Goal: Task Accomplishment & Management: Use online tool/utility

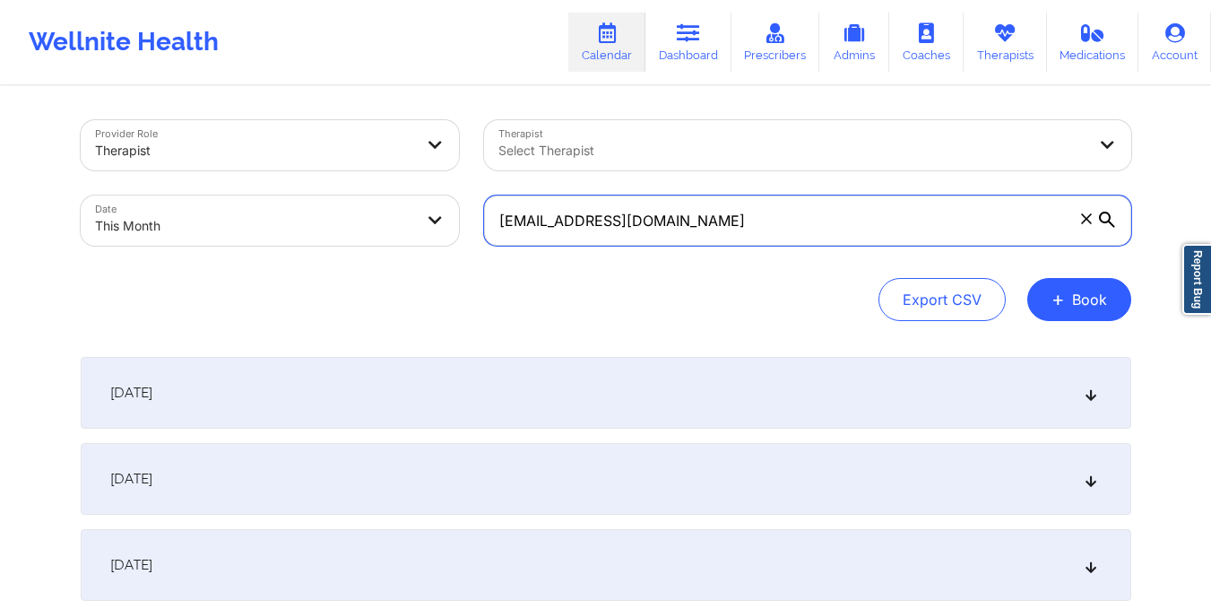
drag, startPoint x: 493, startPoint y: 220, endPoint x: 720, endPoint y: 238, distance: 227.5
click at [720, 238] on input "bella.arrojo05@gmail.com" at bounding box center [807, 220] width 647 height 50
paste input "azaleagale36"
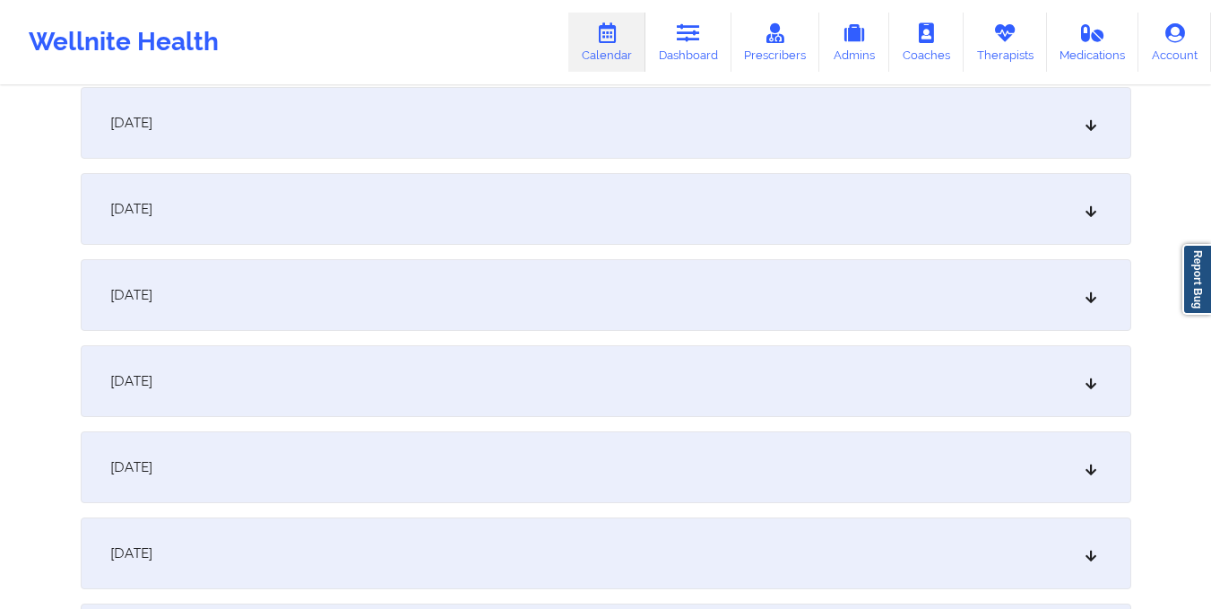
scroll to position [873, 0]
click at [695, 225] on div "October 9, 2025" at bounding box center [606, 208] width 1051 height 72
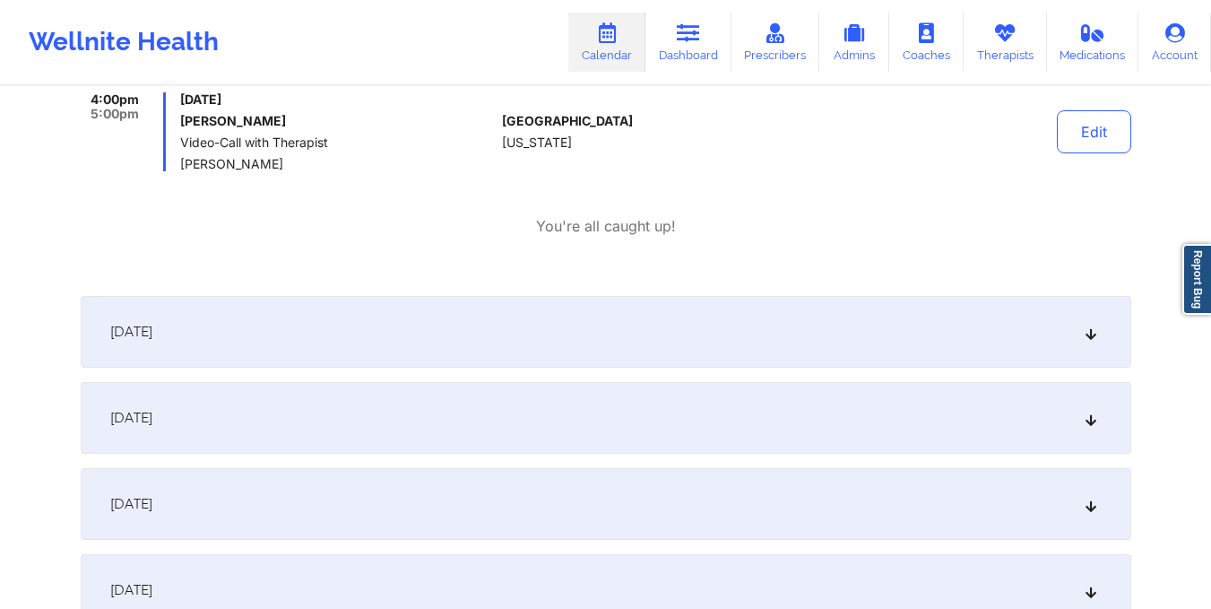
scroll to position [1047, 0]
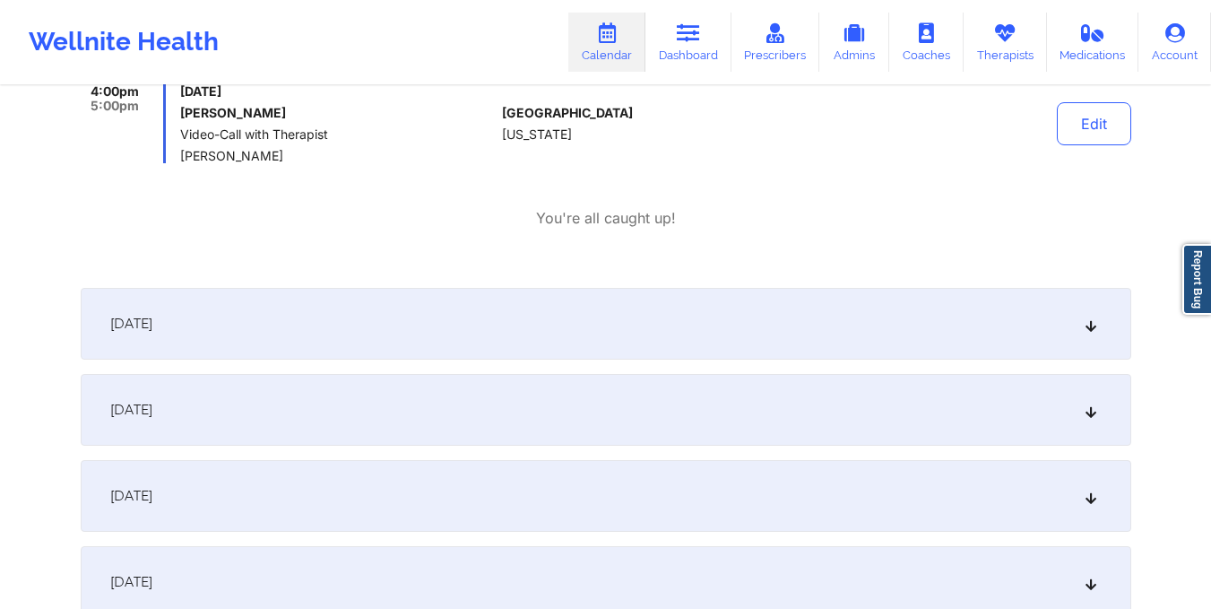
click at [631, 320] on div "October 10, 2025" at bounding box center [606, 324] width 1051 height 72
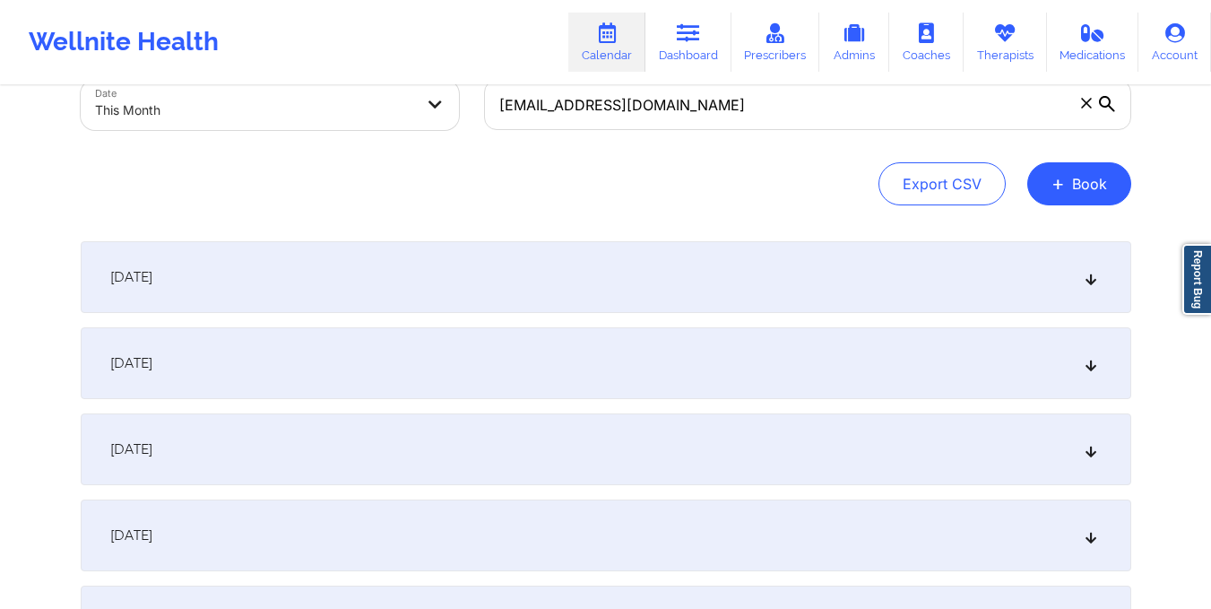
scroll to position [0, 0]
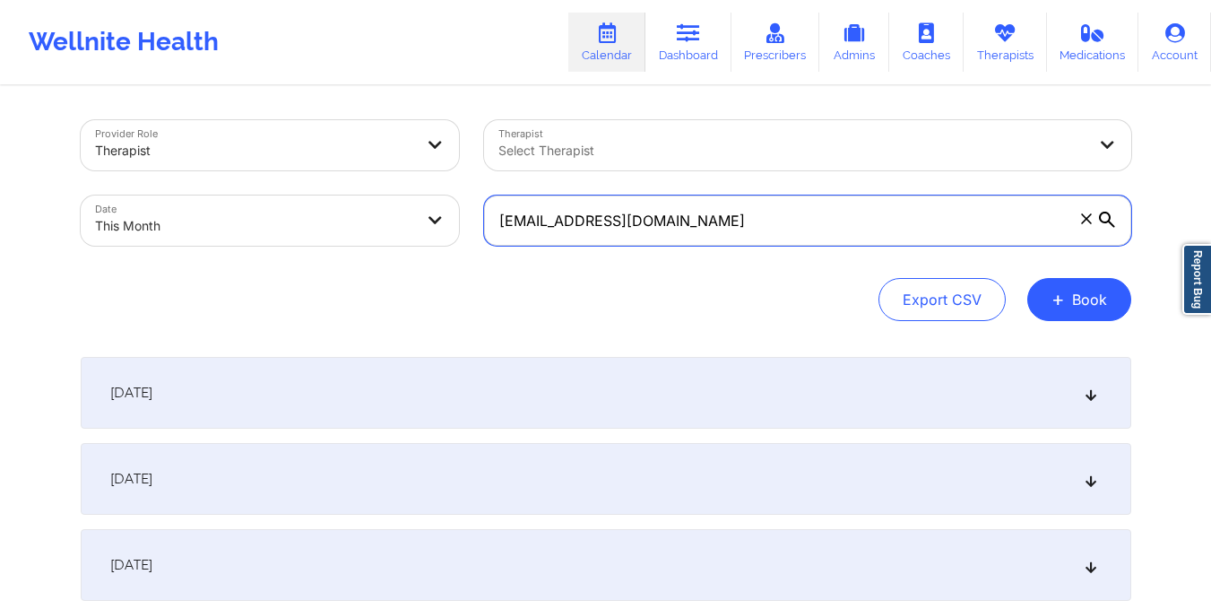
drag, startPoint x: 494, startPoint y: 222, endPoint x: 727, endPoint y: 234, distance: 233.3
click at [727, 234] on input "azaleagale36@gmail.com" at bounding box center [807, 220] width 647 height 50
paste input "smith.brittany443"
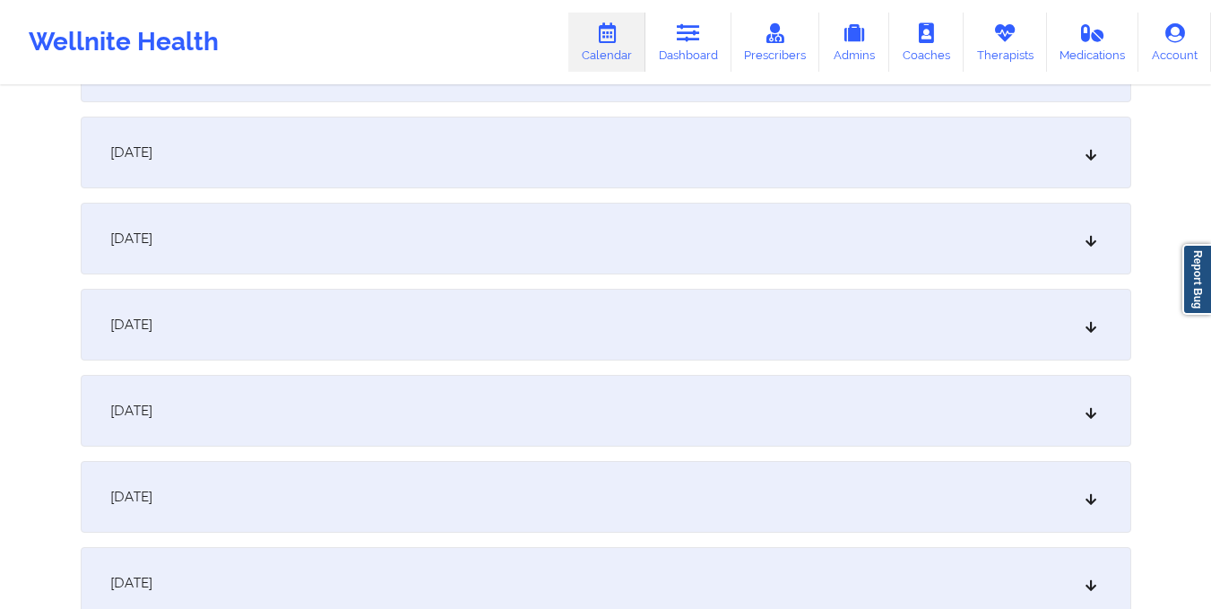
scroll to position [834, 0]
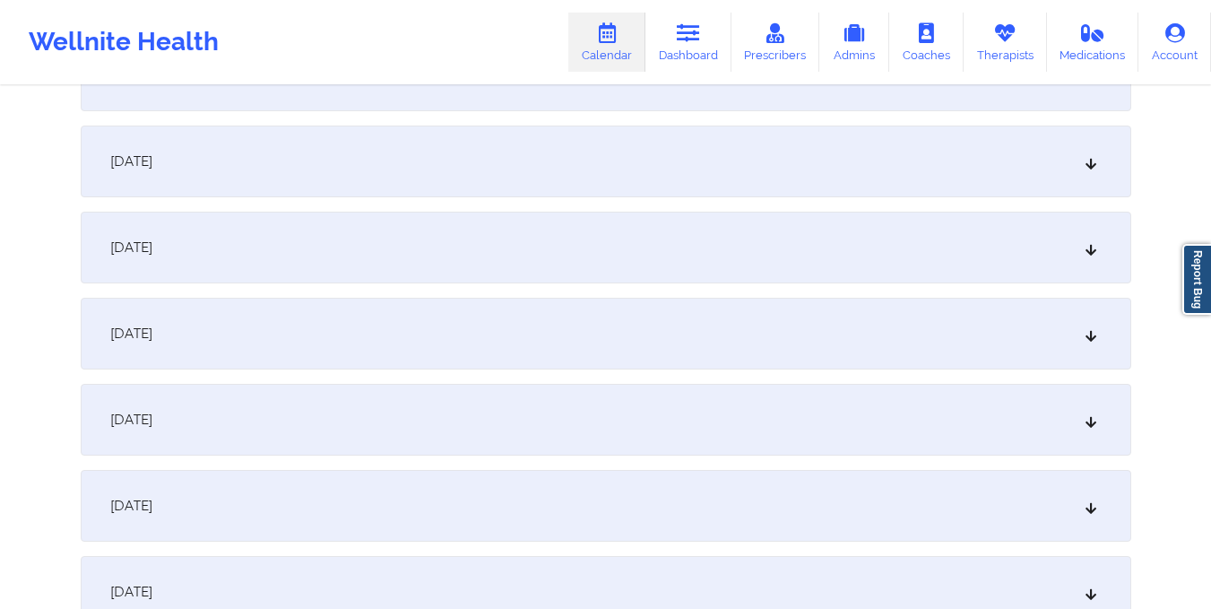
type input "smith.brittany443@gmail.com"
click at [648, 253] on div "October 9, 2025" at bounding box center [606, 248] width 1051 height 72
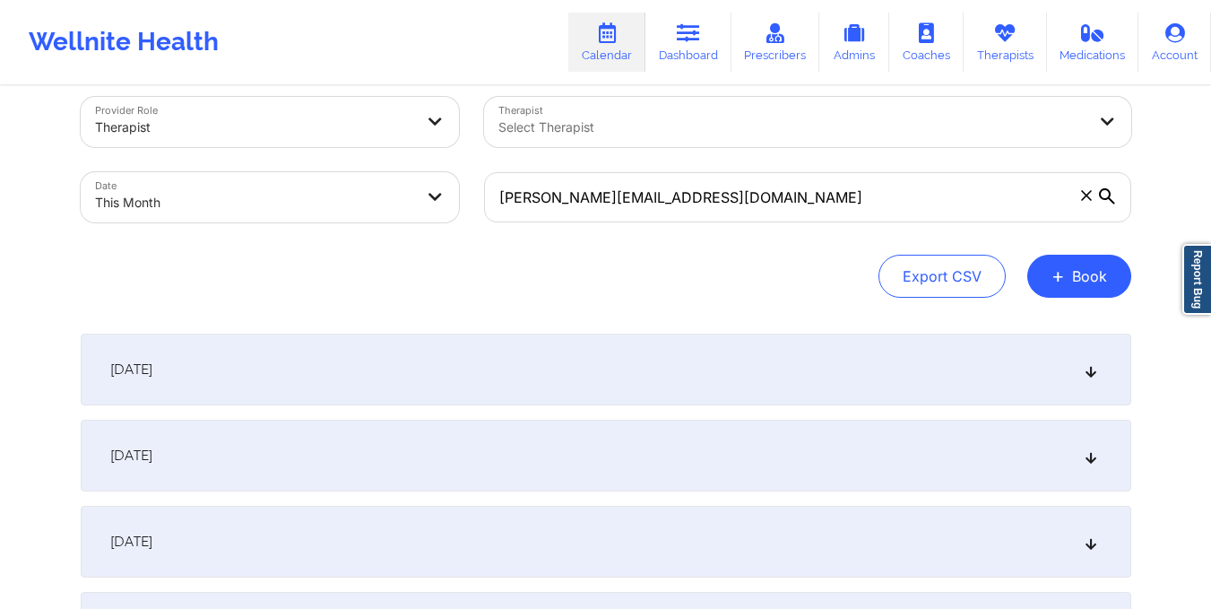
scroll to position [0, 0]
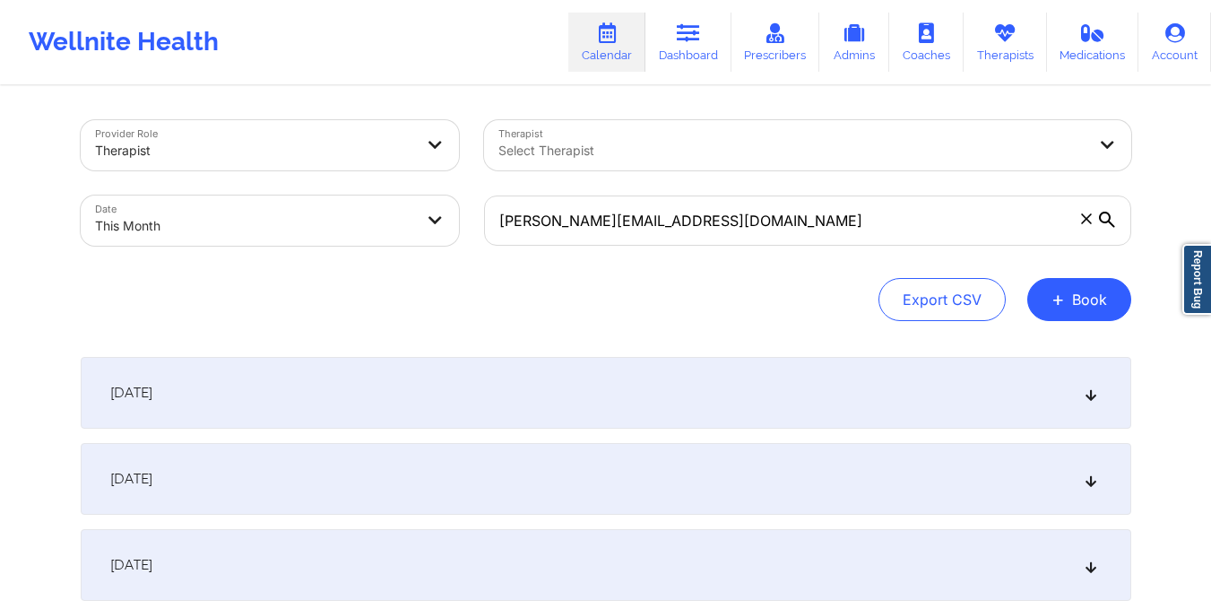
select select "2025-9"
select select "2025-10"
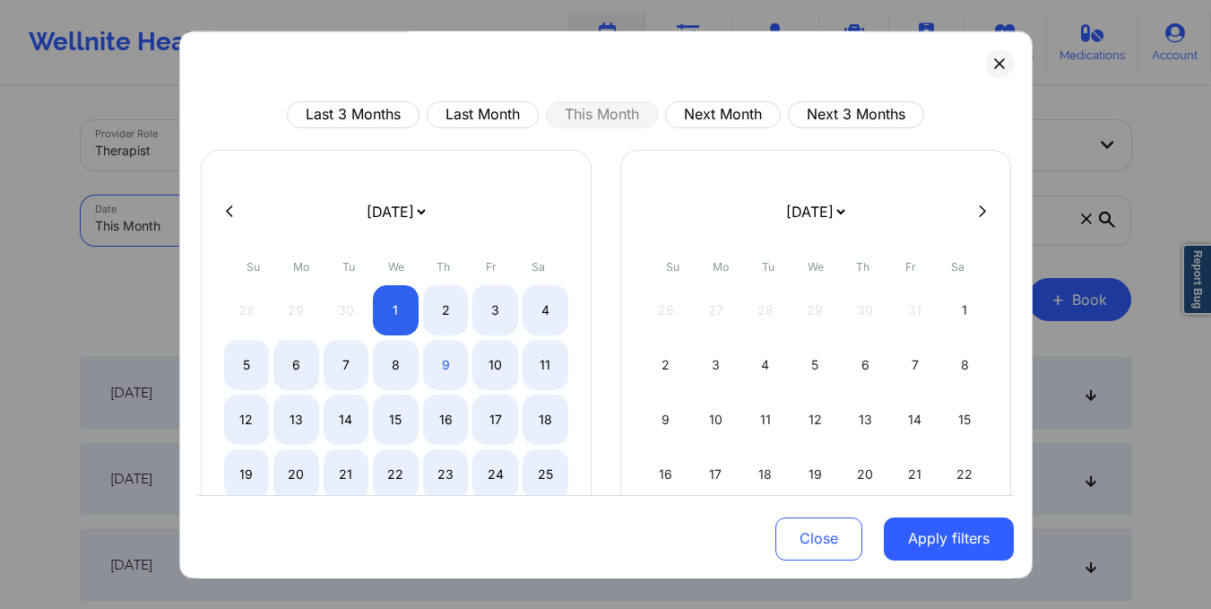
click at [328, 228] on body "Wellnite Health Calendar Dashboard Prescribers Admins Coaches Therapists Medica…" at bounding box center [605, 304] width 1211 height 609
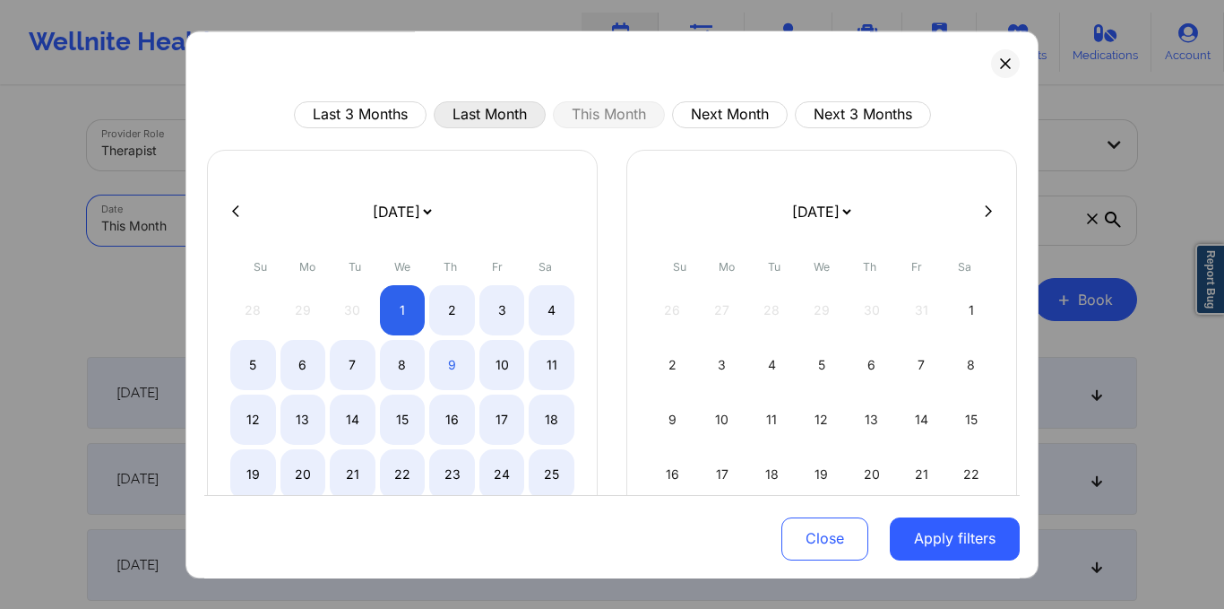
click at [479, 120] on button "Last Month" at bounding box center [490, 114] width 112 height 27
select select "2025-8"
select select "2025-9"
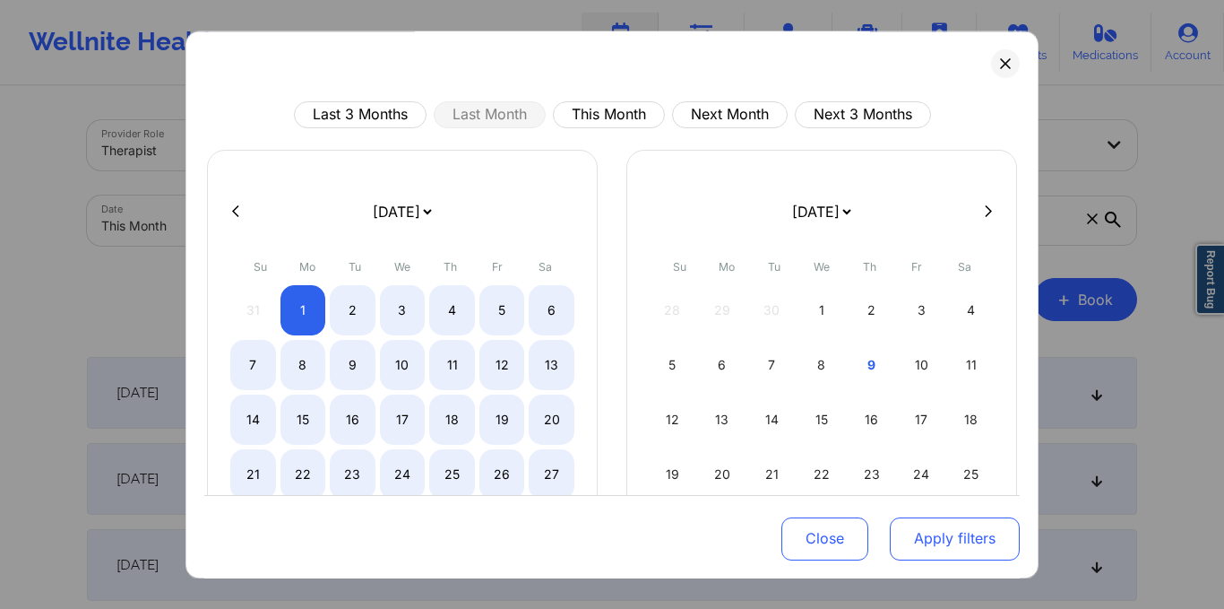
click at [904, 545] on button "Apply filters" at bounding box center [955, 537] width 130 height 43
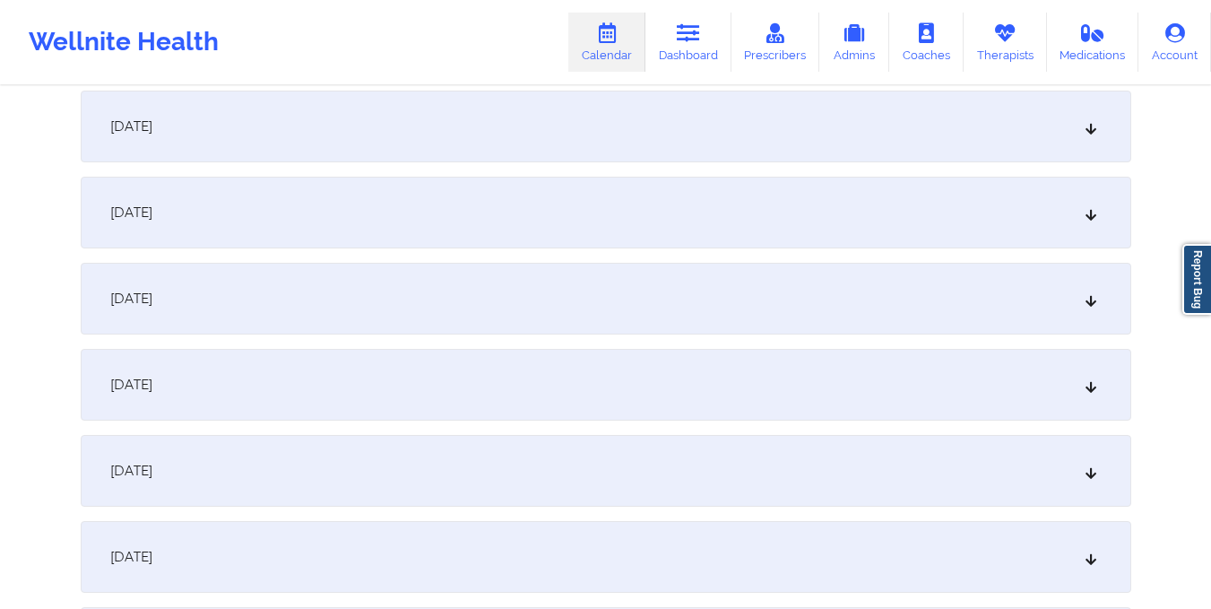
scroll to position [1558, 0]
click at [716, 314] on div "September 18, 2025" at bounding box center [606, 298] width 1051 height 72
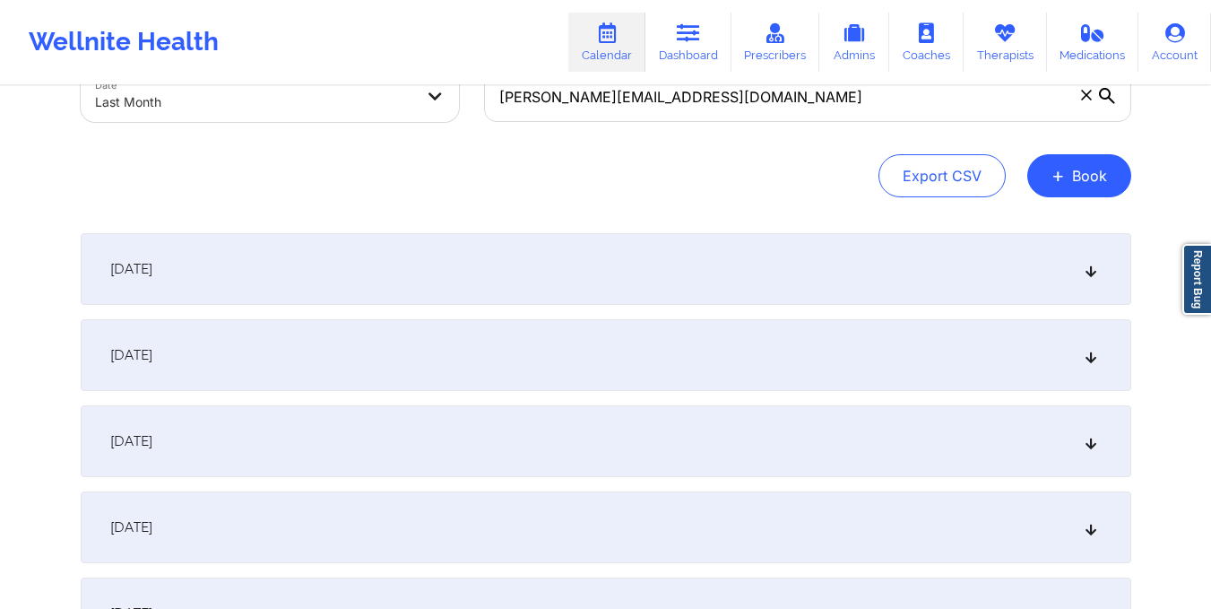
scroll to position [0, 0]
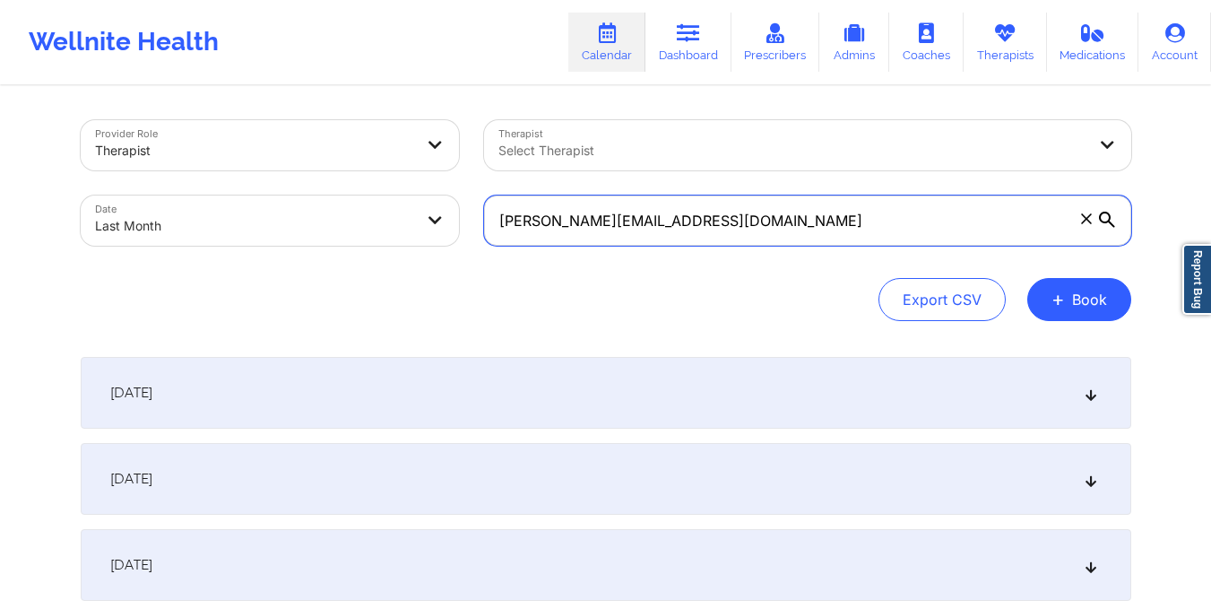
drag, startPoint x: 490, startPoint y: 220, endPoint x: 737, endPoint y: 229, distance: 246.7
click at [737, 229] on input "smith.brittany443@gmail.com" at bounding box center [807, 220] width 647 height 50
paste input "iamcarlakey@yahoo"
type input "iamcarlakey@yahoo.com"
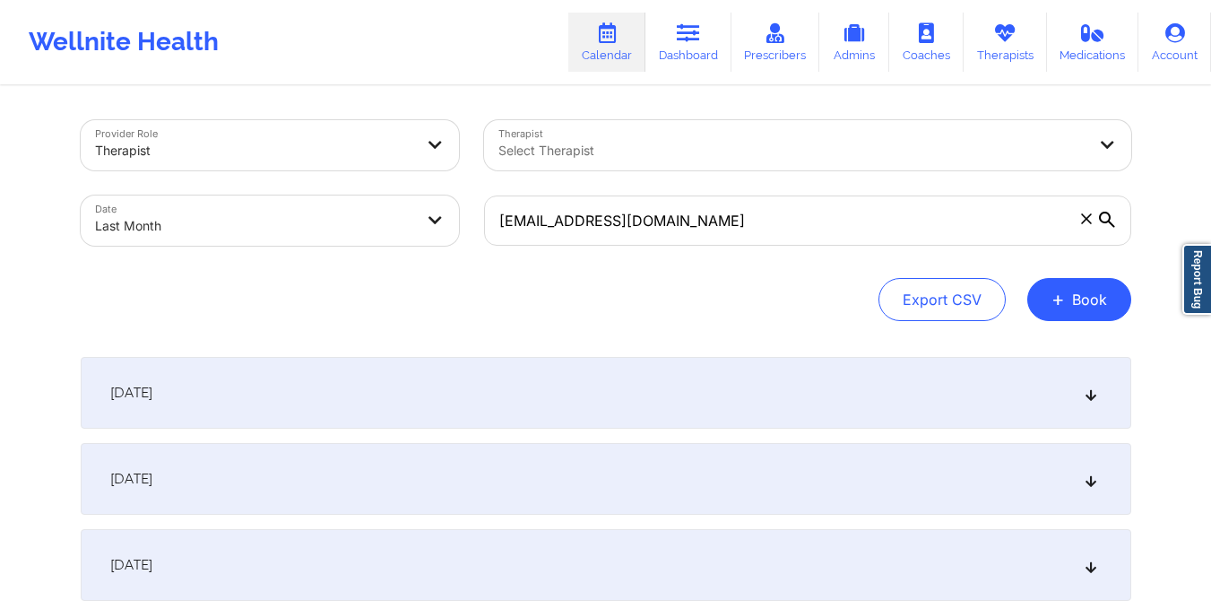
click at [264, 229] on body "Wellnite Health Calendar Dashboard Prescribers Admins Coaches Therapists Medica…" at bounding box center [605, 304] width 1211 height 609
select select "2025-8"
select select "2025-9"
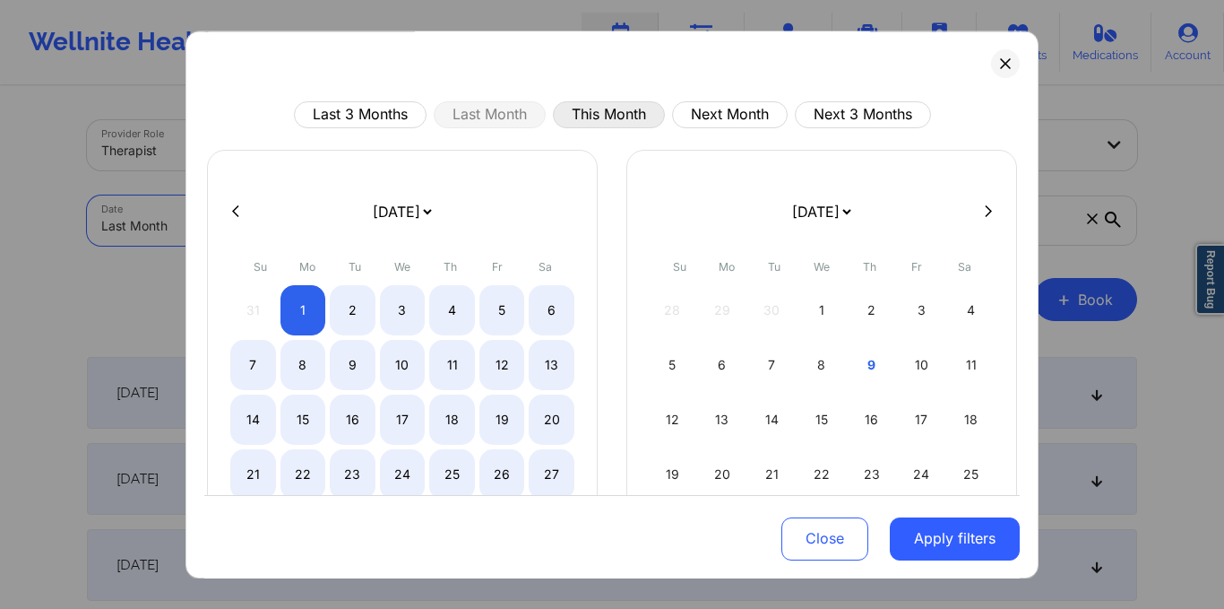
click at [610, 109] on button "This Month" at bounding box center [609, 114] width 112 height 27
select select "2025-9"
select select "2025-10"
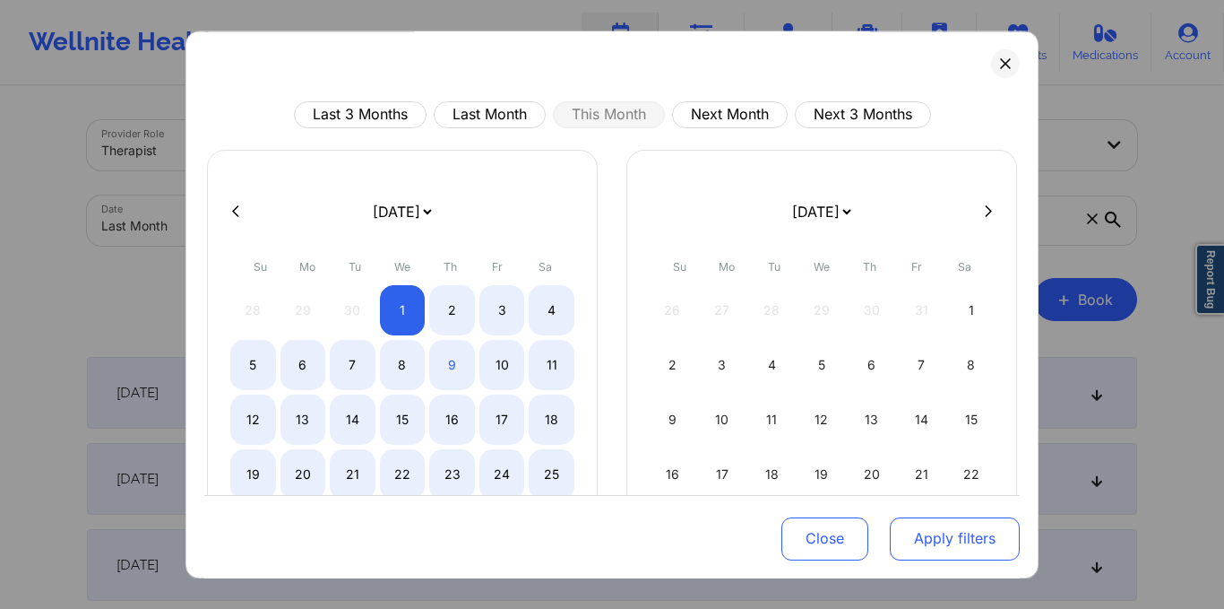
click at [954, 538] on button "Apply filters" at bounding box center [955, 537] width 130 height 43
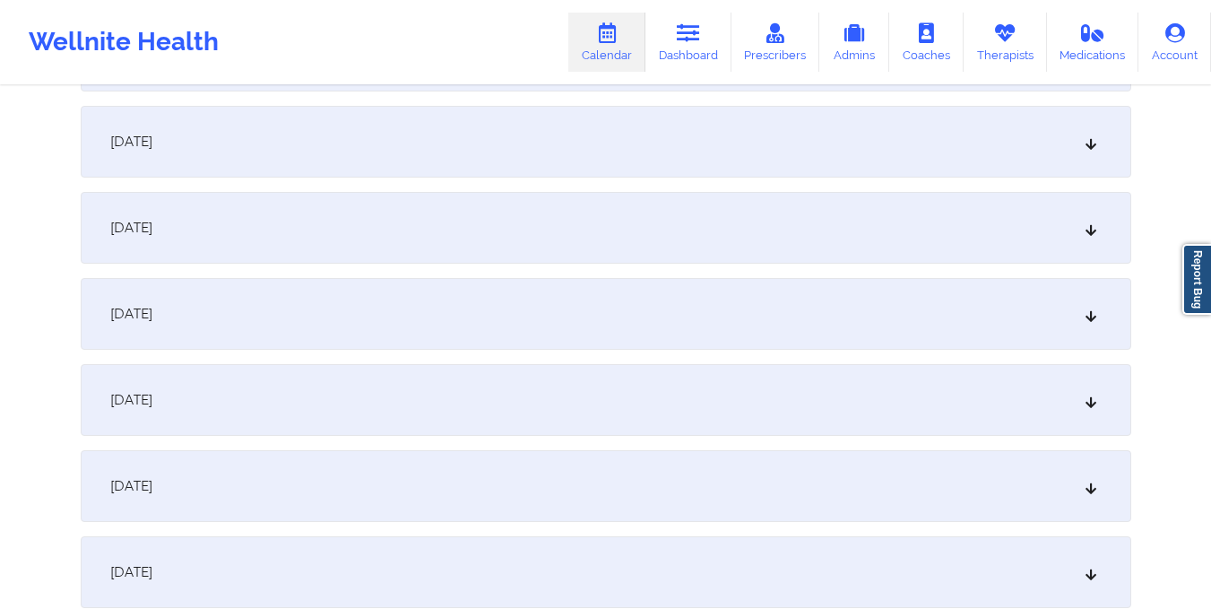
scroll to position [766, 0]
click at [781, 394] on div "October 10, 2025" at bounding box center [606, 401] width 1051 height 72
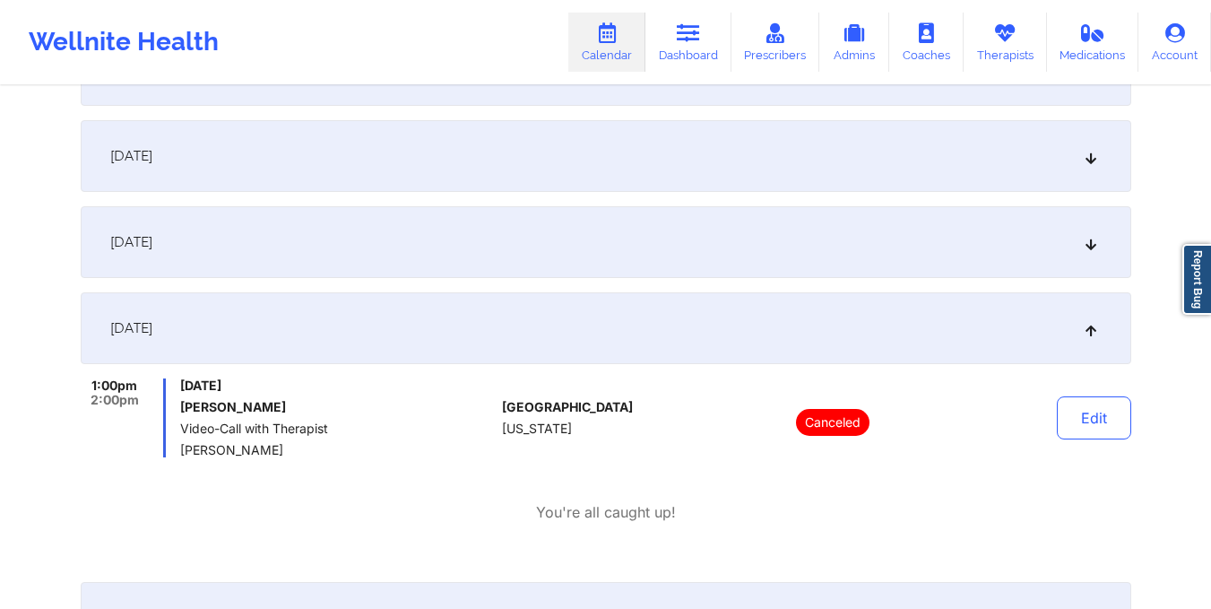
scroll to position [838, 0]
click at [752, 248] on div "October 9, 2025" at bounding box center [606, 243] width 1051 height 72
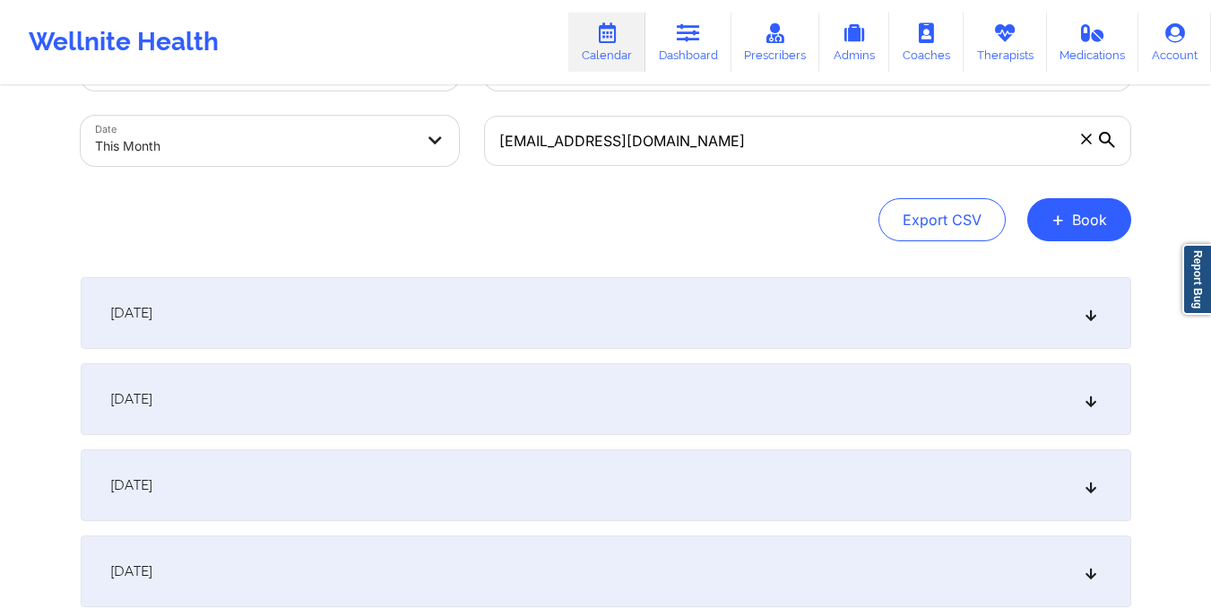
scroll to position [0, 0]
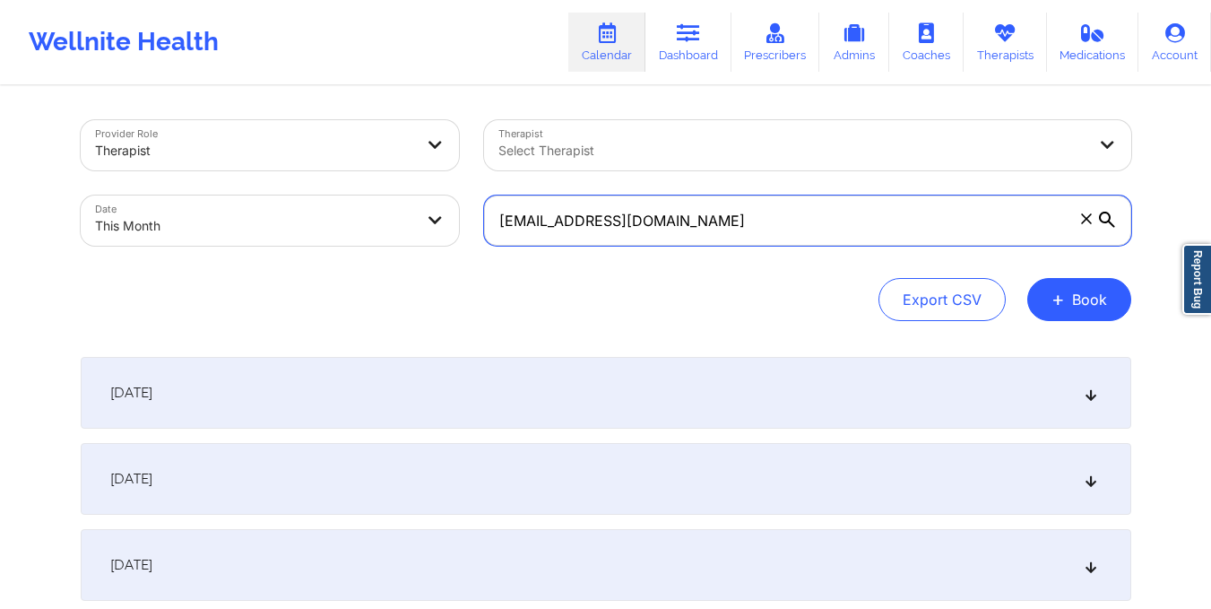
drag, startPoint x: 493, startPoint y: 218, endPoint x: 704, endPoint y: 232, distance: 211.1
click at [704, 232] on input "iamcarlakey@yahoo.com" at bounding box center [807, 220] width 647 height 50
paste input "pena251991"
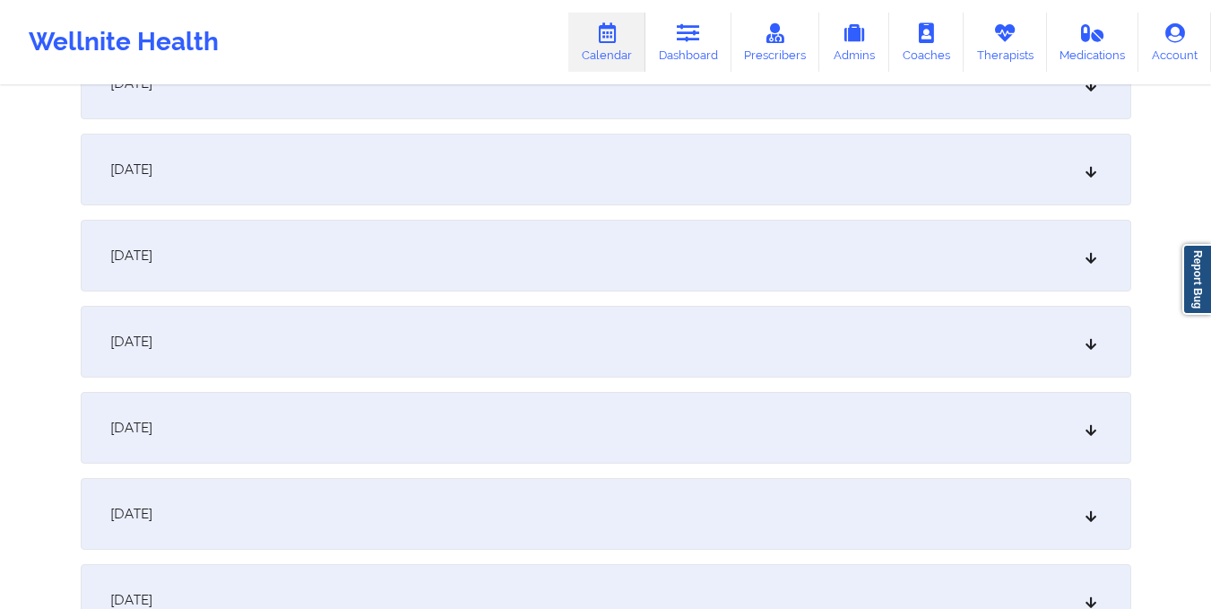
scroll to position [913, 0]
click at [592, 177] on div "October 9, 2025" at bounding box center [606, 168] width 1051 height 72
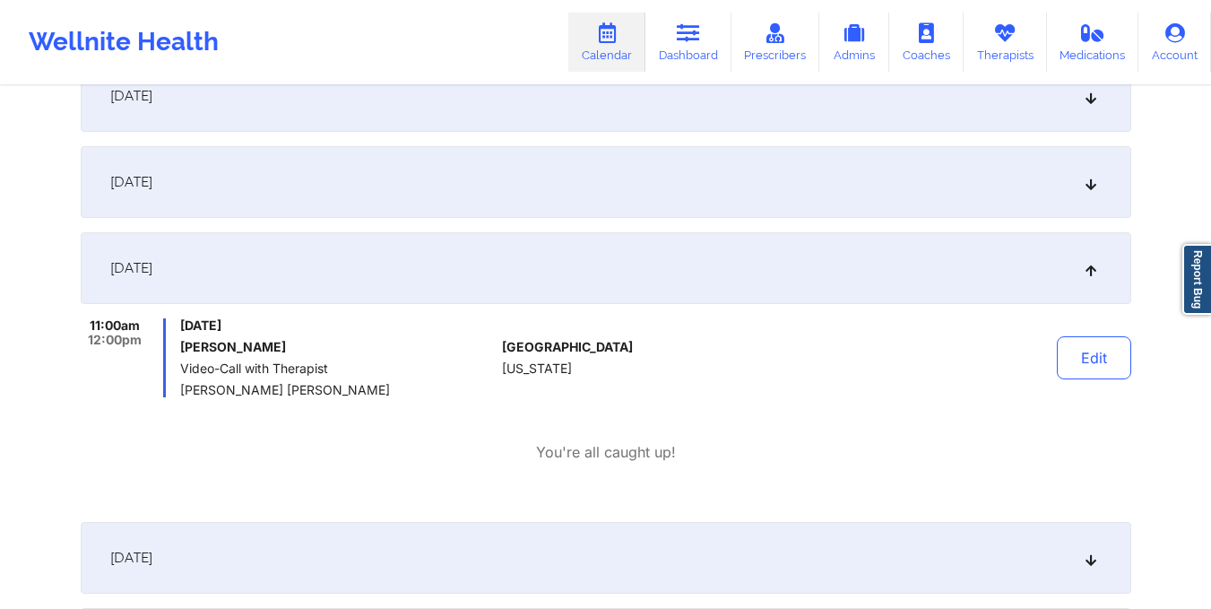
scroll to position [0, 0]
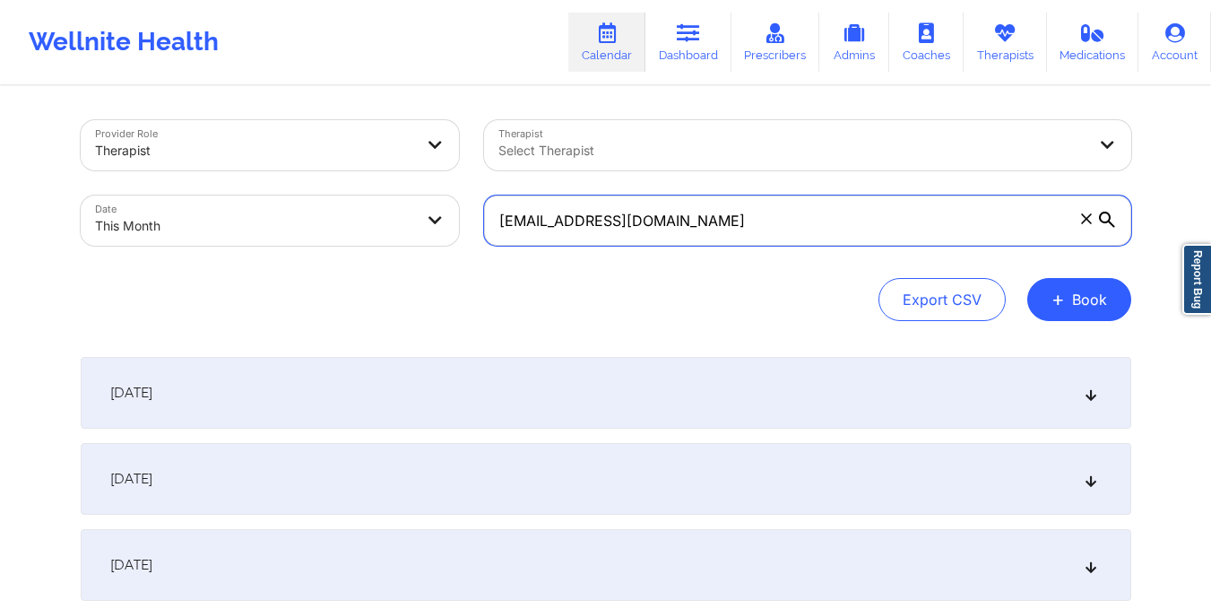
drag, startPoint x: 491, startPoint y: 216, endPoint x: 691, endPoint y: 221, distance: 199.9
click at [691, 221] on input "pena251991@yahoo.com" at bounding box center [807, 220] width 647 height 50
paste input "dermaglorx@gmail"
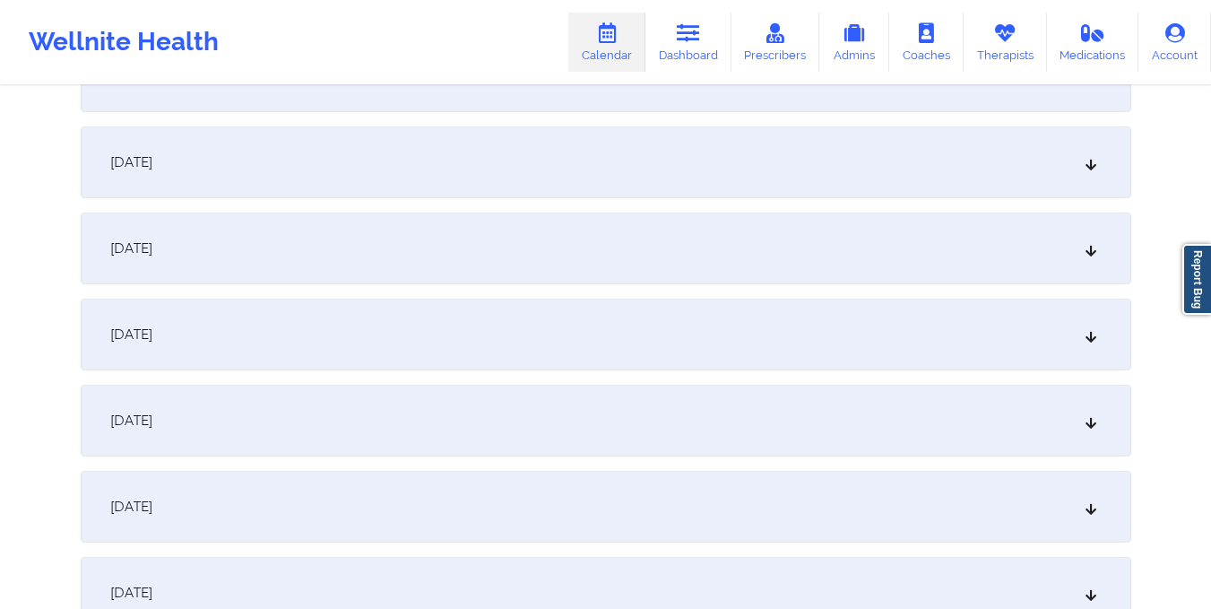
scroll to position [750, 0]
type input "dermaglorx@gmail.com"
click at [575, 317] on div "October 9, 2025" at bounding box center [606, 331] width 1051 height 72
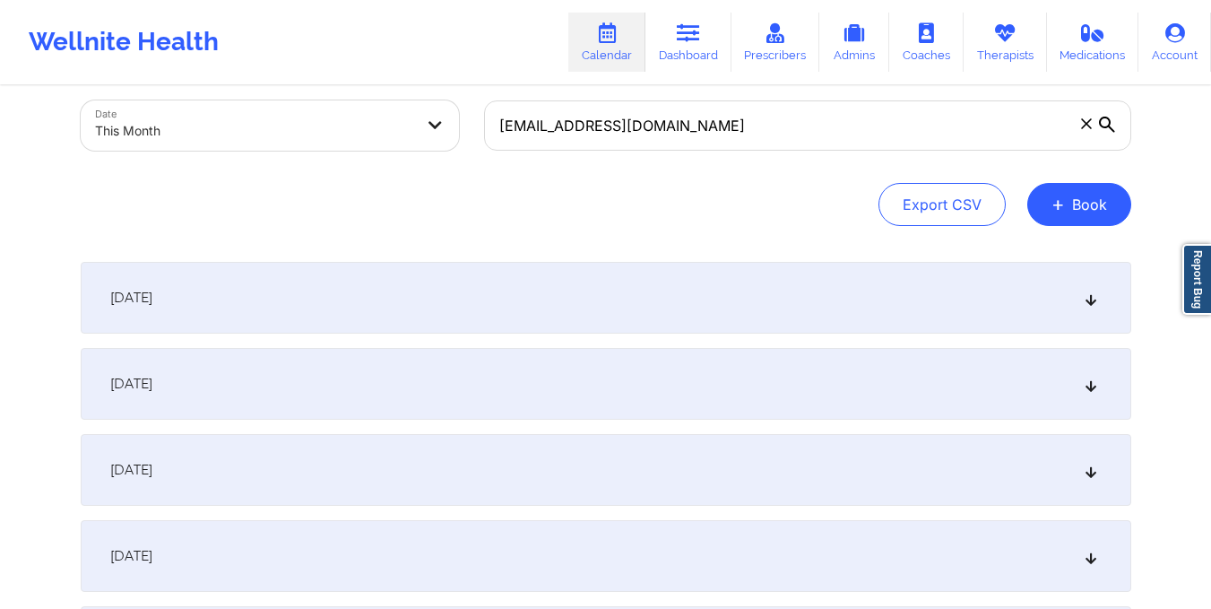
scroll to position [92, 0]
click at [558, 393] on div "October 2, 2025" at bounding box center [606, 386] width 1051 height 72
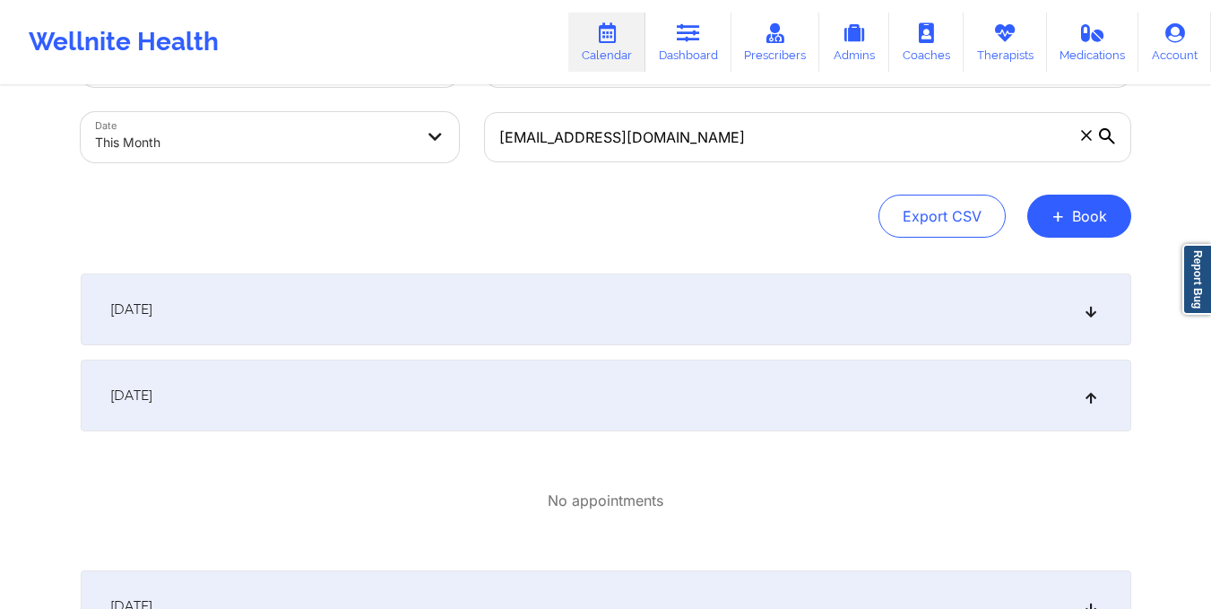
scroll to position [0, 0]
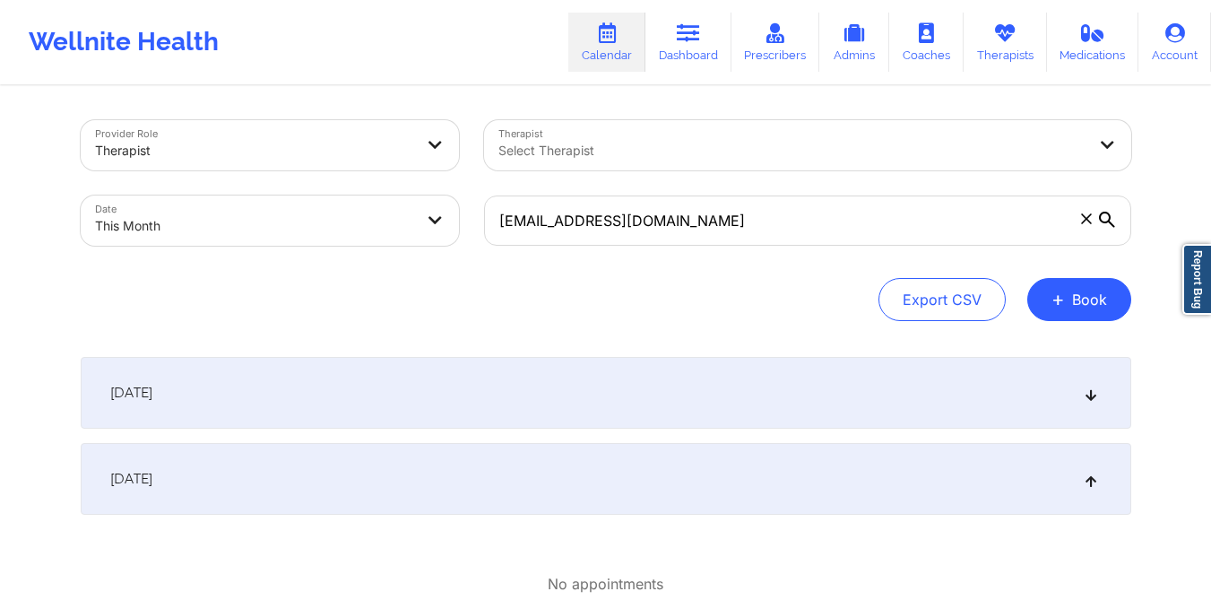
select select "2025-9"
select select "2025-10"
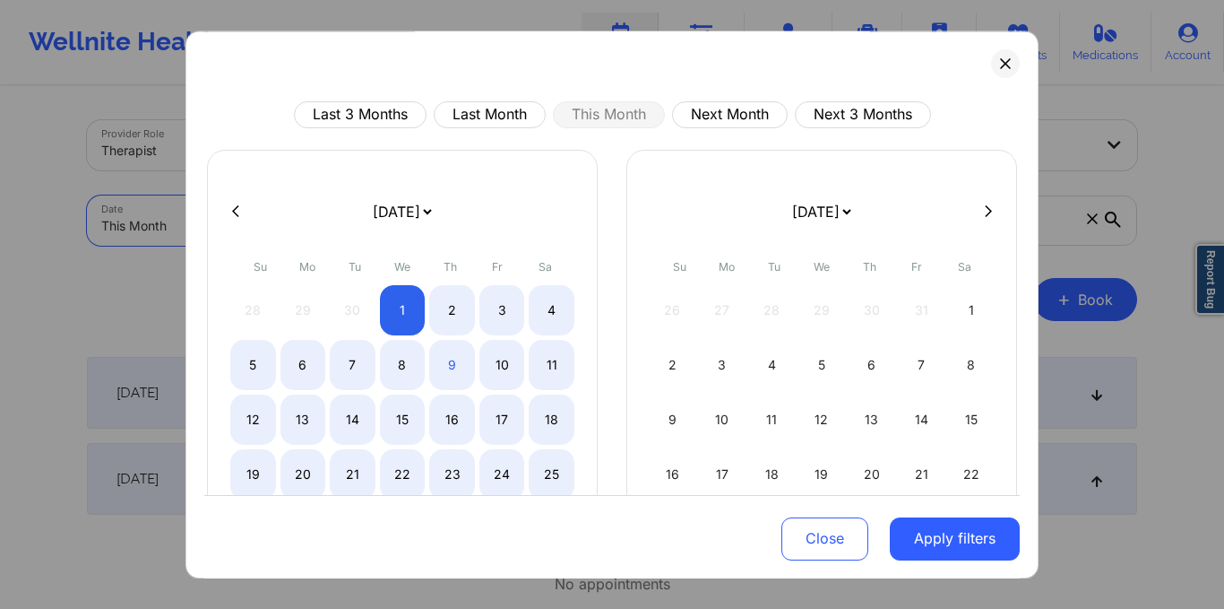
click at [332, 230] on body "Wellnite Health Calendar Dashboard Prescribers Admins Coaches Therapists Medica…" at bounding box center [612, 304] width 1224 height 609
click at [470, 101] on button "Last Month" at bounding box center [490, 114] width 112 height 27
select select "2025-8"
select select "2025-9"
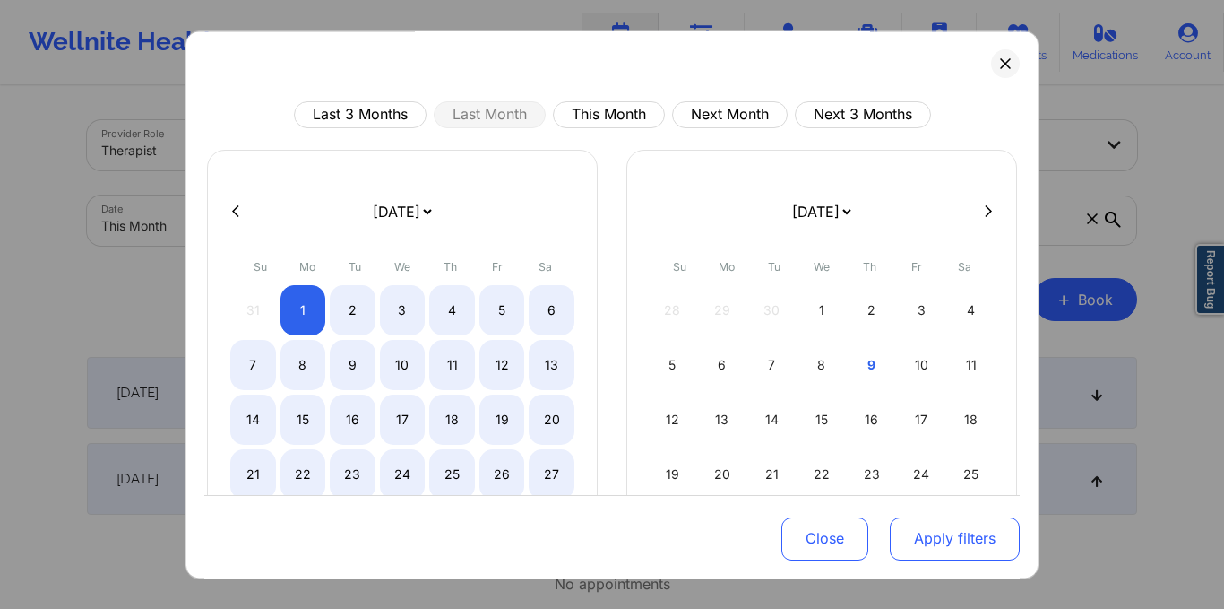
click at [912, 527] on button "Apply filters" at bounding box center [955, 537] width 130 height 43
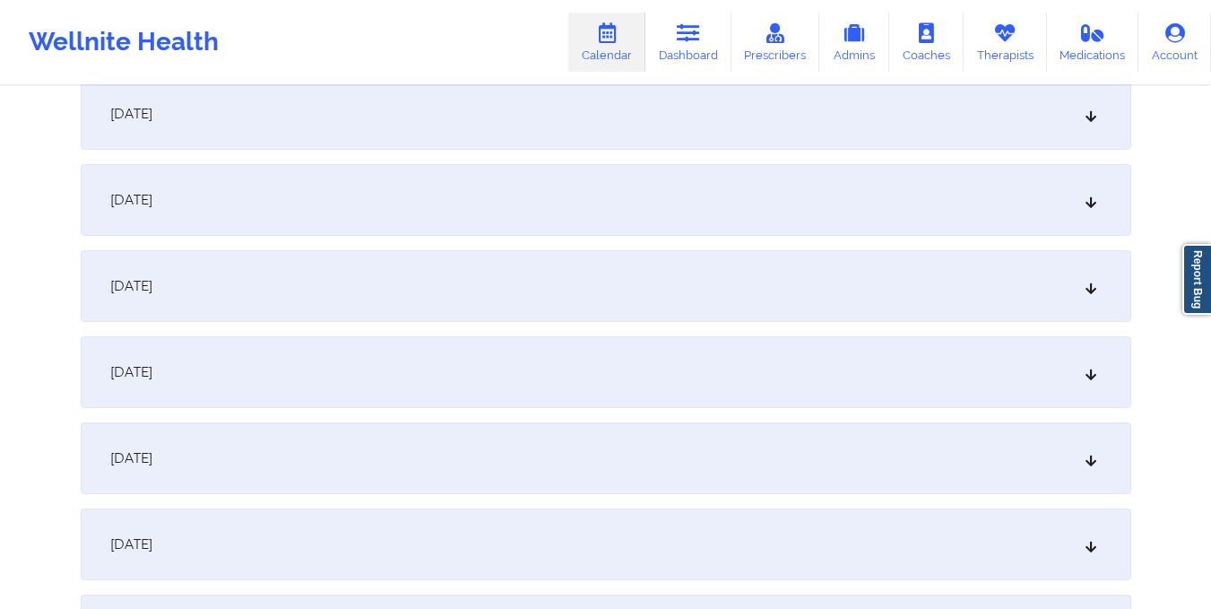
scroll to position [2172, 0]
click at [604, 301] on div "September 25, 2025" at bounding box center [606, 286] width 1051 height 72
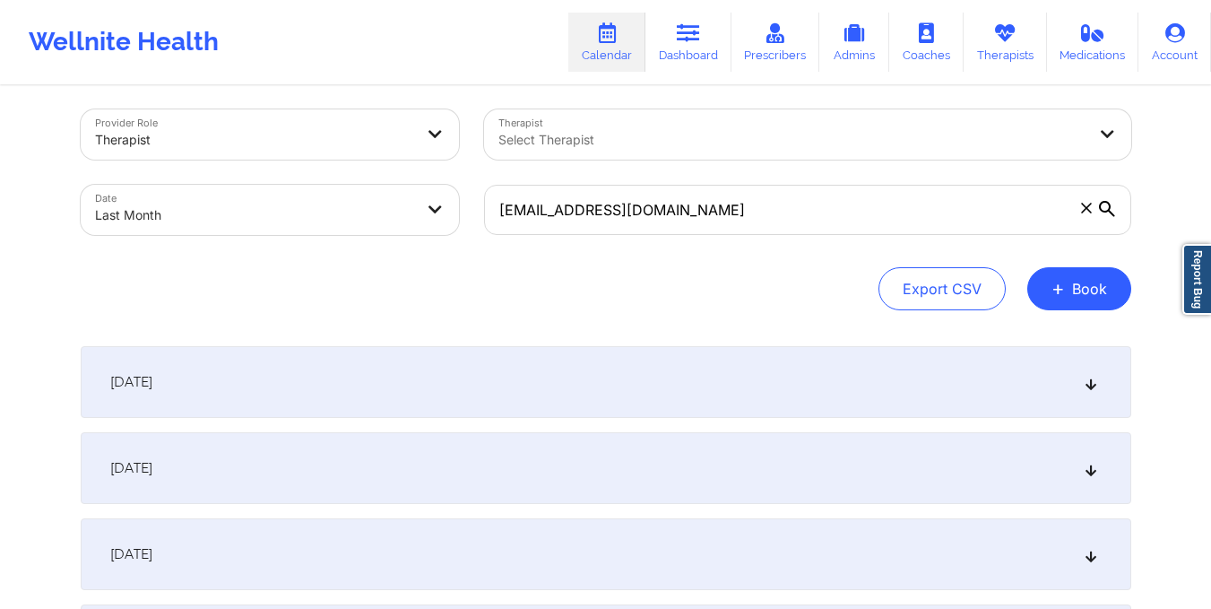
scroll to position [4, 0]
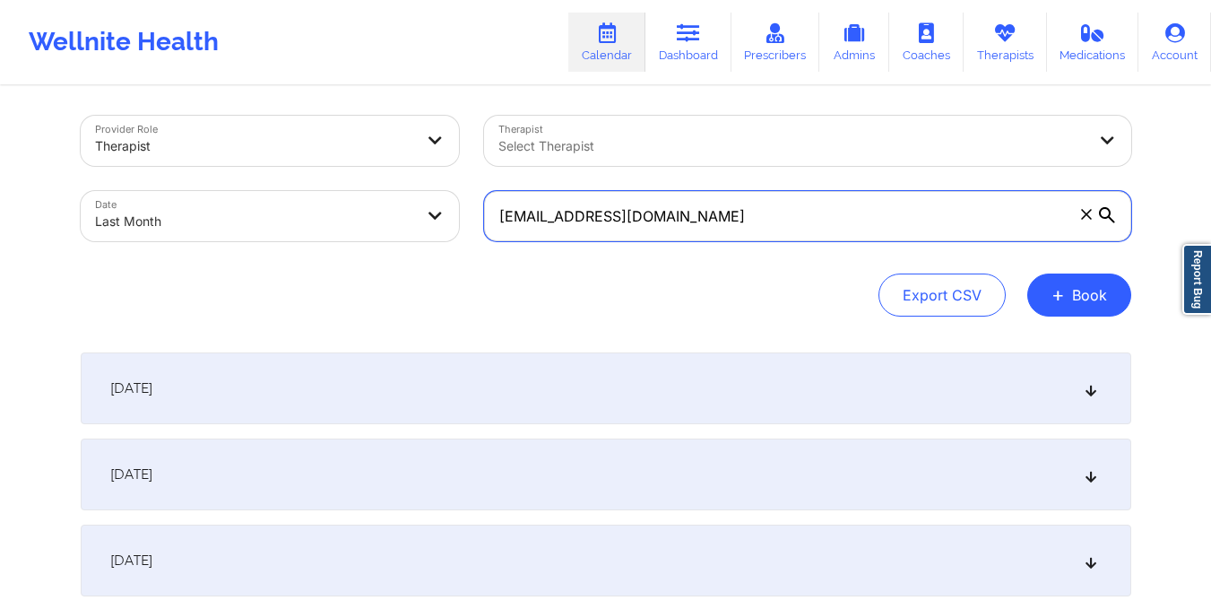
drag, startPoint x: 495, startPoint y: 213, endPoint x: 681, endPoint y: 244, distance: 188.9
click at [681, 244] on div "dermaglorx@gmail.com" at bounding box center [807, 215] width 672 height 75
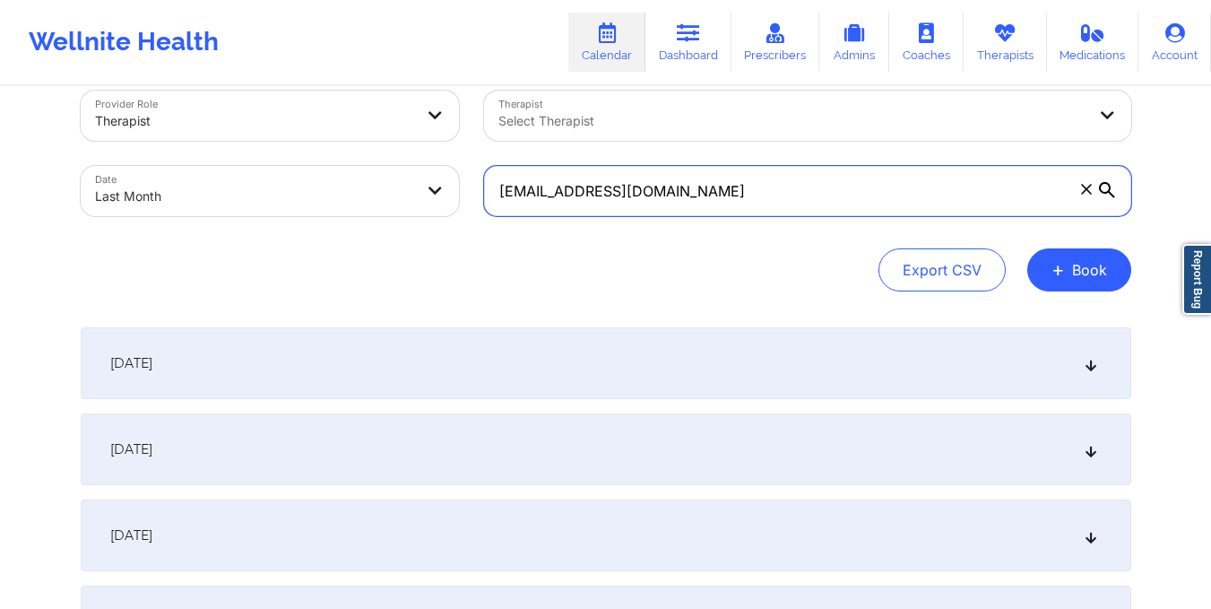
scroll to position [0, 0]
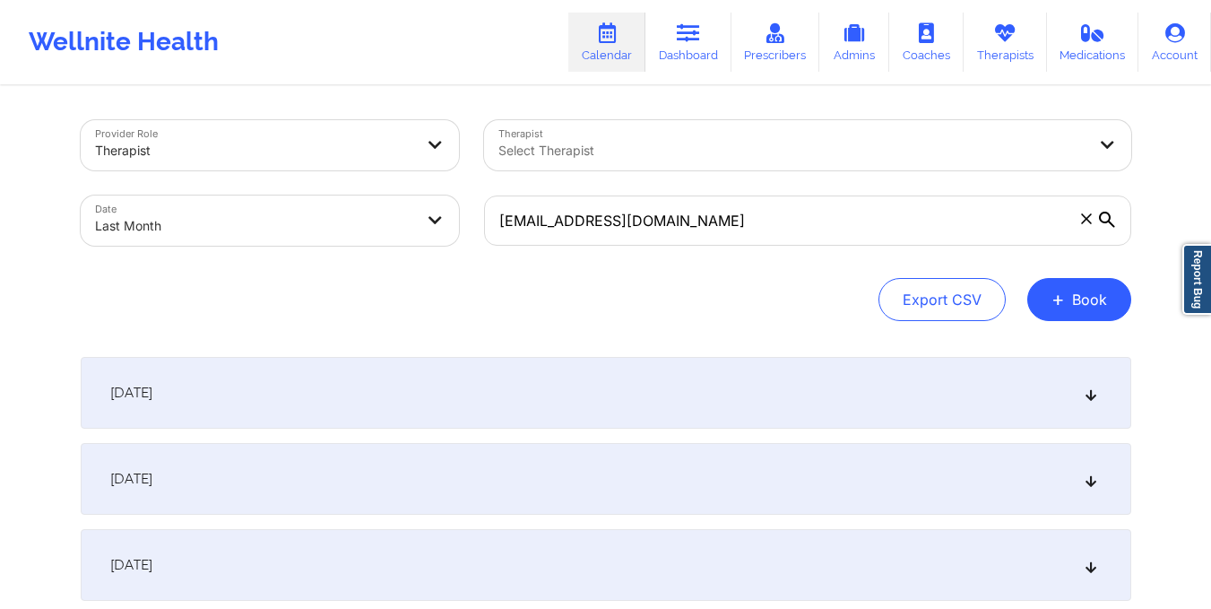
select select "2025-8"
select select "2025-9"
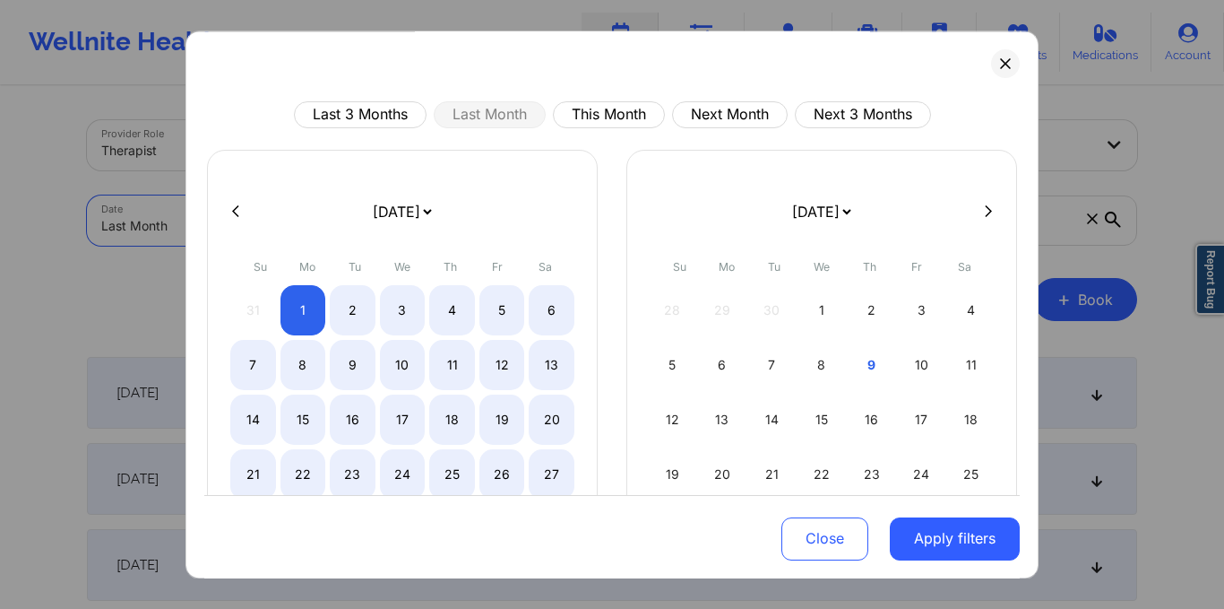
click at [316, 207] on body "Wellnite Health Calendar Dashboard Prescribers Admins Coaches Therapists Medica…" at bounding box center [612, 304] width 1224 height 609
click at [592, 108] on button "This Month" at bounding box center [609, 114] width 112 height 27
select select "2025-9"
select select "2025-10"
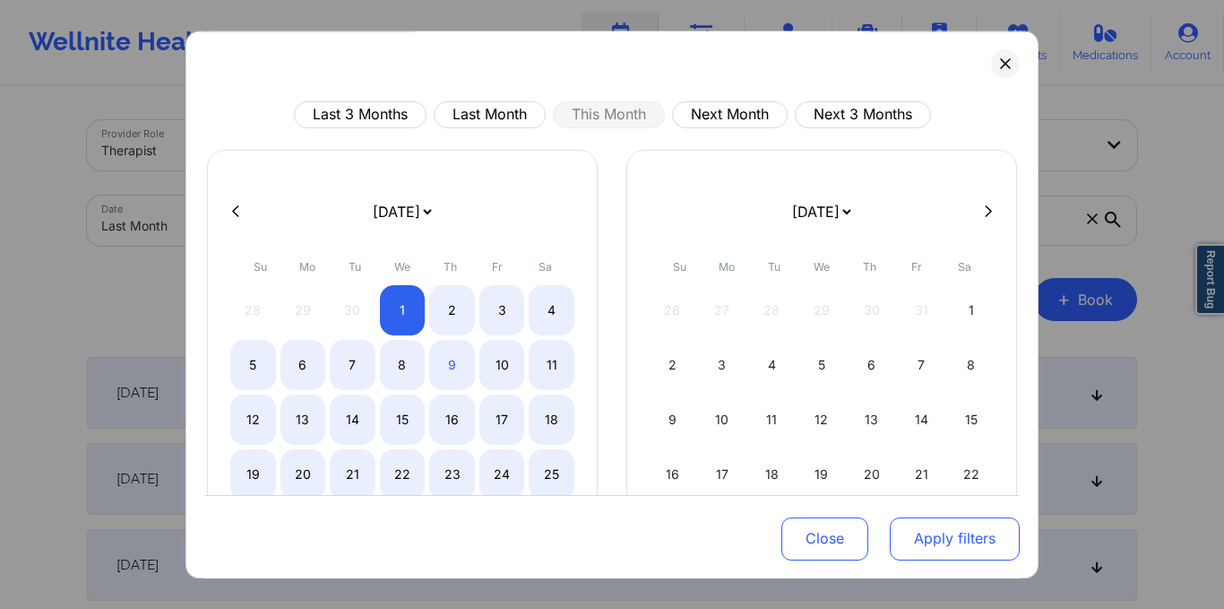
click at [964, 539] on button "Apply filters" at bounding box center [955, 537] width 130 height 43
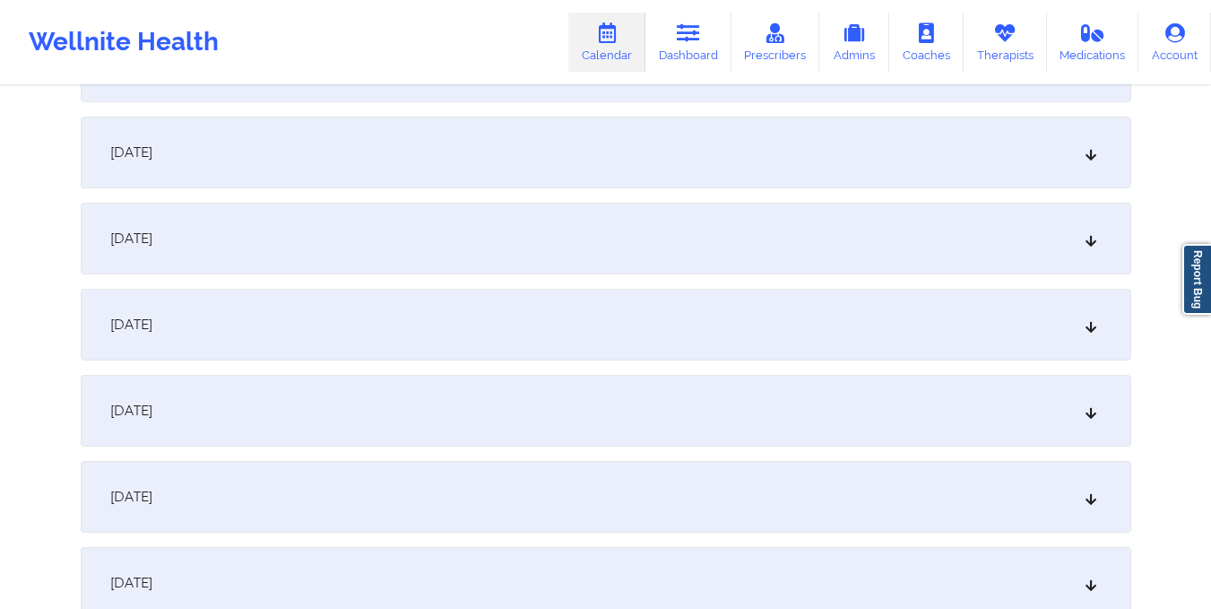
scroll to position [777, 0]
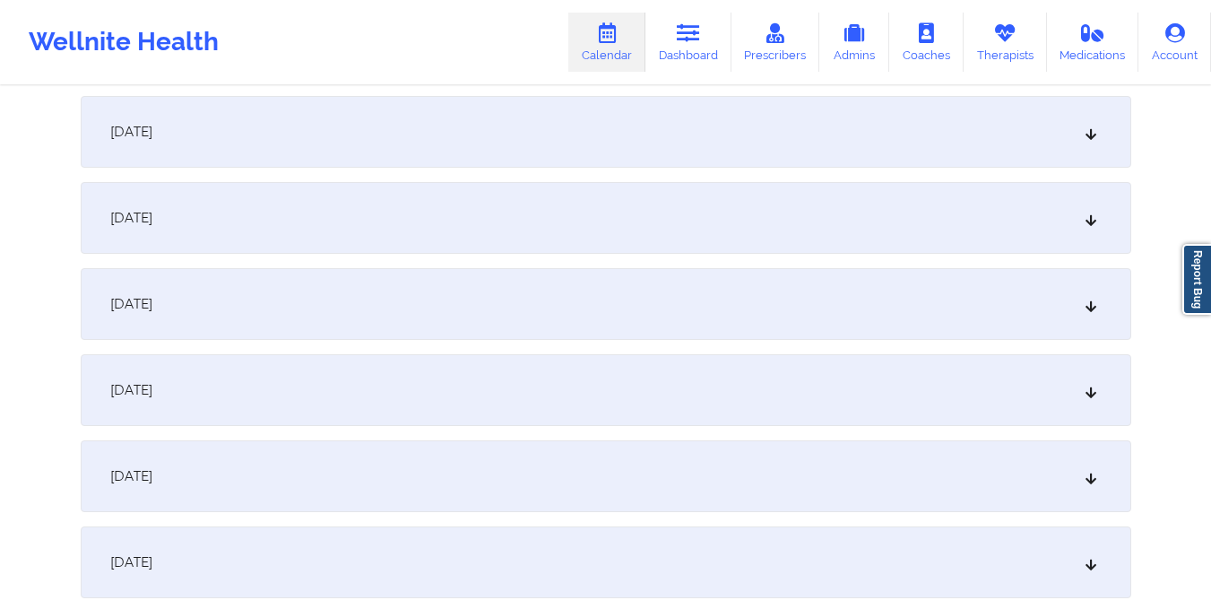
click at [608, 272] on div "October 9, 2025" at bounding box center [606, 304] width 1051 height 72
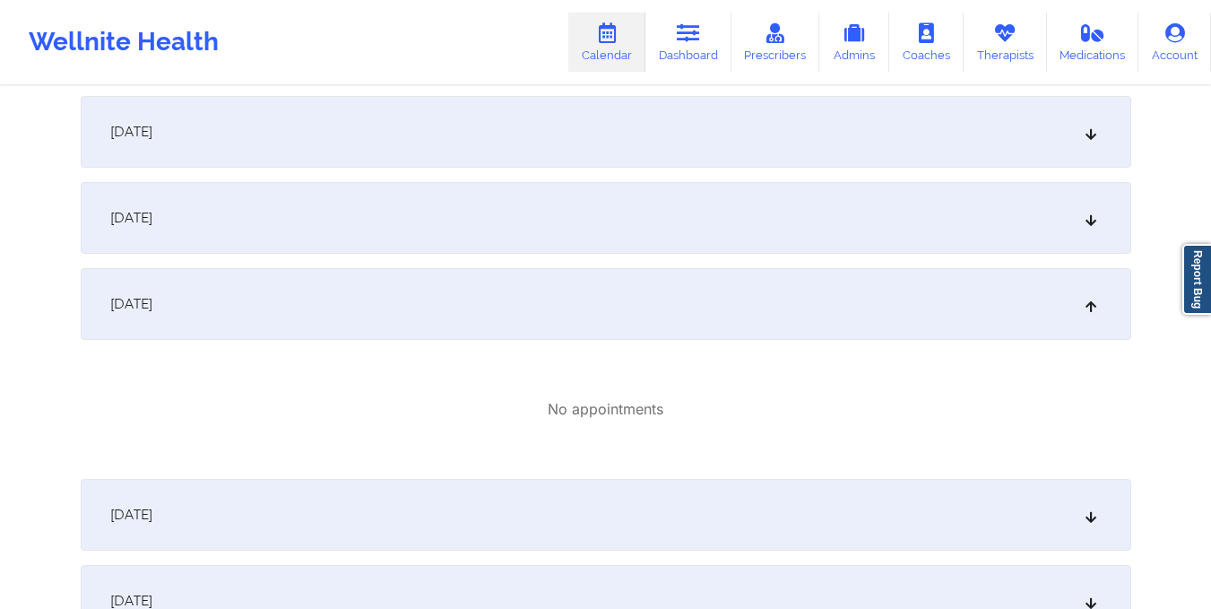
scroll to position [0, 0]
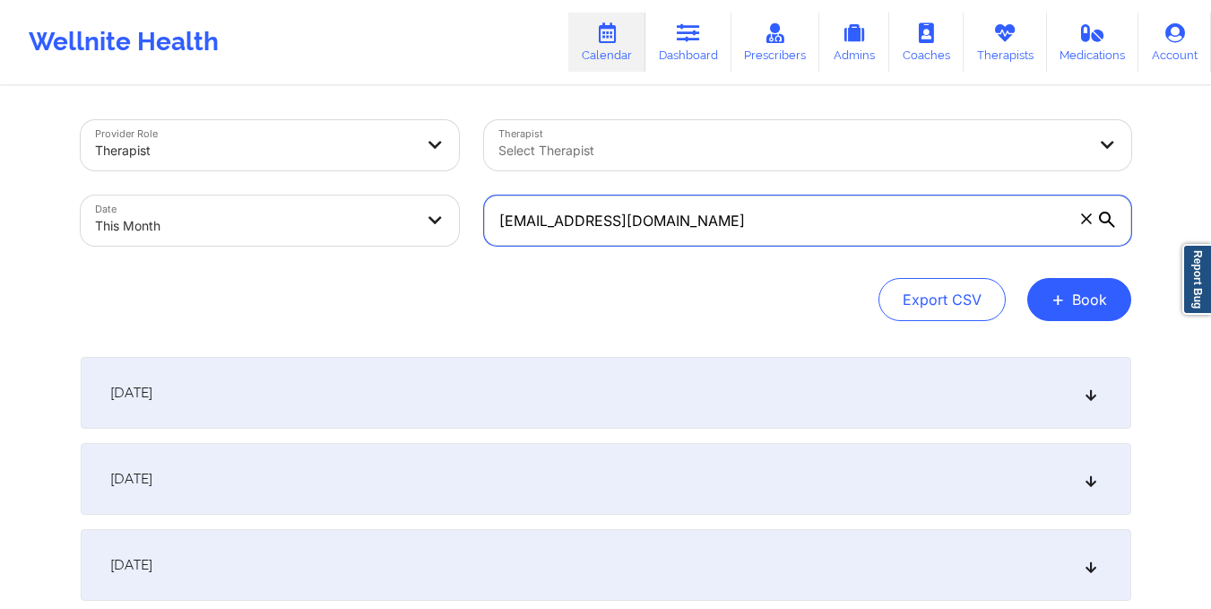
drag, startPoint x: 497, startPoint y: 226, endPoint x: 681, endPoint y: 245, distance: 185.6
click at [681, 245] on input "dermaglorx@gmail.com" at bounding box center [807, 220] width 647 height 50
paste input "sschmidt@barwickbank"
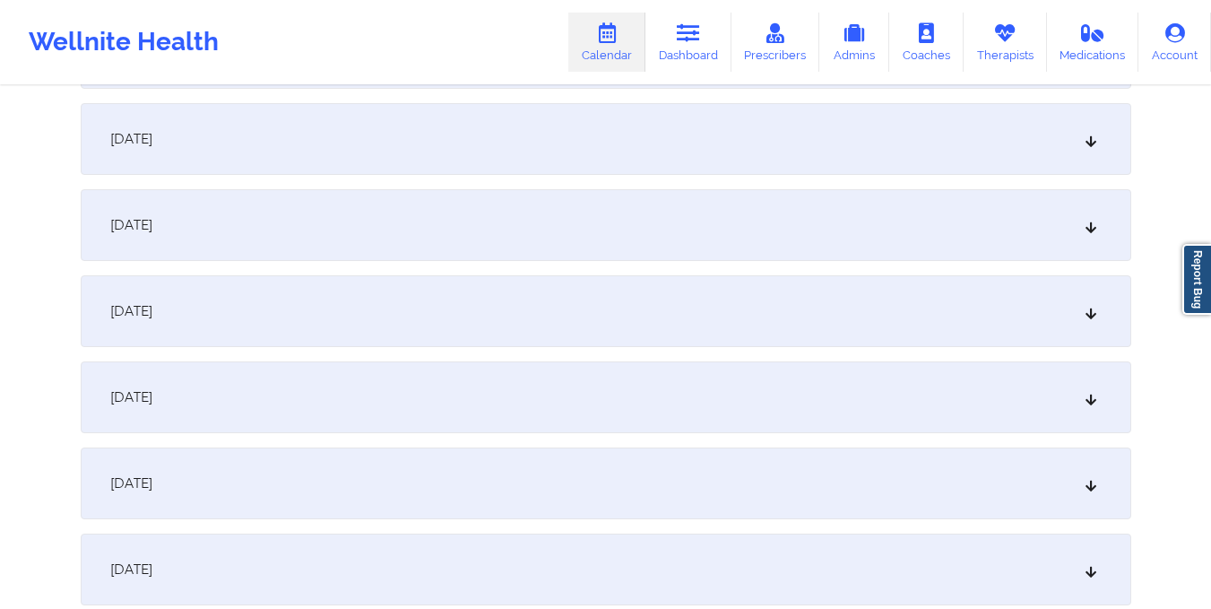
scroll to position [599, 0]
click at [543, 477] on div "October 9, 2025" at bounding box center [606, 482] width 1051 height 72
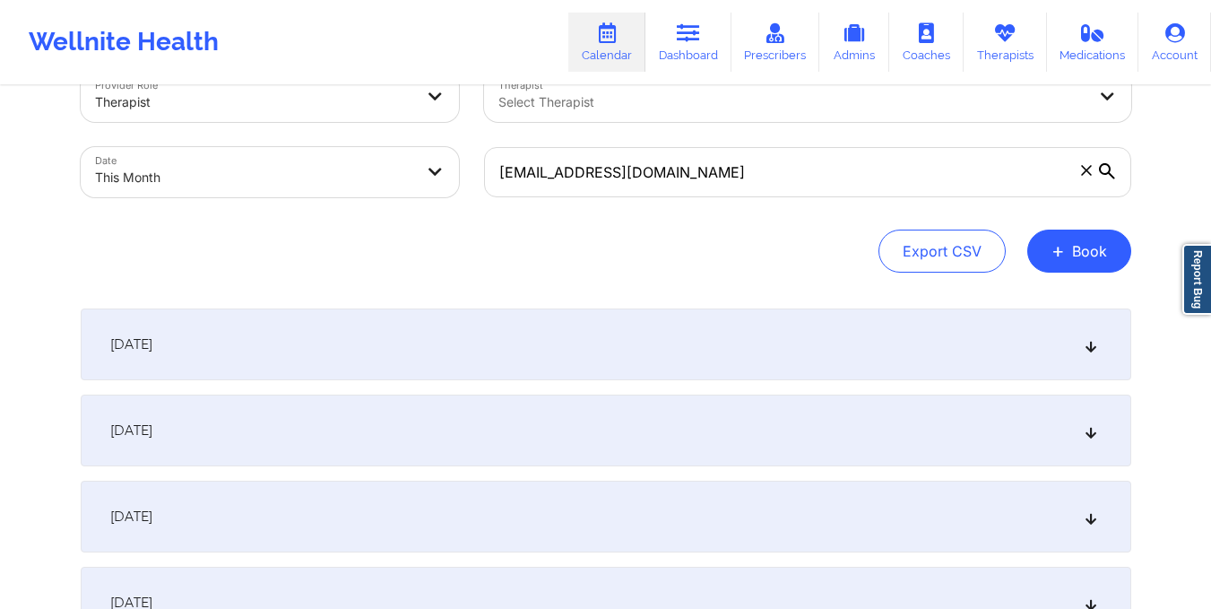
scroll to position [0, 0]
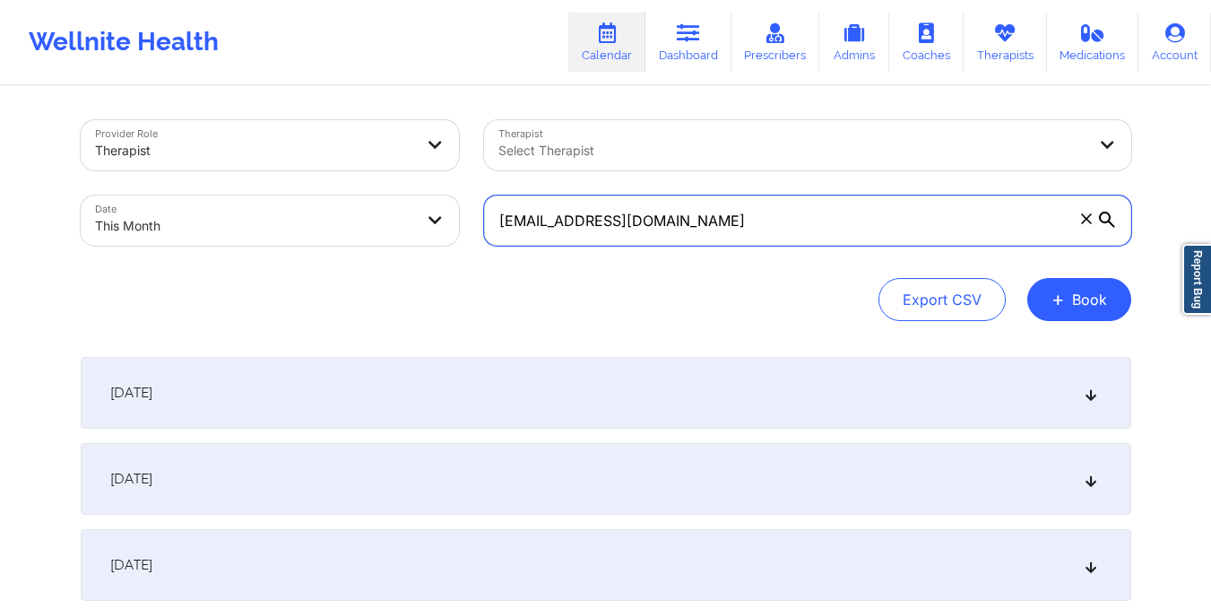
drag, startPoint x: 496, startPoint y: 211, endPoint x: 764, endPoint y: 215, distance: 268.0
click at [764, 215] on input "sschmidt@barwickbank.com" at bounding box center [807, 220] width 647 height 50
paste input "thaotrantyler@gmail"
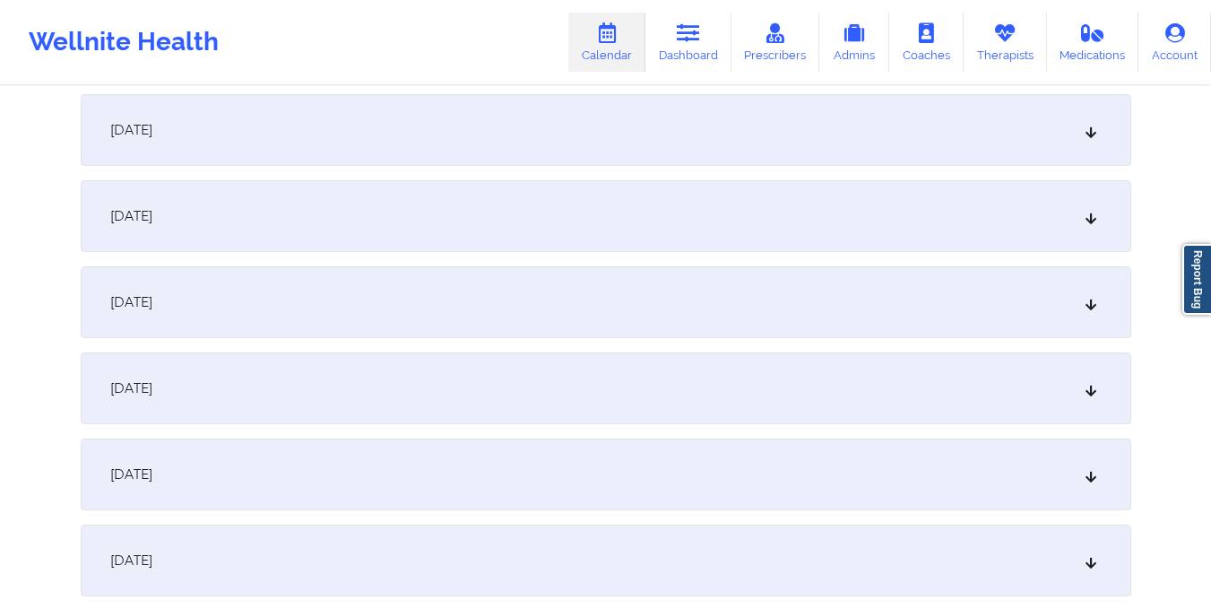
scroll to position [860, 0]
click at [628, 132] on div "October 8, 2025" at bounding box center [606, 135] width 1051 height 72
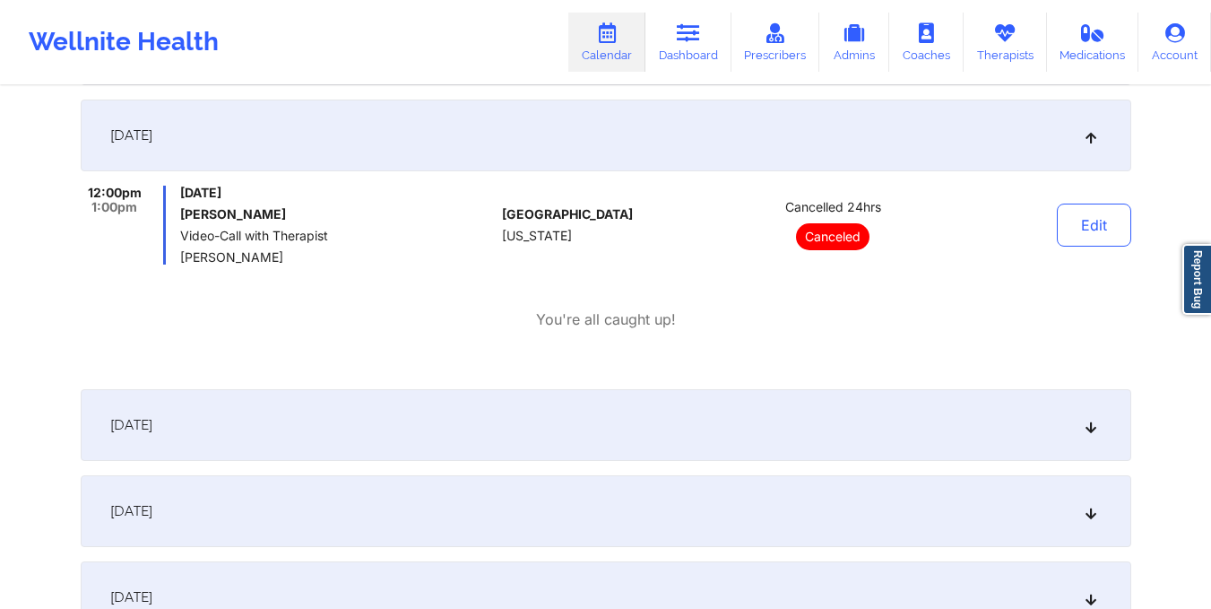
click at [525, 422] on div "October 9, 2025" at bounding box center [606, 425] width 1051 height 72
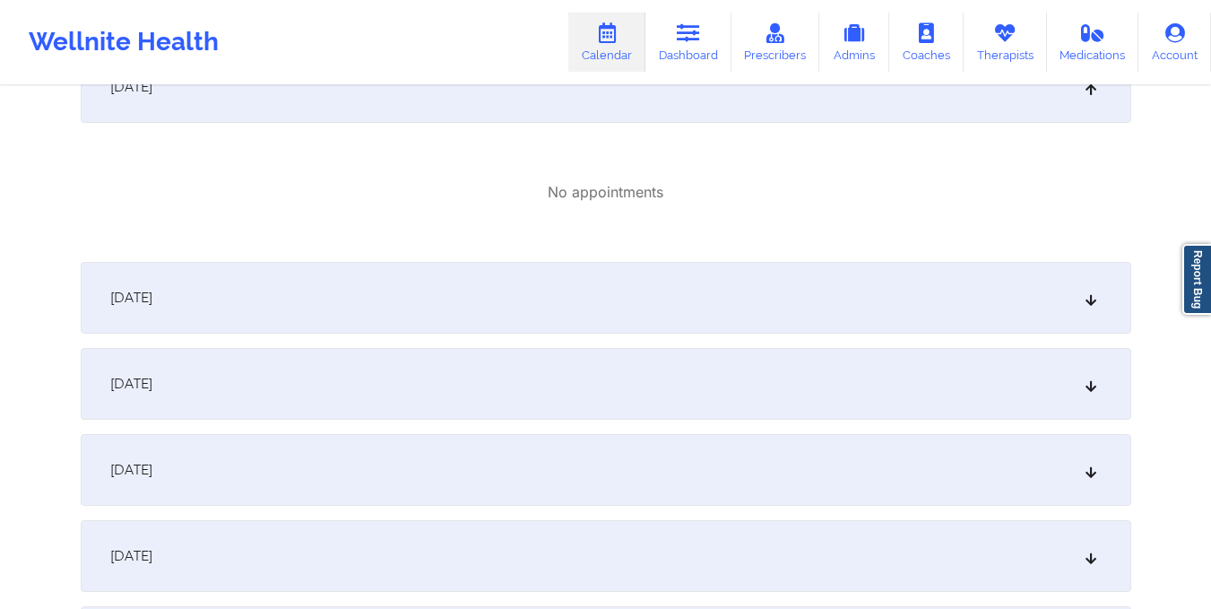
scroll to position [1196, 0]
click at [515, 283] on div "October 10, 2025" at bounding box center [606, 300] width 1051 height 72
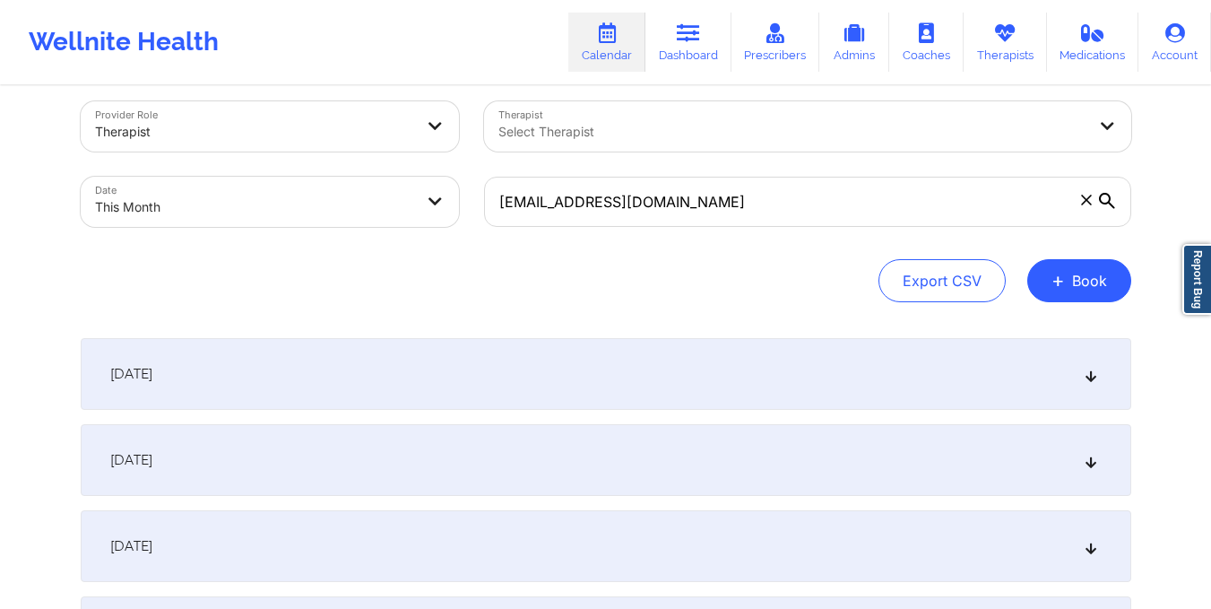
scroll to position [0, 0]
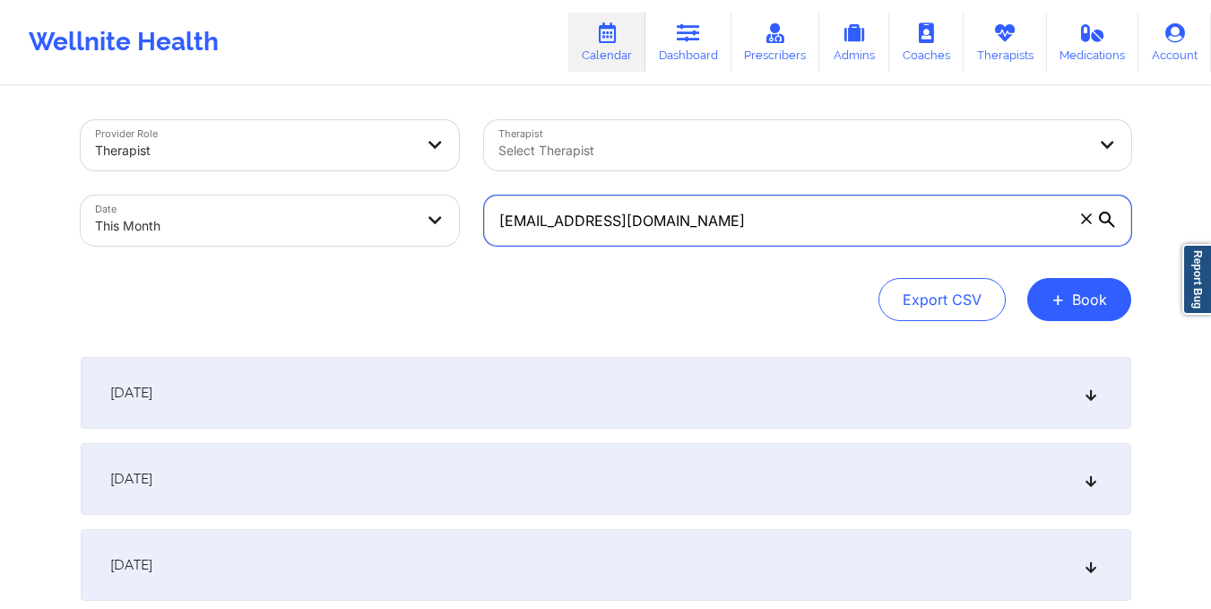
drag, startPoint x: 493, startPoint y: 223, endPoint x: 730, endPoint y: 191, distance: 238.8
click at [730, 191] on div "thaotrantyler@gmail.com" at bounding box center [807, 220] width 672 height 75
paste input "chaerz4@live"
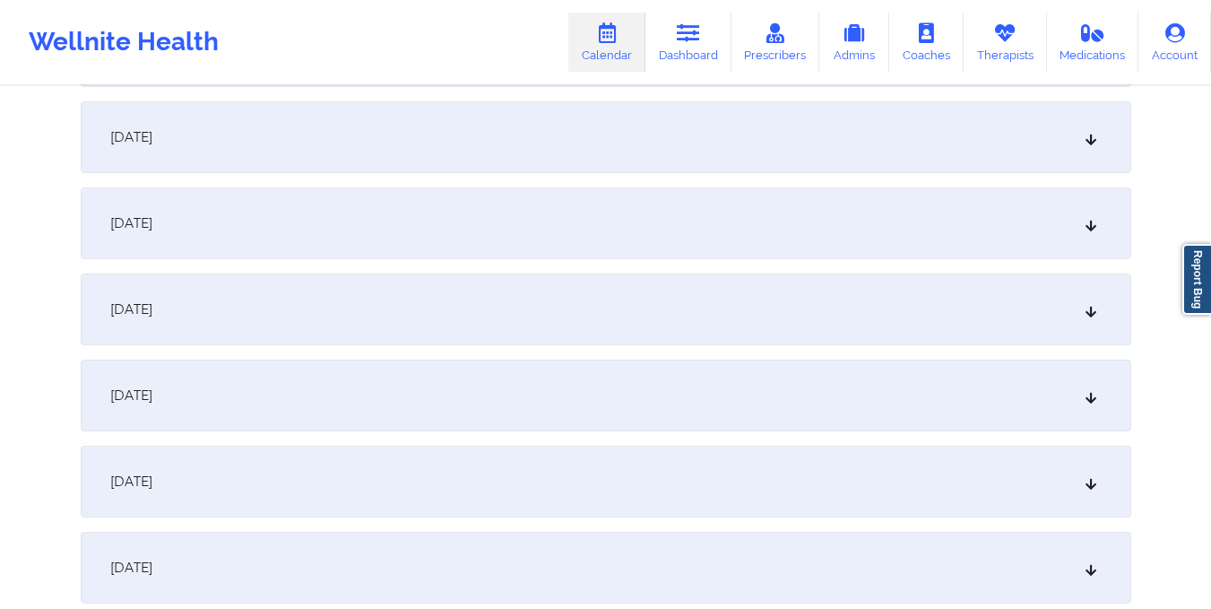
scroll to position [945, 0]
click at [517, 144] on div "October 9, 2025" at bounding box center [606, 136] width 1051 height 72
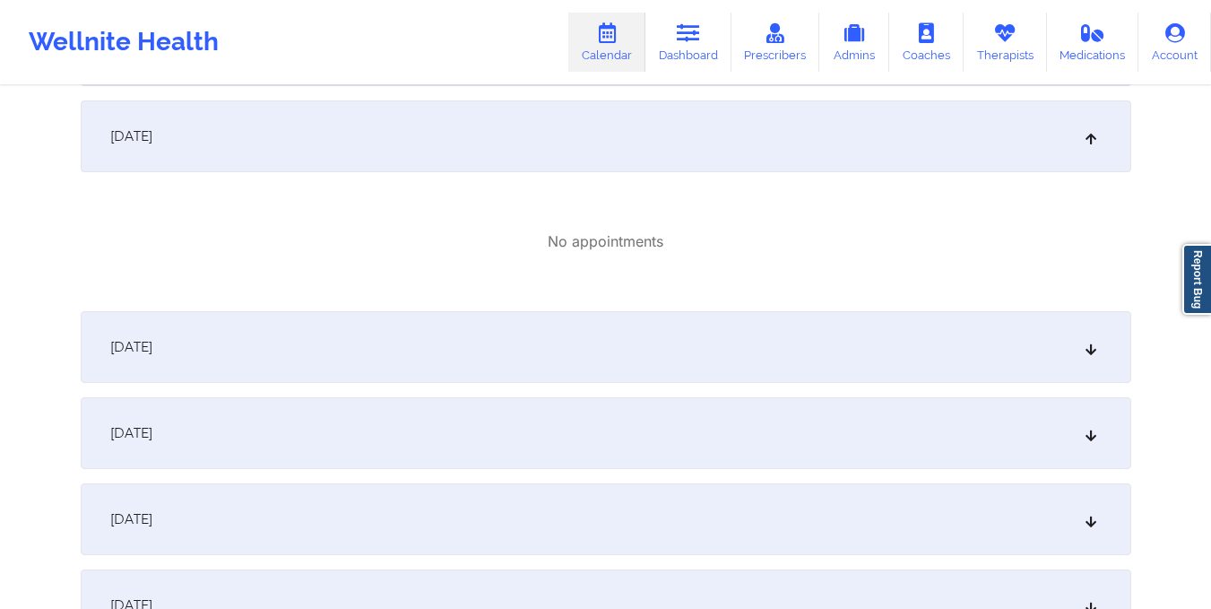
click at [418, 337] on div "October 10, 2025" at bounding box center [606, 347] width 1051 height 72
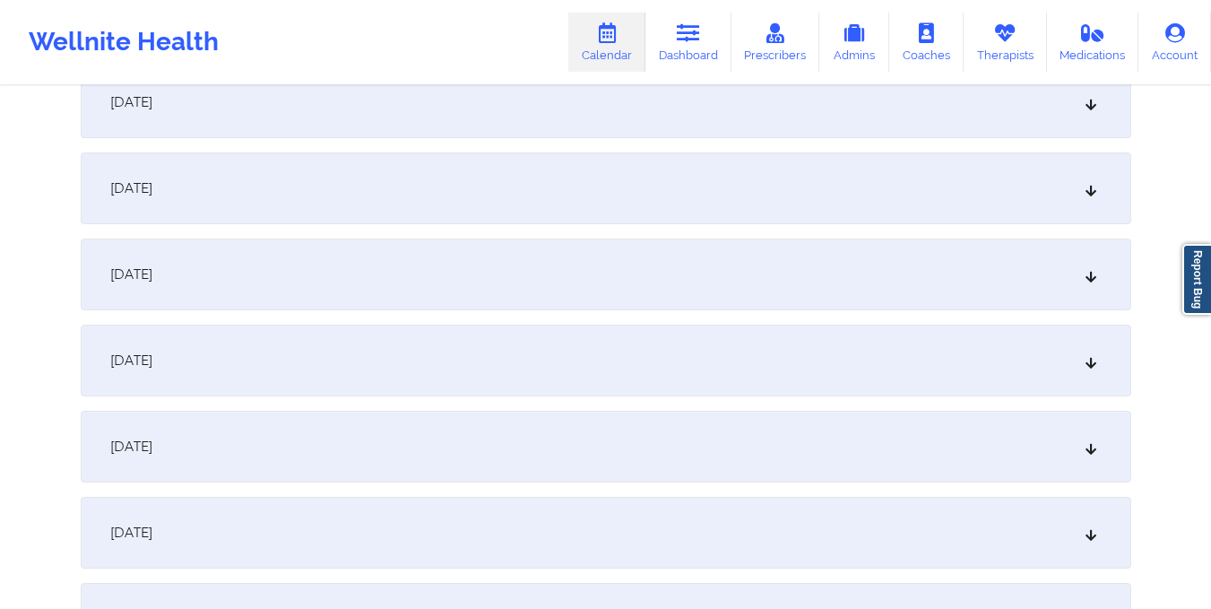
scroll to position [0, 0]
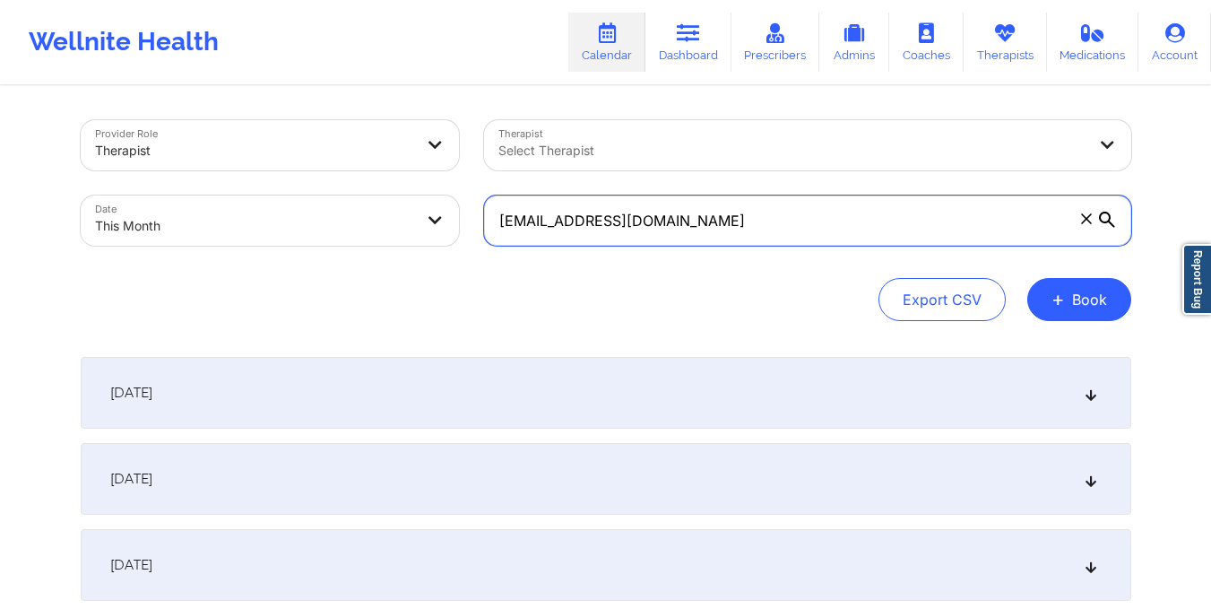
drag, startPoint x: 496, startPoint y: 221, endPoint x: 685, endPoint y: 203, distance: 190.1
click at [685, 203] on input "chaerz4@live.com" at bounding box center [807, 220] width 647 height 50
paste input "geraldine_lawton@yahoo"
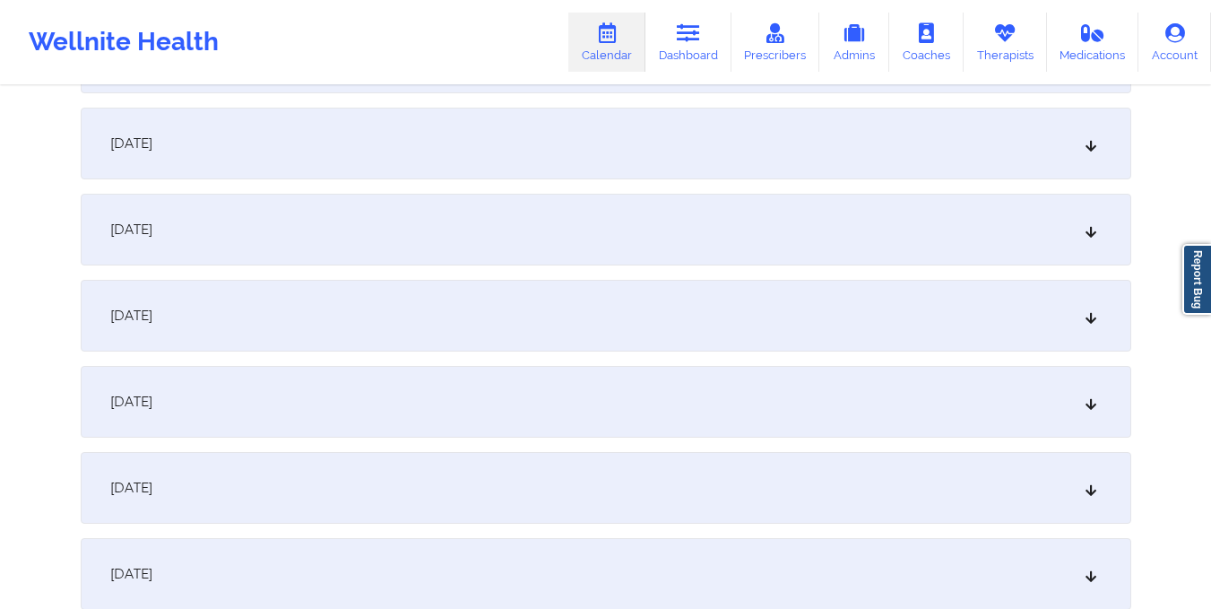
scroll to position [680, 0]
click at [554, 292] on div "October 8, 2025" at bounding box center [606, 315] width 1051 height 72
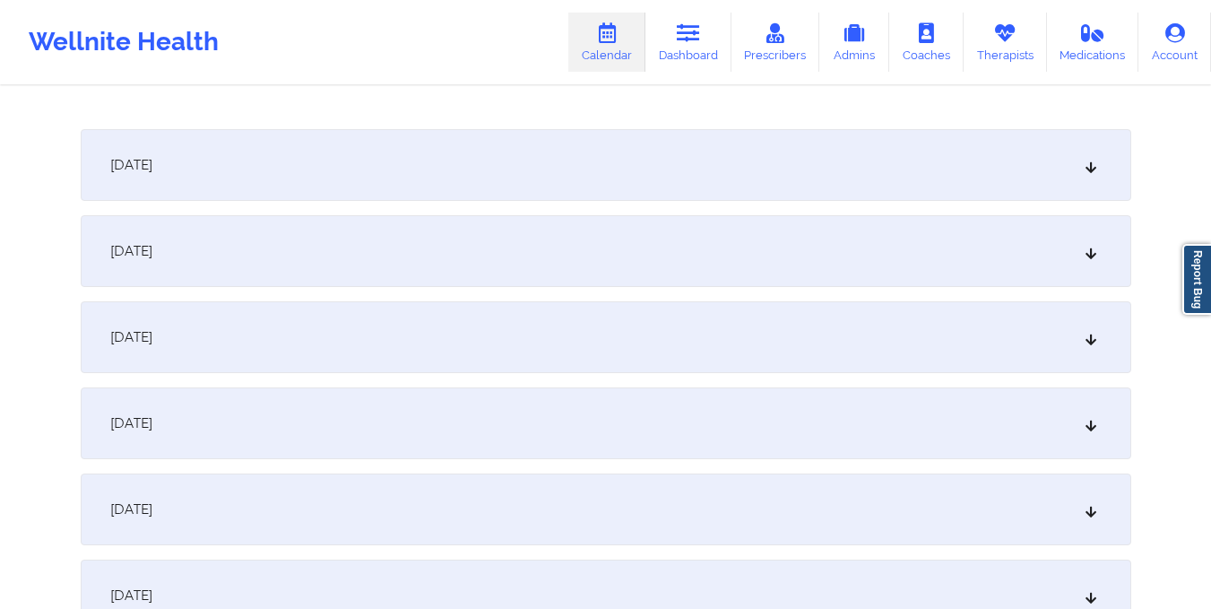
scroll to position [1122, 0]
click at [497, 240] on div "October 10, 2025" at bounding box center [606, 248] width 1051 height 72
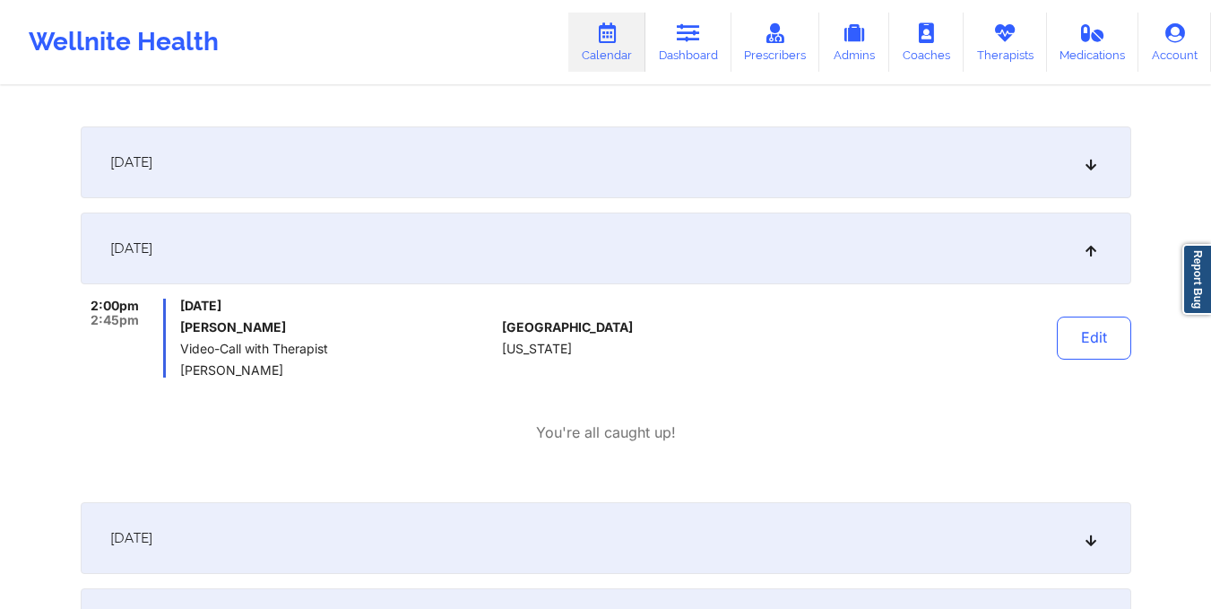
scroll to position [295, 0]
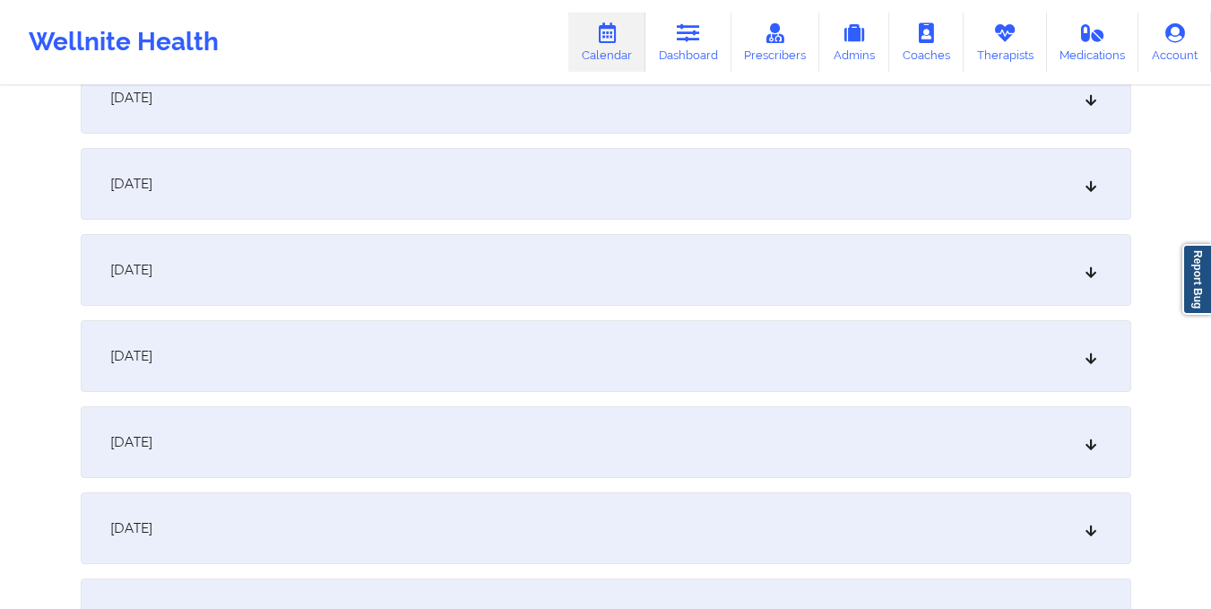
paste input "xmayablanc@gmail"
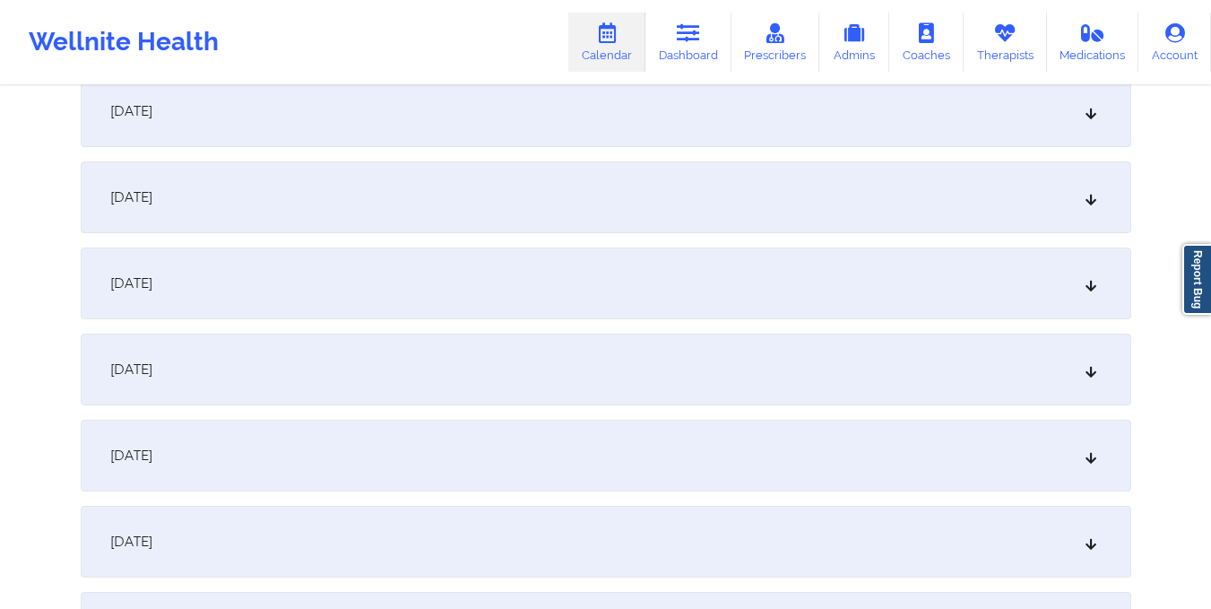
scroll to position [885, 0]
click at [552, 291] on div "October 10, 2025" at bounding box center [606, 282] width 1051 height 72
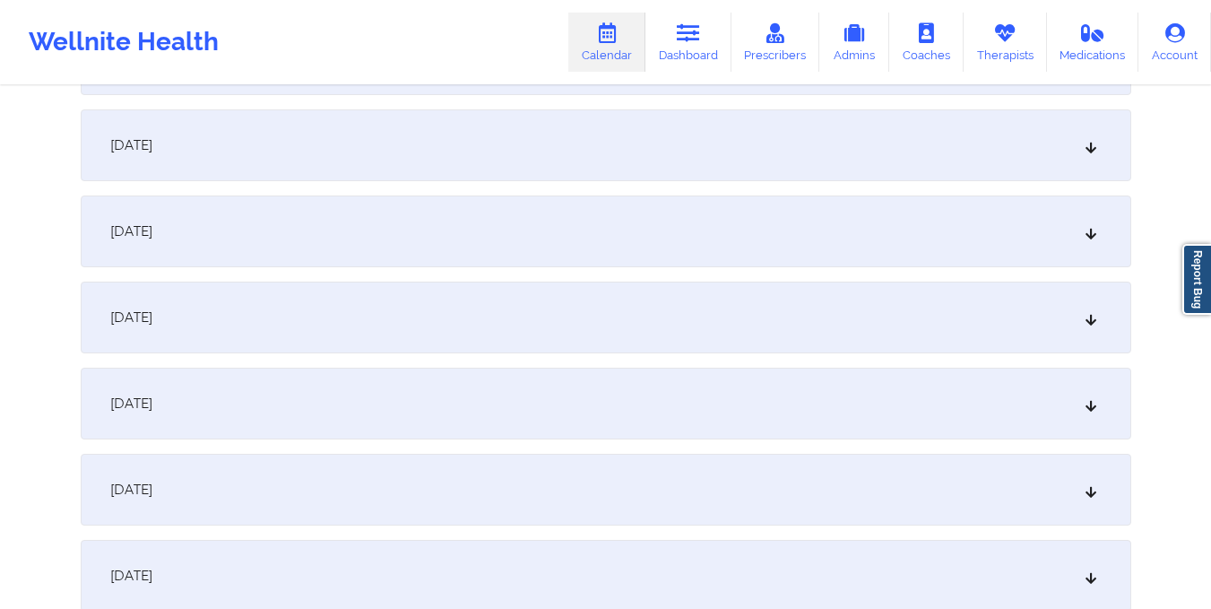
scroll to position [0, 0]
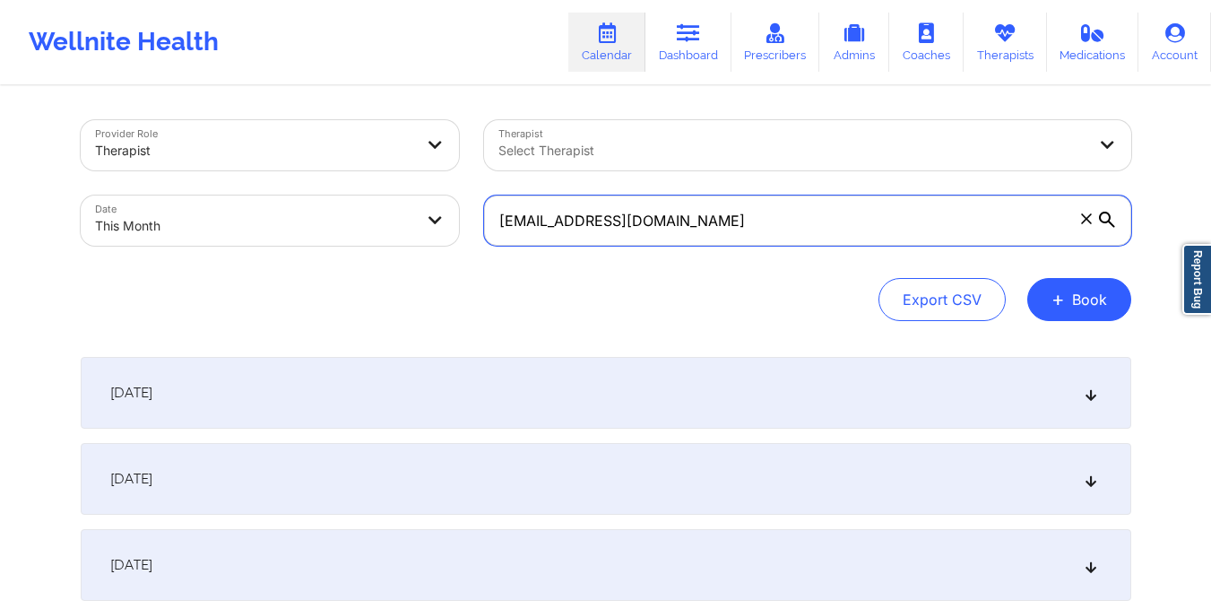
drag, startPoint x: 498, startPoint y: 226, endPoint x: 727, endPoint y: 215, distance: 228.8
click at [727, 215] on input "xmayablanc@gmail.com" at bounding box center [807, 220] width 647 height 50
paste input "kylemorales29@icloud"
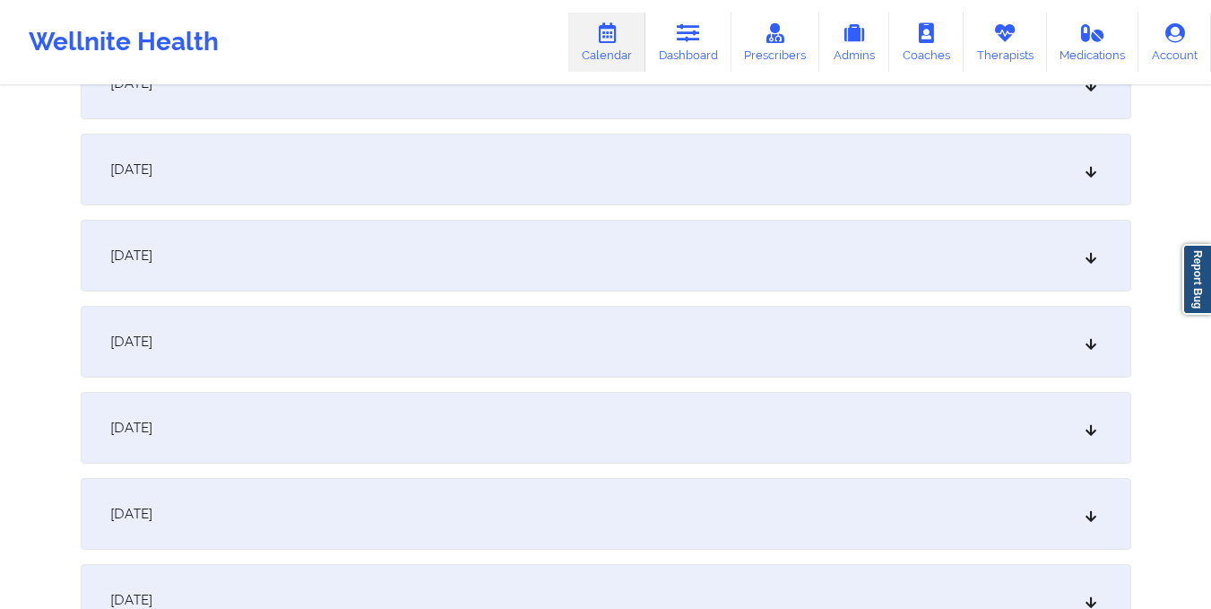
scroll to position [912, 0]
type input "kylemorales29@icloud.com"
click at [525, 262] on div "October 10, 2025" at bounding box center [606, 255] width 1051 height 72
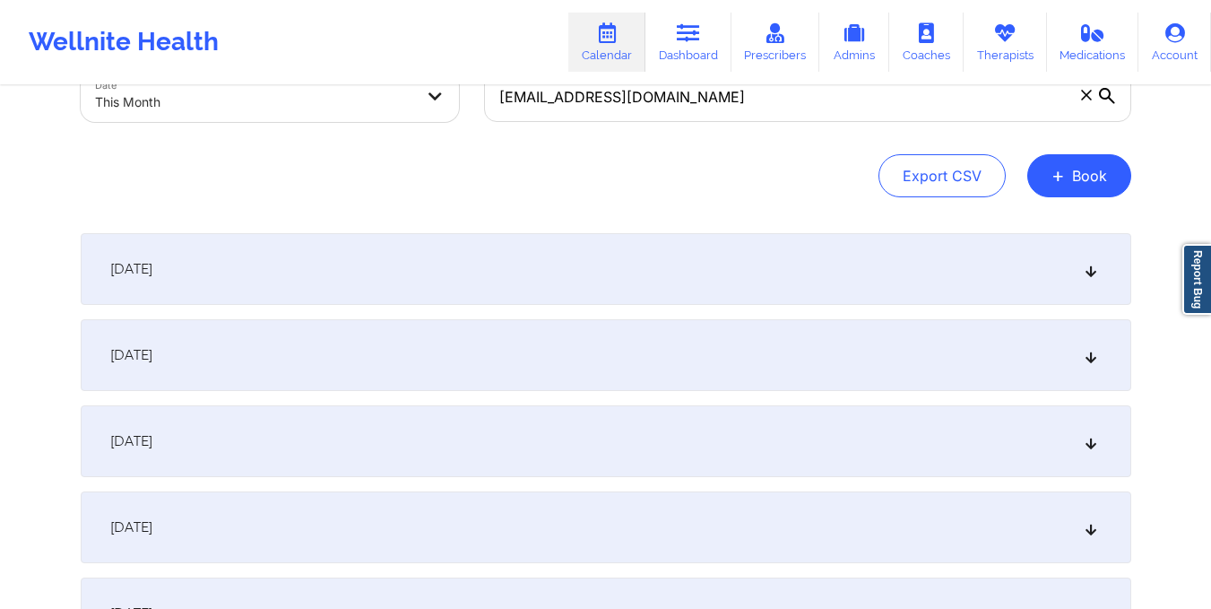
scroll to position [0, 0]
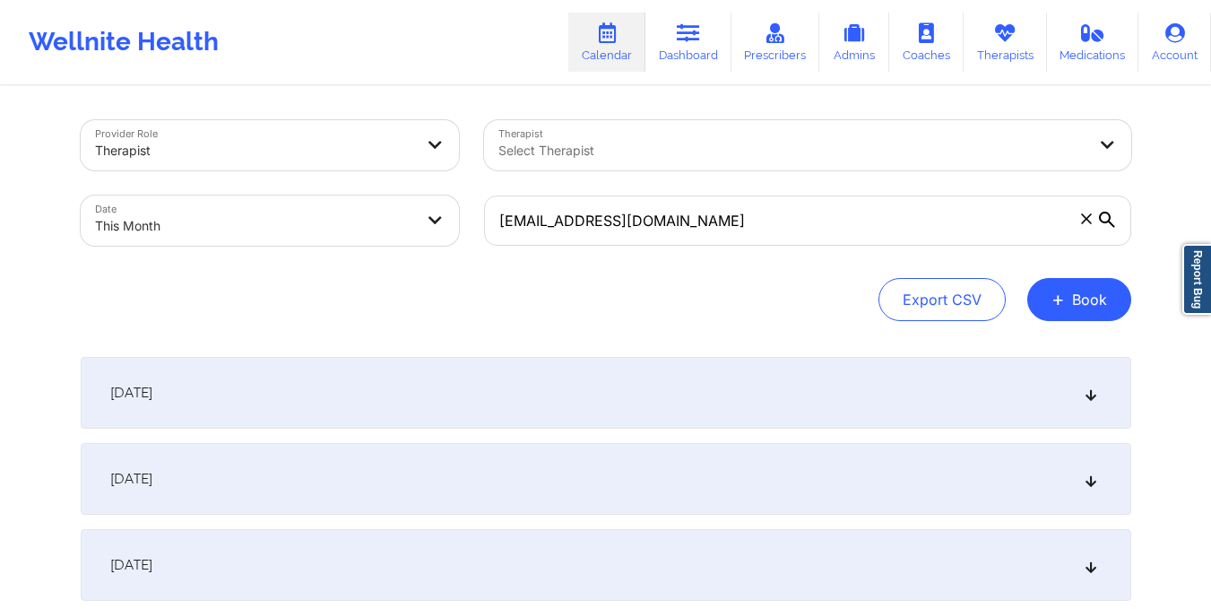
select select "2025-9"
select select "2025-10"
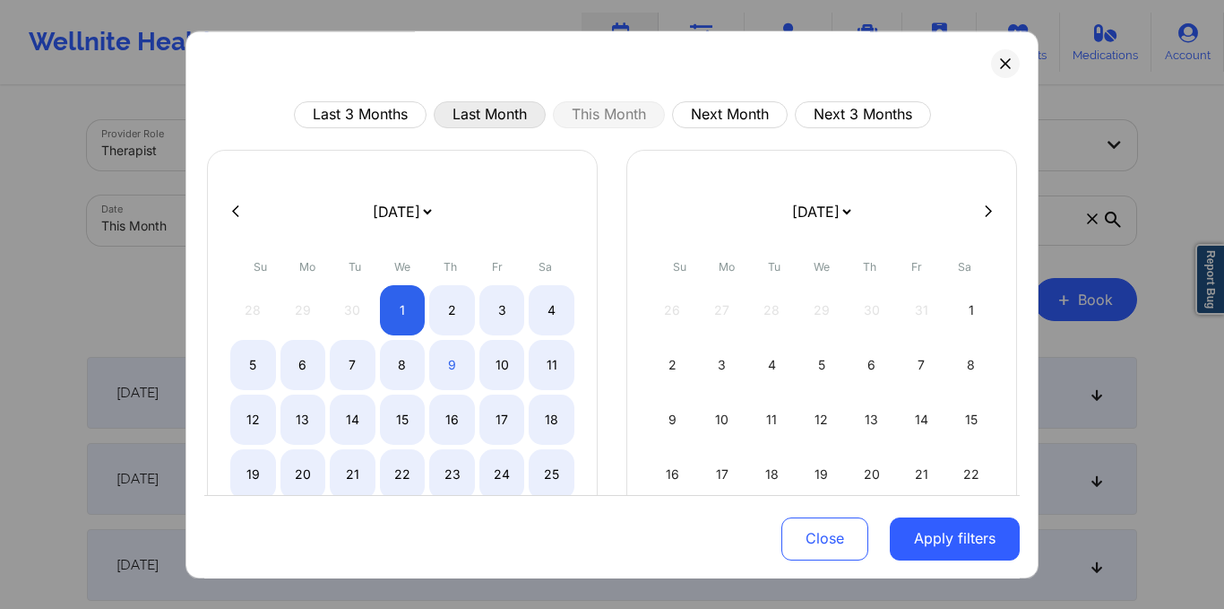
click at [438, 115] on button "Last Month" at bounding box center [490, 114] width 112 height 27
select select "2025-8"
select select "2025-9"
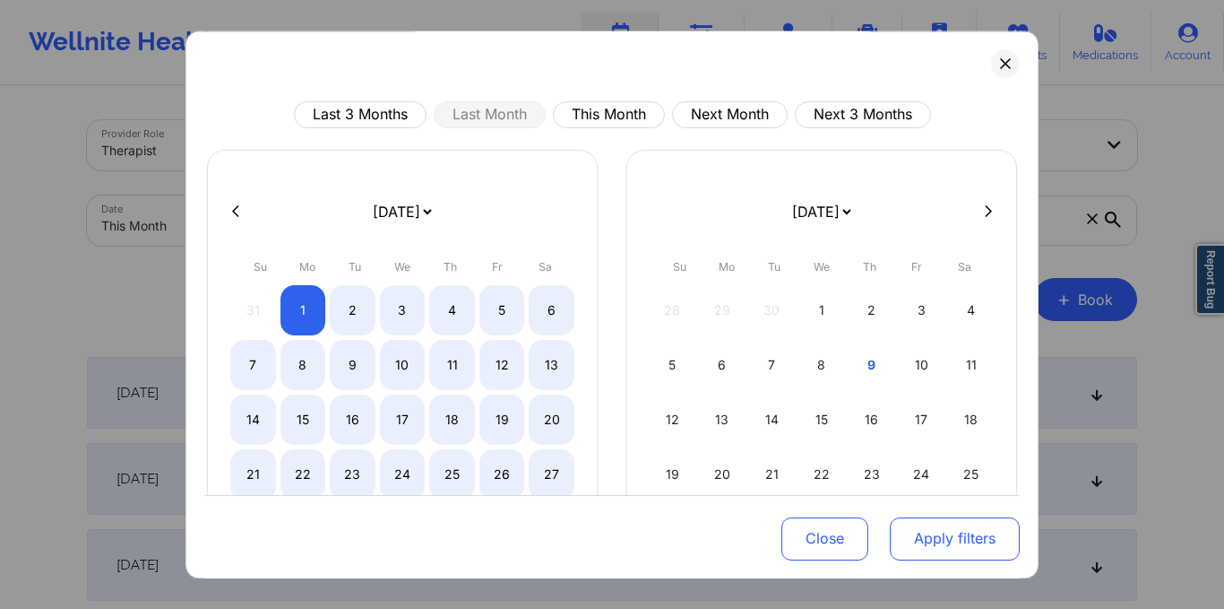
click at [951, 527] on button "Apply filters" at bounding box center [955, 537] width 130 height 43
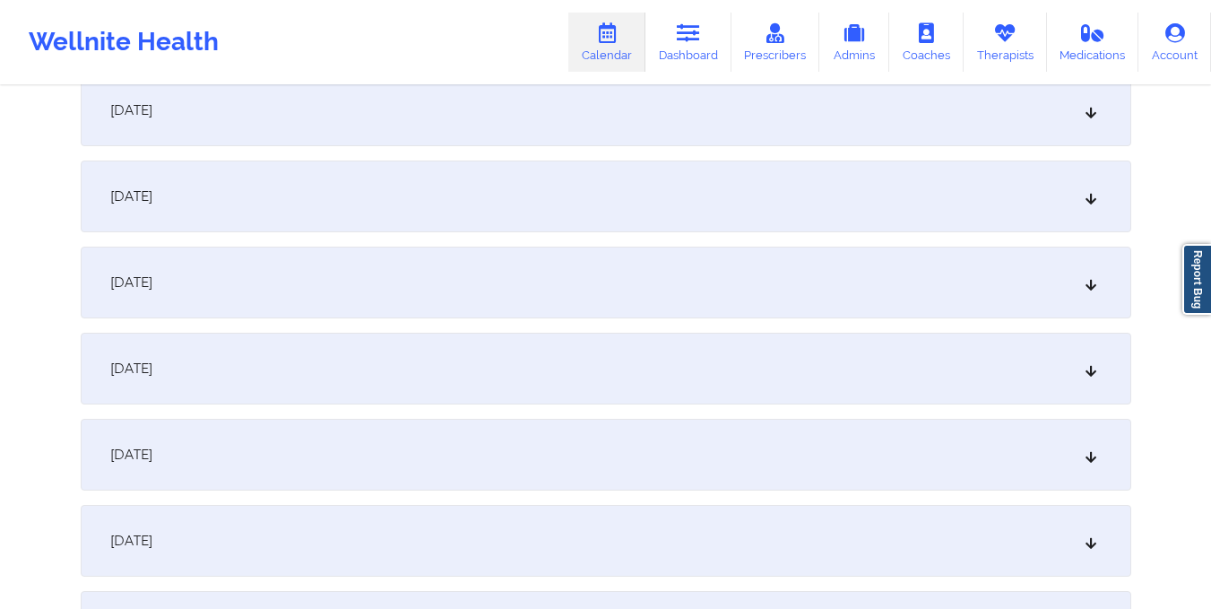
scroll to position [2166, 0]
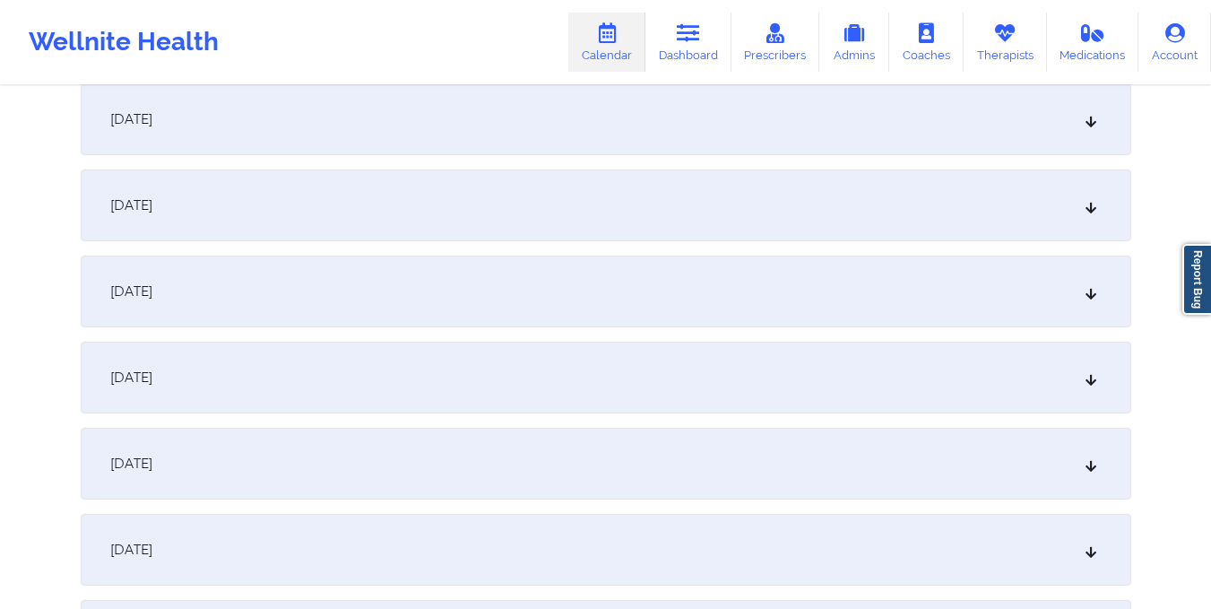
click at [763, 236] on div "September 24, 2025" at bounding box center [606, 205] width 1051 height 72
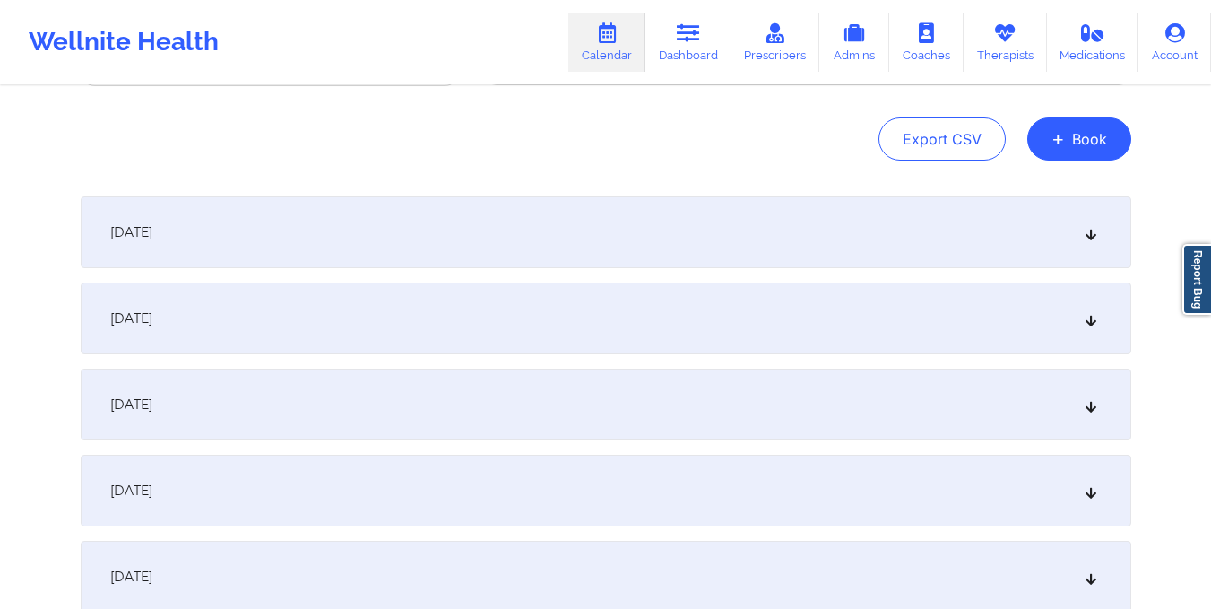
scroll to position [0, 0]
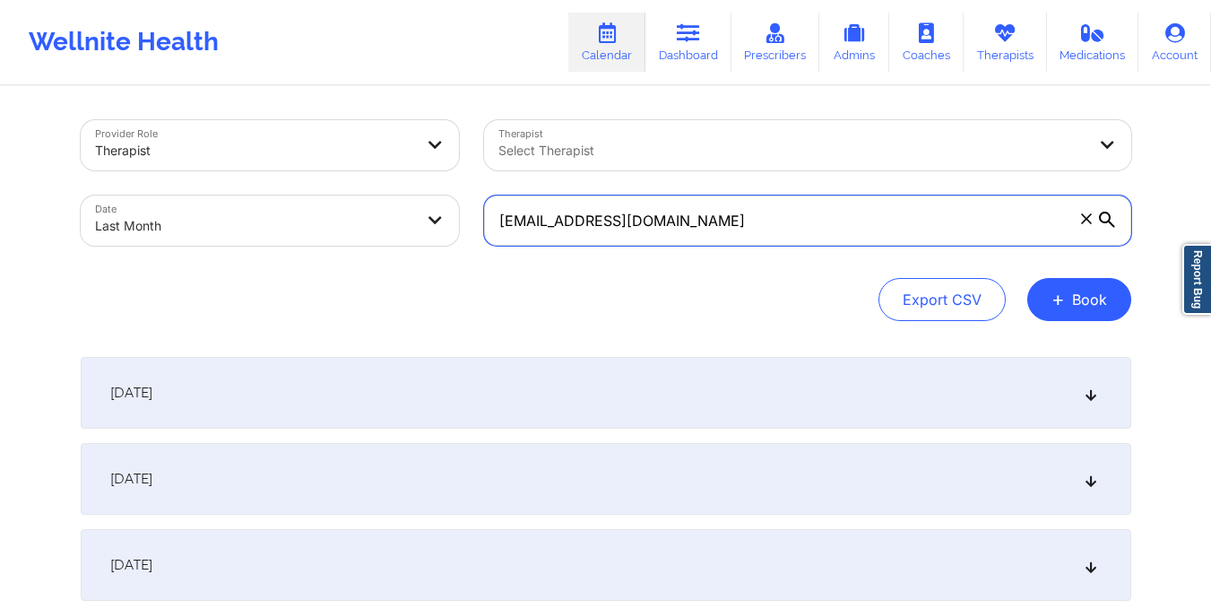
drag, startPoint x: 491, startPoint y: 222, endPoint x: 702, endPoint y: 220, distance: 210.7
click at [702, 220] on input "kylemorales29@icloud.com" at bounding box center [807, 220] width 647 height 50
paste input "idleo702@gmail"
type input "kidleo702@gmail.com"
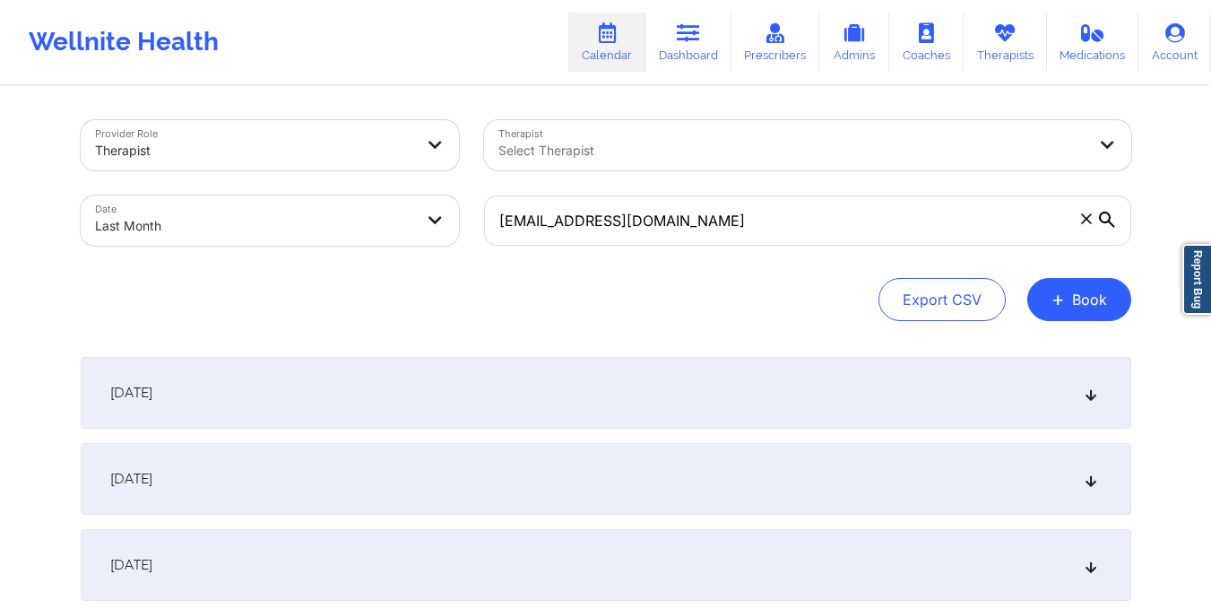
select select "2025-8"
select select "2025-9"
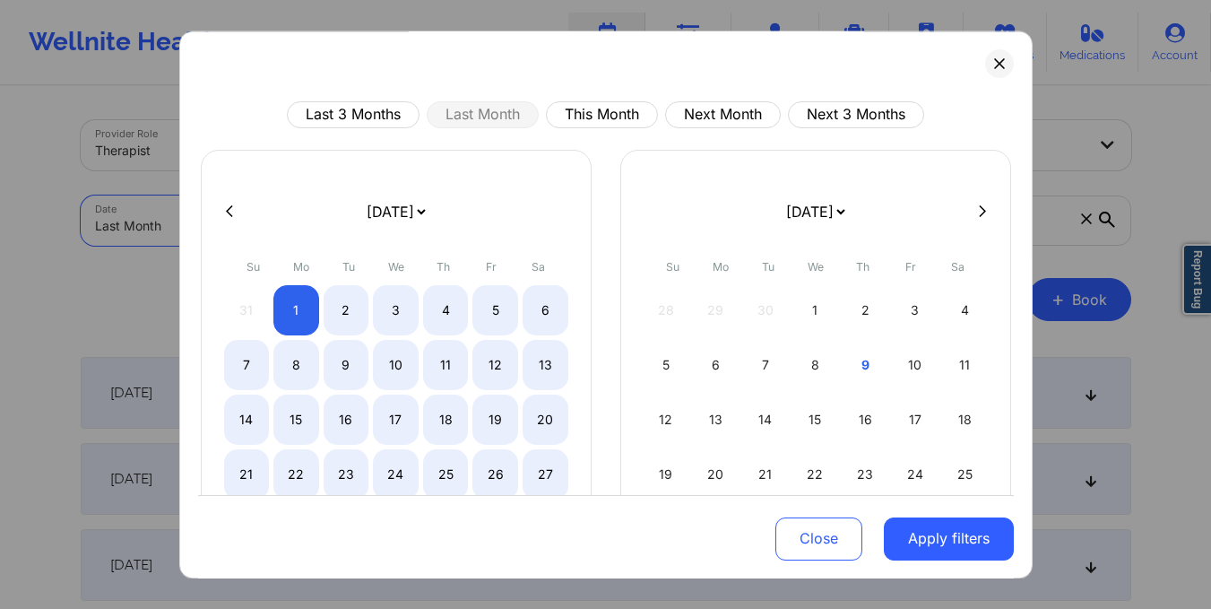
click at [421, 229] on body "Wellnite Health Calendar Dashboard Prescribers Admins Coaches Therapists Medica…" at bounding box center [605, 304] width 1211 height 609
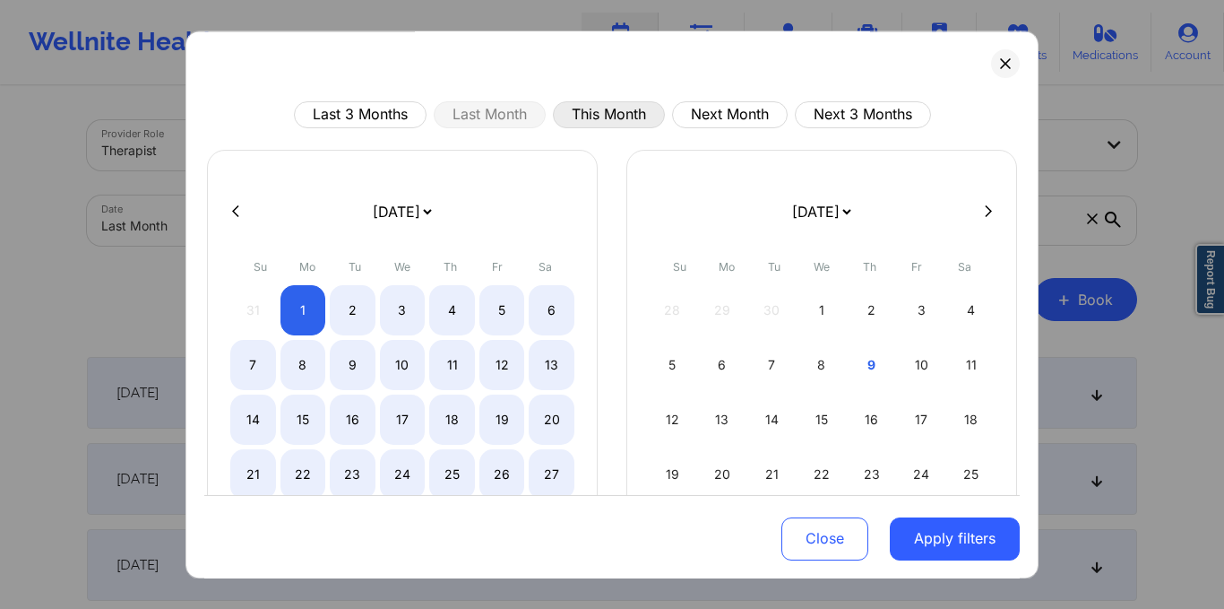
click at [610, 116] on button "This Month" at bounding box center [609, 114] width 112 height 27
select select "2025-9"
select select "2025-10"
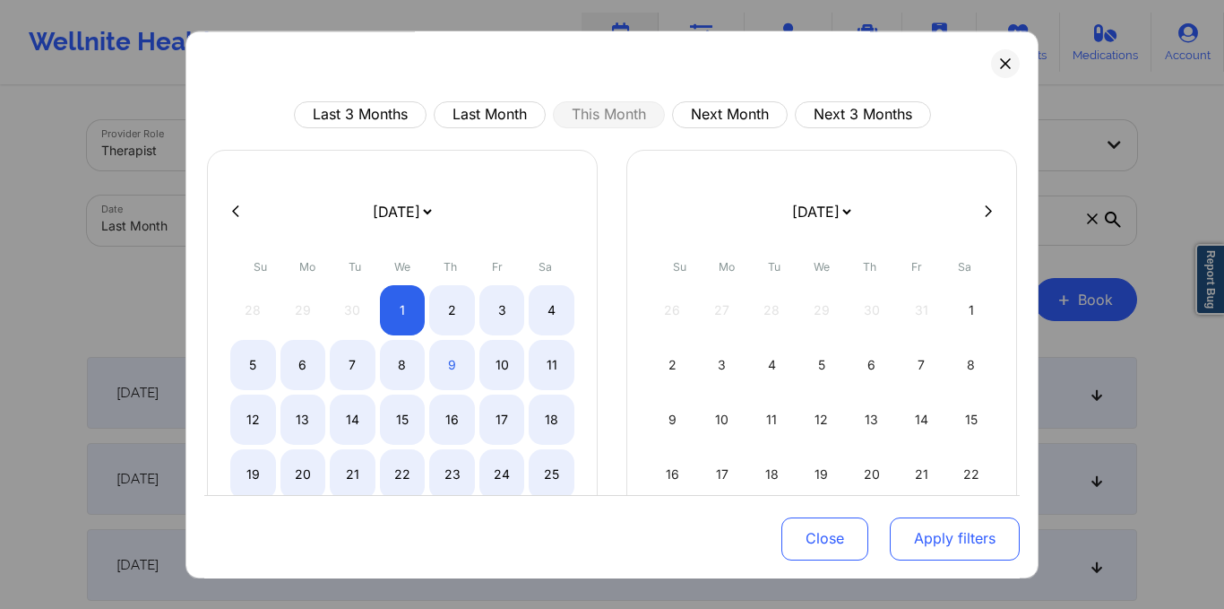
click at [967, 549] on button "Apply filters" at bounding box center [955, 537] width 130 height 43
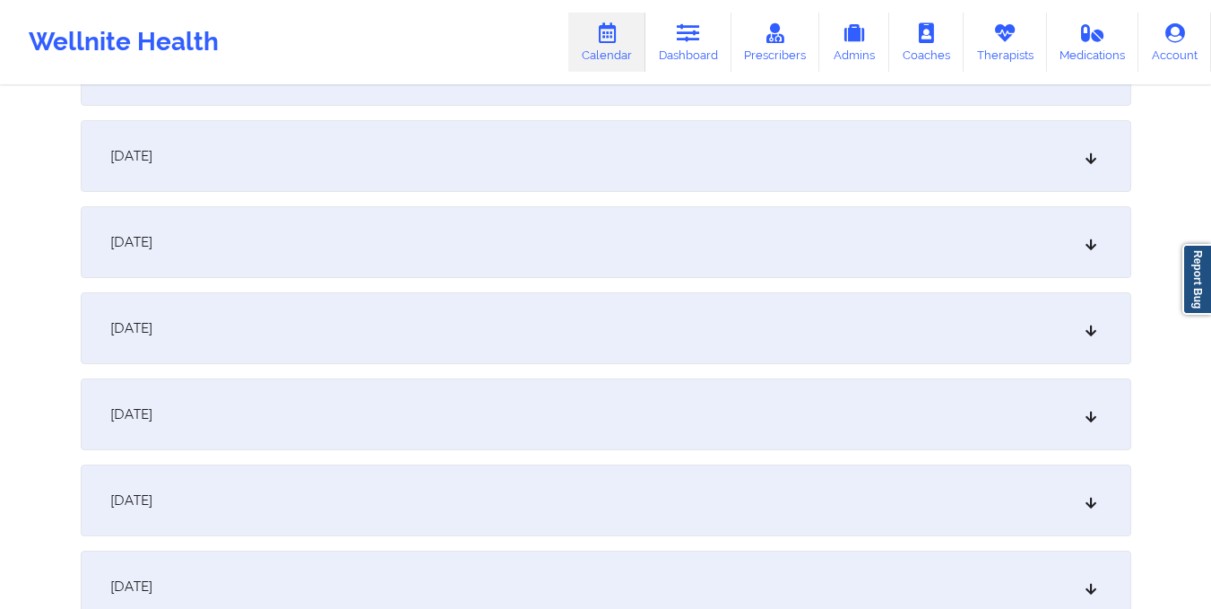
scroll to position [754, 0]
click at [724, 347] on div "October 9, 2025" at bounding box center [606, 327] width 1051 height 72
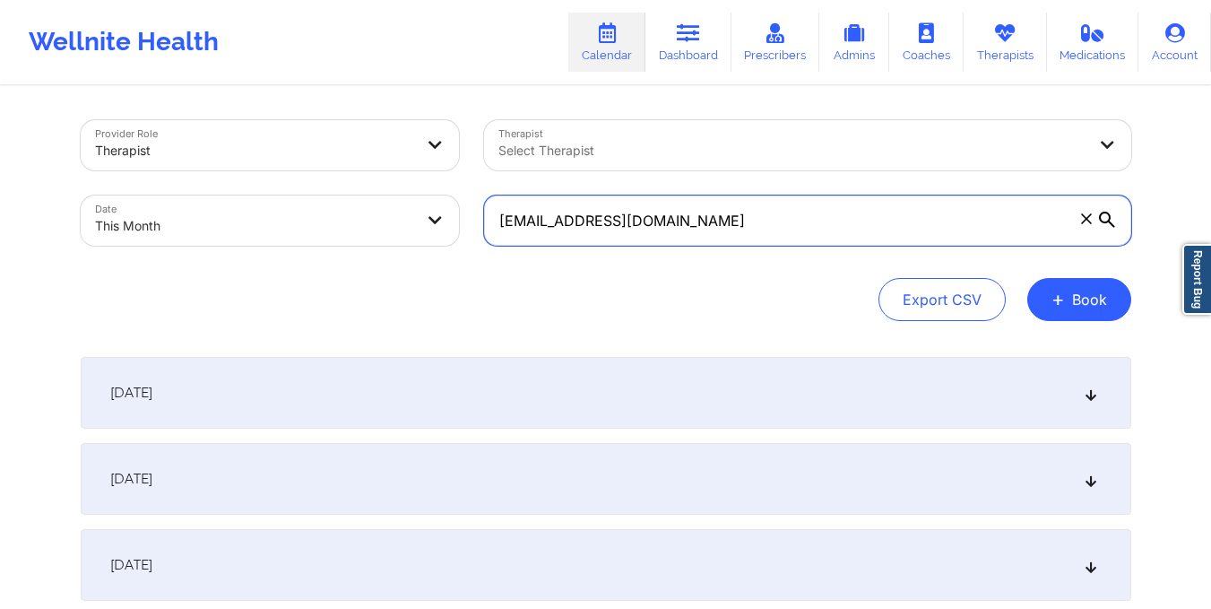
drag, startPoint x: 496, startPoint y: 227, endPoint x: 730, endPoint y: 229, distance: 234.0
click at [730, 229] on input "kidleo702@gmail.com" at bounding box center [807, 220] width 647 height 50
paste input "jrileythomas"
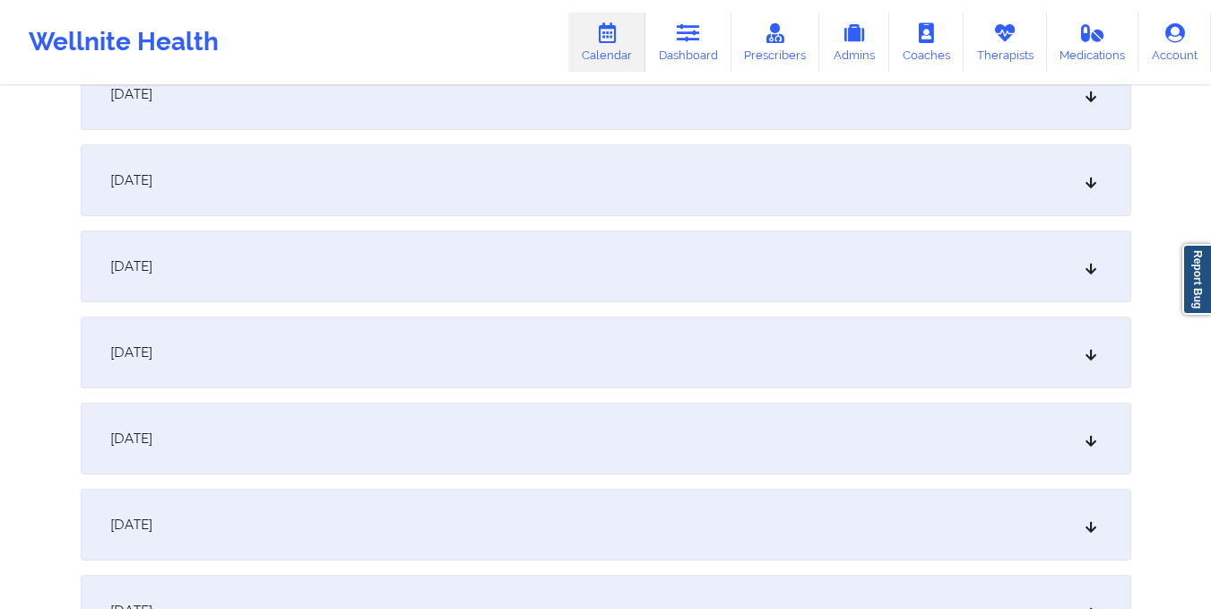
scroll to position [898, 0]
click at [661, 279] on div "October 10, 2025" at bounding box center [606, 269] width 1051 height 72
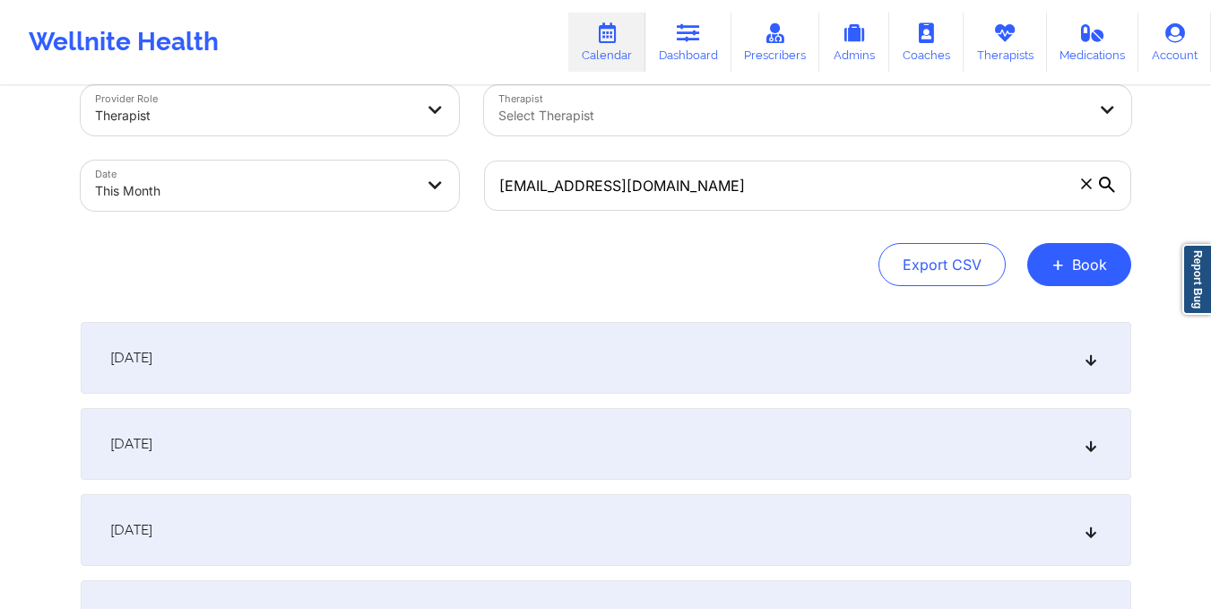
scroll to position [0, 0]
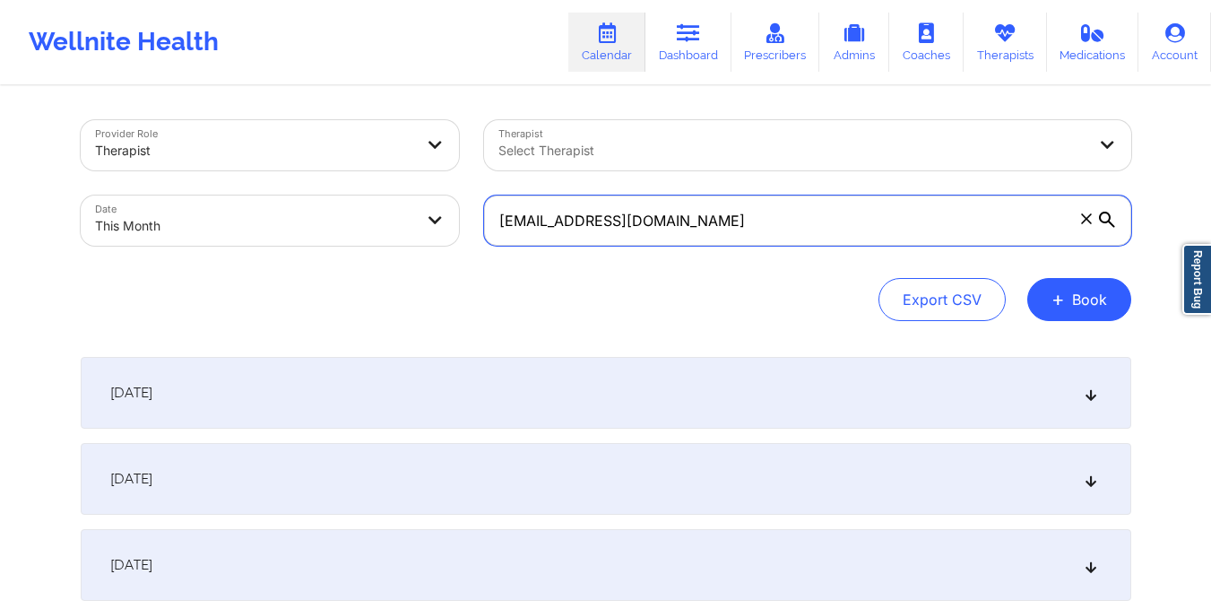
drag, startPoint x: 492, startPoint y: 225, endPoint x: 710, endPoint y: 230, distance: 217.9
click at [710, 230] on input "jrileythomas@gmail.com" at bounding box center [807, 220] width 647 height 50
paste input "gonzalezroxi87"
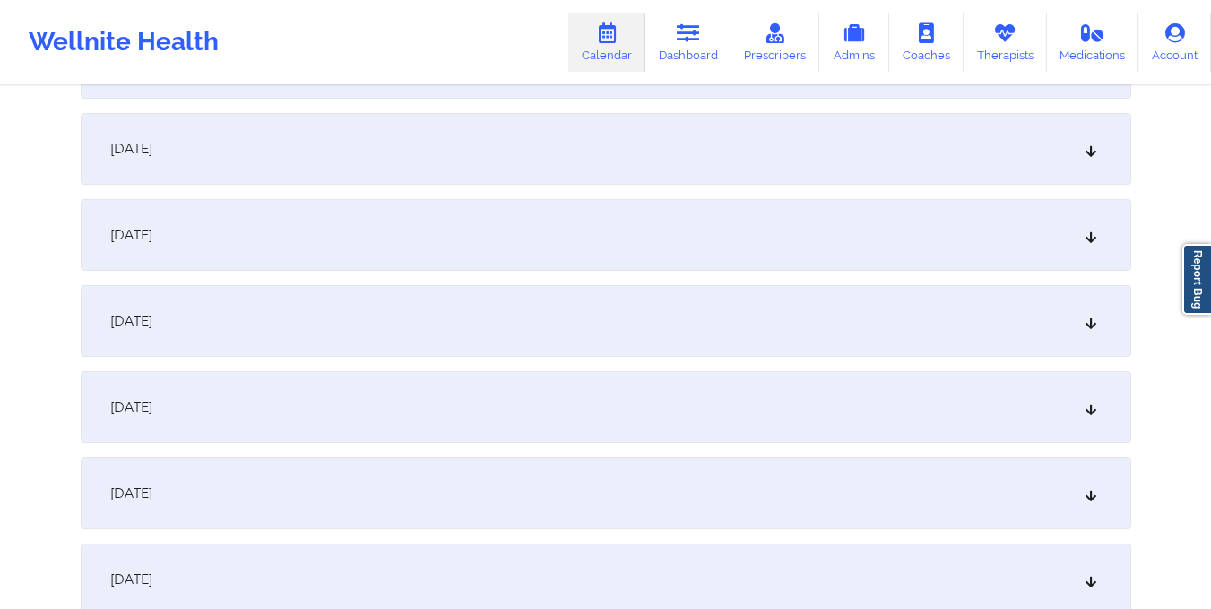
scroll to position [860, 0]
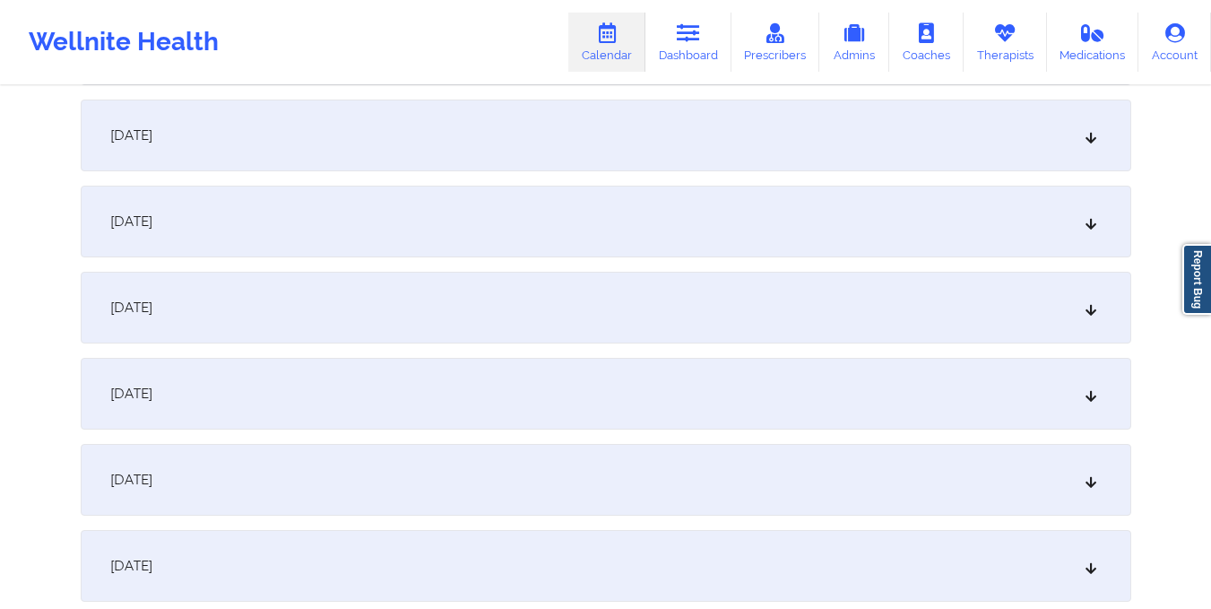
click at [653, 391] on div "October 11, 2025" at bounding box center [606, 394] width 1051 height 72
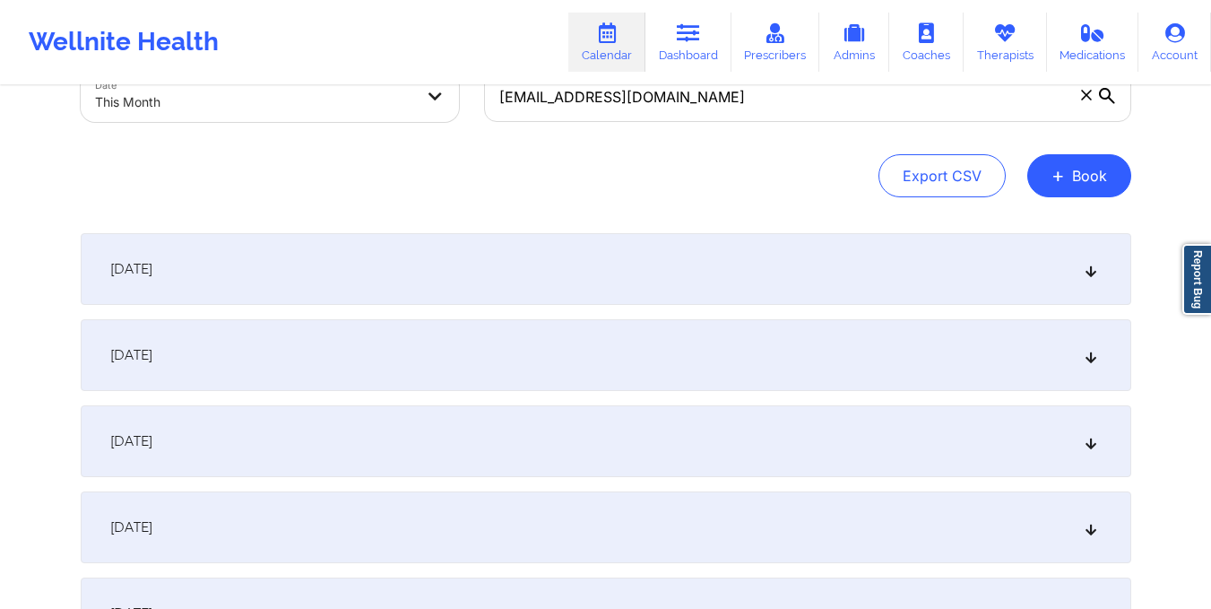
scroll to position [0, 0]
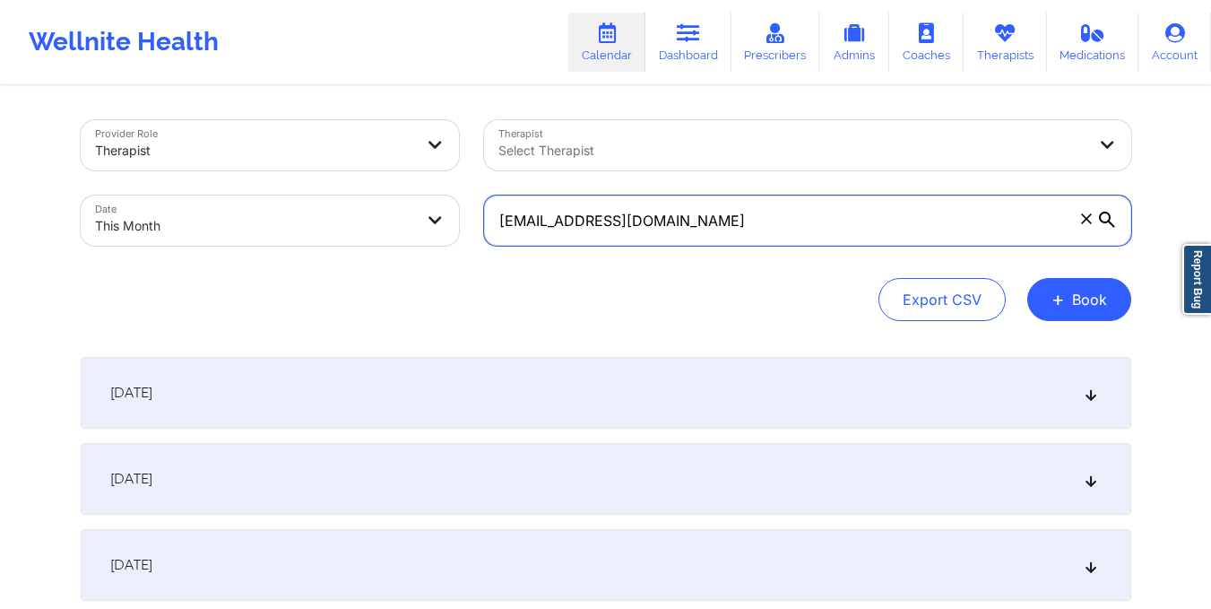
drag, startPoint x: 497, startPoint y: 222, endPoint x: 690, endPoint y: 221, distance: 193.6
click at [690, 221] on input "gonzalezroxi87@gmail.com" at bounding box center [807, 220] width 647 height 50
paste input "dancerdak@yahoo"
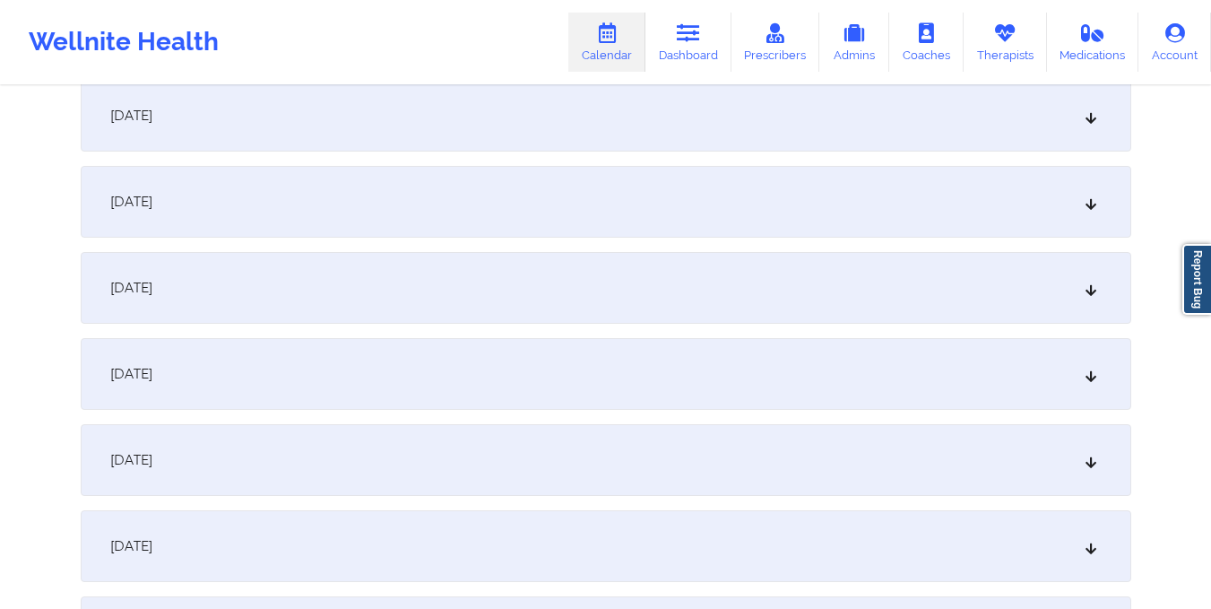
scroll to position [1056, 0]
click at [566, 212] on div "October 11, 2025" at bounding box center [606, 197] width 1051 height 72
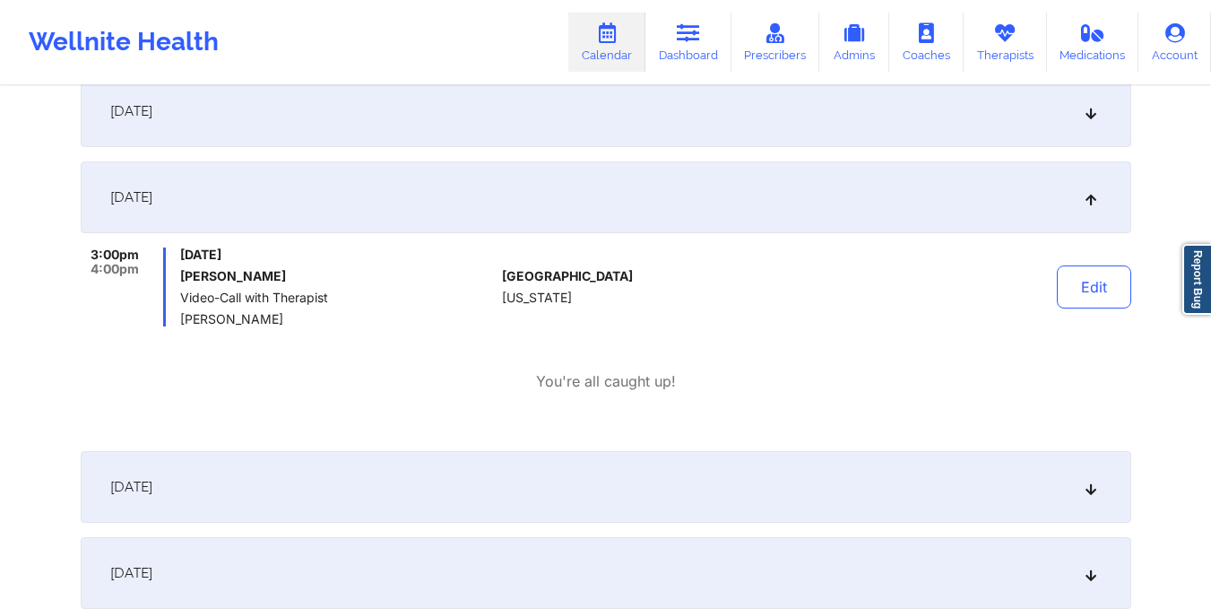
scroll to position [0, 0]
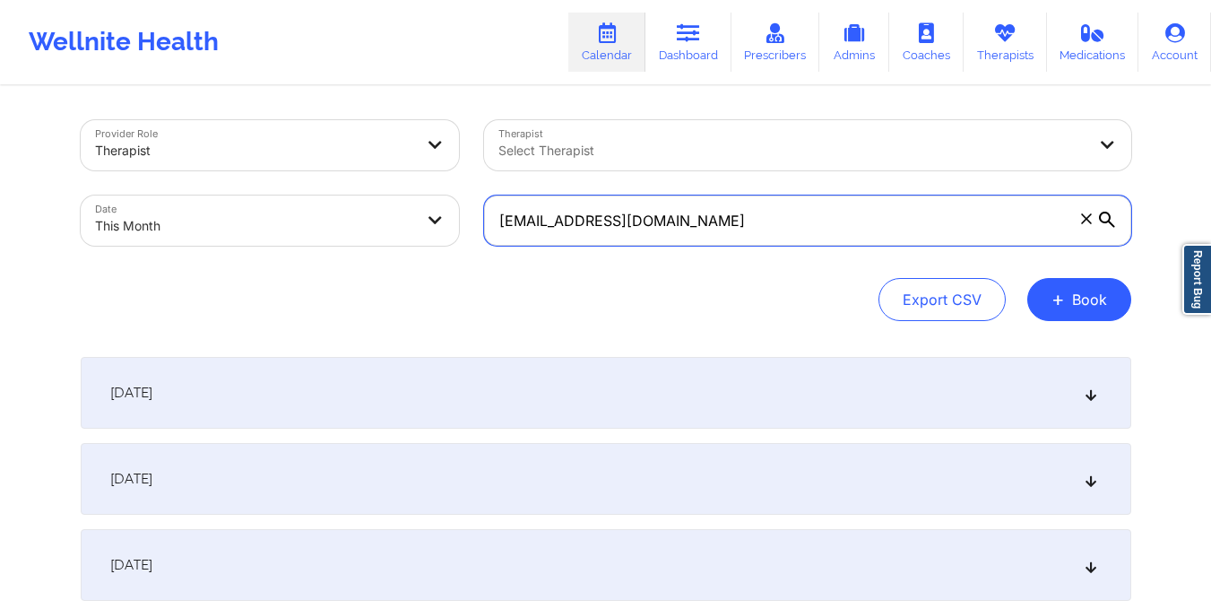
drag, startPoint x: 492, startPoint y: 232, endPoint x: 714, endPoint y: 251, distance: 223.1
click at [714, 251] on div "dancerdak@yahoo.com" at bounding box center [807, 220] width 672 height 75
paste input "soiussophie@gmail"
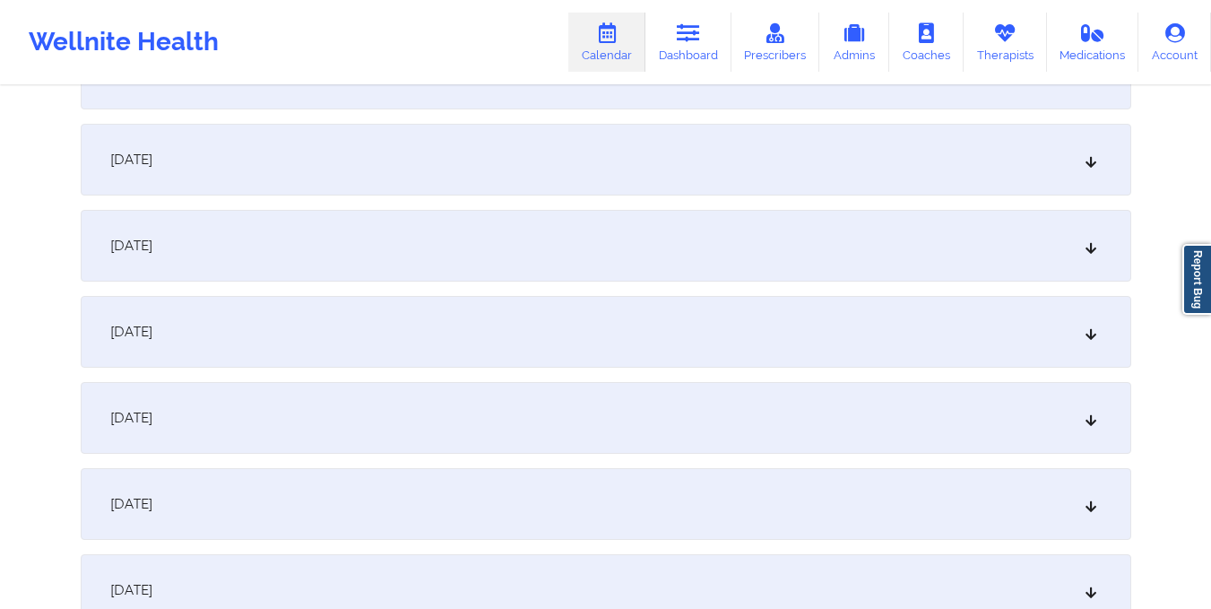
scroll to position [928, 0]
click at [652, 307] on div "October 11, 2025" at bounding box center [606, 326] width 1051 height 72
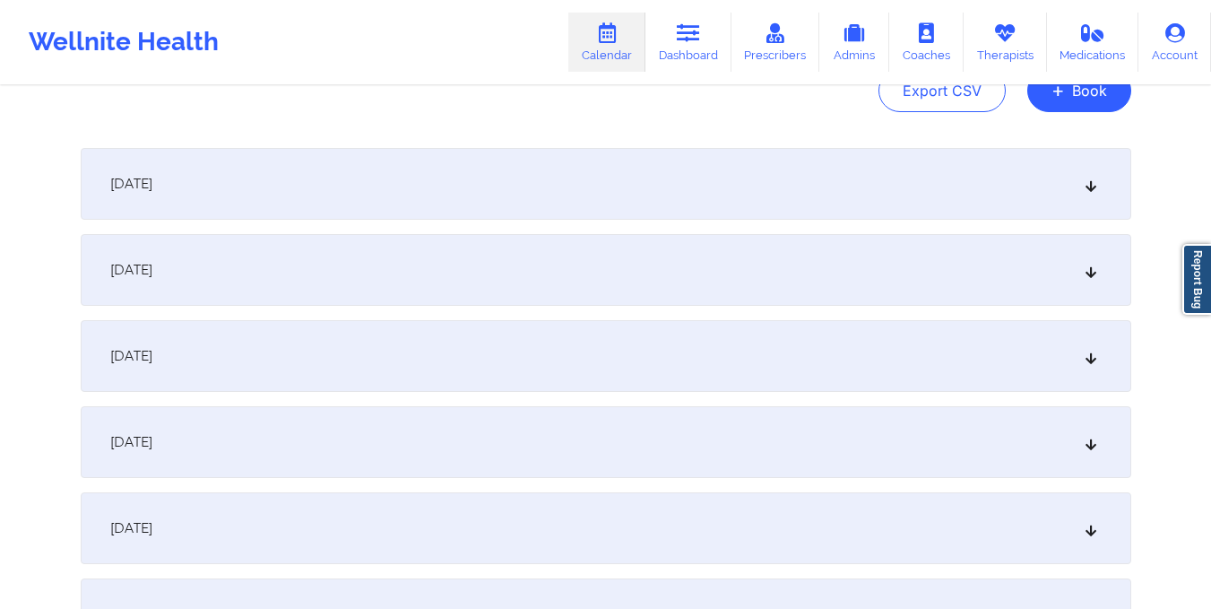
scroll to position [0, 0]
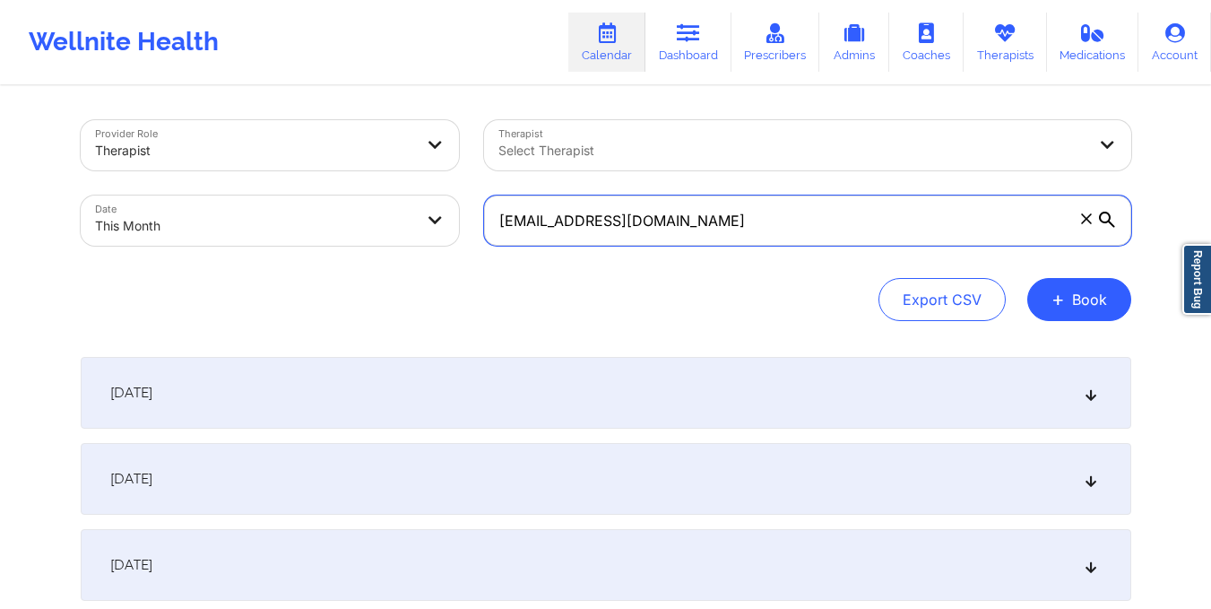
drag, startPoint x: 492, startPoint y: 222, endPoint x: 673, endPoint y: 246, distance: 182.6
click at [673, 246] on div "soiussophie@gmail.com" at bounding box center [807, 220] width 672 height 75
paste input "kelsey.wilborn@"
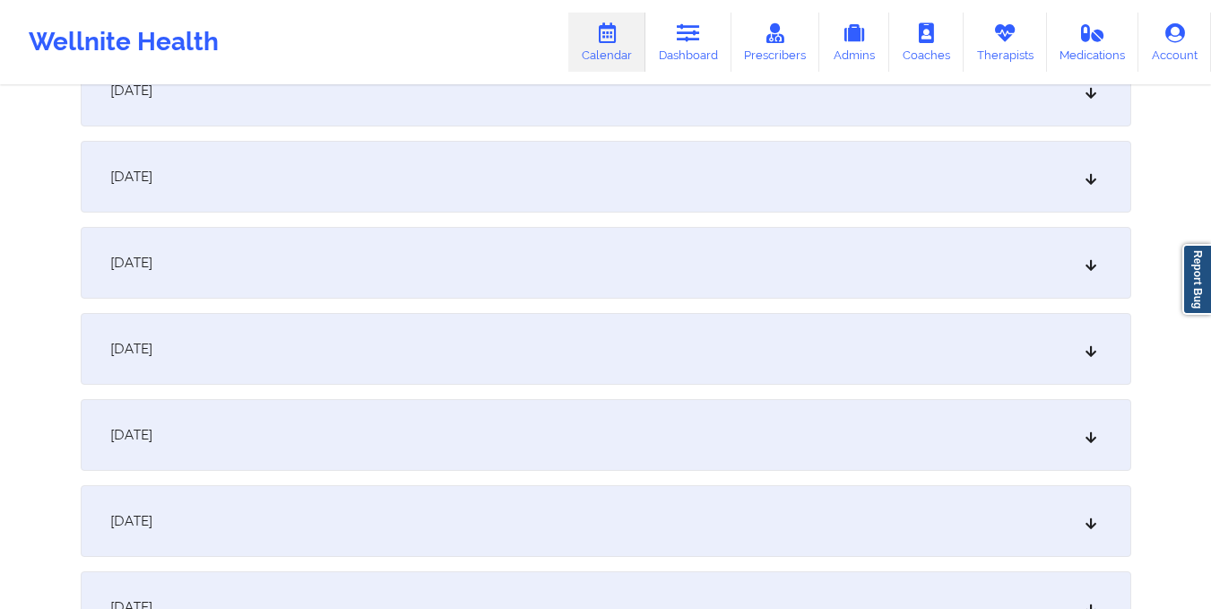
scroll to position [1017, 0]
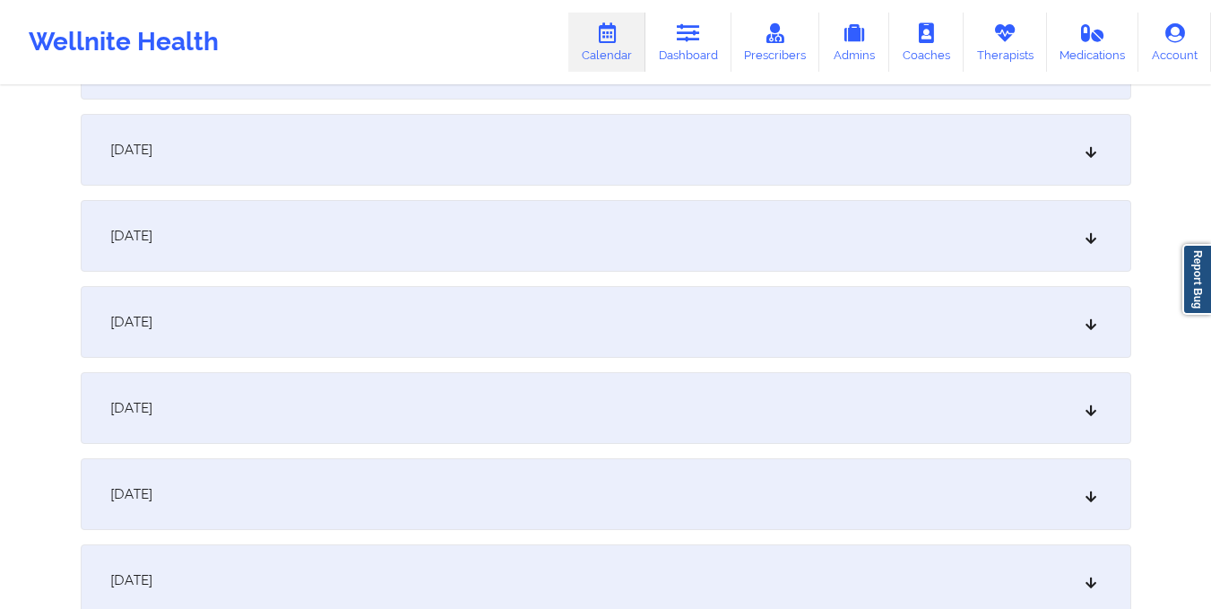
click at [602, 237] on div "October 11, 2025" at bounding box center [606, 236] width 1051 height 72
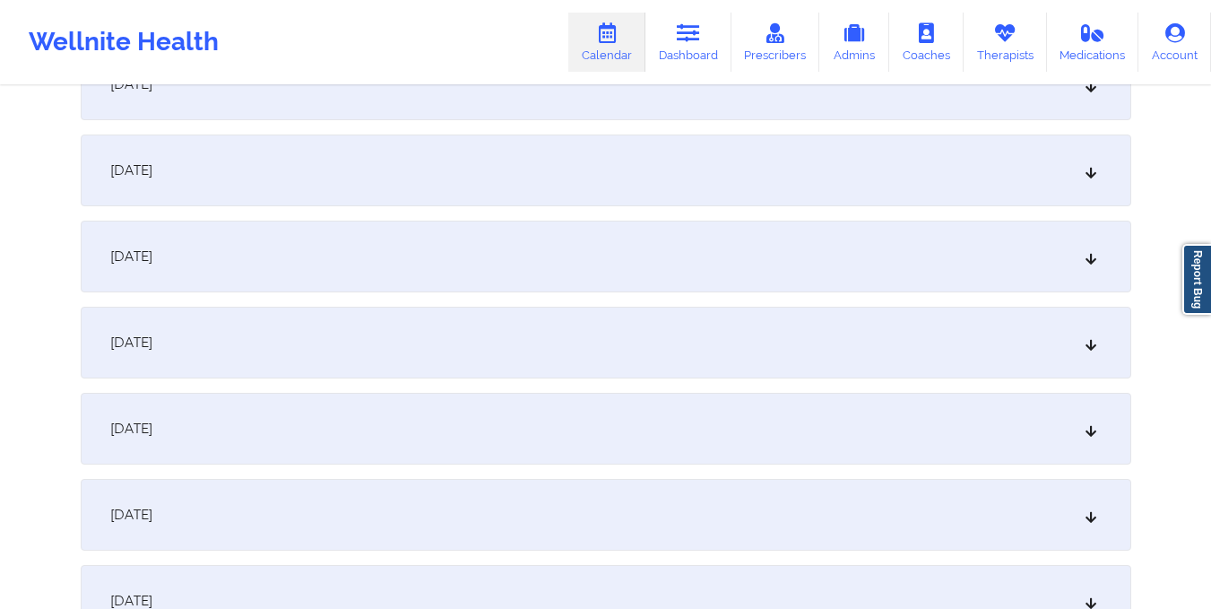
scroll to position [0, 0]
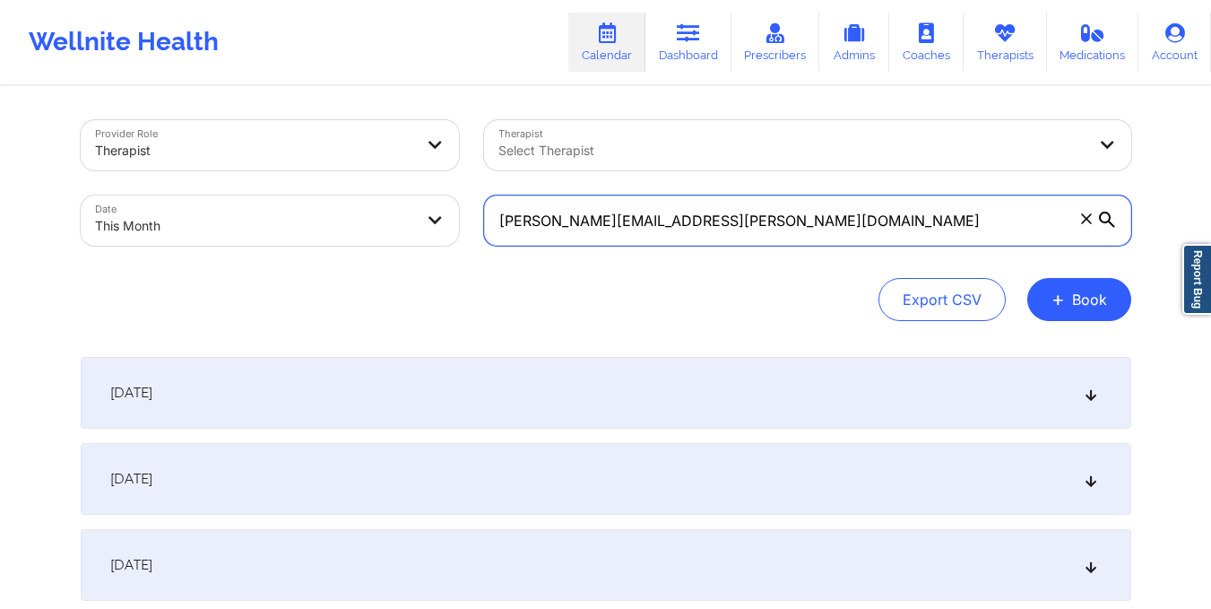
drag, startPoint x: 493, startPoint y: 222, endPoint x: 669, endPoint y: 255, distance: 178.8
click at [669, 255] on div "kelsey.wilborn@mail.com" at bounding box center [807, 220] width 672 height 75
paste input "RUTHCORREO@HOTMAIL.COM"
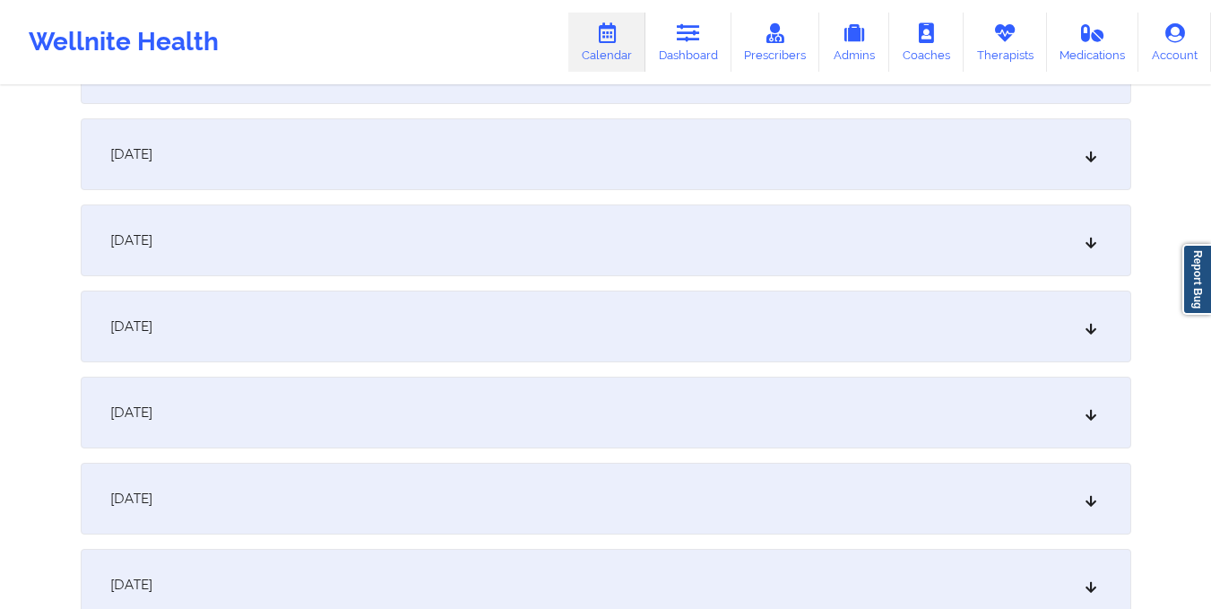
scroll to position [1086, 0]
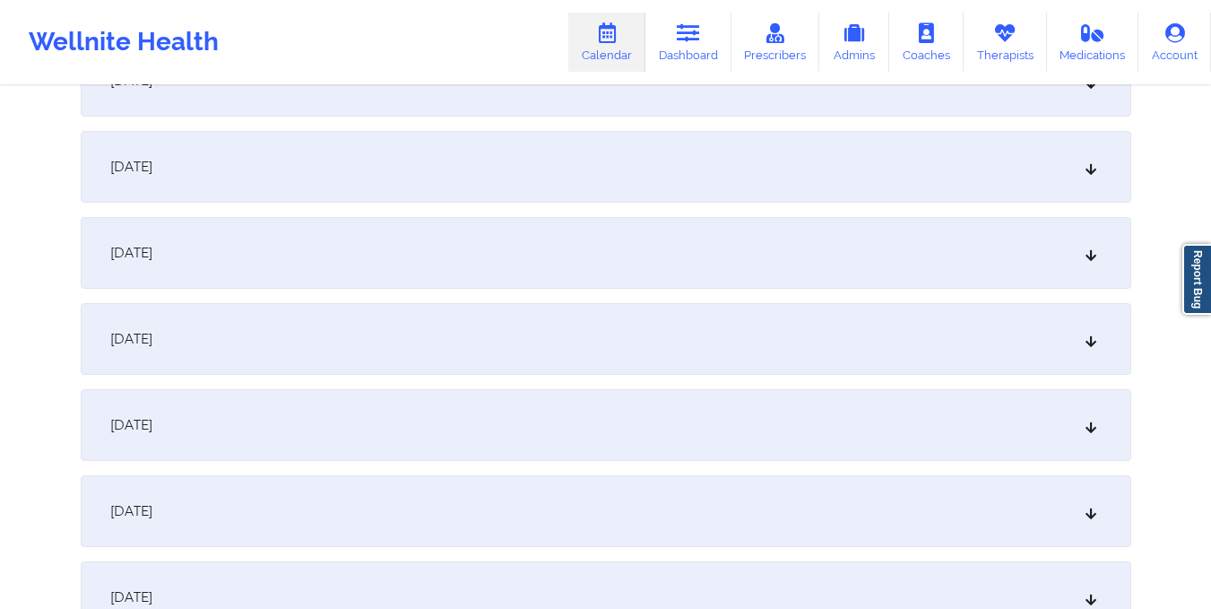
click at [570, 161] on div "October 11, 2025" at bounding box center [606, 167] width 1051 height 72
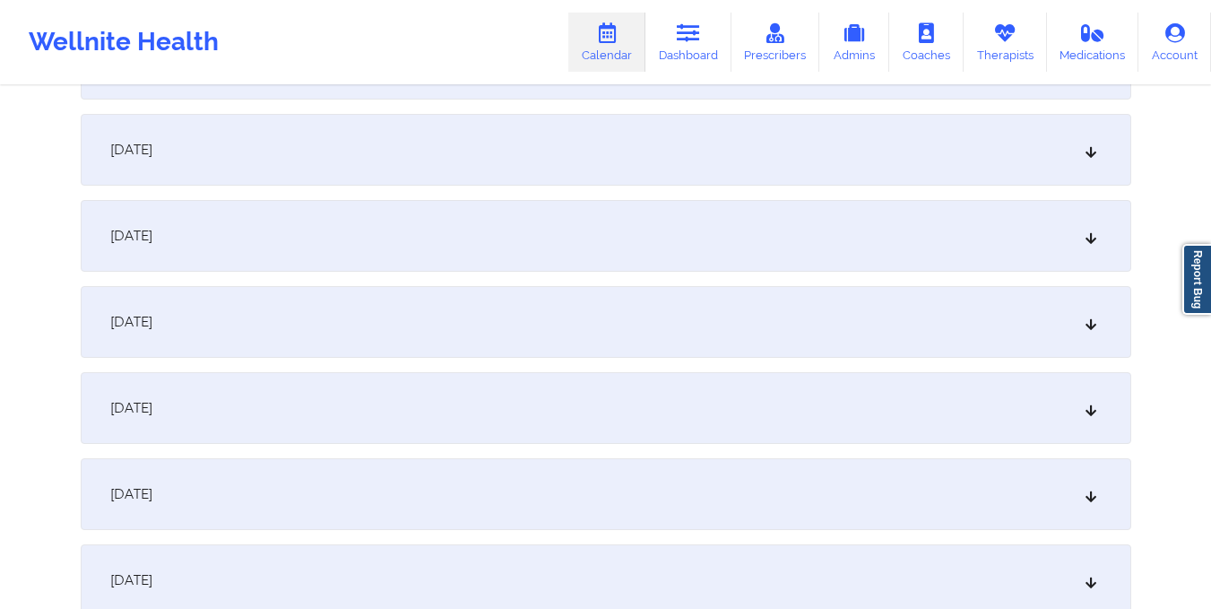
scroll to position [0, 0]
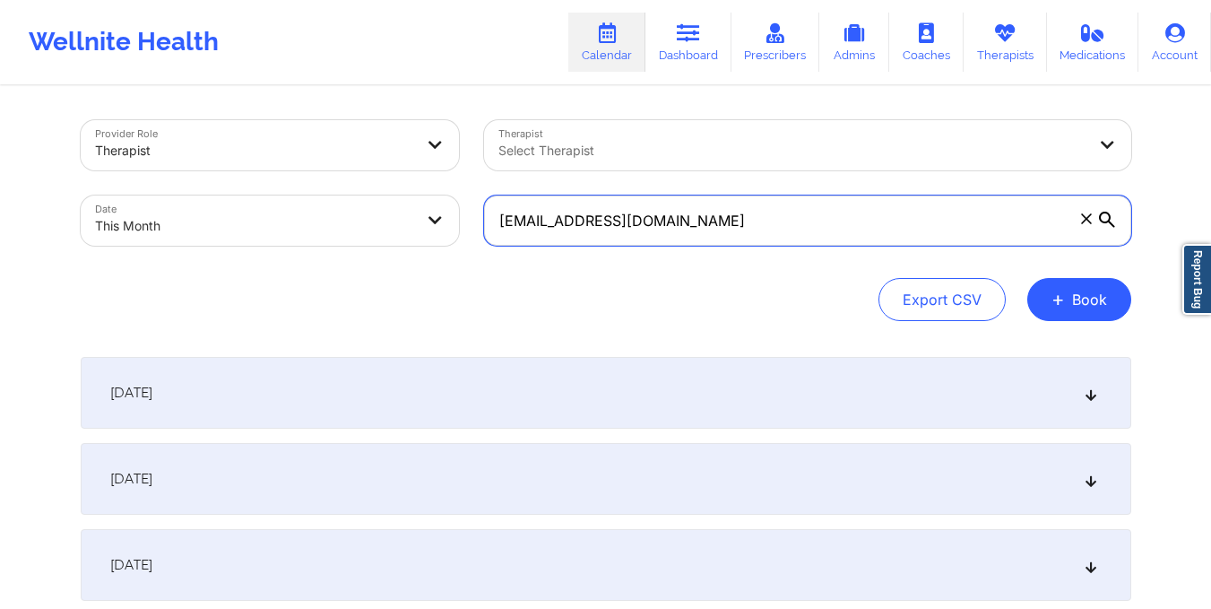
drag, startPoint x: 492, startPoint y: 218, endPoint x: 761, endPoint y: 244, distance: 270.2
click at [761, 244] on input "RUTHCORREO@HOTMAIL.COM" at bounding box center [807, 220] width 647 height 50
paste input "albertovera3@gmail.com"
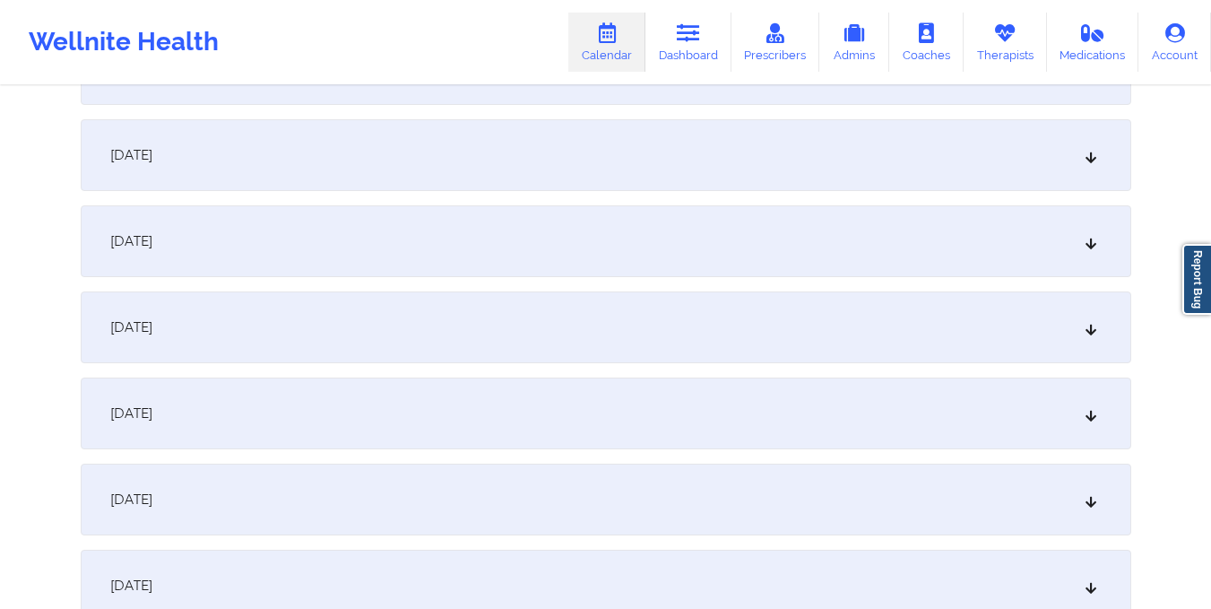
scroll to position [1032, 0]
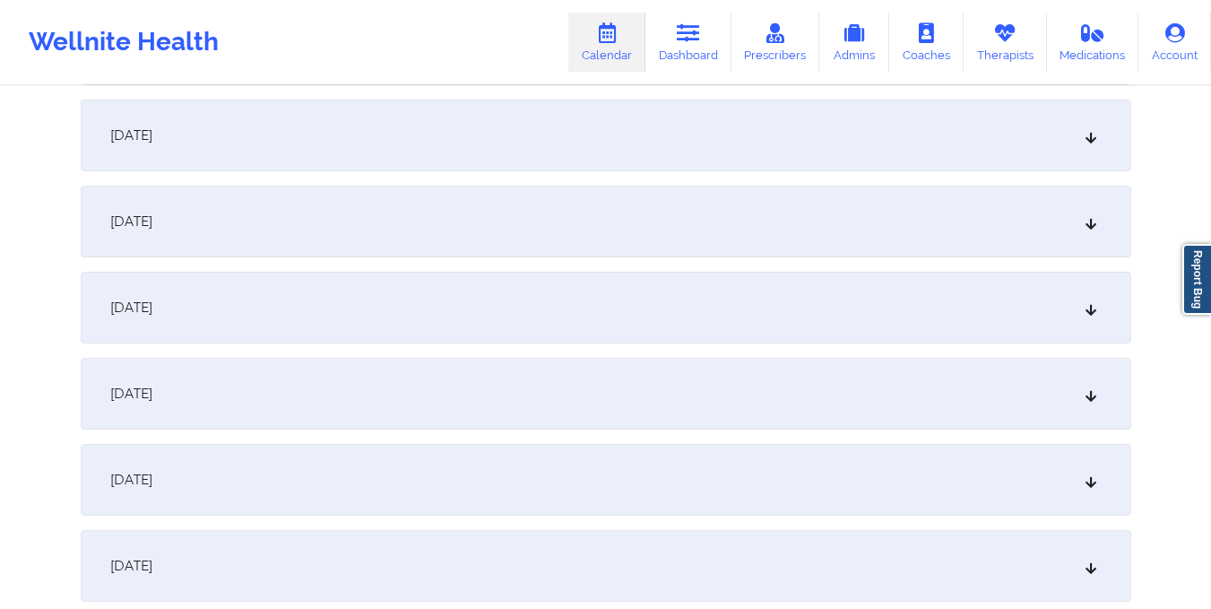
click at [617, 203] on div "October 11, 2025" at bounding box center [606, 222] width 1051 height 72
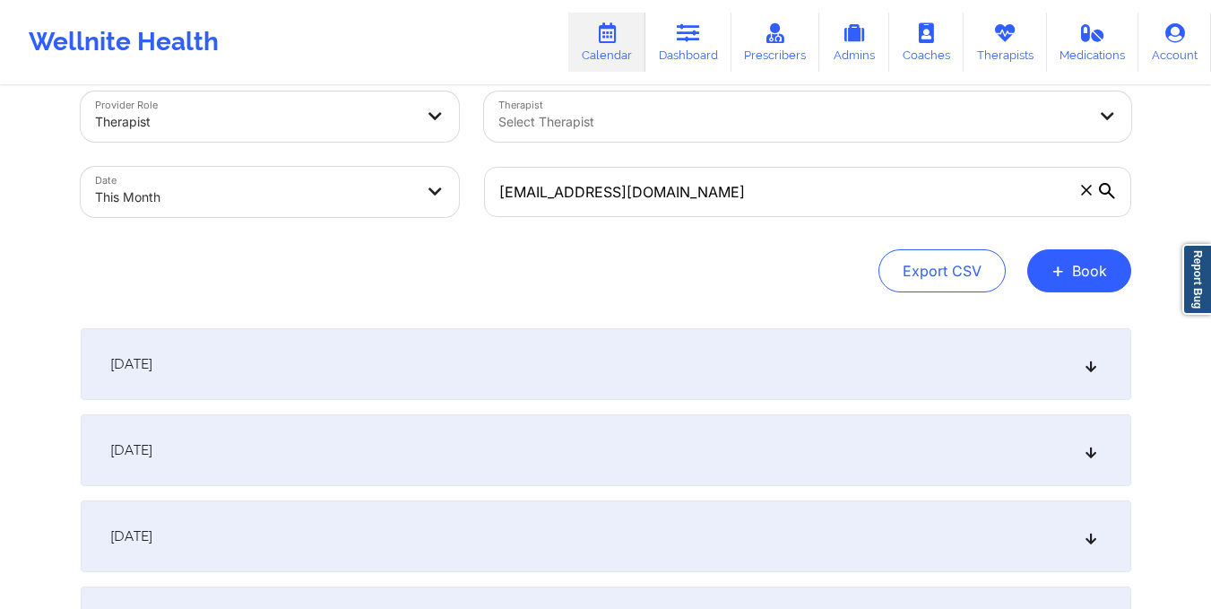
scroll to position [0, 0]
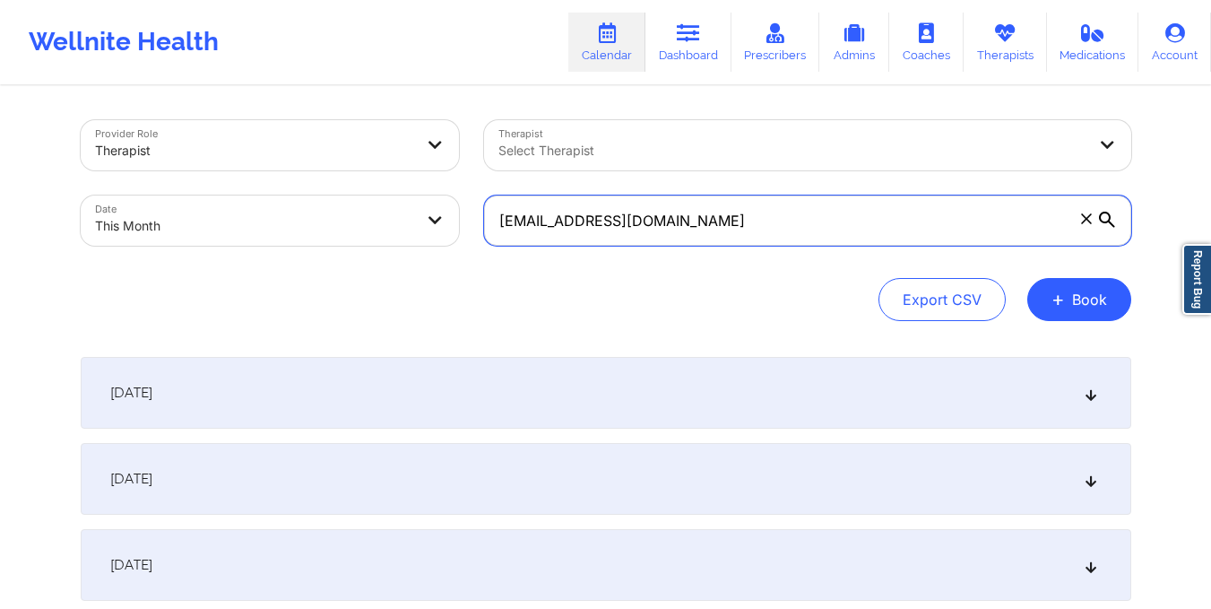
drag, startPoint x: 495, startPoint y: 229, endPoint x: 725, endPoint y: 257, distance: 232.1
click at [725, 257] on div "albertovera3@gmail.com" at bounding box center [807, 220] width 672 height 75
paste input "mountzion10199@yahoo"
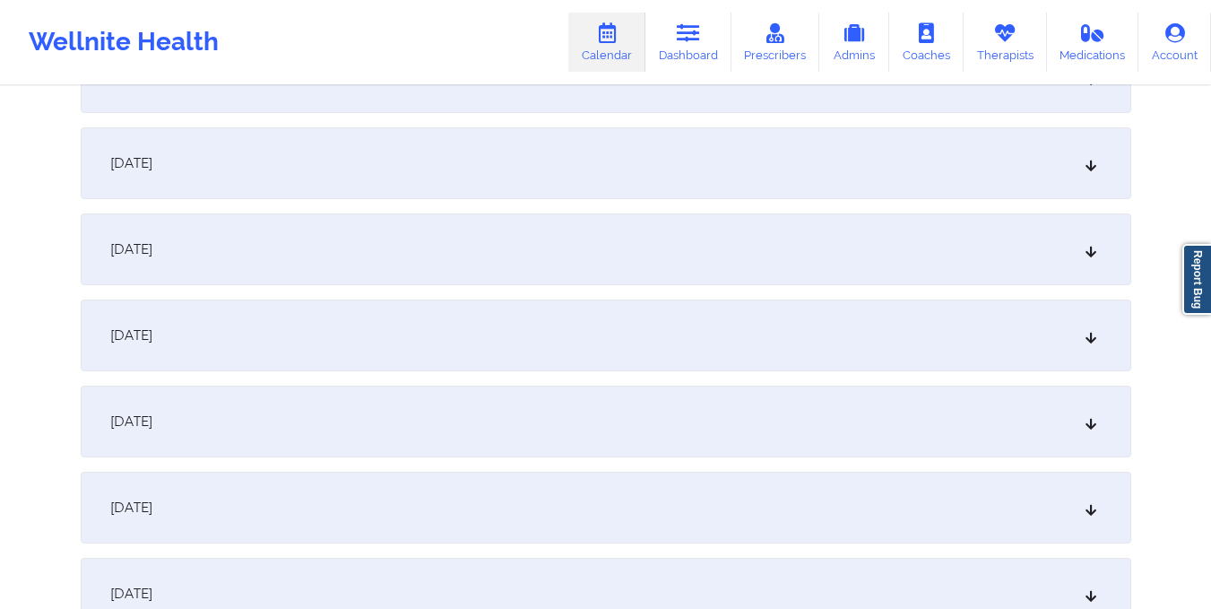
scroll to position [1026, 0]
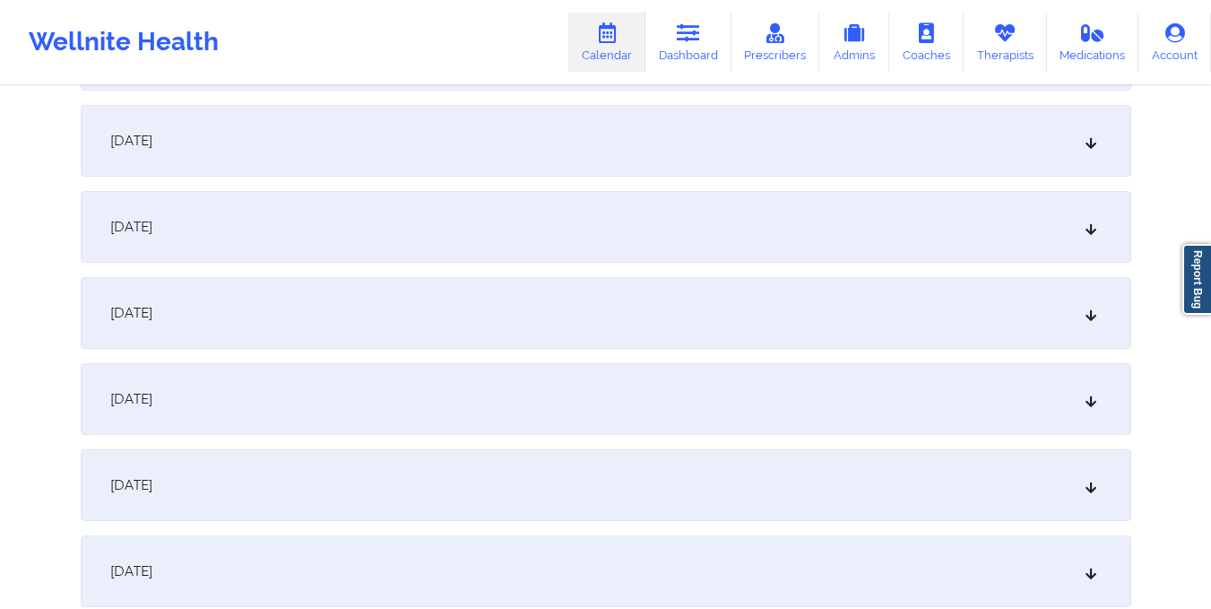
click at [725, 257] on div "October 11, 2025" at bounding box center [606, 227] width 1051 height 72
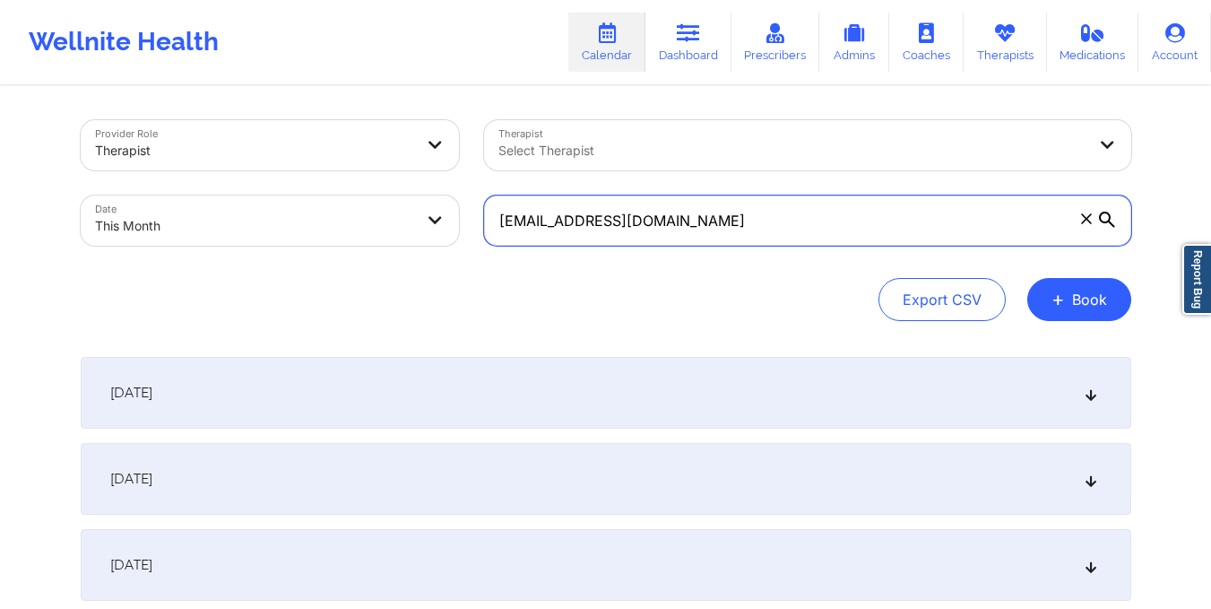
drag, startPoint x: 493, startPoint y: 225, endPoint x: 720, endPoint y: 233, distance: 226.9
click at [720, 233] on input "mountzion10199@yahoo.com" at bounding box center [807, 220] width 647 height 50
paste input "grissomtawana"
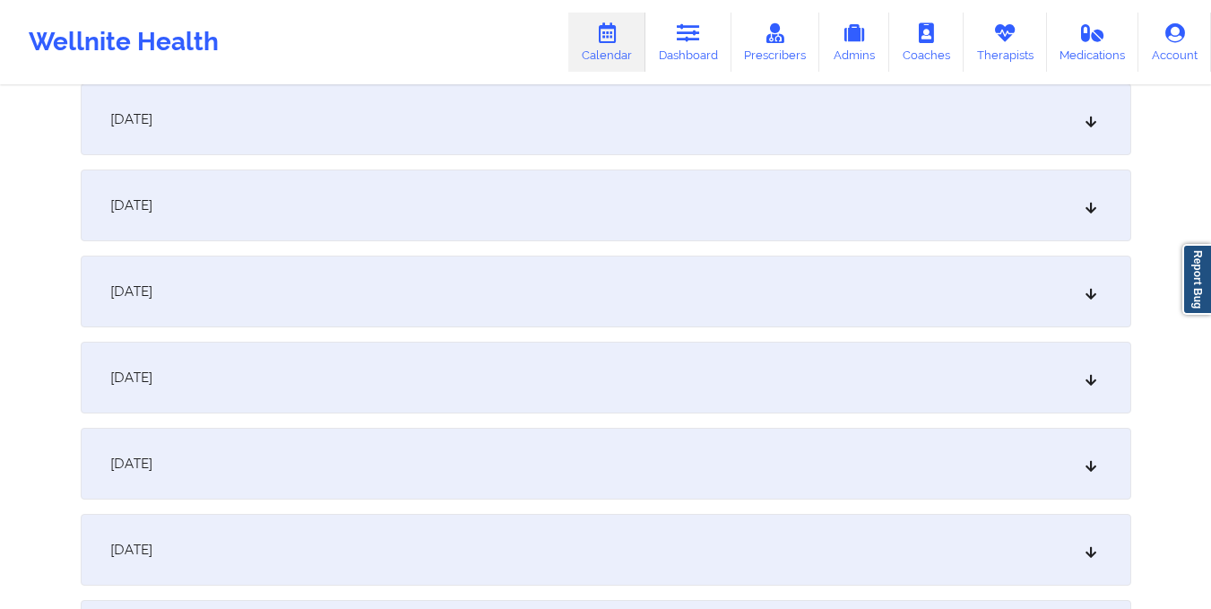
scroll to position [966, 0]
click at [635, 285] on div "October 11, 2025" at bounding box center [606, 287] width 1051 height 72
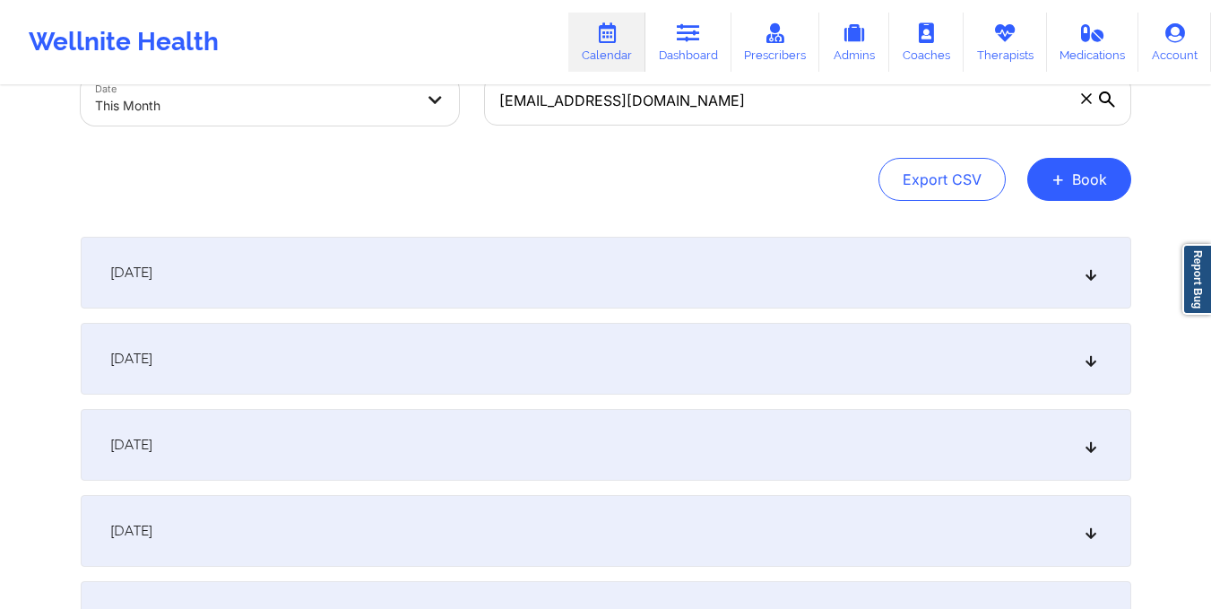
scroll to position [0, 0]
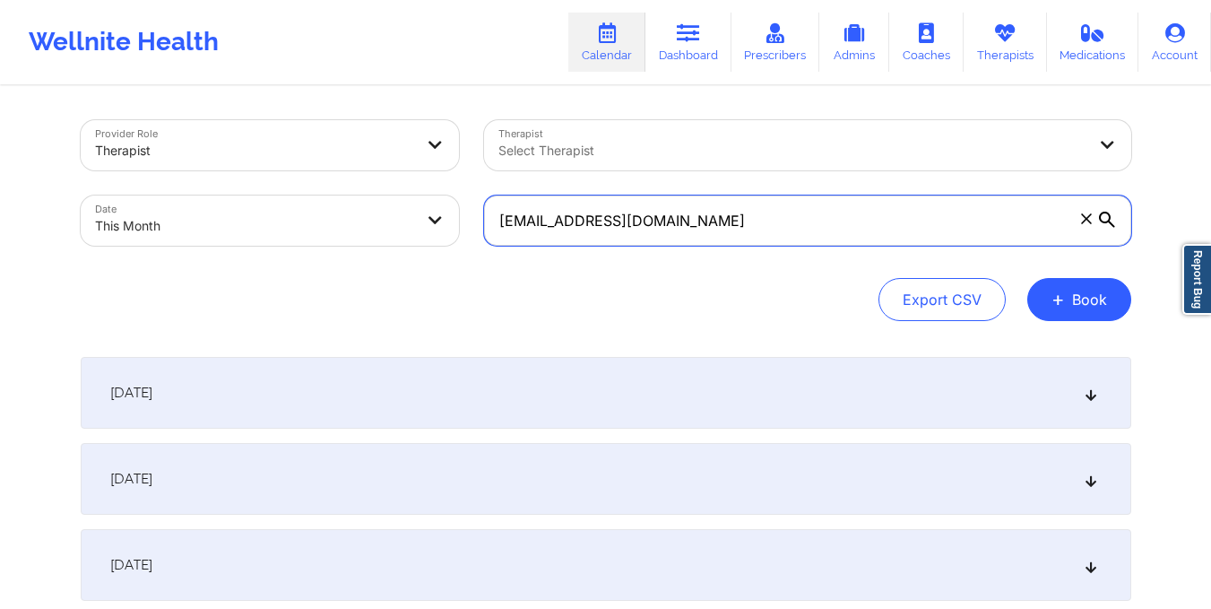
drag, startPoint x: 494, startPoint y: 222, endPoint x: 731, endPoint y: 249, distance: 238.2
click at [731, 249] on div "grissomtawana@yahoo.com" at bounding box center [807, 220] width 672 height 75
paste input "Nicholasfarrington@gmail"
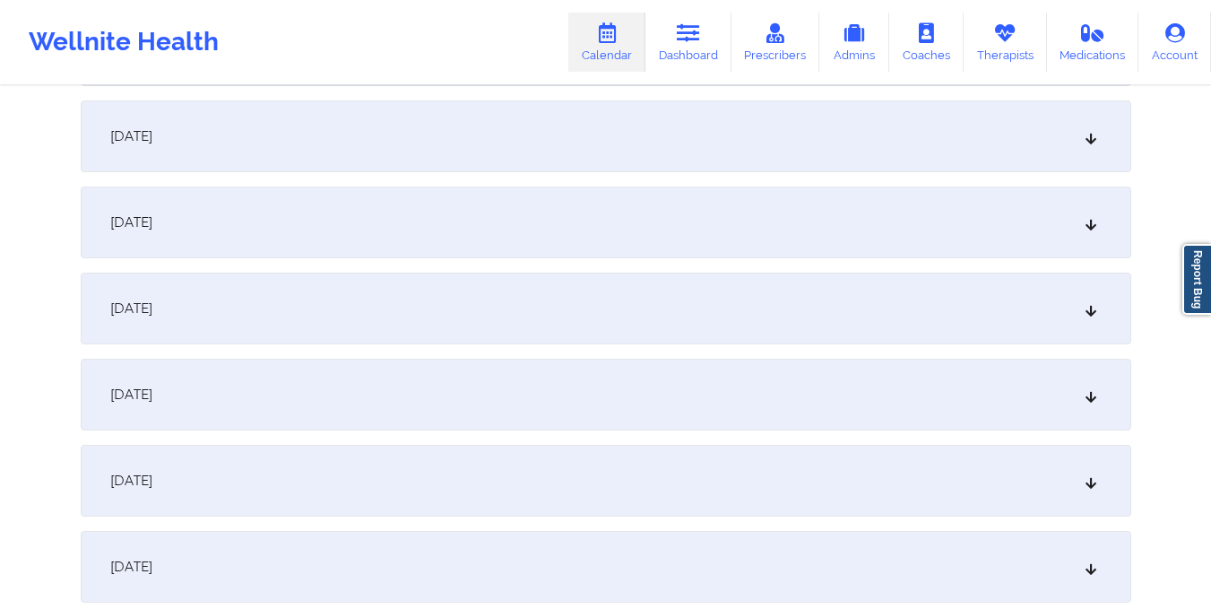
scroll to position [749, 0]
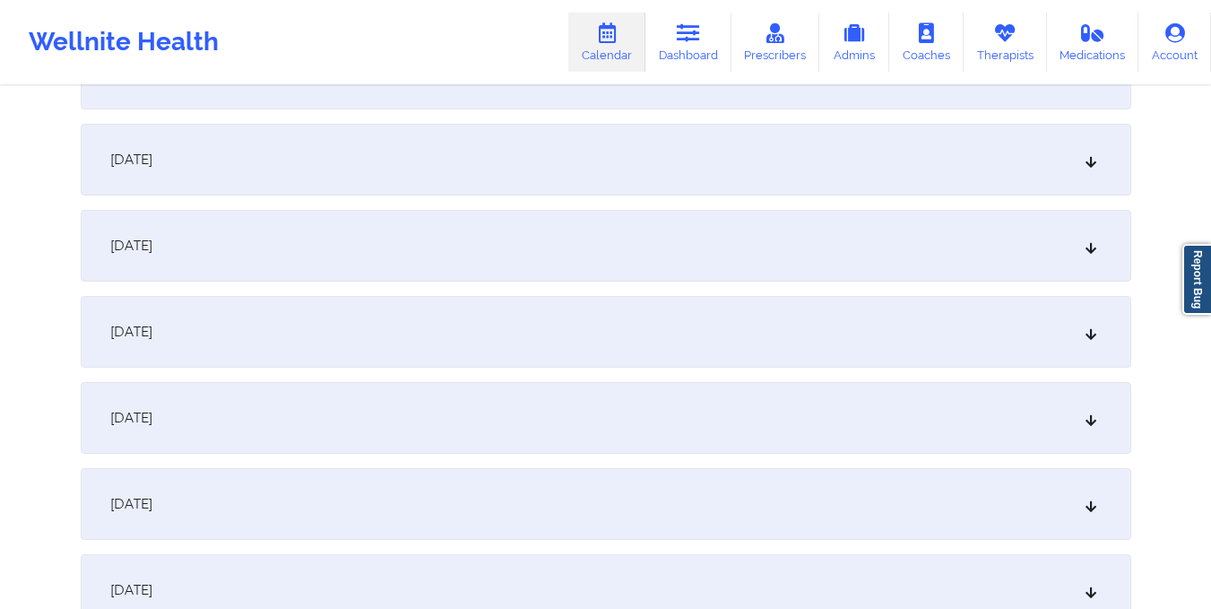
click at [616, 526] on div "October 11, 2025" at bounding box center [606, 504] width 1051 height 72
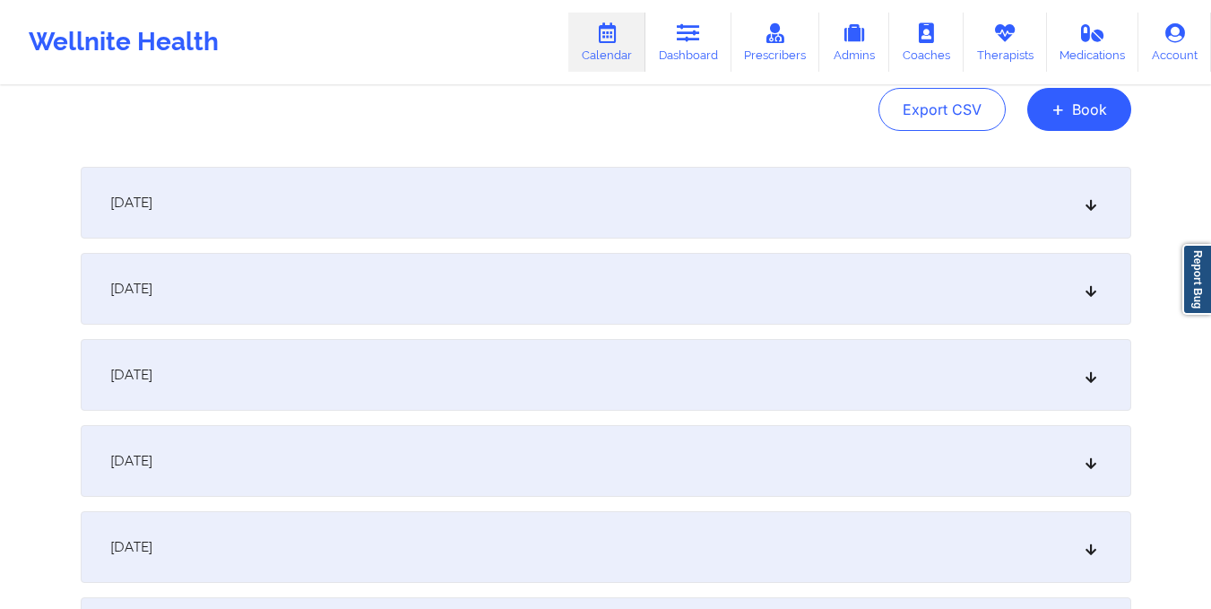
scroll to position [0, 0]
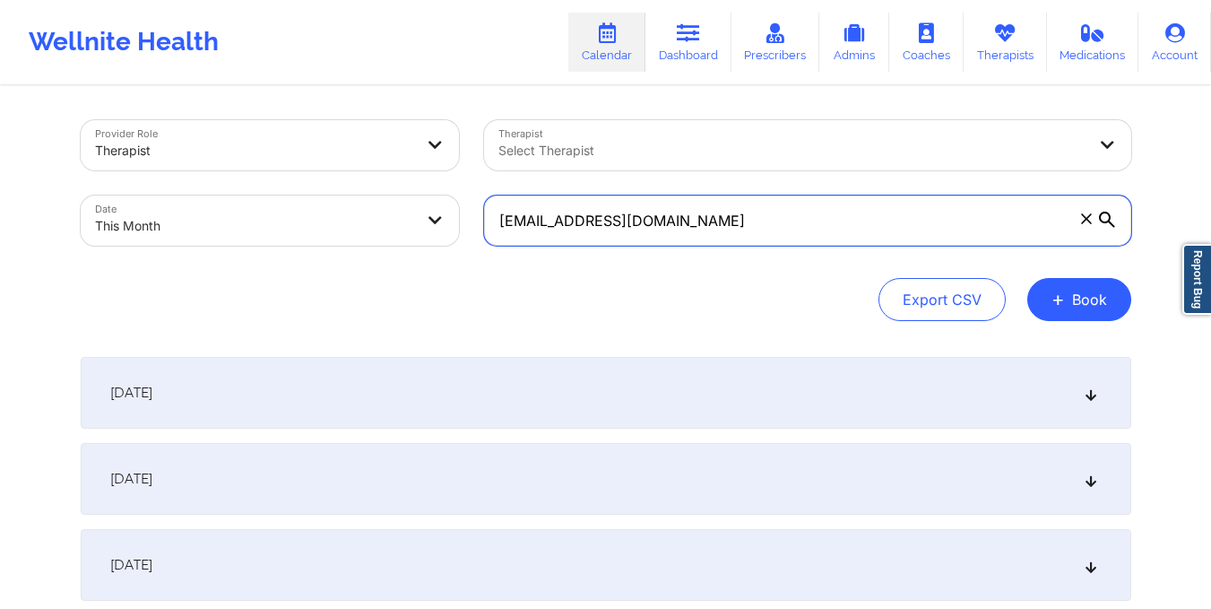
drag, startPoint x: 498, startPoint y: 226, endPoint x: 707, endPoint y: 242, distance: 209.5
click at [707, 242] on input "Nicholasfarrington@gmail.com" at bounding box center [807, 220] width 647 height 50
paste input "its.dara"
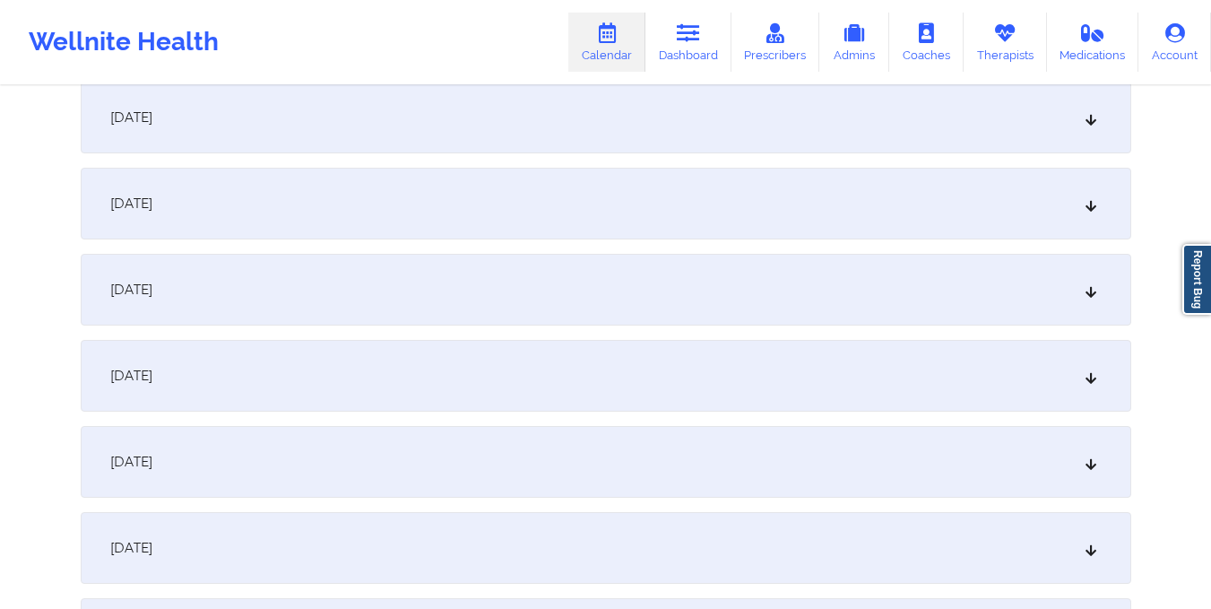
scroll to position [1137, 0]
click at [575, 139] on div "October 11, 2025" at bounding box center [606, 117] width 1051 height 72
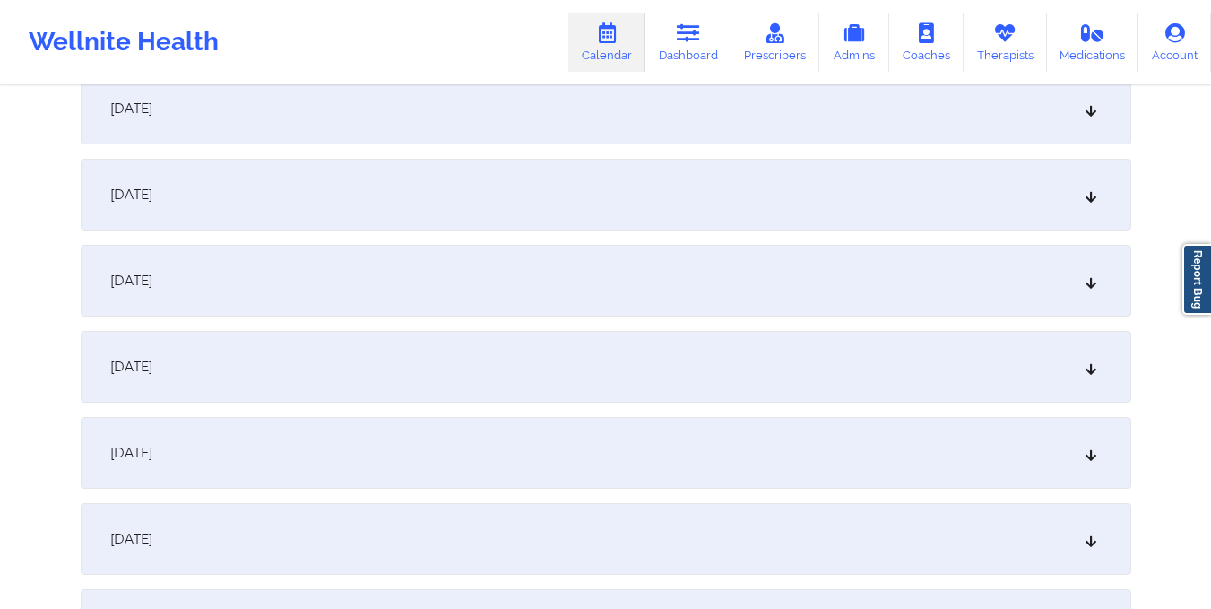
scroll to position [0, 0]
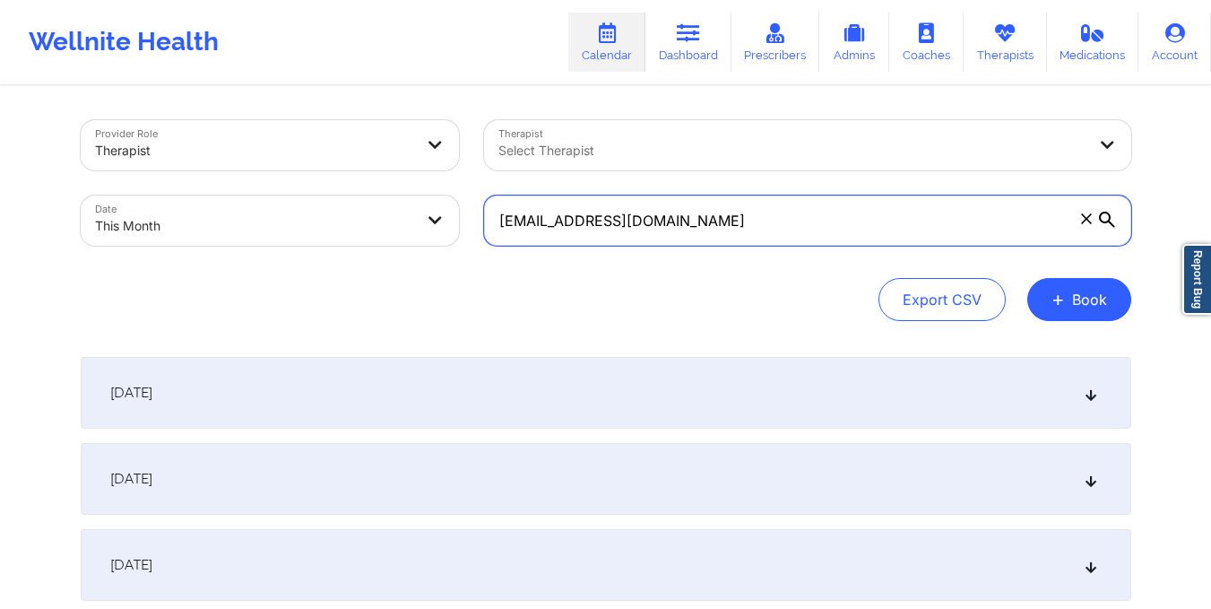
drag, startPoint x: 491, startPoint y: 221, endPoint x: 669, endPoint y: 243, distance: 178.8
click at [669, 243] on input "its.dara@gmail.com" at bounding box center [807, 220] width 647 height 50
paste input "velvethollandbrown"
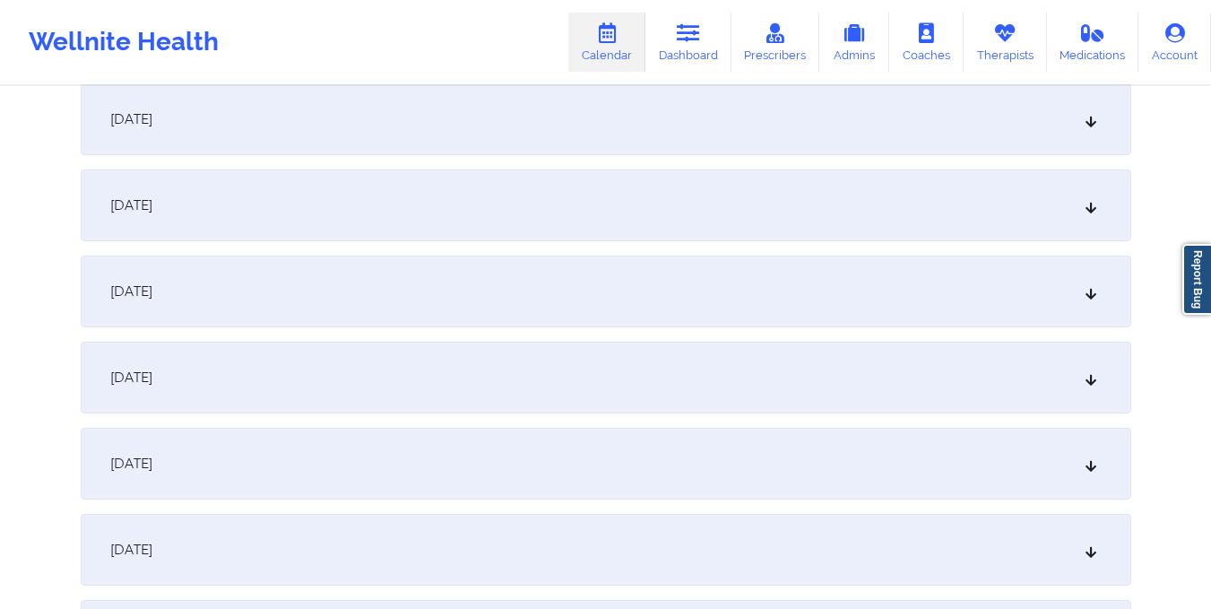
scroll to position [963, 0]
click at [615, 315] on div "October 11, 2025" at bounding box center [606, 291] width 1051 height 72
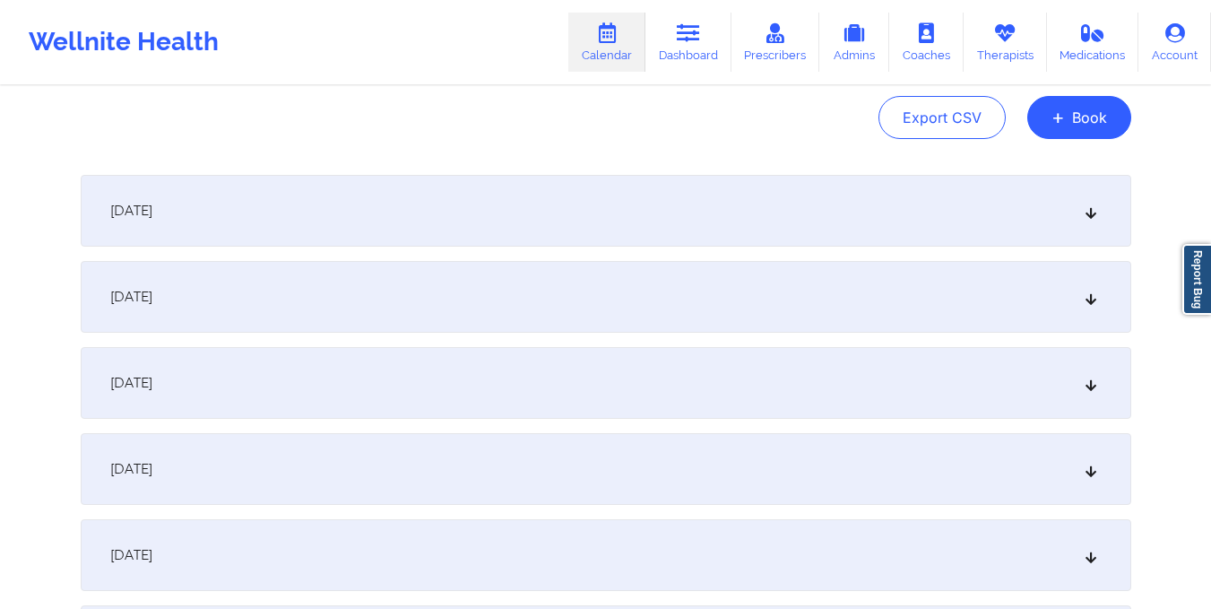
scroll to position [78, 0]
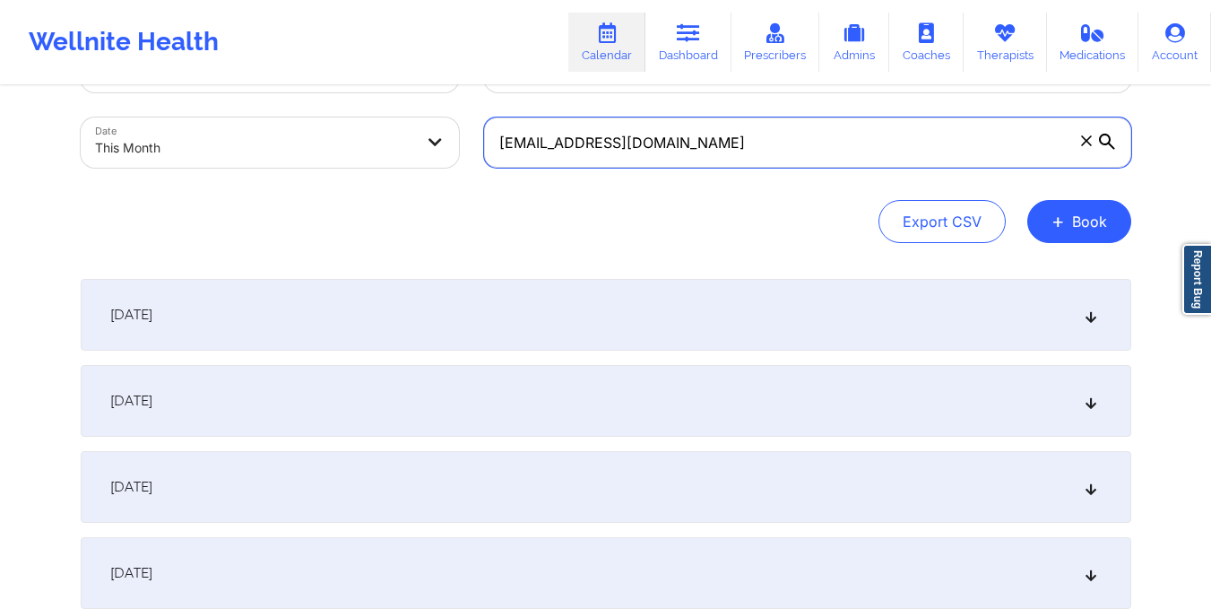
drag, startPoint x: 496, startPoint y: 145, endPoint x: 717, endPoint y: 162, distance: 222.1
click at [717, 162] on input "velvethollandbrown@gmail.com" at bounding box center [807, 142] width 647 height 50
paste input "anabelprz04"
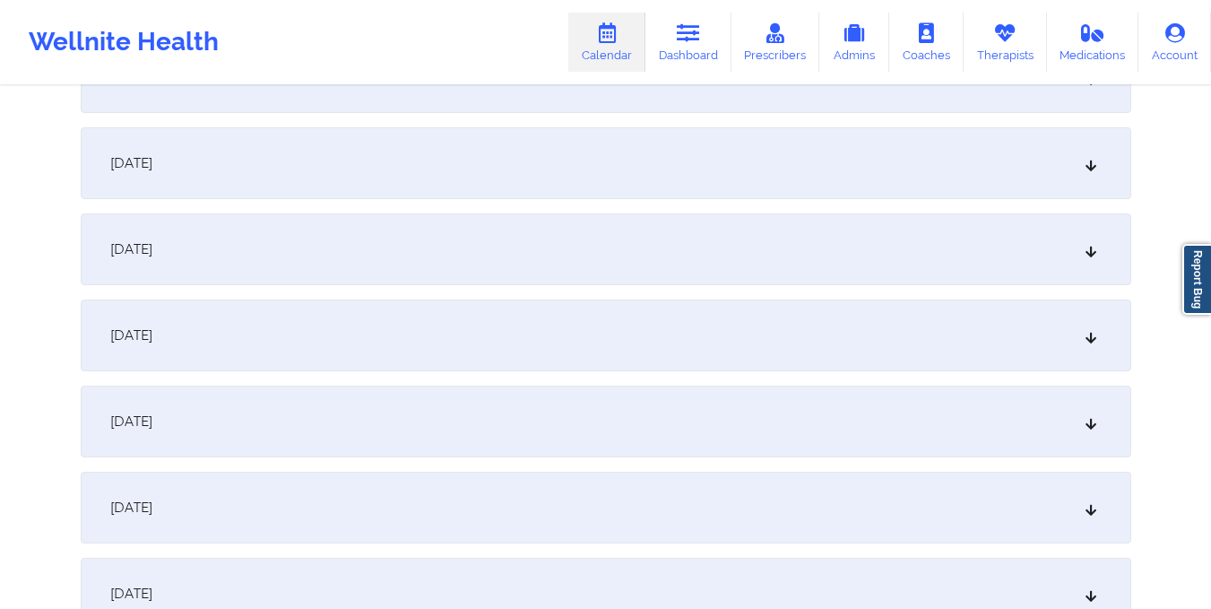
scroll to position [1091, 0]
click at [637, 184] on div "October 11, 2025" at bounding box center [606, 162] width 1051 height 72
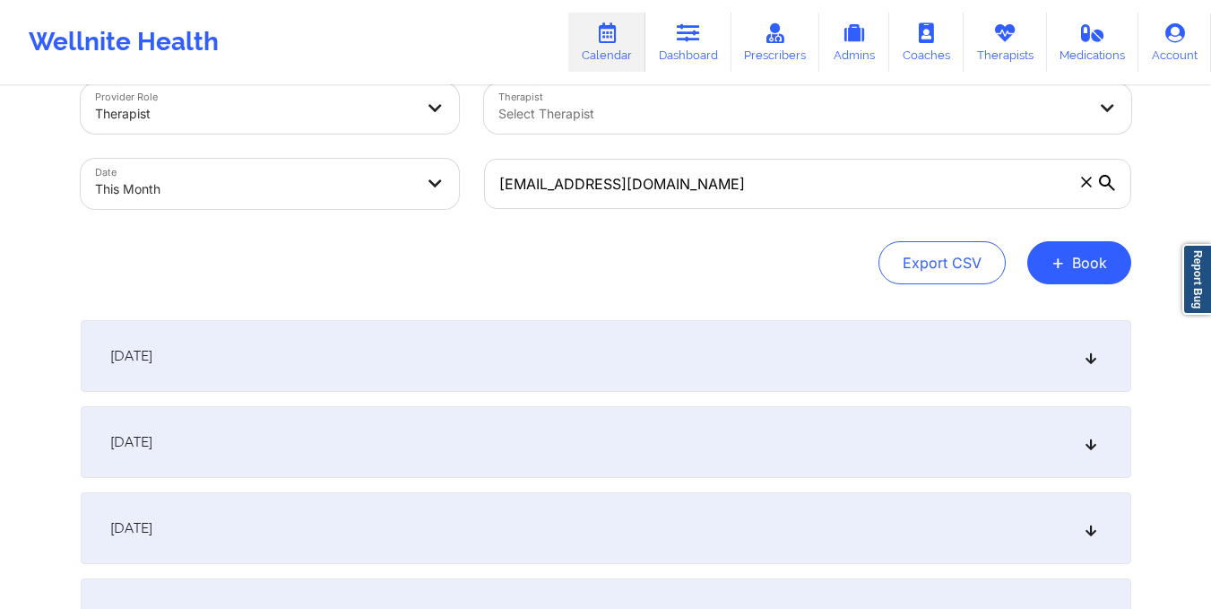
scroll to position [0, 0]
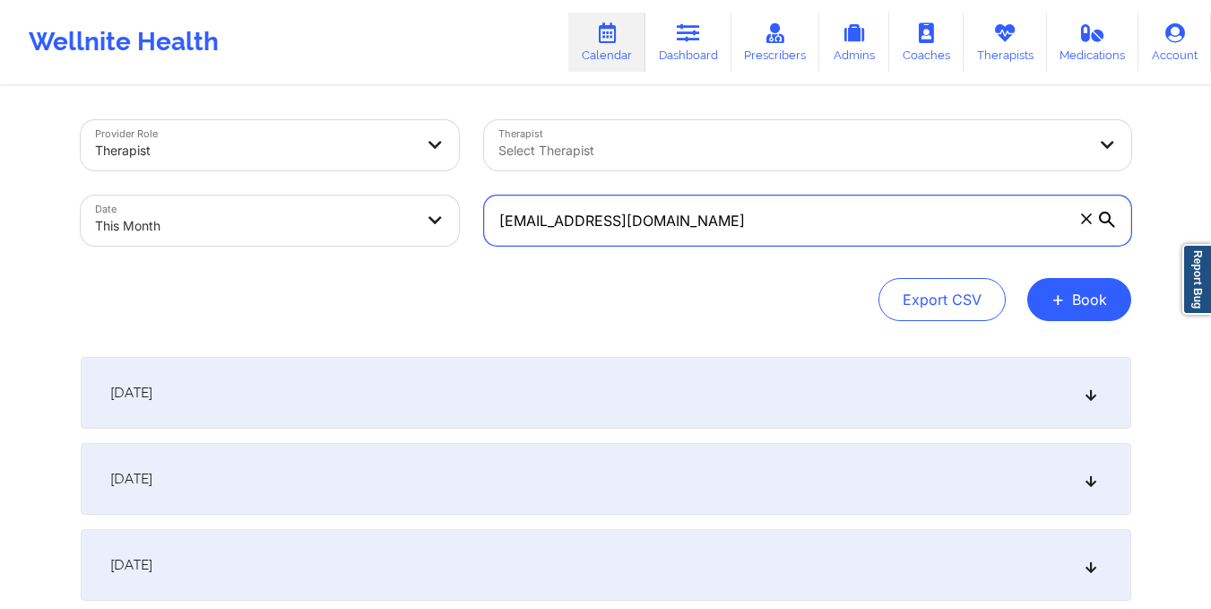
drag, startPoint x: 489, startPoint y: 214, endPoint x: 730, endPoint y: 238, distance: 241.4
click at [730, 238] on input "anabelprz04@gmail.com" at bounding box center [807, 220] width 647 height 50
paste input "tysheenabrinson1"
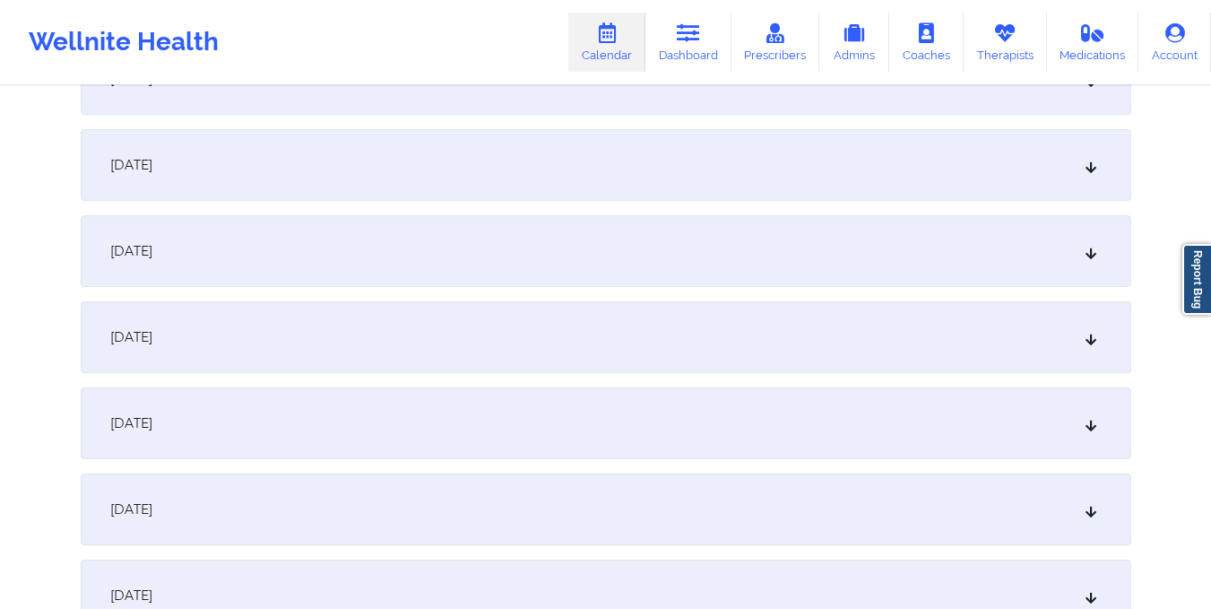
scroll to position [1016, 0]
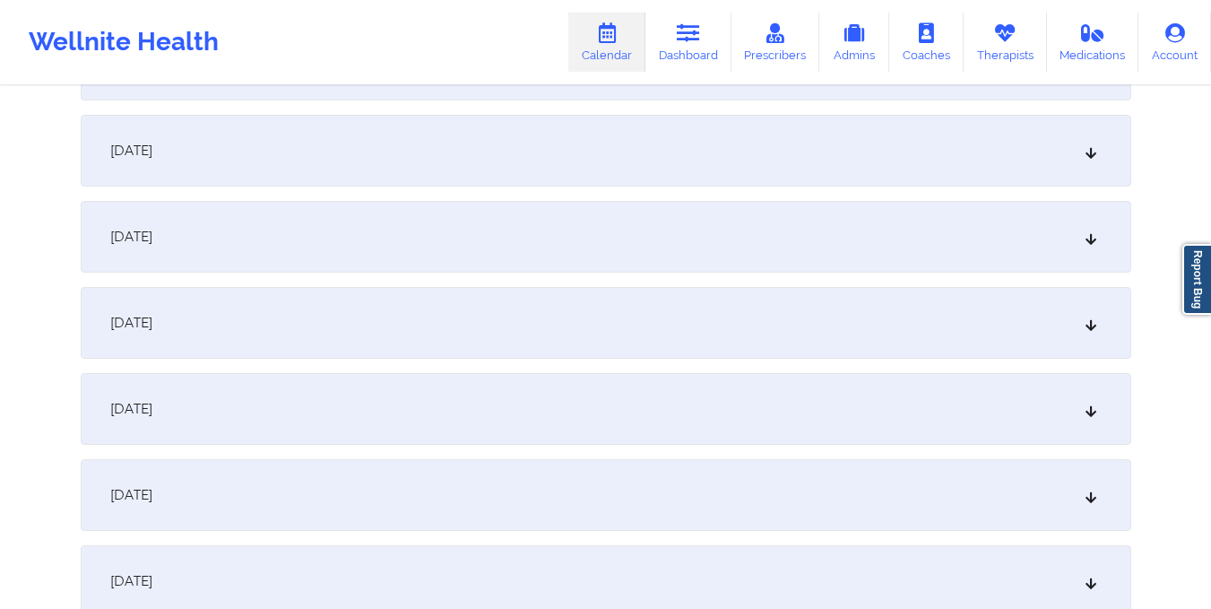
click at [593, 213] on div "October 11, 2025" at bounding box center [606, 237] width 1051 height 72
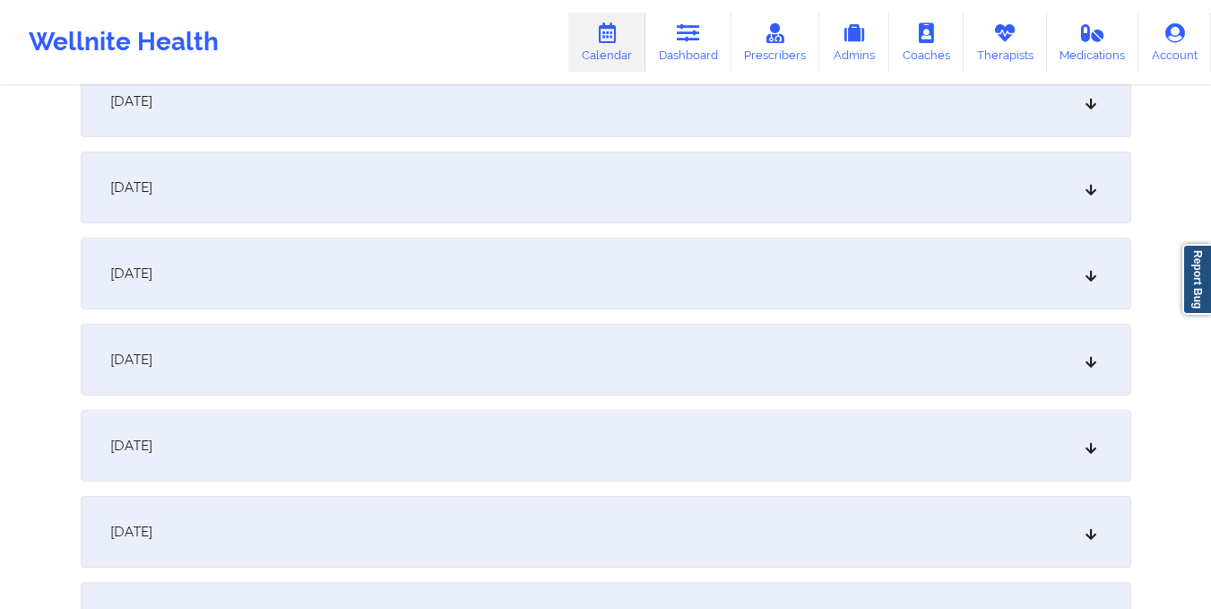
scroll to position [0, 0]
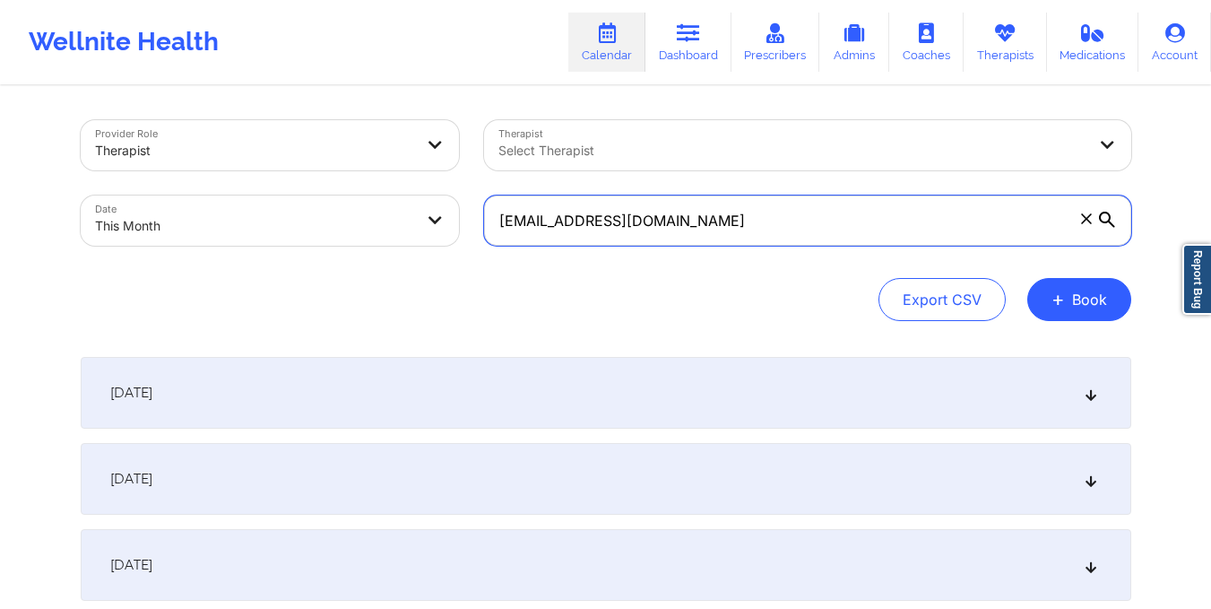
drag, startPoint x: 494, startPoint y: 223, endPoint x: 791, endPoint y: 245, distance: 298.4
click at [791, 245] on input "tysheenabrinson1@gmail.com" at bounding box center [807, 220] width 647 height 50
paste input "jamboree68@yahoo"
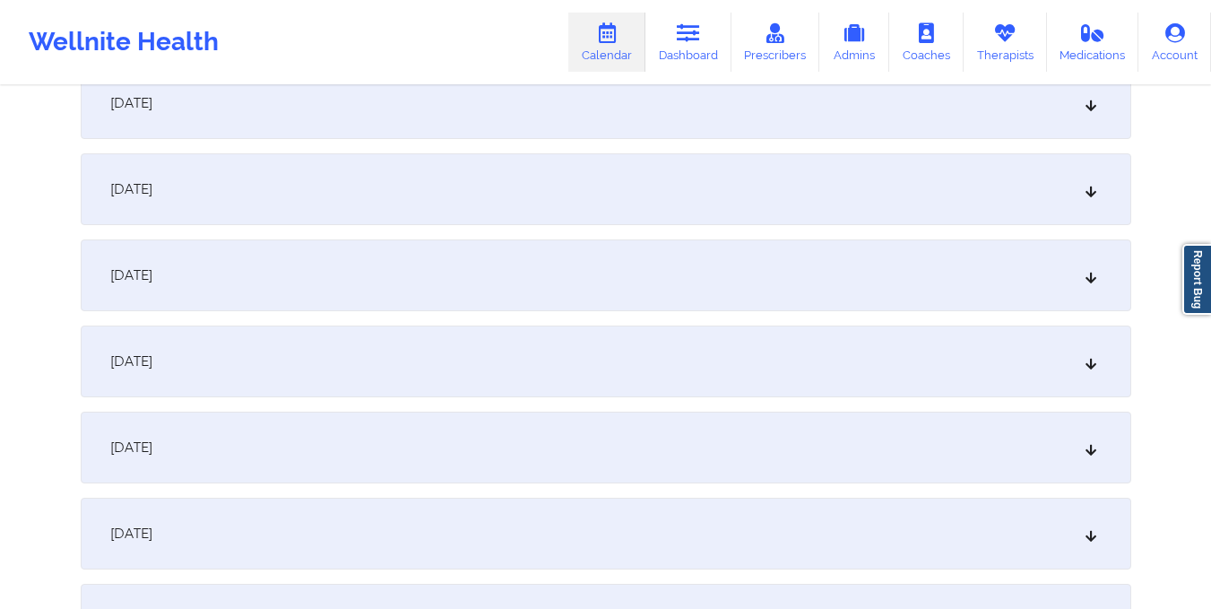
scroll to position [981, 0]
type input "[EMAIL_ADDRESS][DOMAIN_NAME]"
click at [717, 267] on div "October 11, 2025" at bounding box center [606, 273] width 1051 height 72
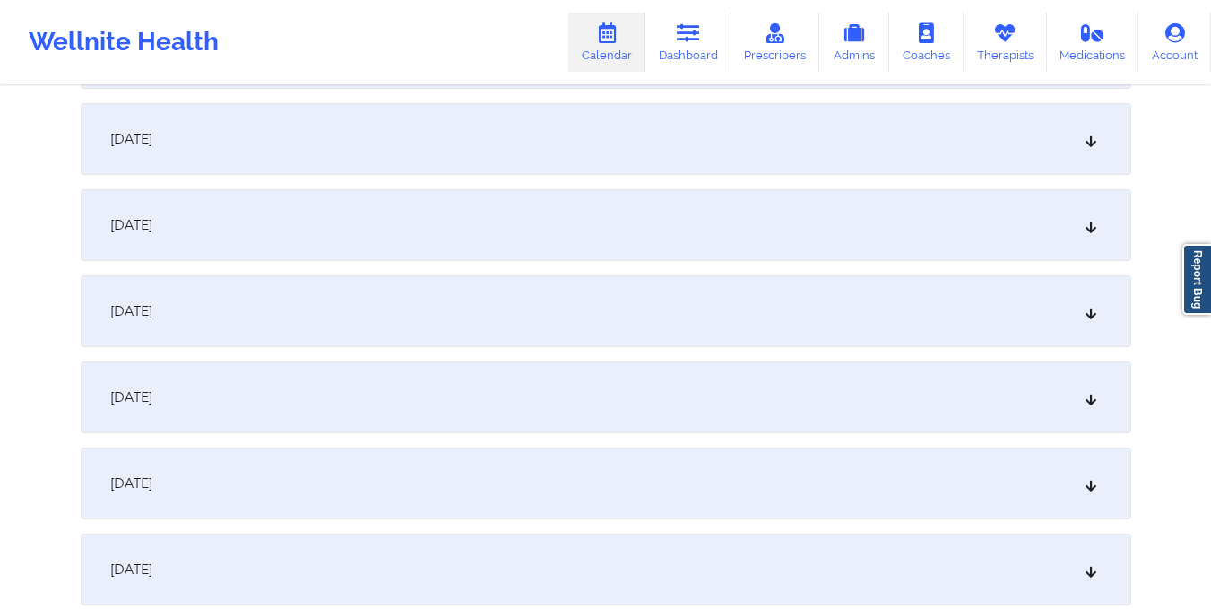
scroll to position [0, 0]
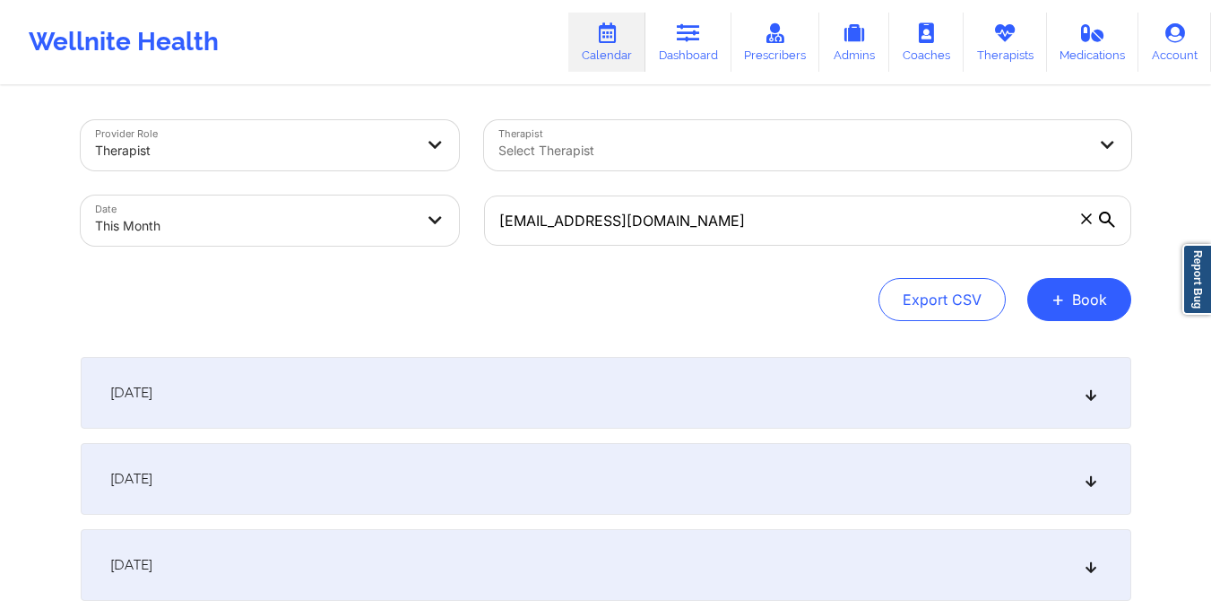
select select "2025-9"
select select "2025-10"
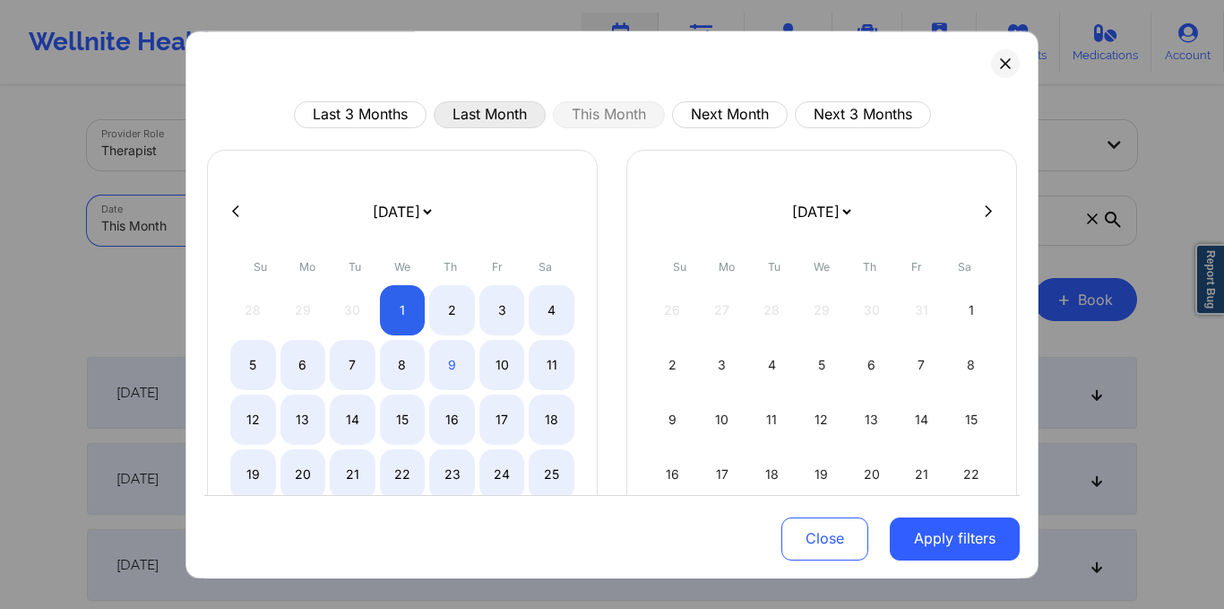
click at [479, 112] on button "Last Month" at bounding box center [490, 114] width 112 height 27
select select "2025-8"
select select "2025-9"
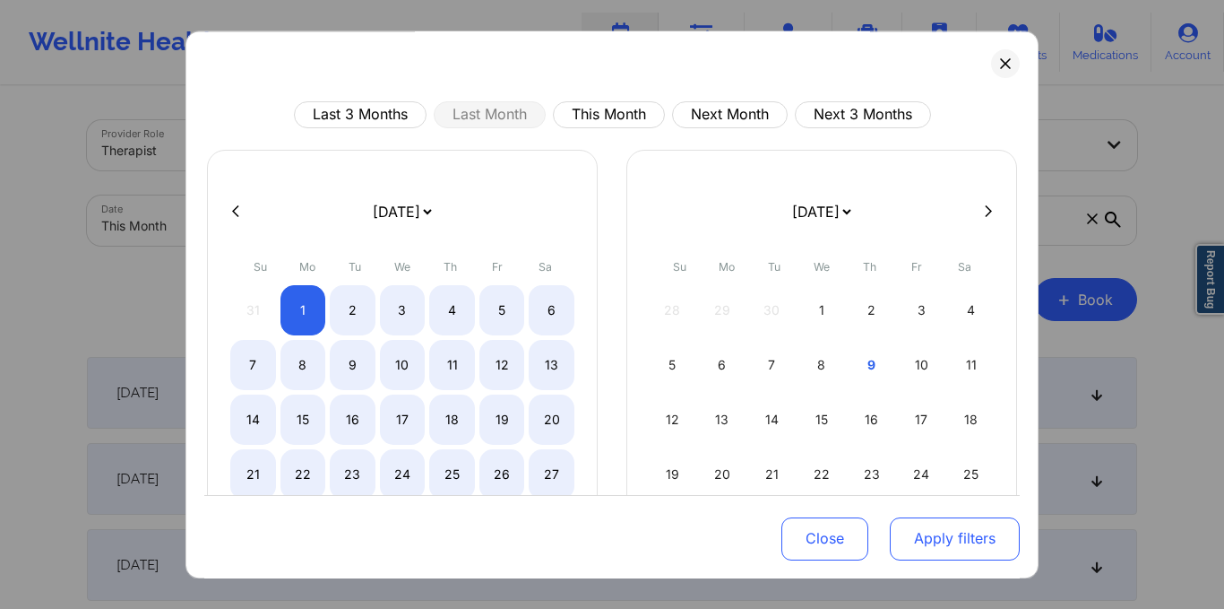
click at [960, 535] on button "Apply filters" at bounding box center [955, 537] width 130 height 43
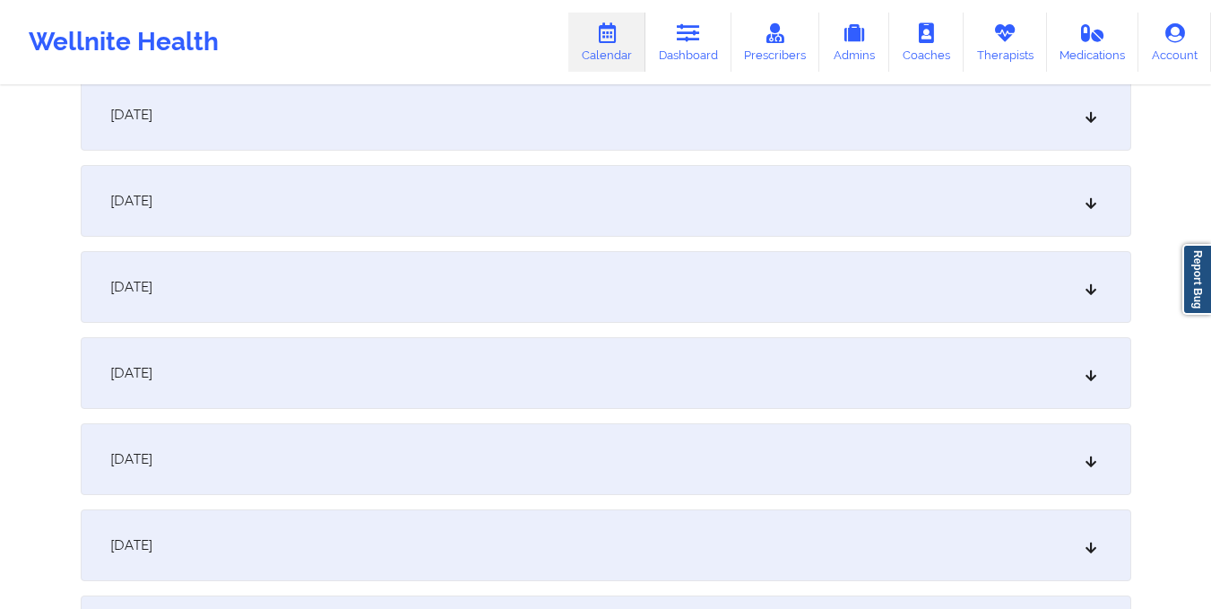
scroll to position [1816, 0]
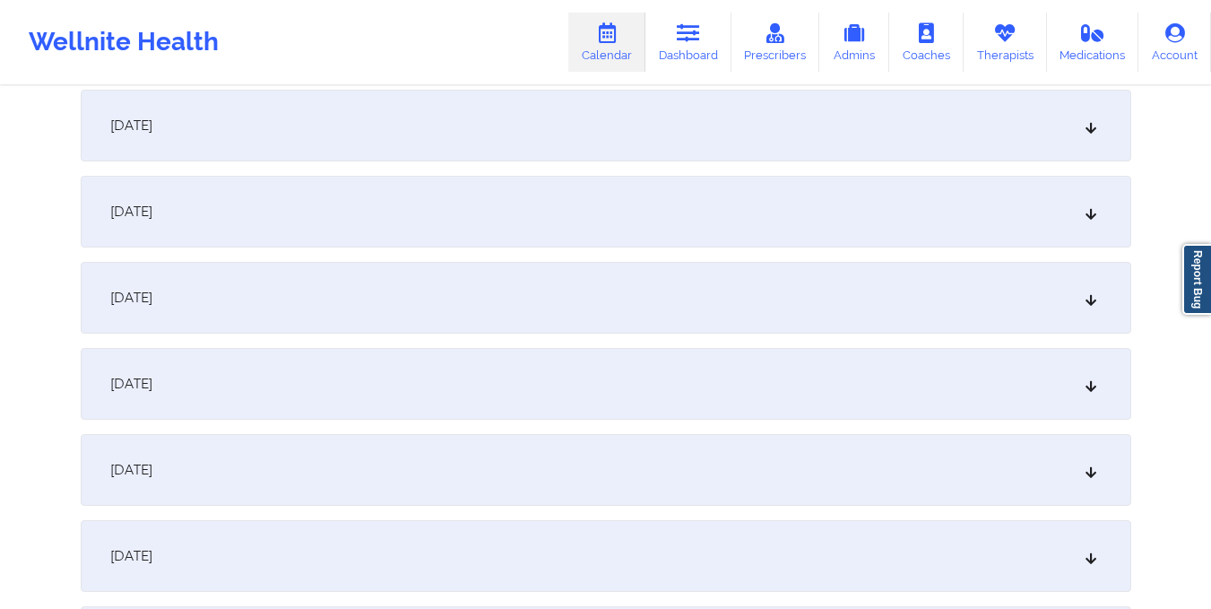
click at [703, 213] on div "September 20, 2025" at bounding box center [606, 212] width 1051 height 72
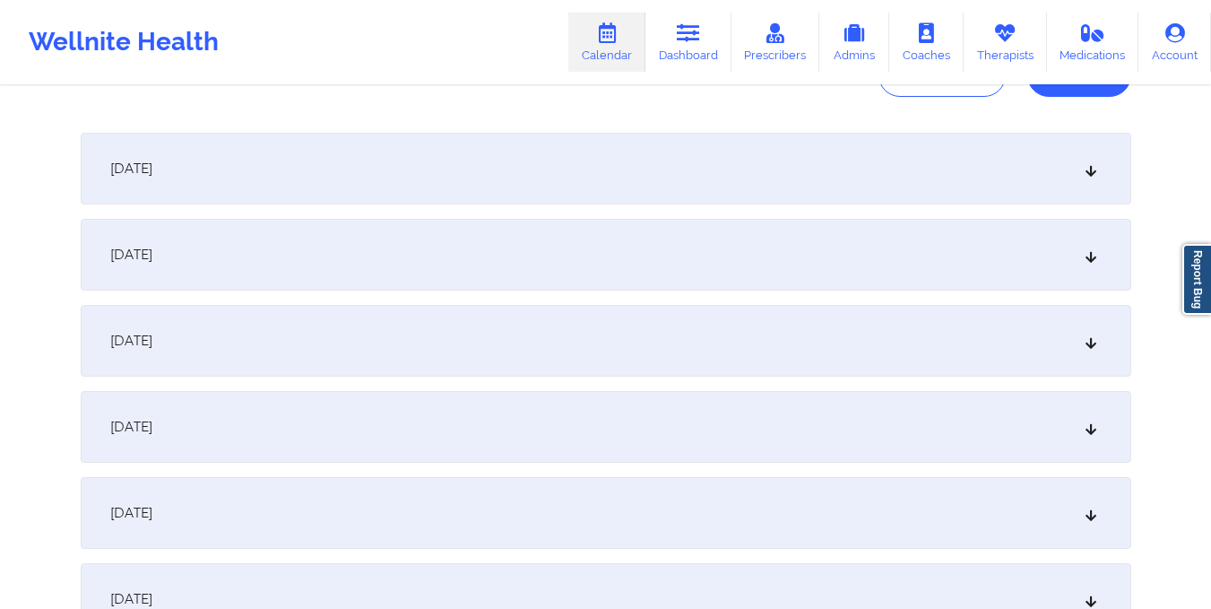
scroll to position [0, 0]
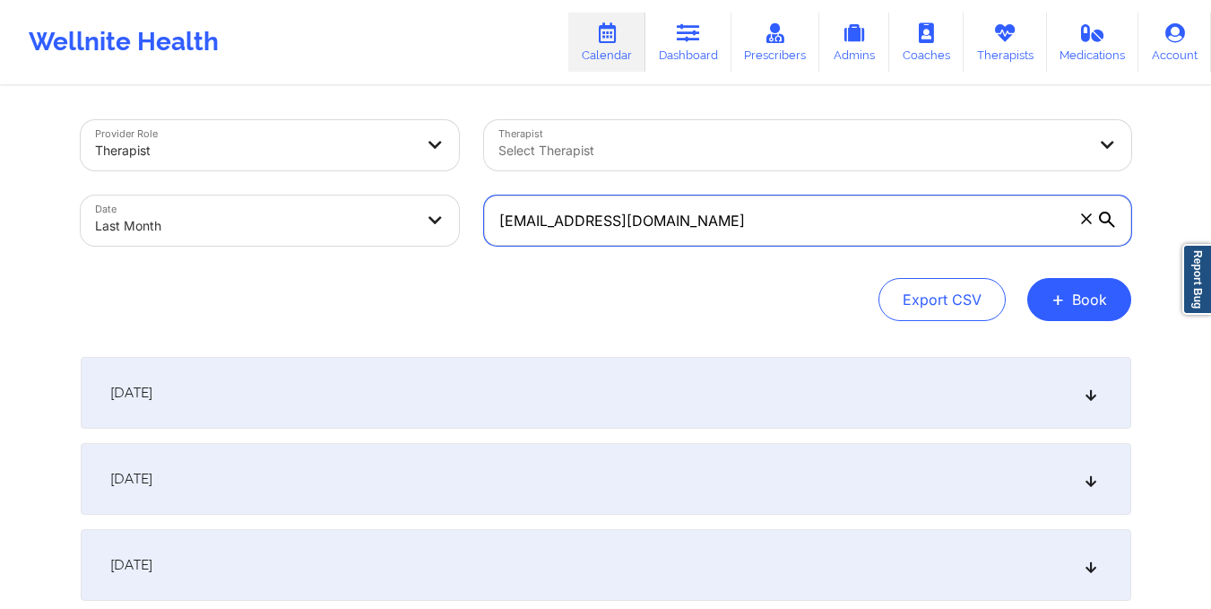
drag, startPoint x: 492, startPoint y: 229, endPoint x: 693, endPoint y: 273, distance: 205.5
click at [693, 273] on div "Provider Role Therapist Therapist Select Therapist Date Last Month jamboree68@y…" at bounding box center [606, 220] width 1051 height 201
paste input "bbarenas"
type input "bbarenas@yahoo.com"
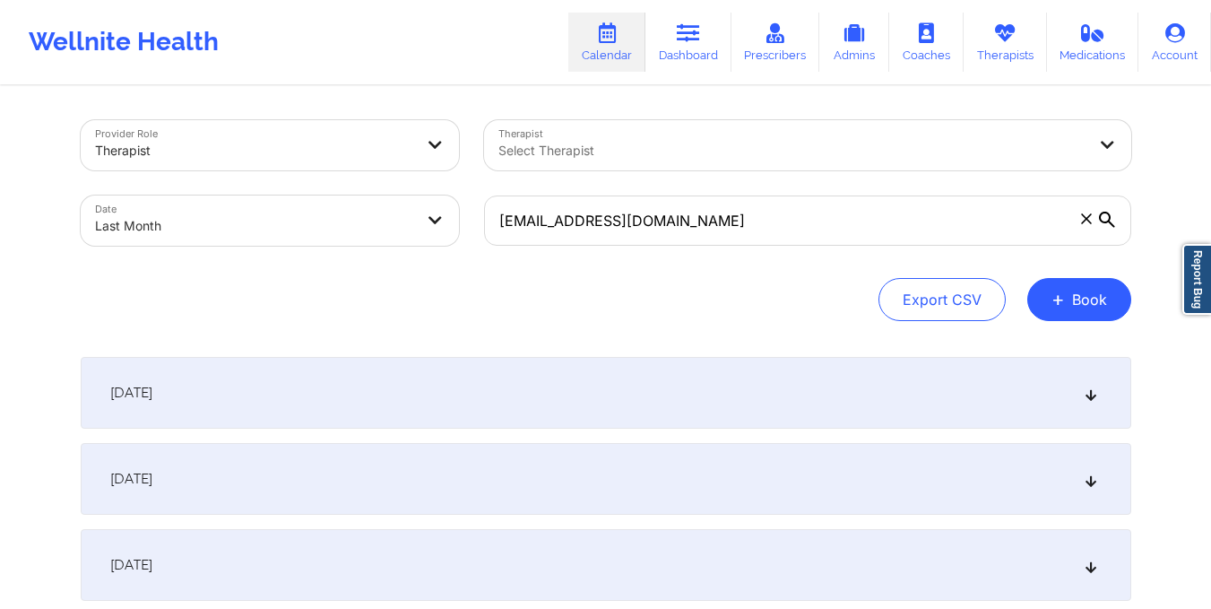
click at [396, 228] on body "Wellnite Health Calendar Dashboard Prescribers Admins Coaches Therapists Medica…" at bounding box center [605, 304] width 1211 height 609
select select "2025-8"
select select "2025-9"
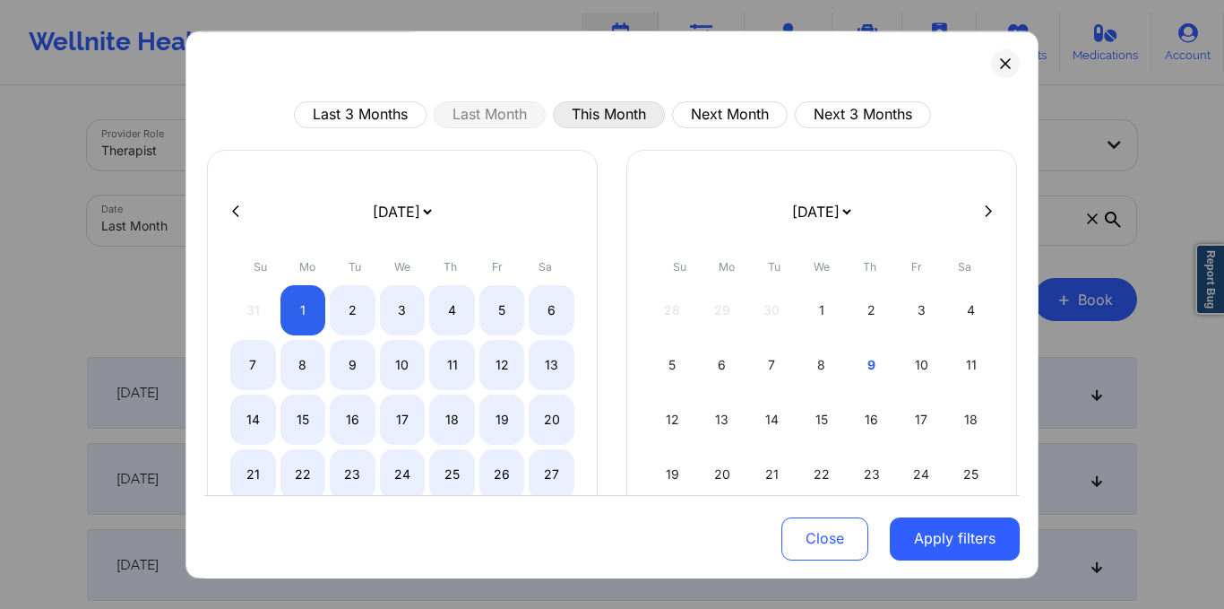
click at [587, 111] on button "This Month" at bounding box center [609, 114] width 112 height 27
select select "2025-9"
select select "2025-10"
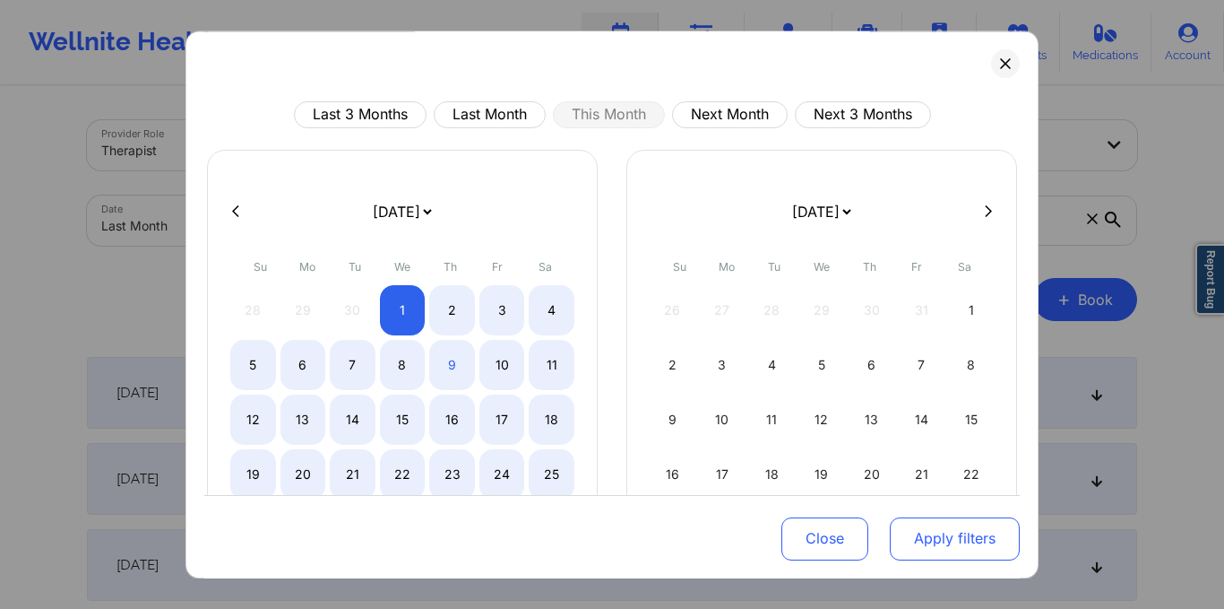
click at [974, 531] on button "Apply filters" at bounding box center [955, 537] width 130 height 43
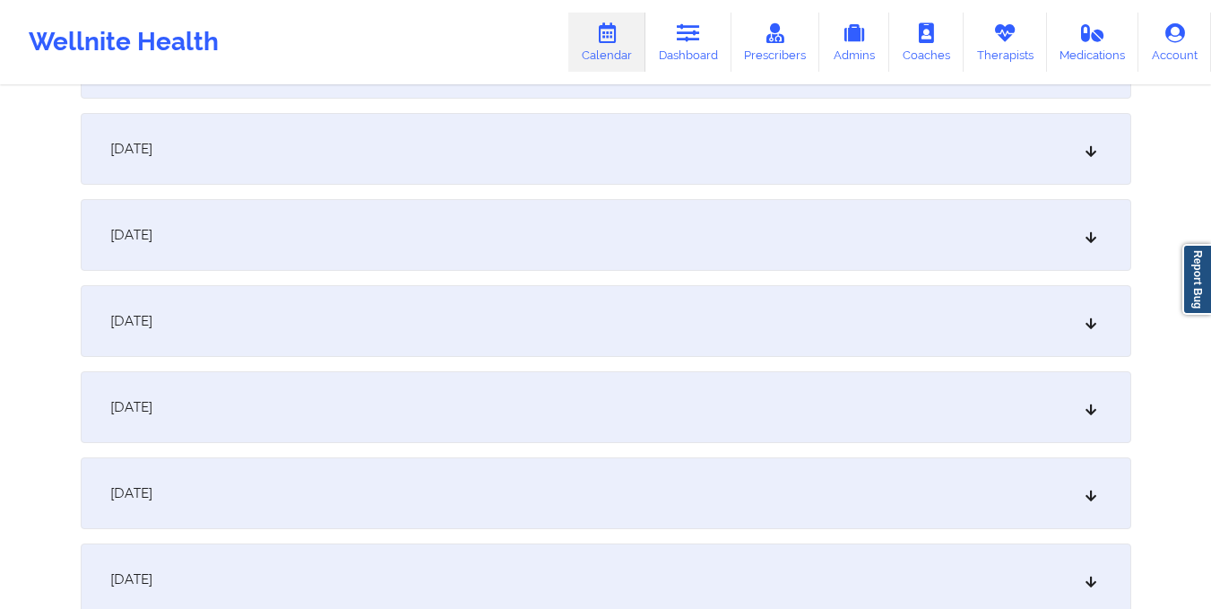
scroll to position [848, 0]
click at [851, 307] on div "October 10, 2025" at bounding box center [606, 319] width 1051 height 72
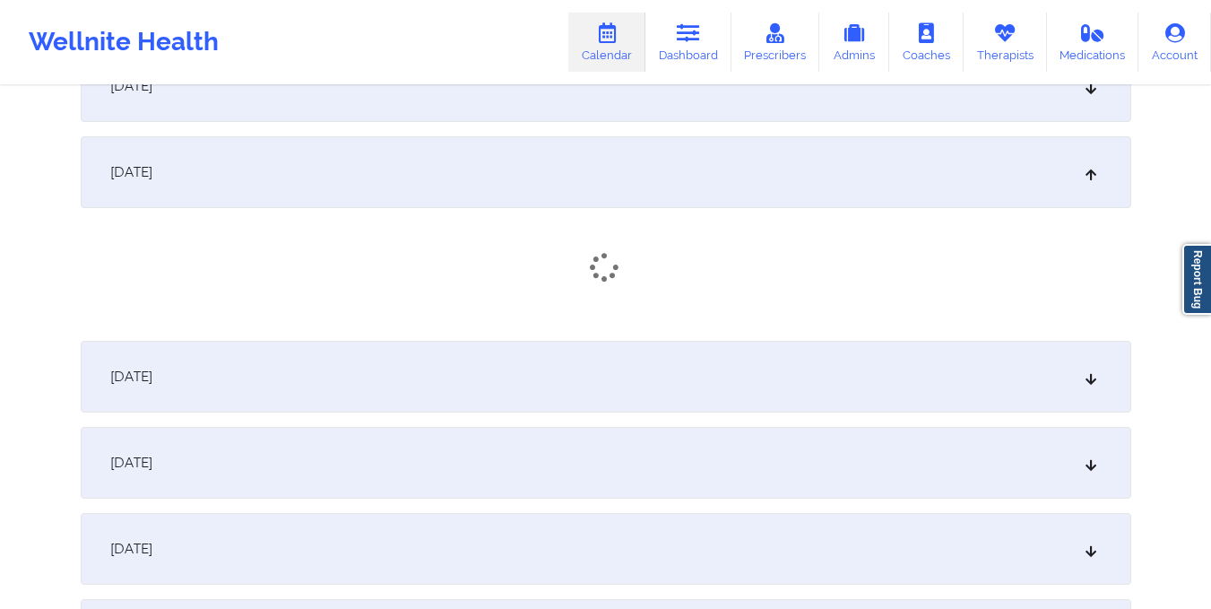
scroll to position [1000, 0]
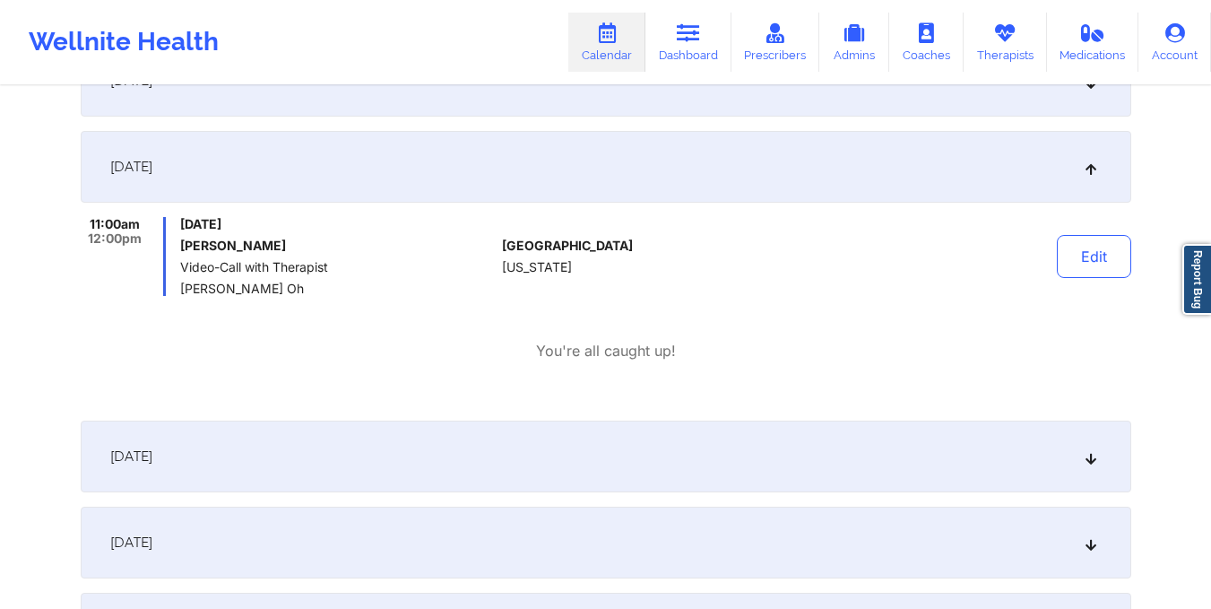
click at [677, 462] on div "October 11, 2025" at bounding box center [606, 456] width 1051 height 72
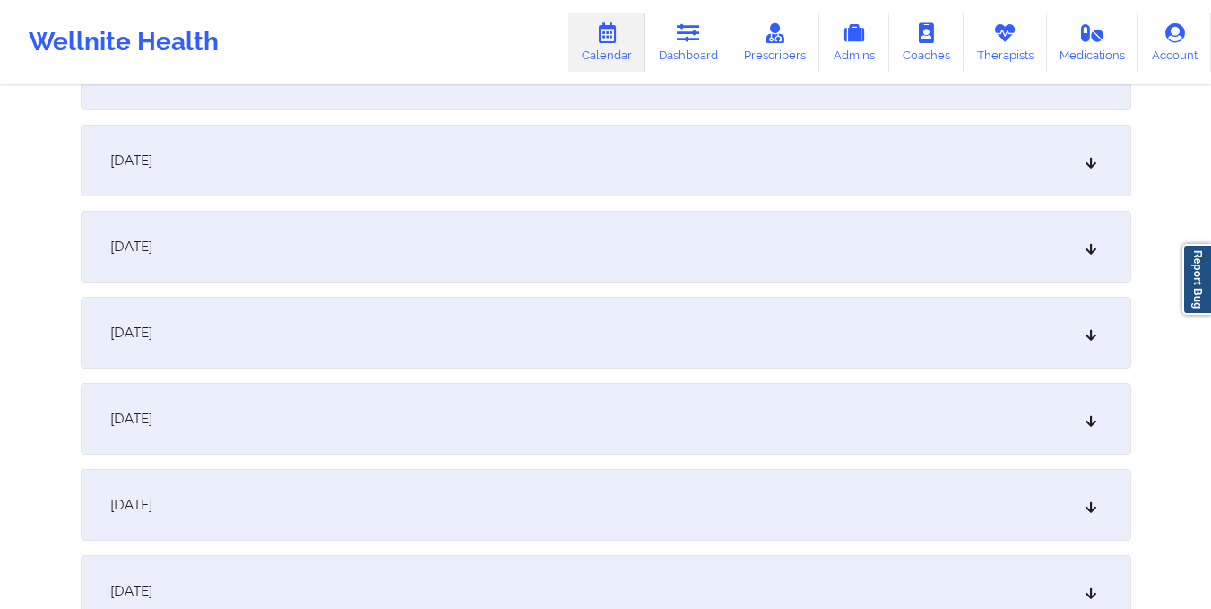
scroll to position [0, 0]
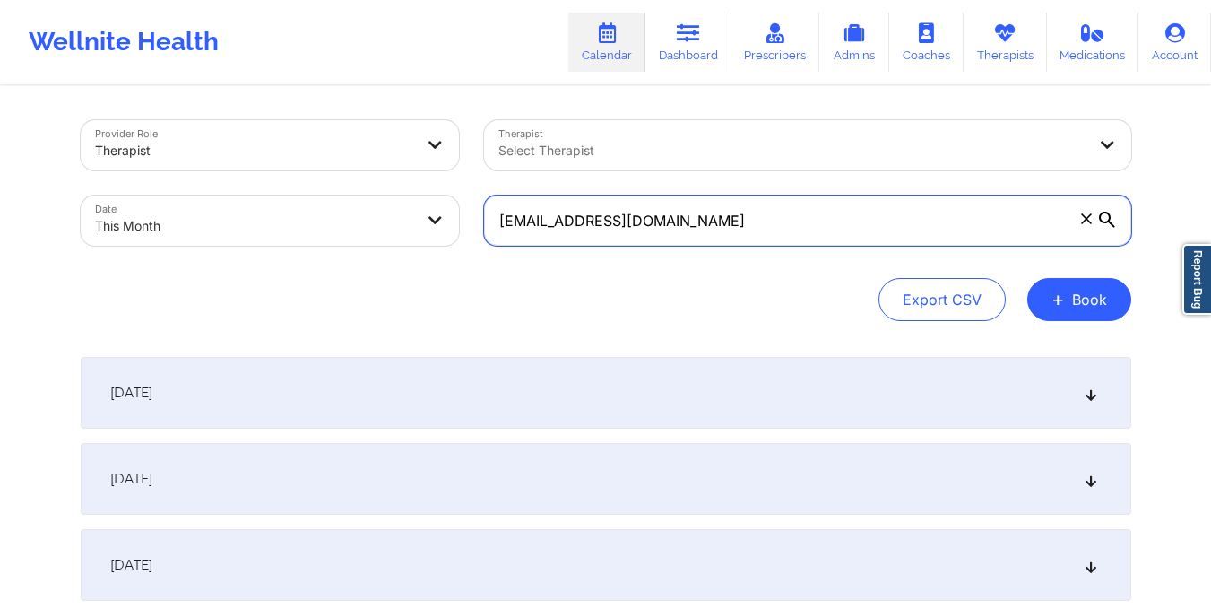
drag, startPoint x: 498, startPoint y: 224, endPoint x: 733, endPoint y: 283, distance: 242.2
click at [733, 283] on div "Provider Role Therapist Therapist Select Therapist Date This Month bbarenas@yah…" at bounding box center [606, 220] width 1051 height 201
paste input "tamikalg@gmail"
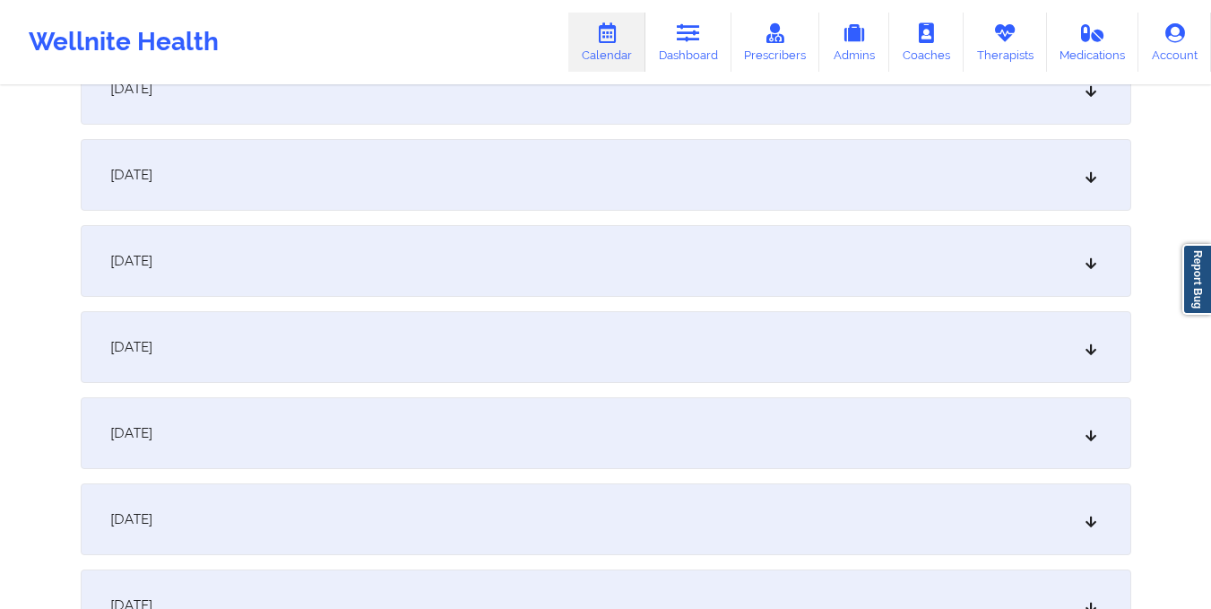
scroll to position [993, 0]
click at [676, 275] on div "October 11, 2025" at bounding box center [606, 260] width 1051 height 72
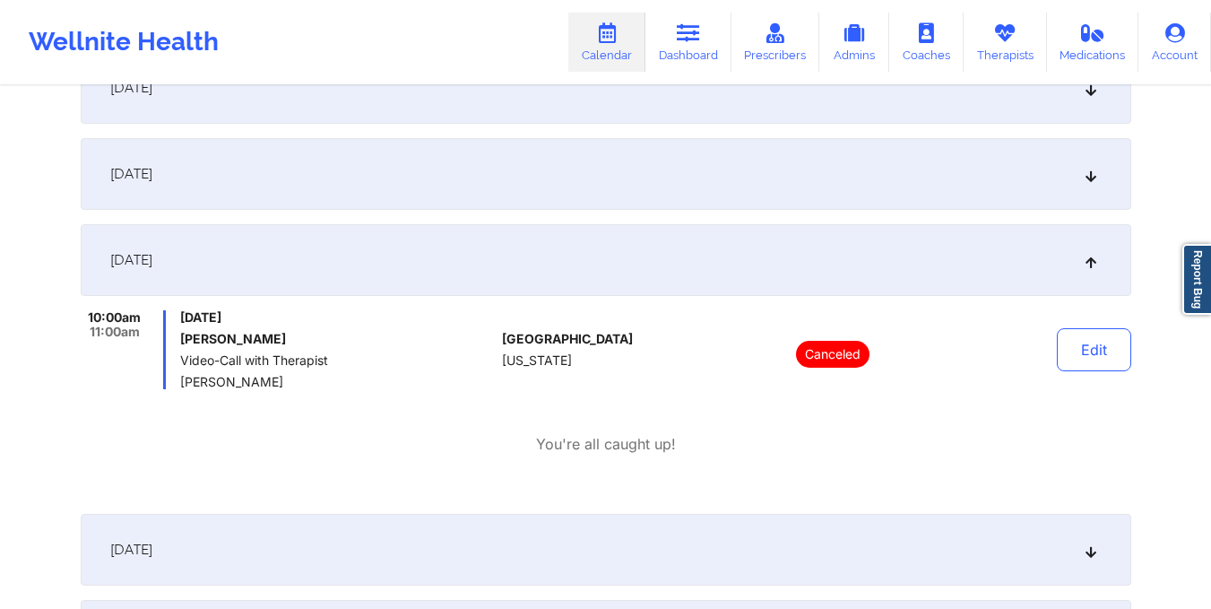
scroll to position [0, 0]
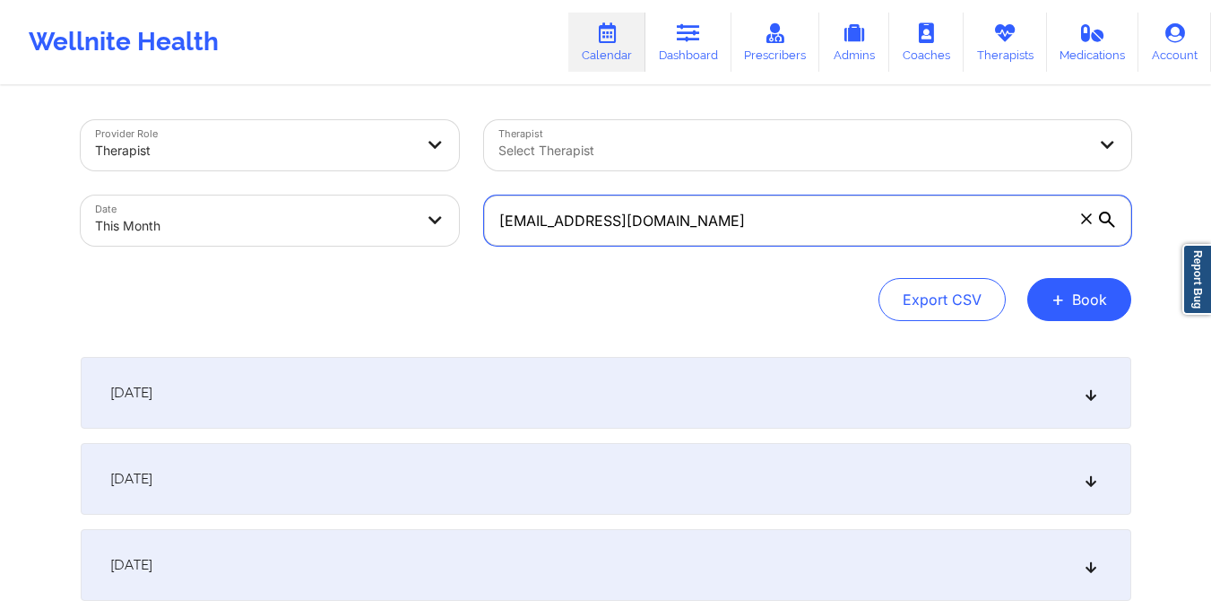
drag, startPoint x: 497, startPoint y: 223, endPoint x: 652, endPoint y: 242, distance: 155.3
click at [652, 242] on input "tamikalg@gmail.com" at bounding box center [807, 220] width 647 height 50
paste input "ibejahc"
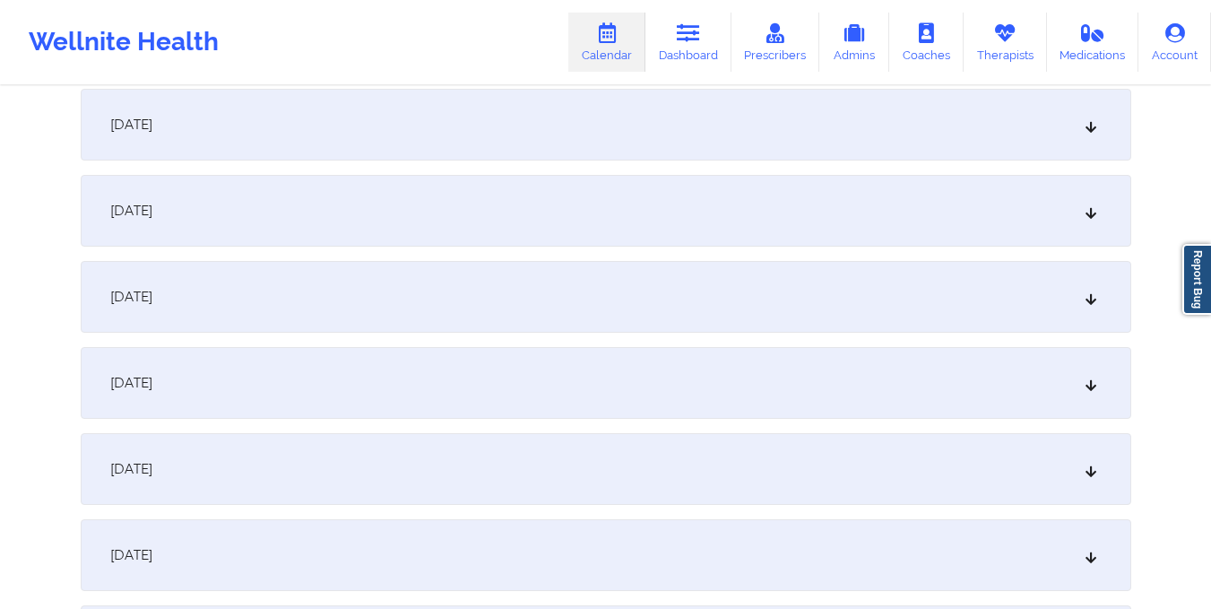
scroll to position [874, 0]
click at [606, 400] on div "October 11, 2025" at bounding box center [606, 379] width 1051 height 72
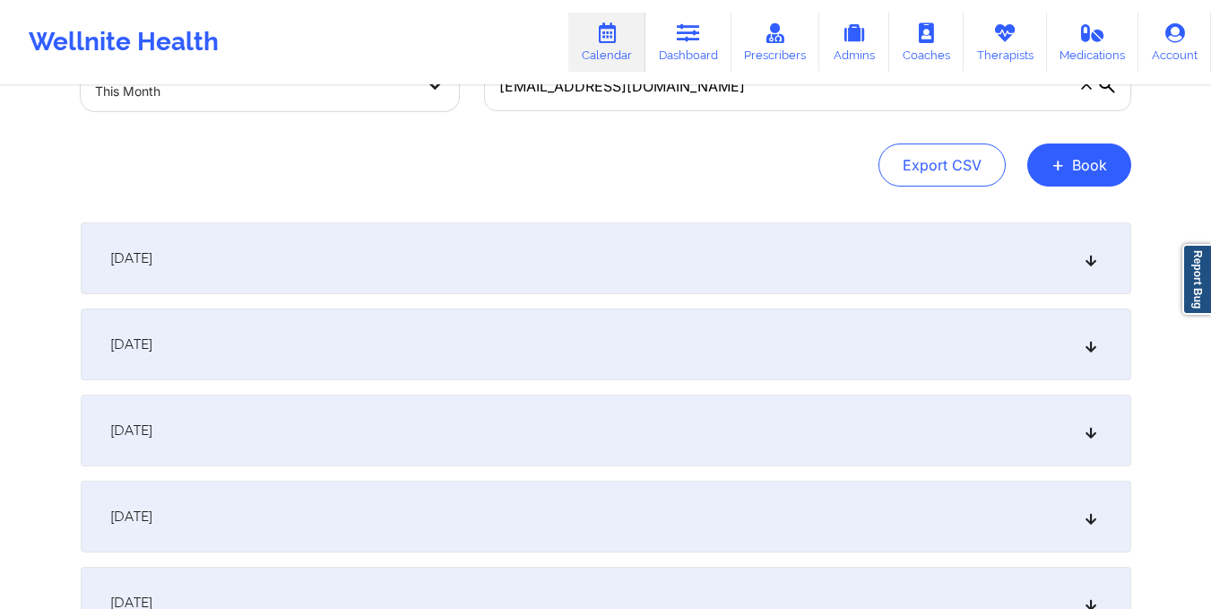
scroll to position [0, 0]
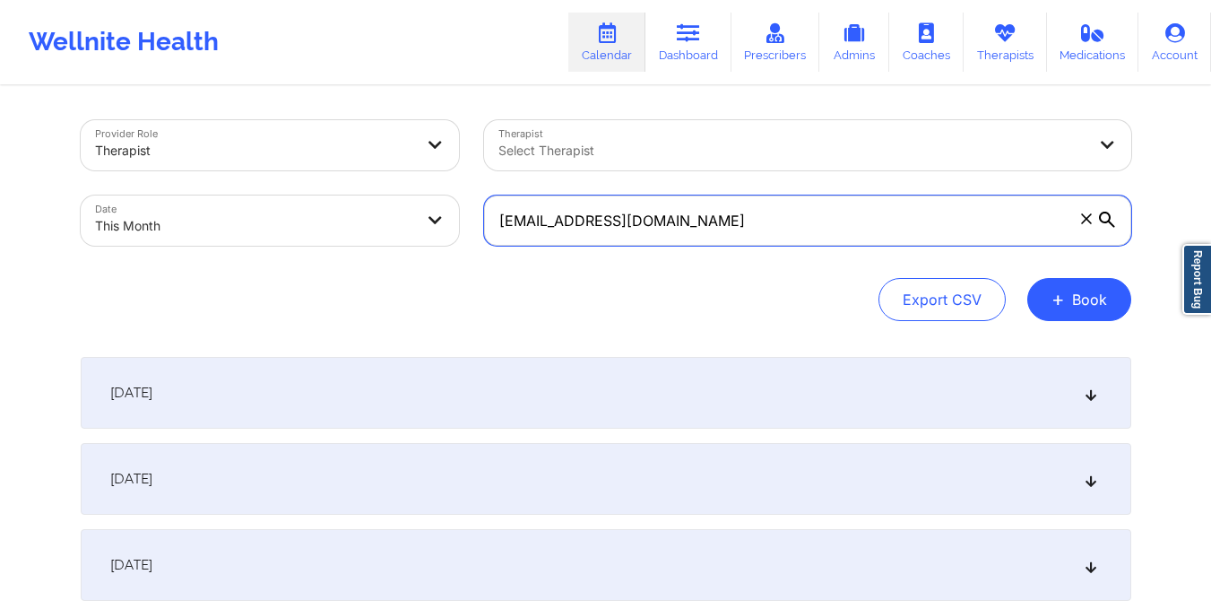
drag, startPoint x: 497, startPoint y: 223, endPoint x: 658, endPoint y: 234, distance: 160.8
click at [658, 234] on input "ibejahc@gmail.com" at bounding box center [807, 220] width 647 height 50
paste input "sharlenehossain"
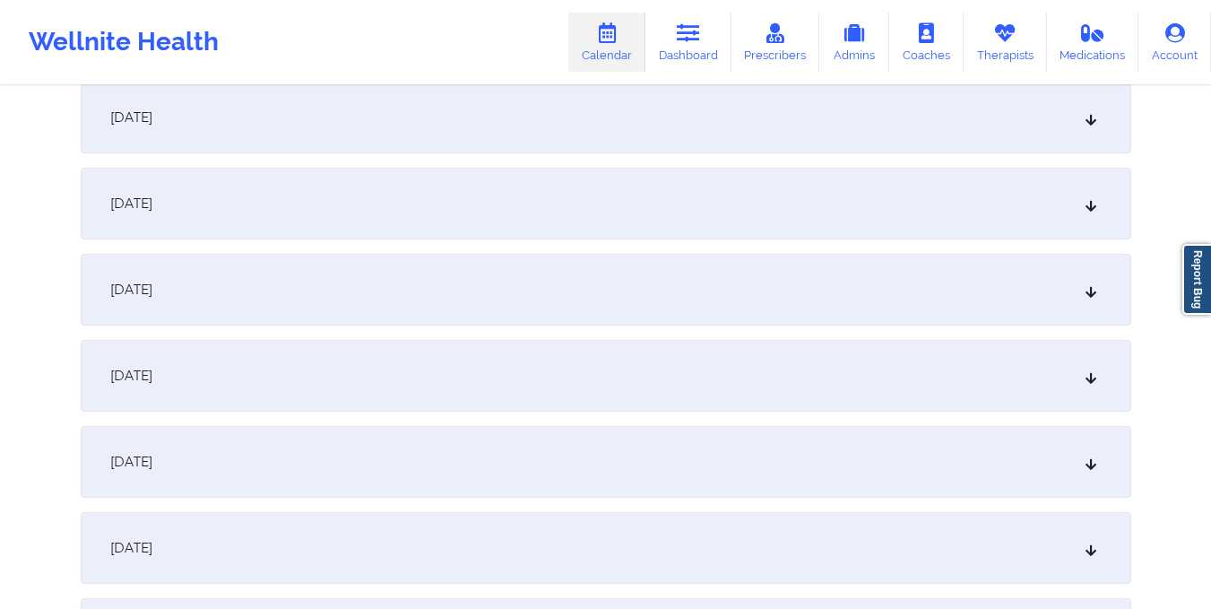
scroll to position [796, 0]
type input "[EMAIL_ADDRESS][DOMAIN_NAME]"
click at [587, 456] on div "October 11, 2025" at bounding box center [606, 457] width 1051 height 72
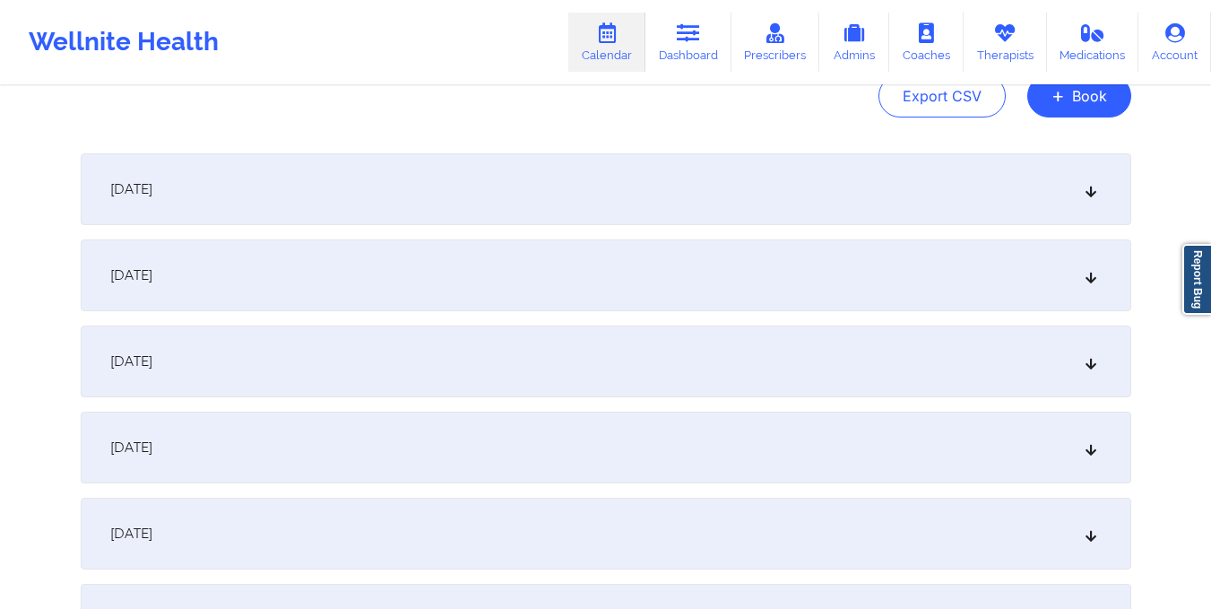
scroll to position [0, 0]
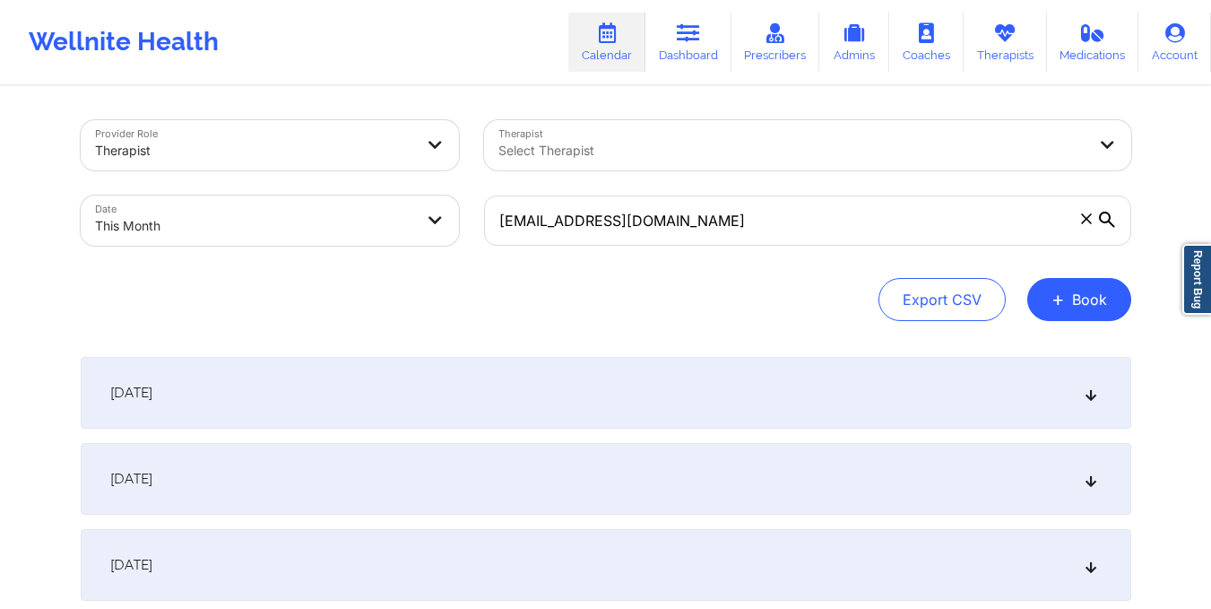
drag, startPoint x: 424, startPoint y: 253, endPoint x: 427, endPoint y: 229, distance: 23.5
click at [427, 229] on div "Date This Month" at bounding box center [269, 220] width 403 height 75
select select "2025-9"
select select "2025-10"
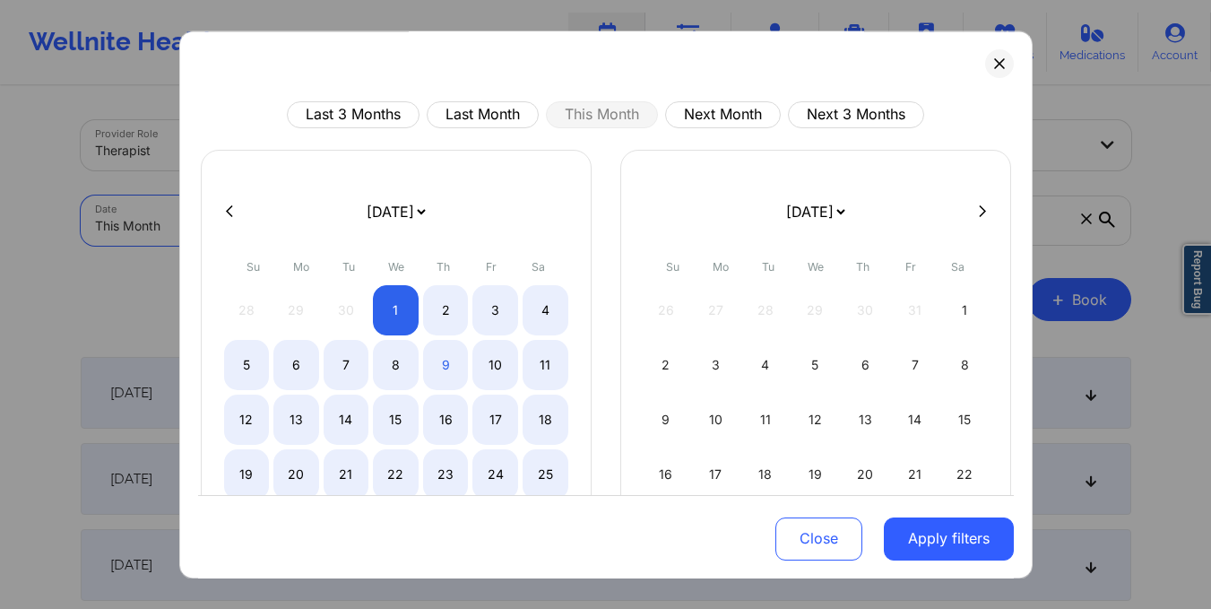
click at [427, 229] on body "Wellnite Health Calendar Dashboard Prescribers Admins Coaches Therapists Medica…" at bounding box center [605, 304] width 1211 height 609
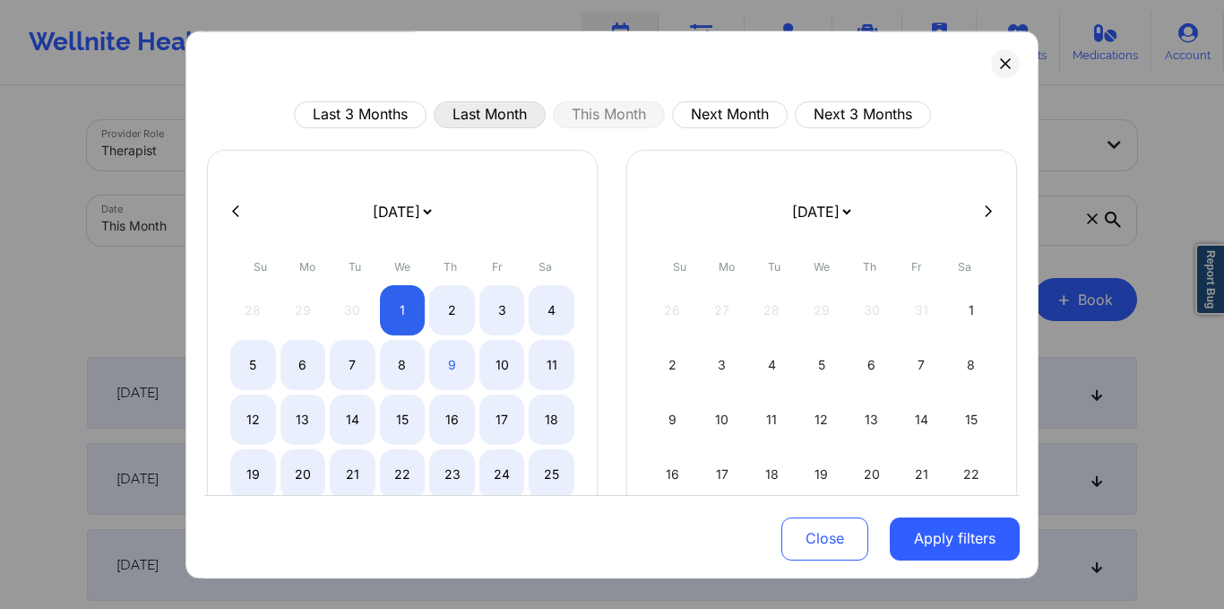
click at [472, 122] on button "Last Month" at bounding box center [490, 114] width 112 height 27
select select "2025-8"
select select "2025-9"
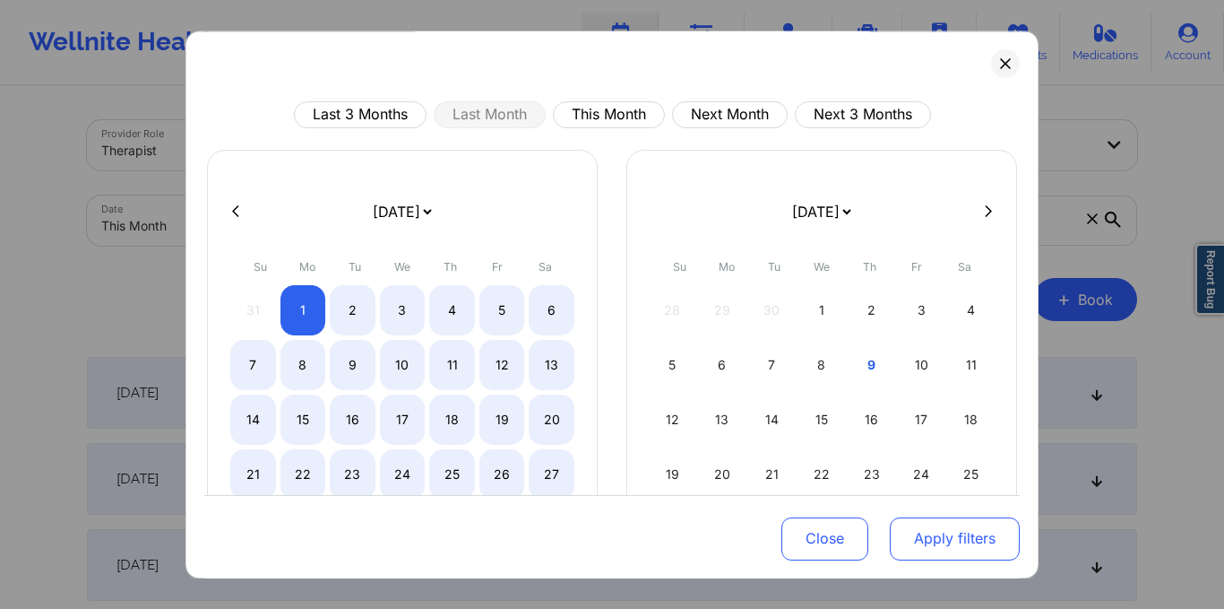
click at [938, 546] on button "Apply filters" at bounding box center [955, 537] width 130 height 43
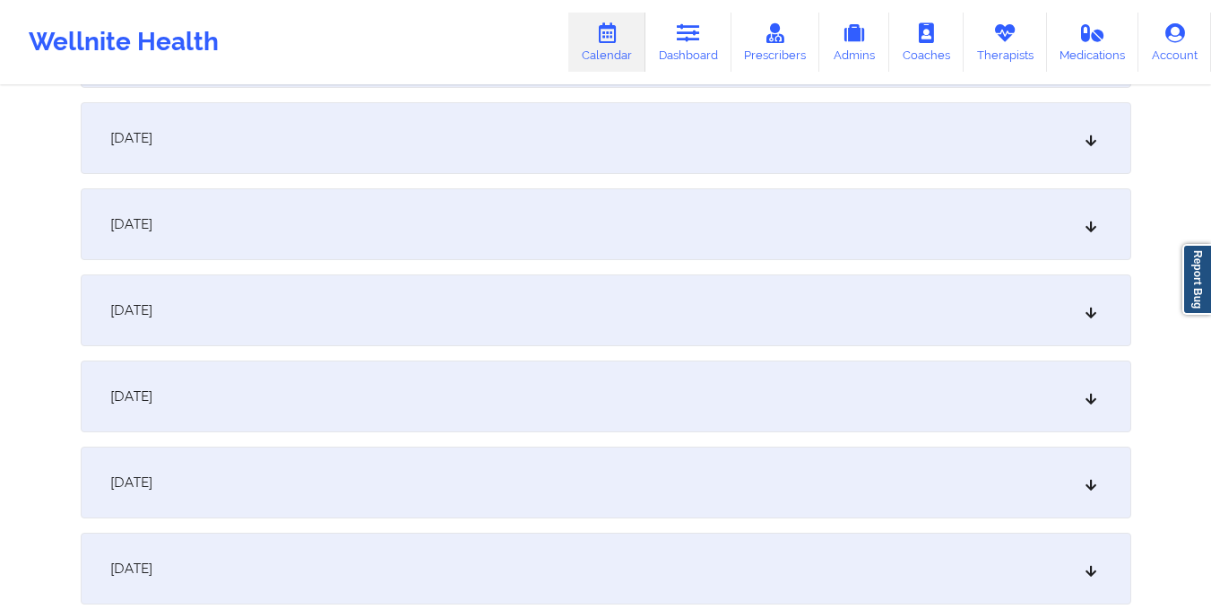
scroll to position [605, 0]
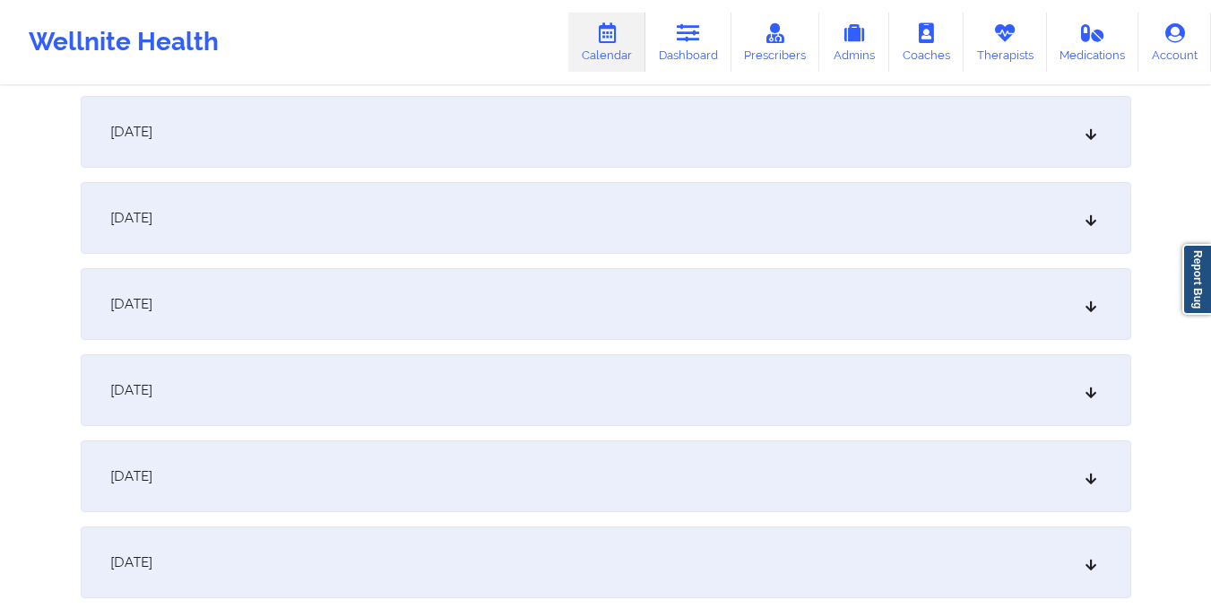
click at [660, 129] on div "September 5, 2025" at bounding box center [606, 132] width 1051 height 72
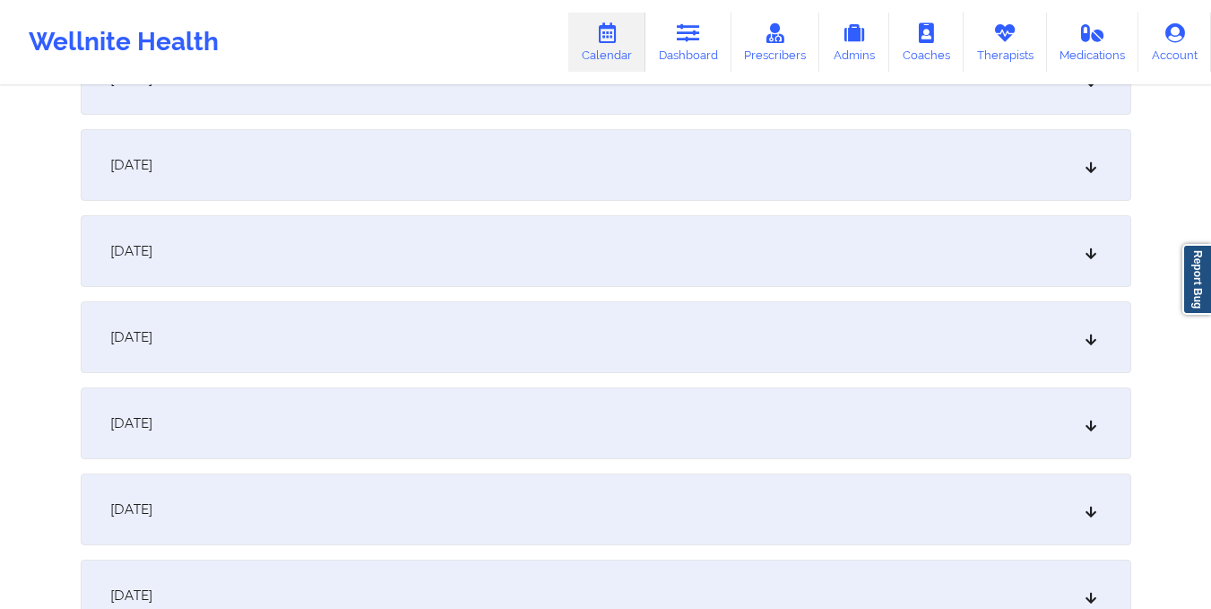
scroll to position [1009, 0]
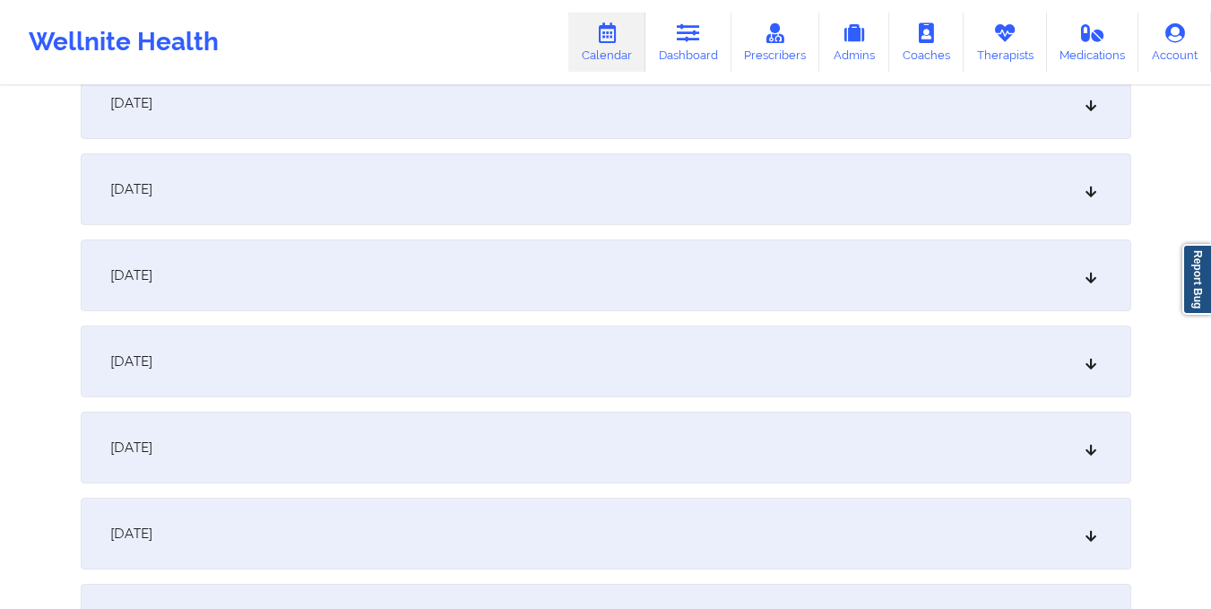
click at [568, 359] on div "September 10, 2025" at bounding box center [606, 361] width 1051 height 72
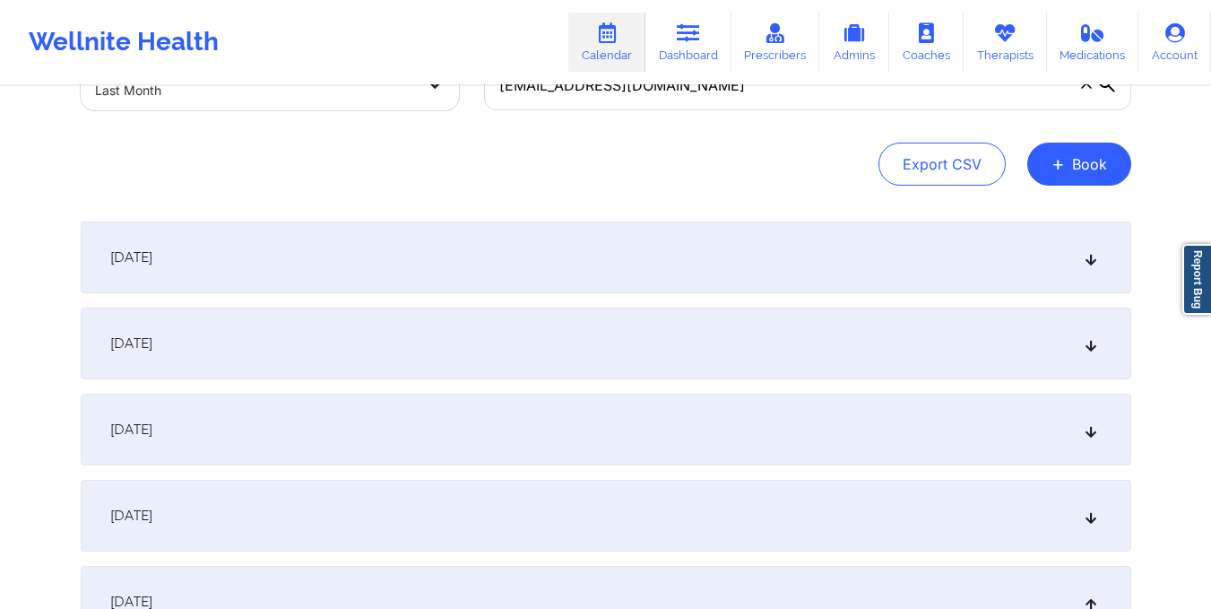
scroll to position [101, 0]
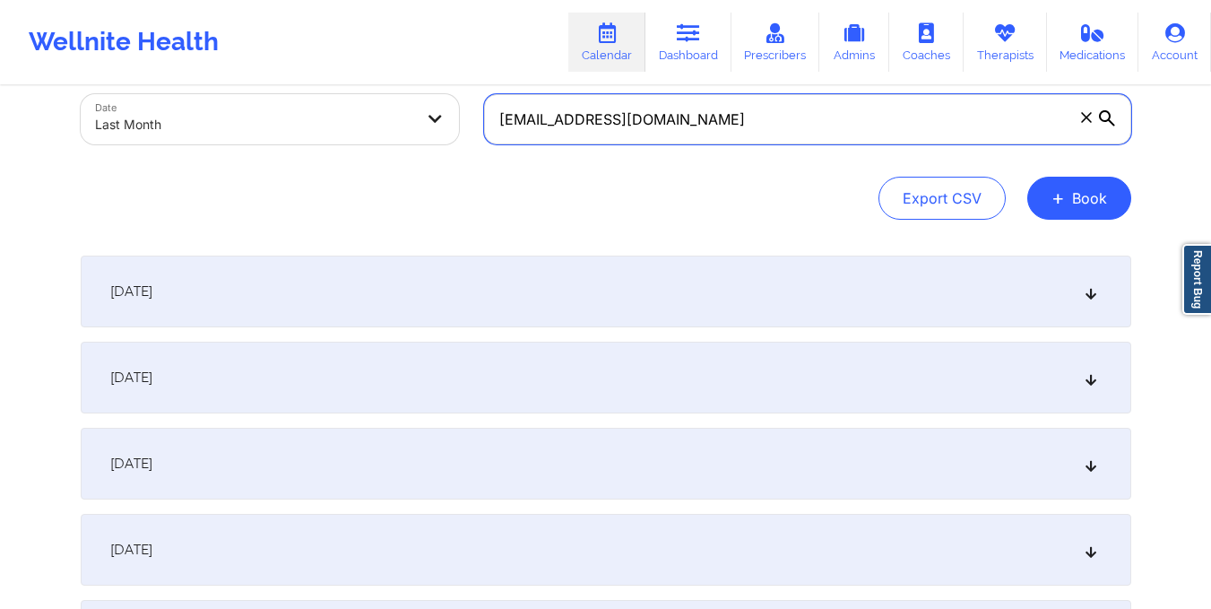
drag, startPoint x: 495, startPoint y: 117, endPoint x: 754, endPoint y: 118, distance: 259.1
click at [754, 118] on input "[EMAIL_ADDRESS][DOMAIN_NAME]" at bounding box center [807, 119] width 647 height 50
paste input "tselhatenzin78"
type input "tselhatenzin78@gmail.com"
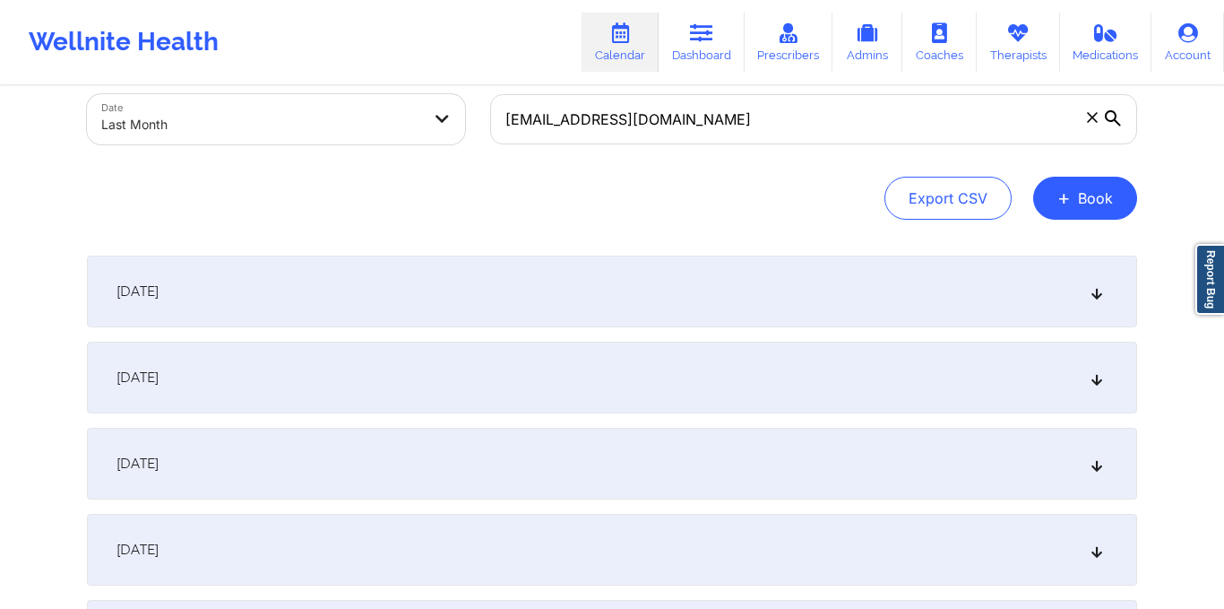
click at [385, 117] on body "Wellnite Health Calendar Dashboard Prescribers Admins Coaches Therapists Medica…" at bounding box center [612, 203] width 1224 height 609
select select "2025-8"
select select "2025-9"
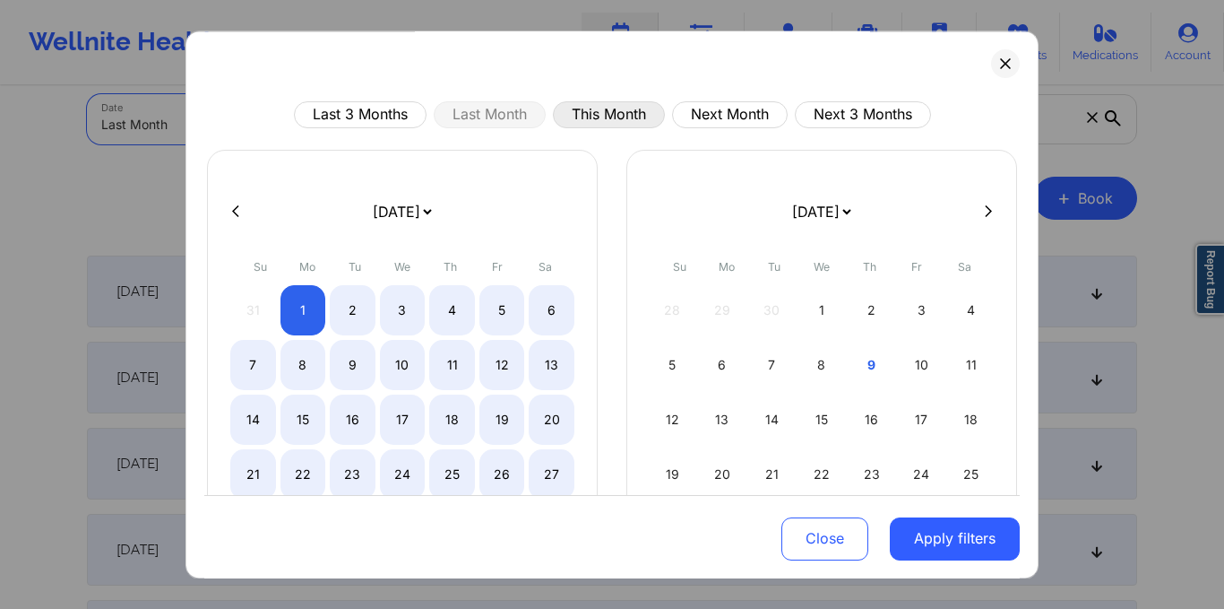
click at [575, 117] on button "This Month" at bounding box center [609, 114] width 112 height 27
select select "2025-9"
select select "2025-10"
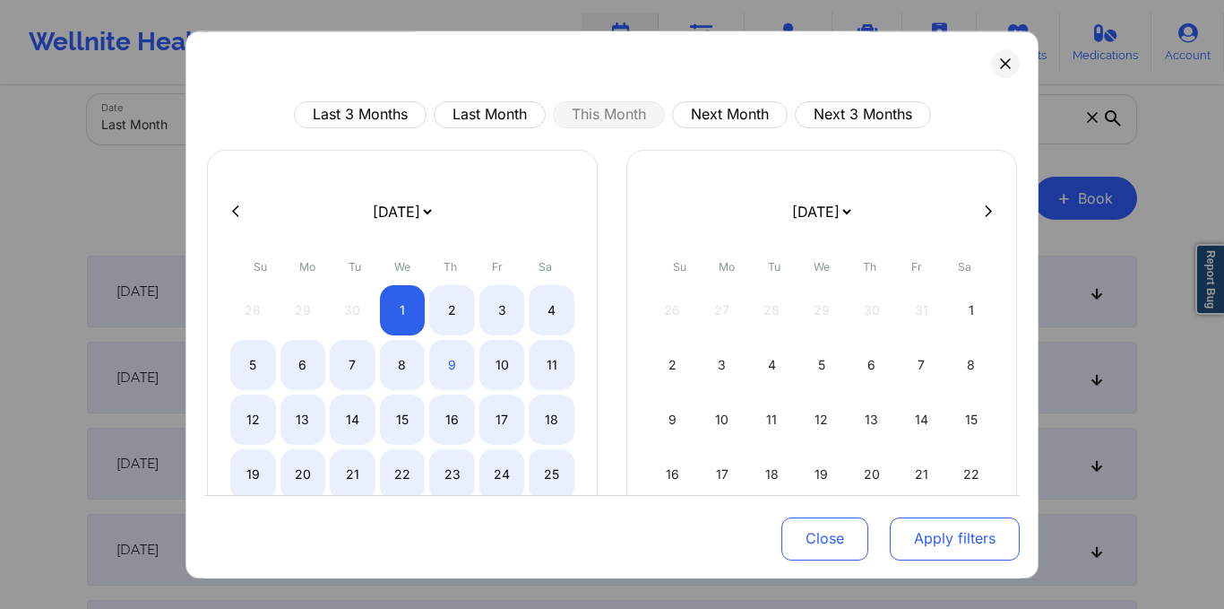
click at [937, 530] on button "Apply filters" at bounding box center [955, 537] width 130 height 43
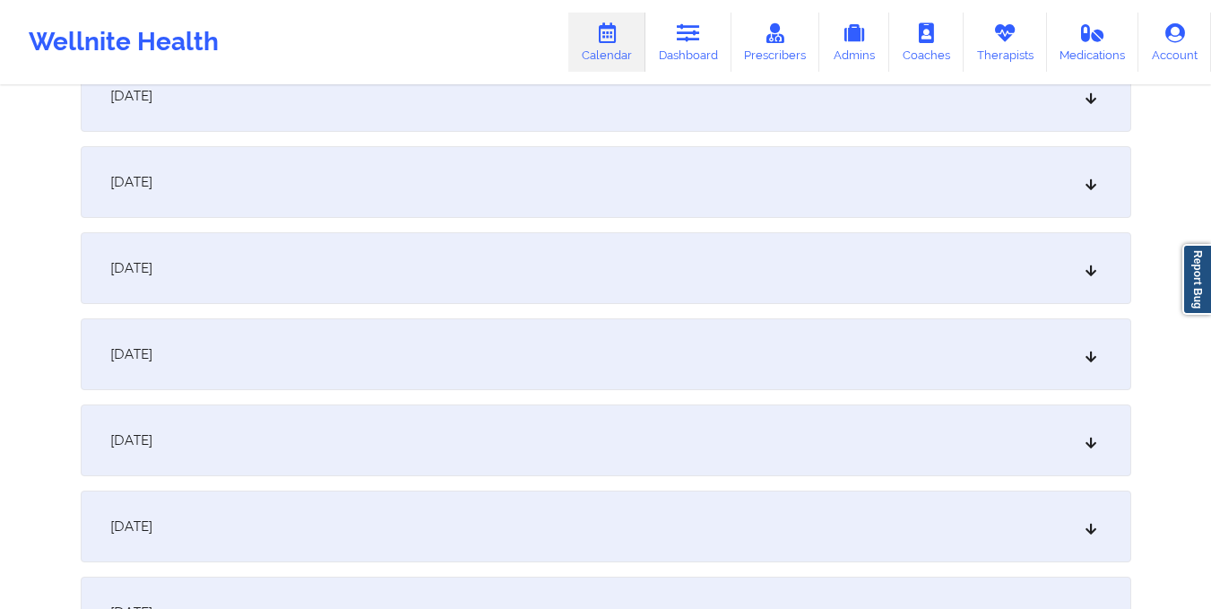
scroll to position [900, 0]
click at [688, 368] on div "October 11, 2025" at bounding box center [606, 353] width 1051 height 72
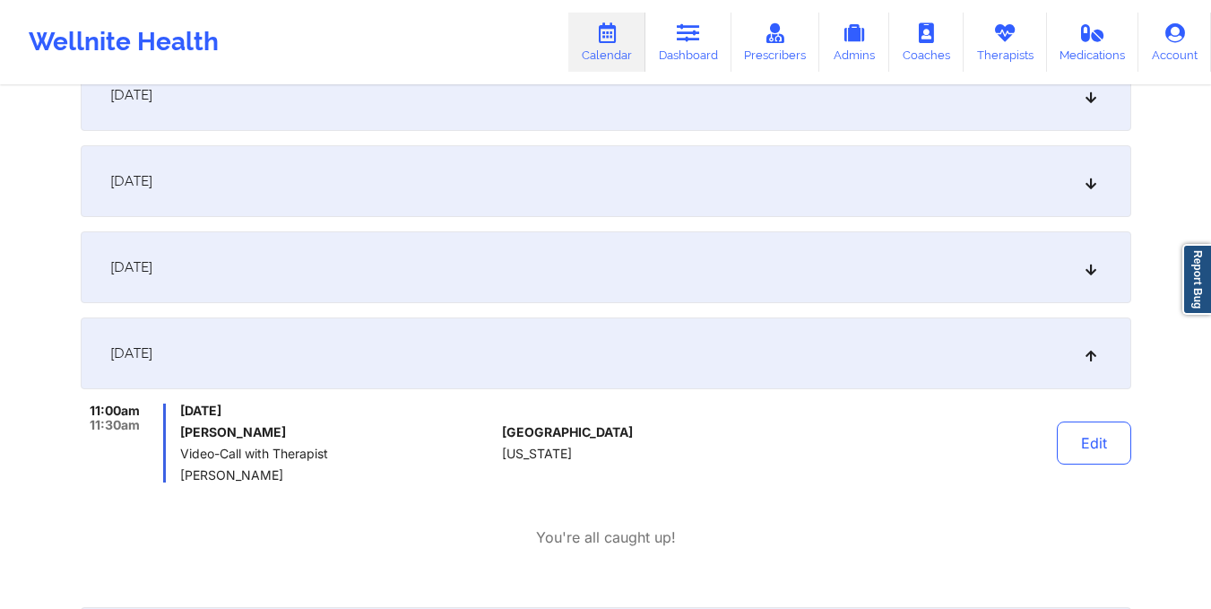
scroll to position [0, 0]
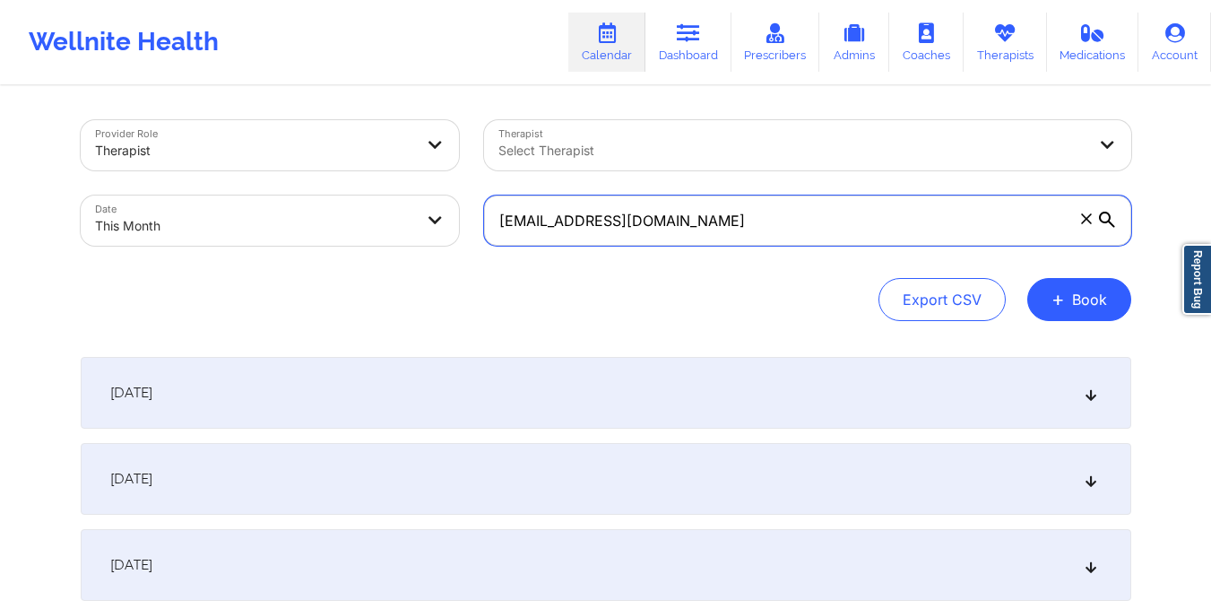
drag, startPoint x: 491, startPoint y: 221, endPoint x: 702, endPoint y: 232, distance: 211.0
click at [702, 232] on input "tselhatenzin78@gmail.com" at bounding box center [807, 220] width 647 height 50
paste input "alyssa.h.noel"
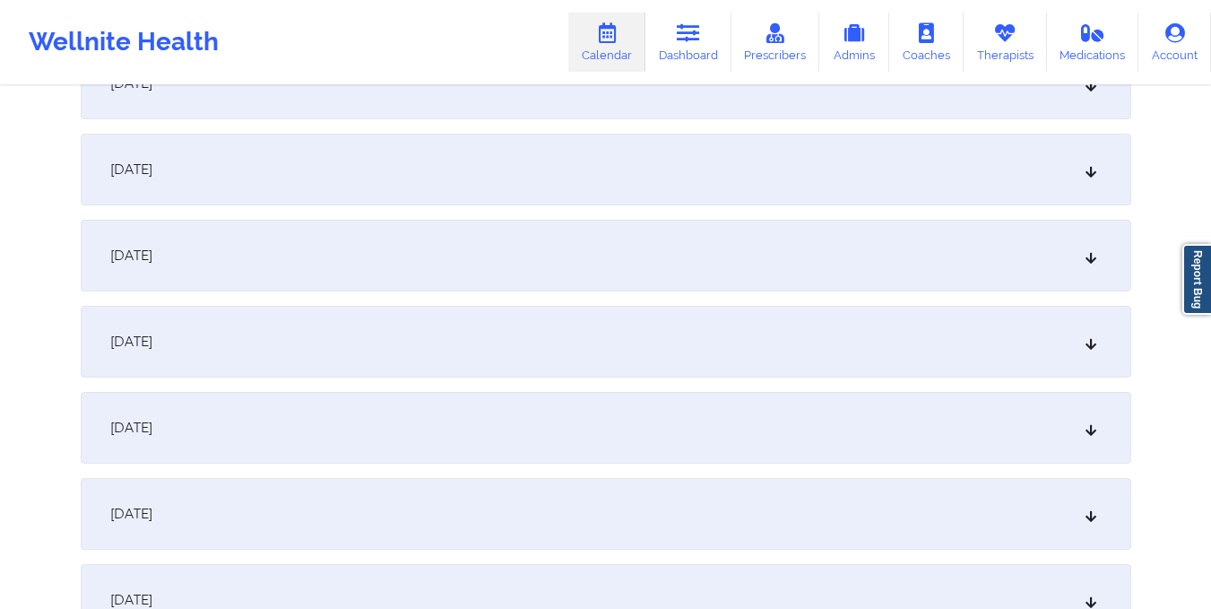
scroll to position [999, 0]
click at [656, 266] on div "October 11, 2025" at bounding box center [606, 255] width 1051 height 72
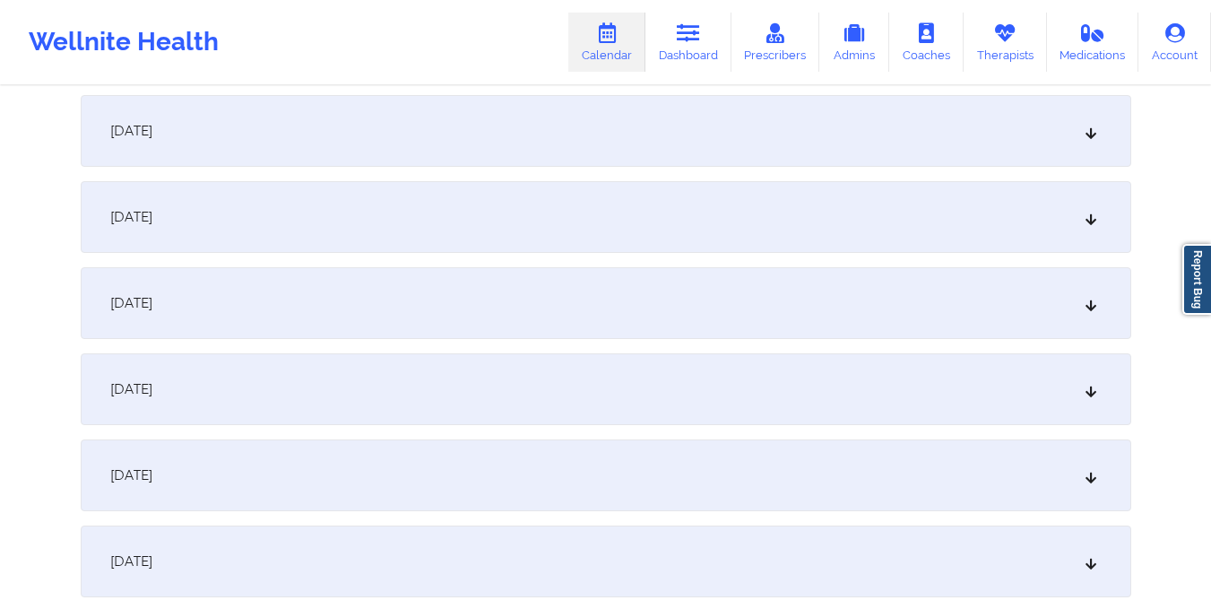
scroll to position [0, 0]
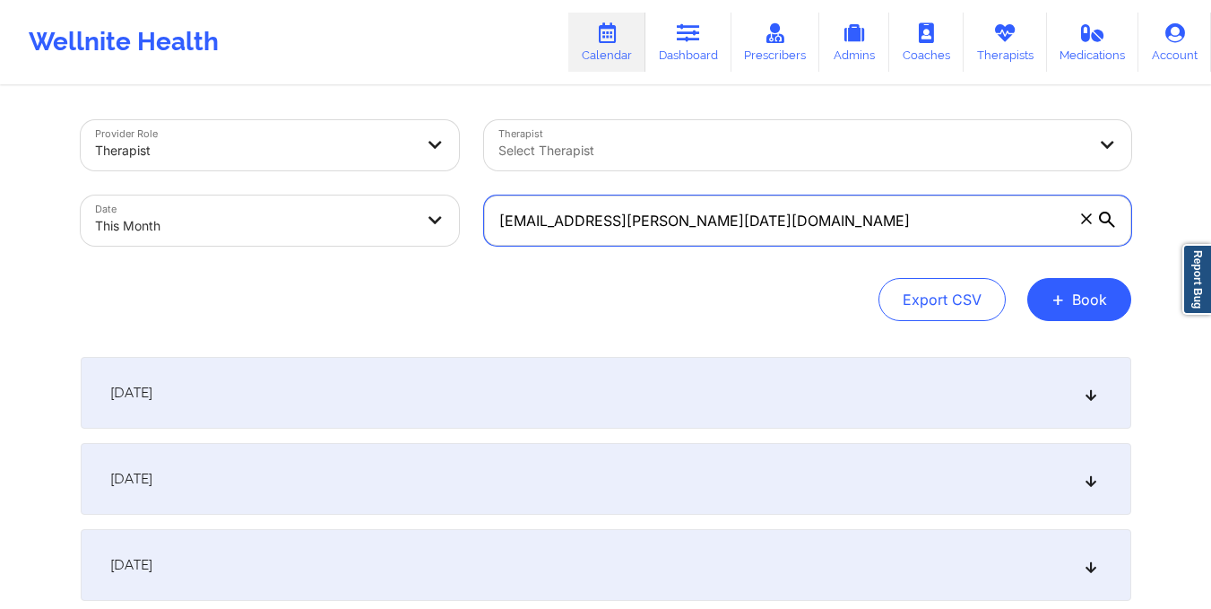
drag, startPoint x: 496, startPoint y: 220, endPoint x: 736, endPoint y: 254, distance: 242.6
click at [736, 254] on div "alyssa.h.noel@gmail.com" at bounding box center [807, 220] width 672 height 75
paste input "dounya.bouriss"
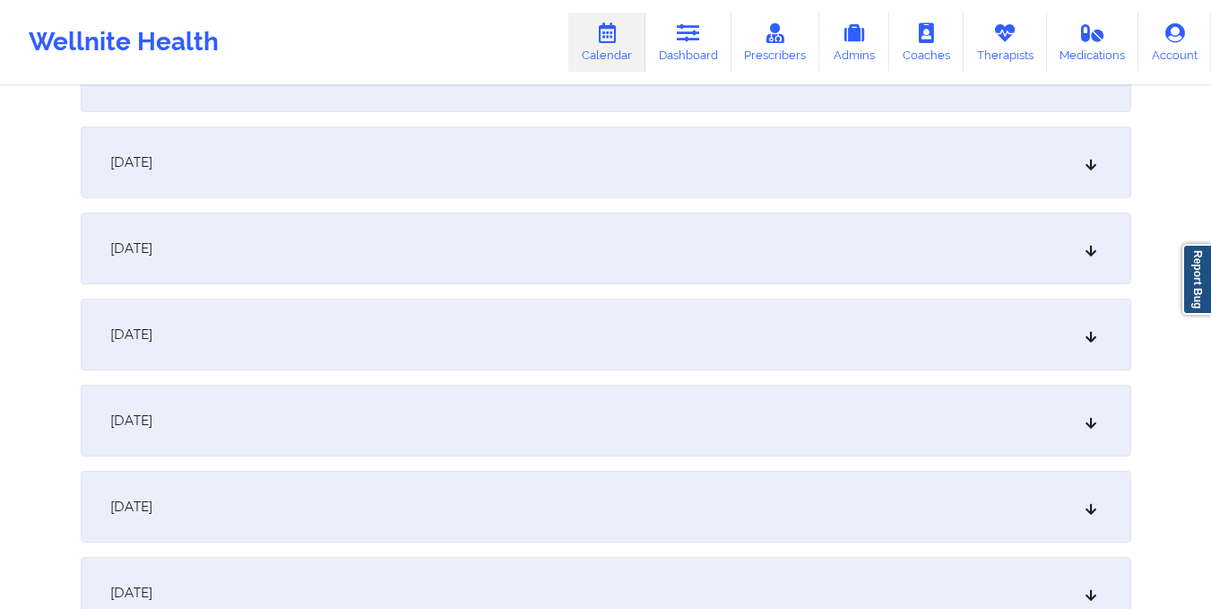
scroll to position [921, 0]
click at [635, 323] on div "October 11, 2025" at bounding box center [606, 333] width 1051 height 72
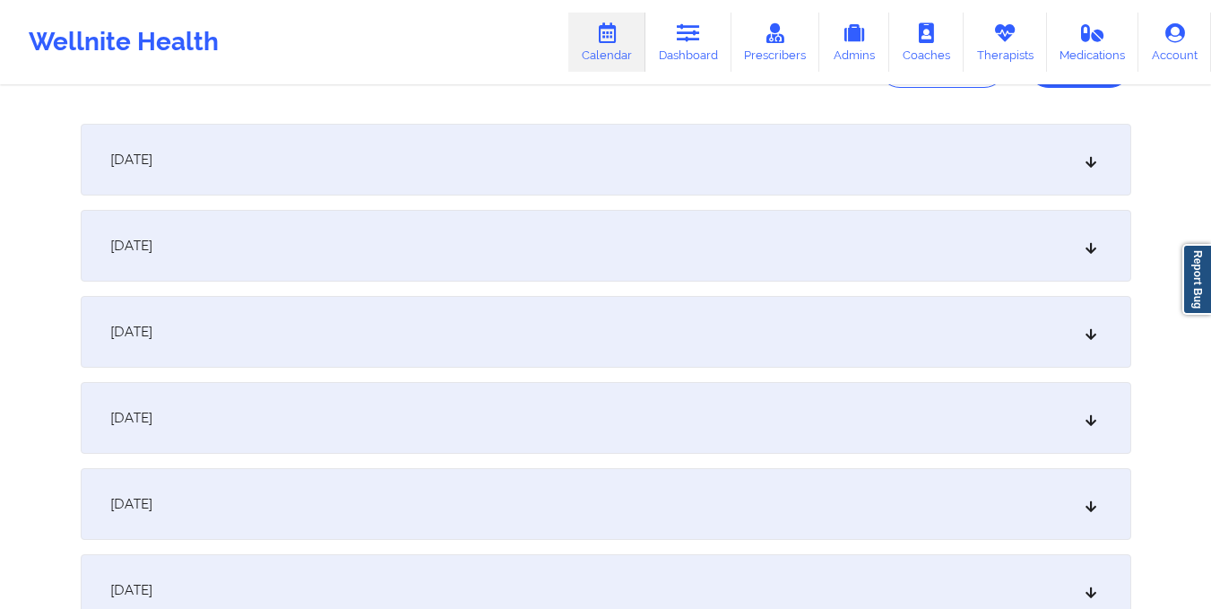
scroll to position [0, 0]
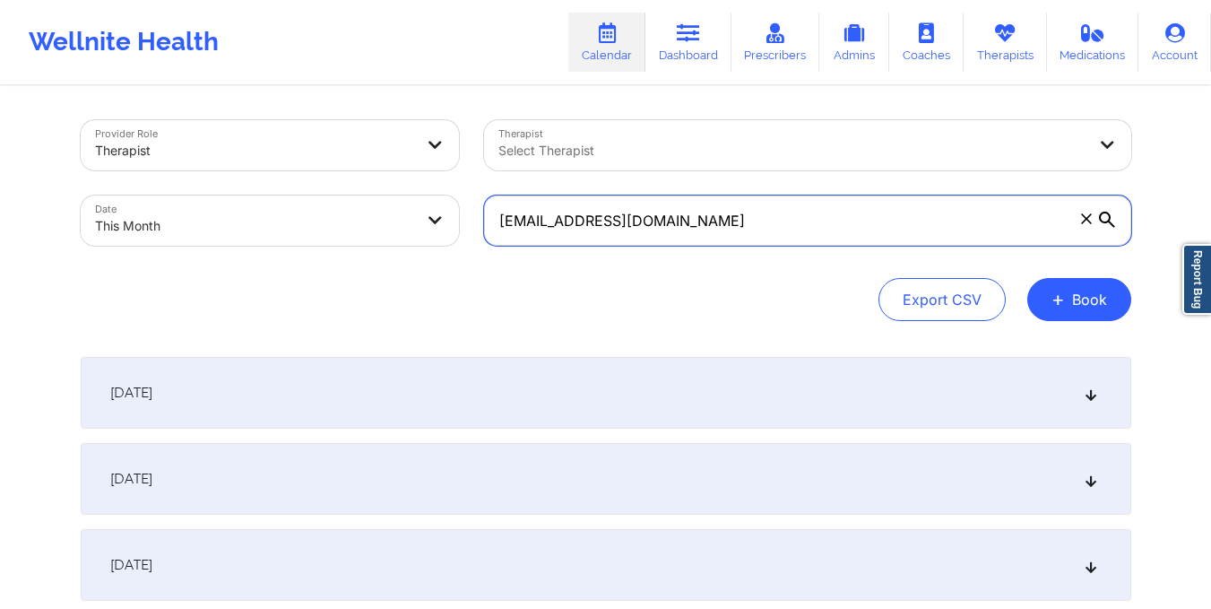
drag, startPoint x: 490, startPoint y: 224, endPoint x: 716, endPoint y: 237, distance: 226.2
click at [716, 237] on input "dounya.bouriss@gmail.com" at bounding box center [807, 220] width 647 height 50
paste input "matthew.lagrange@yahoo"
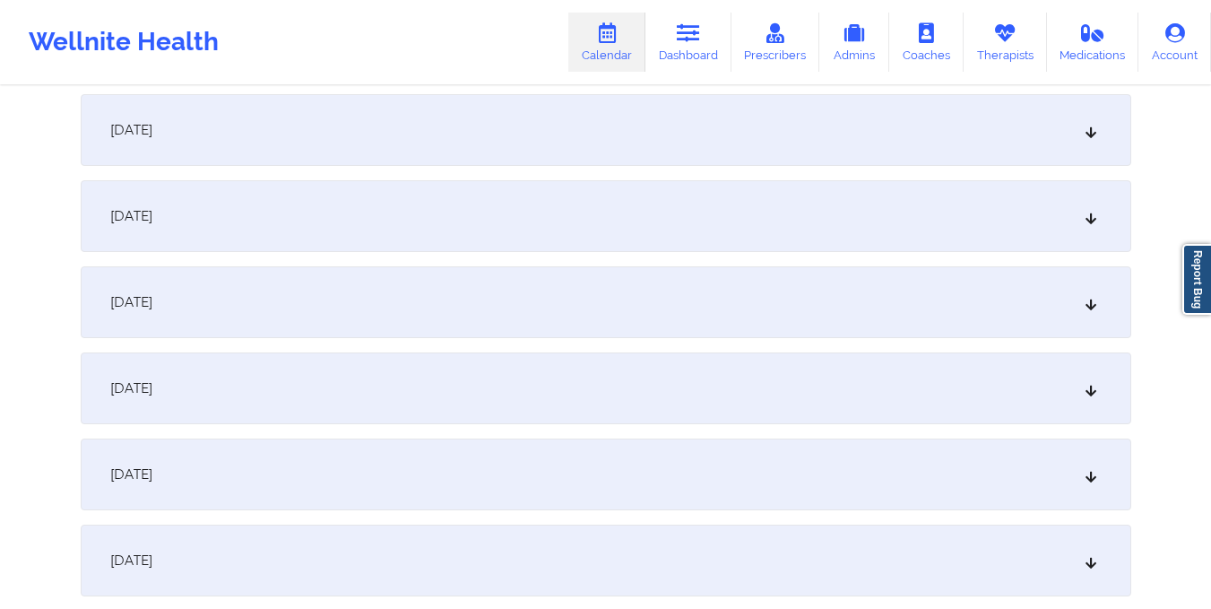
scroll to position [1070, 0]
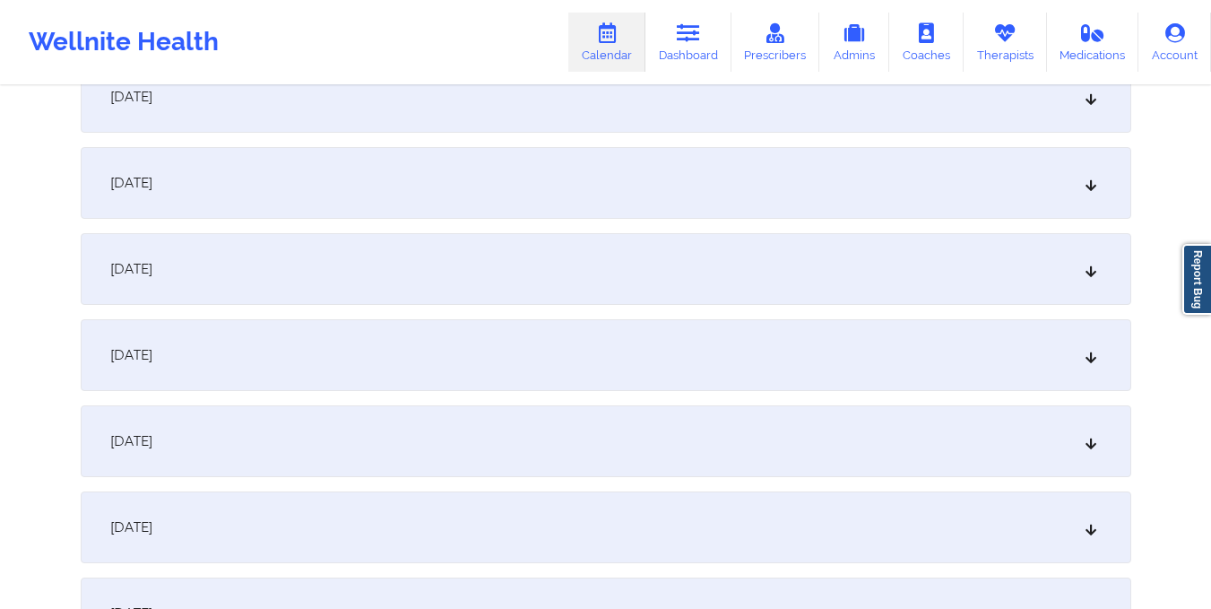
click at [586, 182] on div "October 11, 2025" at bounding box center [606, 183] width 1051 height 72
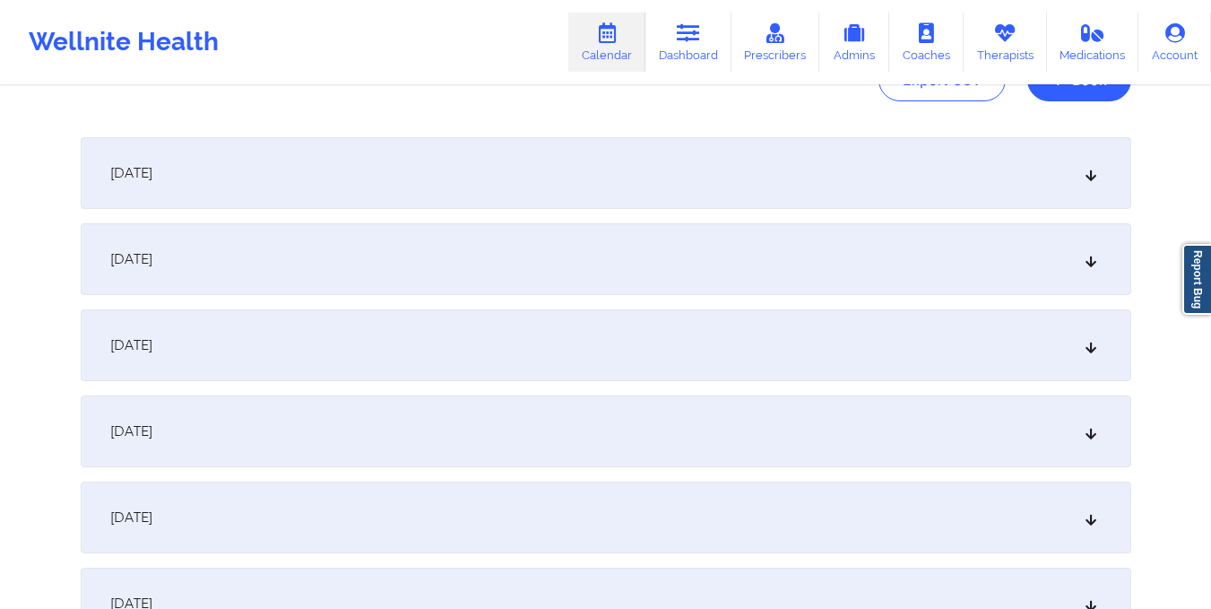
scroll to position [0, 0]
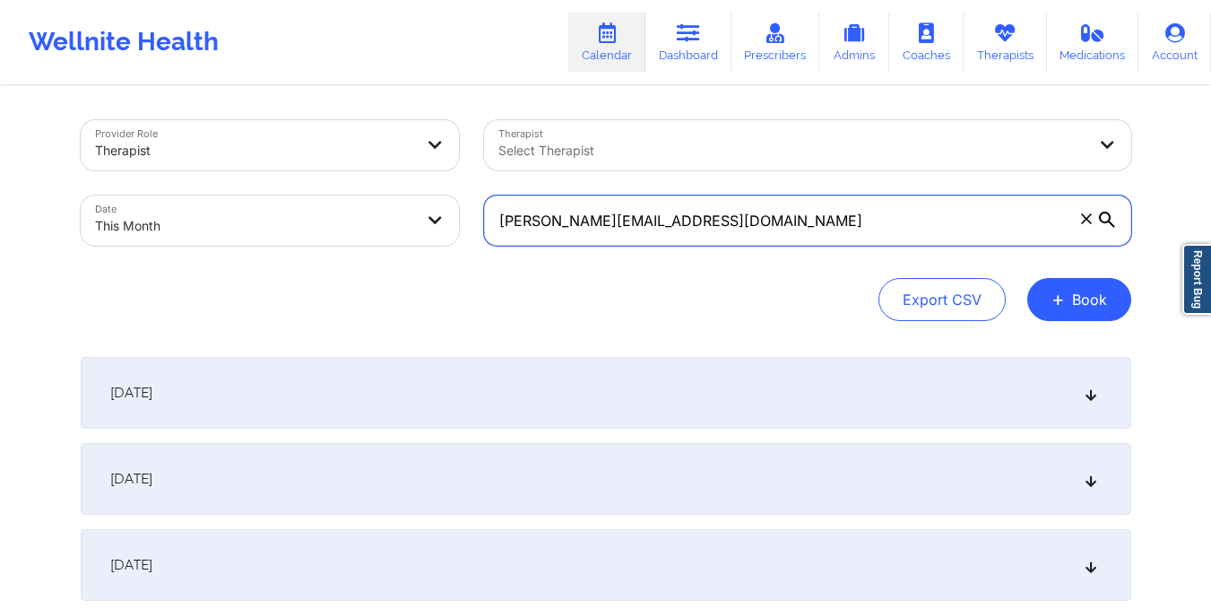
drag, startPoint x: 499, startPoint y: 209, endPoint x: 777, endPoint y: 237, distance: 279.3
click at [777, 237] on input "matthew.lagrange@yahoo.com" at bounding box center [807, 220] width 647 height 50
paste input "kenyajaime352@gmail"
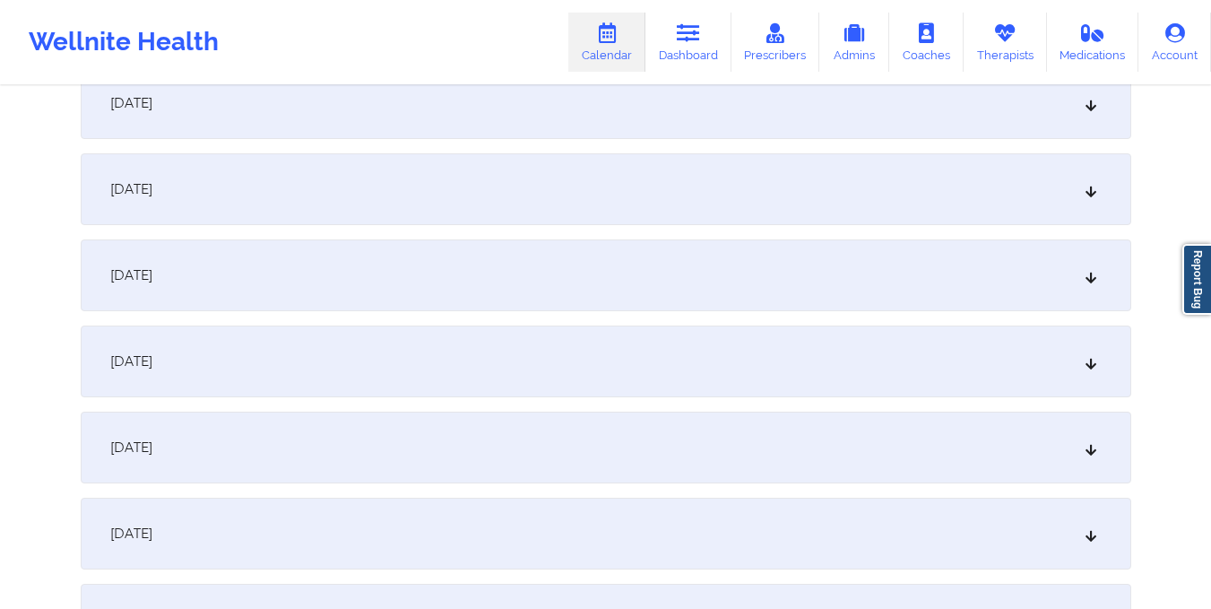
scroll to position [899, 0]
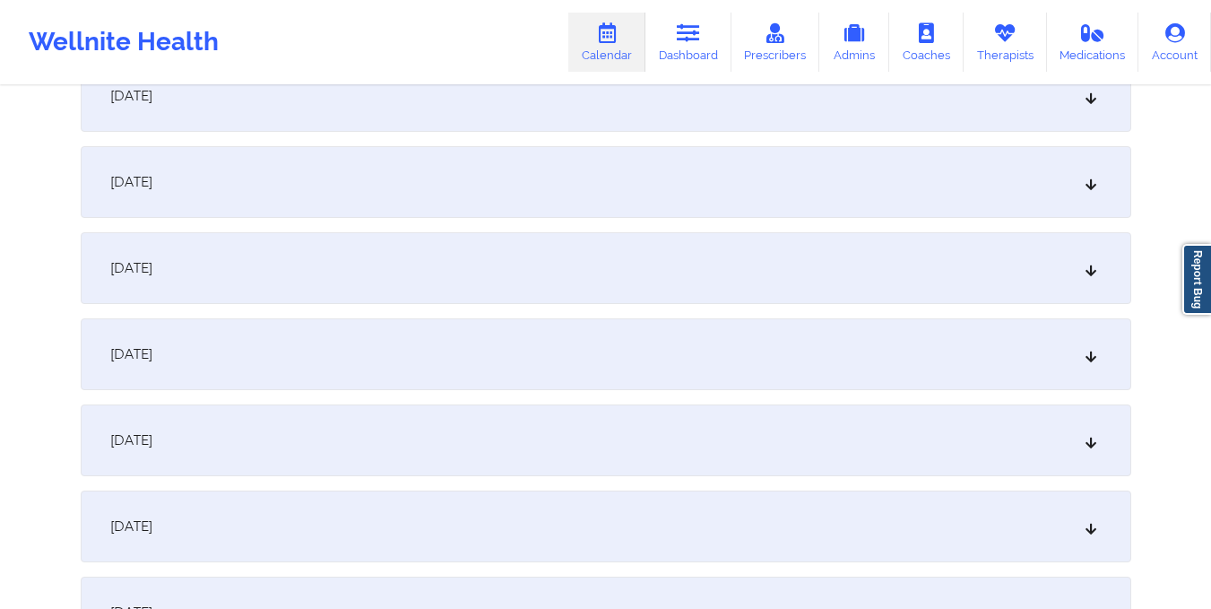
click at [748, 370] on div "October 11, 2025" at bounding box center [606, 354] width 1051 height 72
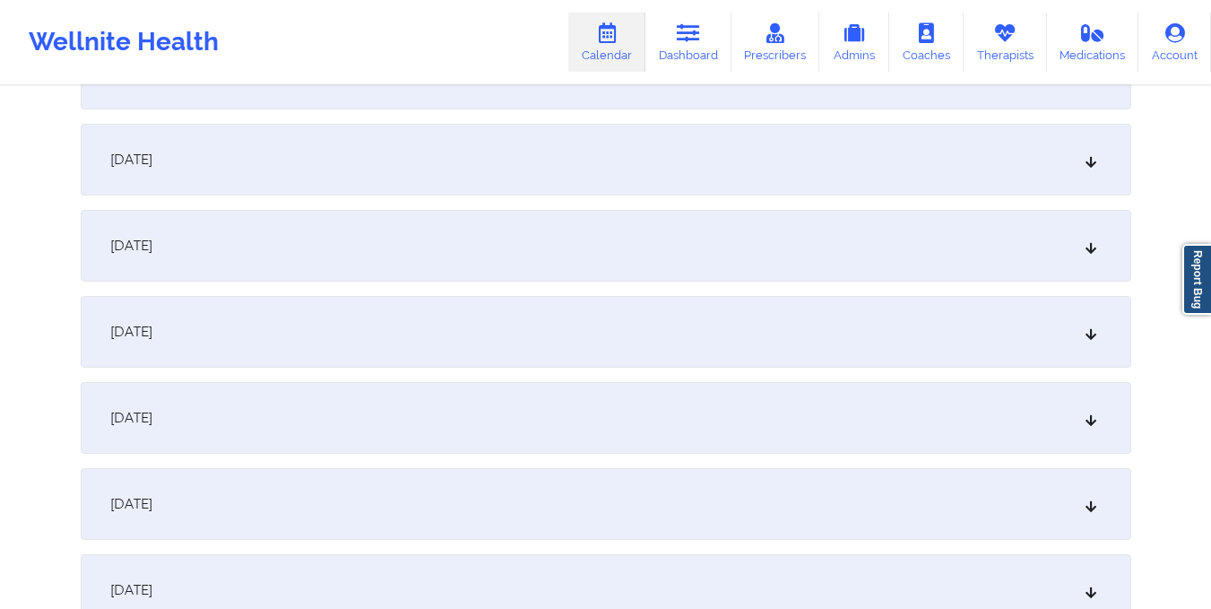
scroll to position [0, 0]
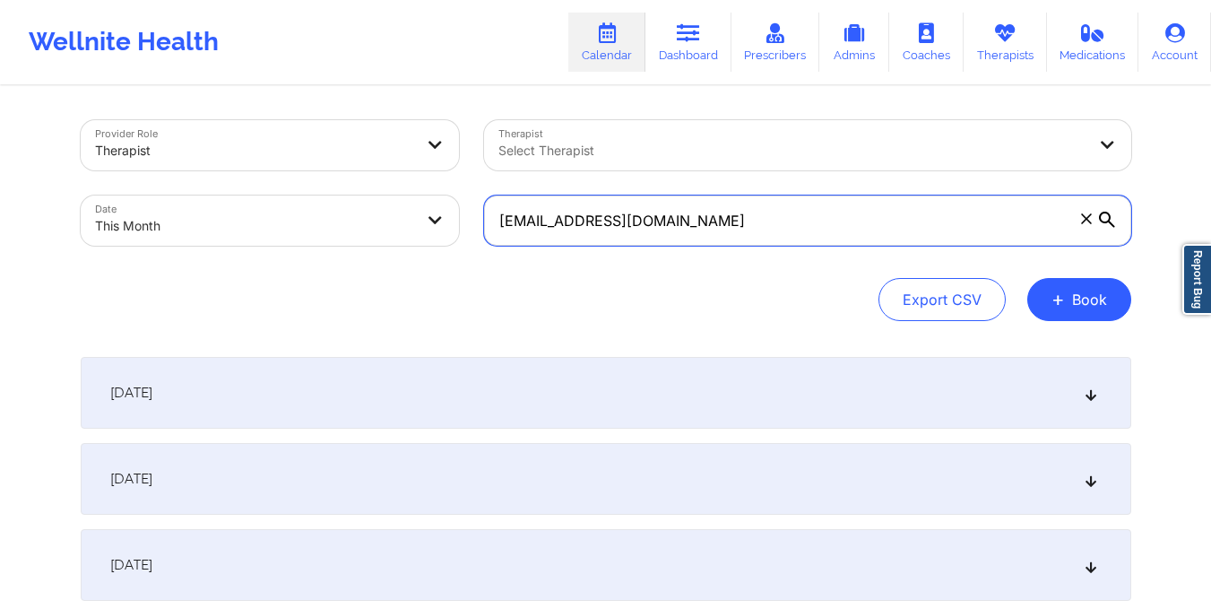
drag, startPoint x: 490, startPoint y: 224, endPoint x: 722, endPoint y: 212, distance: 232.4
click at [722, 212] on input "kenyajaime352@gmail.com" at bounding box center [807, 220] width 647 height 50
paste input "thaotrantyler"
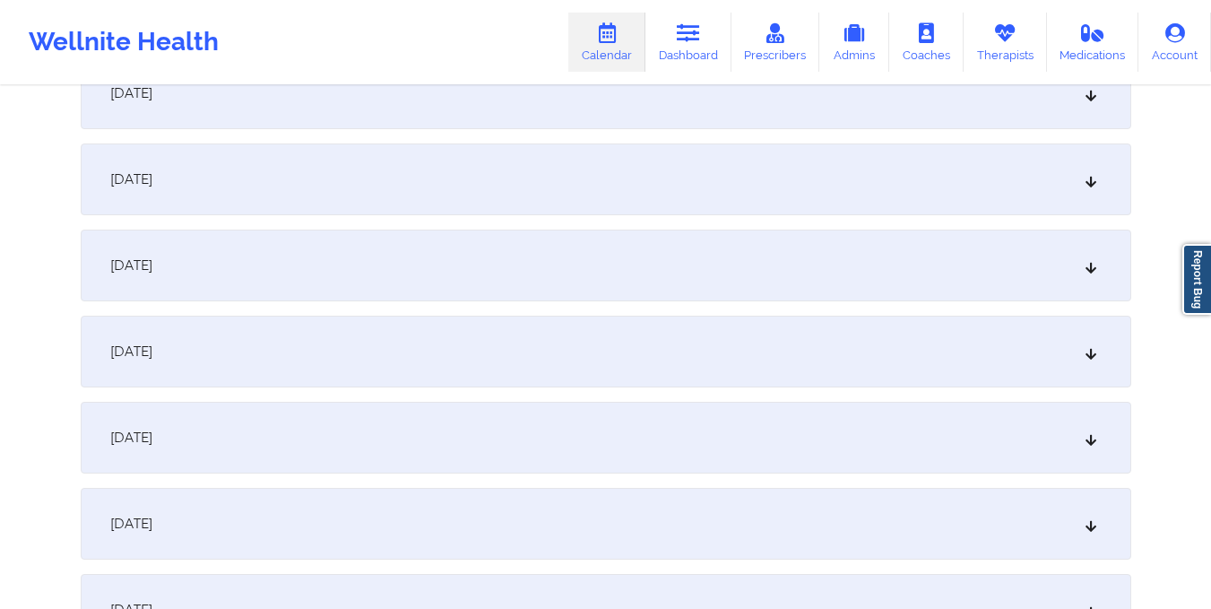
scroll to position [742, 0]
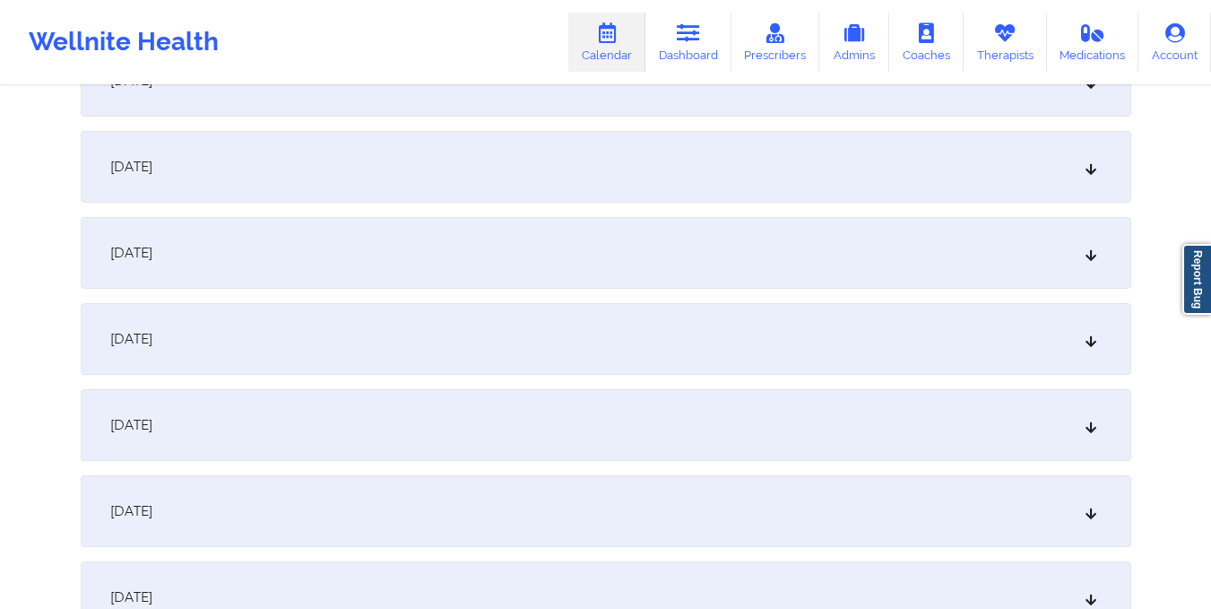
type input "thaotrantyler@gmail.com"
click at [622, 429] on div "October 10, 2025" at bounding box center [606, 425] width 1051 height 72
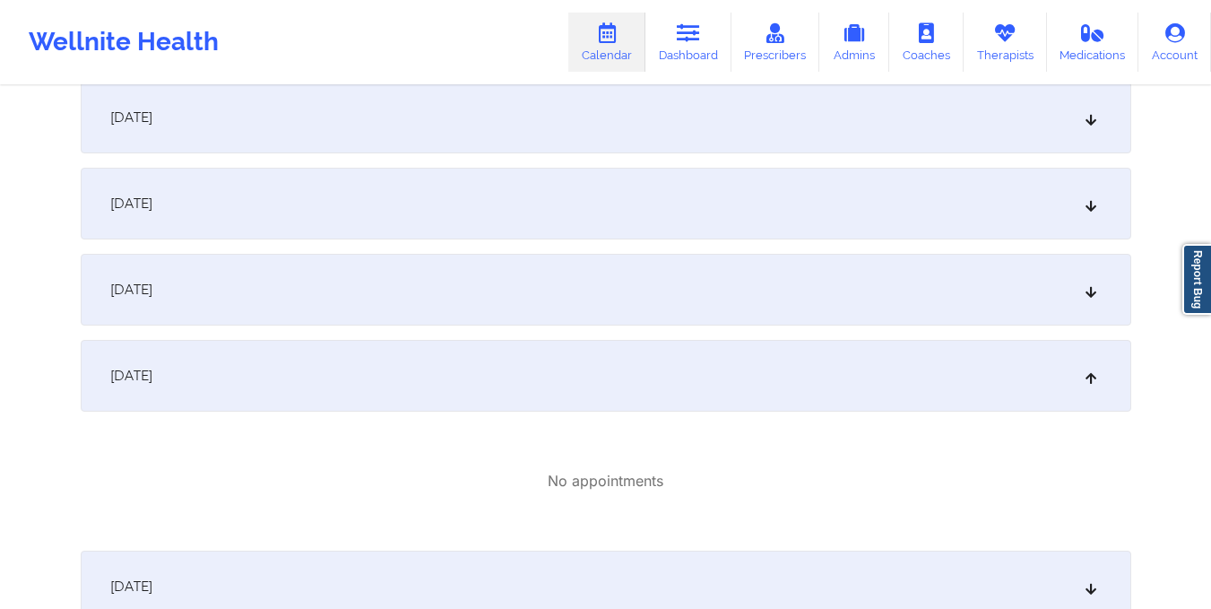
scroll to position [781, 0]
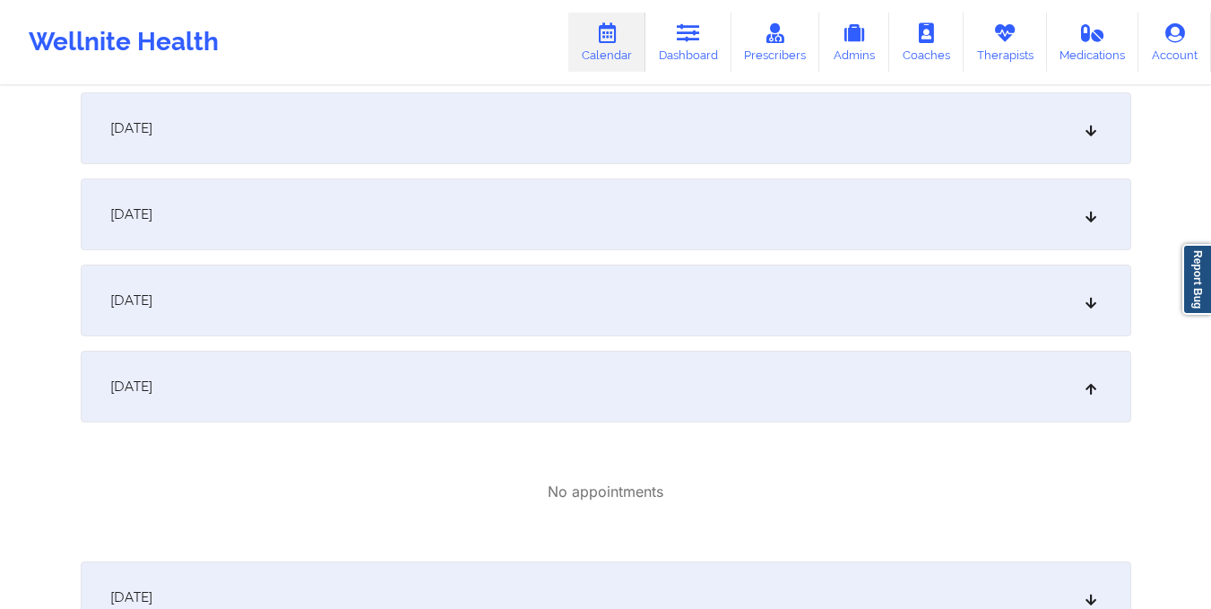
click at [625, 210] on div "October 8, 2025" at bounding box center [606, 214] width 1051 height 72
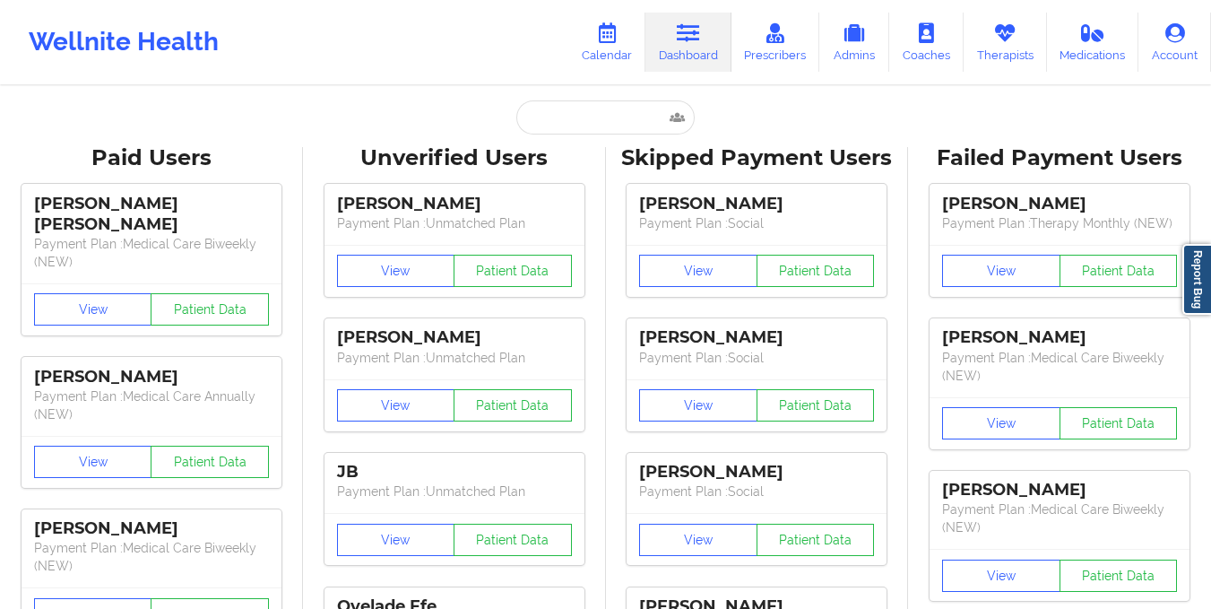
click at [508, 113] on div "Paid Unverified Stella Akurang - rakurang42@gmail.com Social Skipped Failed" at bounding box center [606, 117] width 359 height 34
click at [619, 128] on input "text" at bounding box center [604, 117] width 177 height 34
paste input "thaotrantyler@gmail.com"
type input "thaotrantyler@gmail.com"
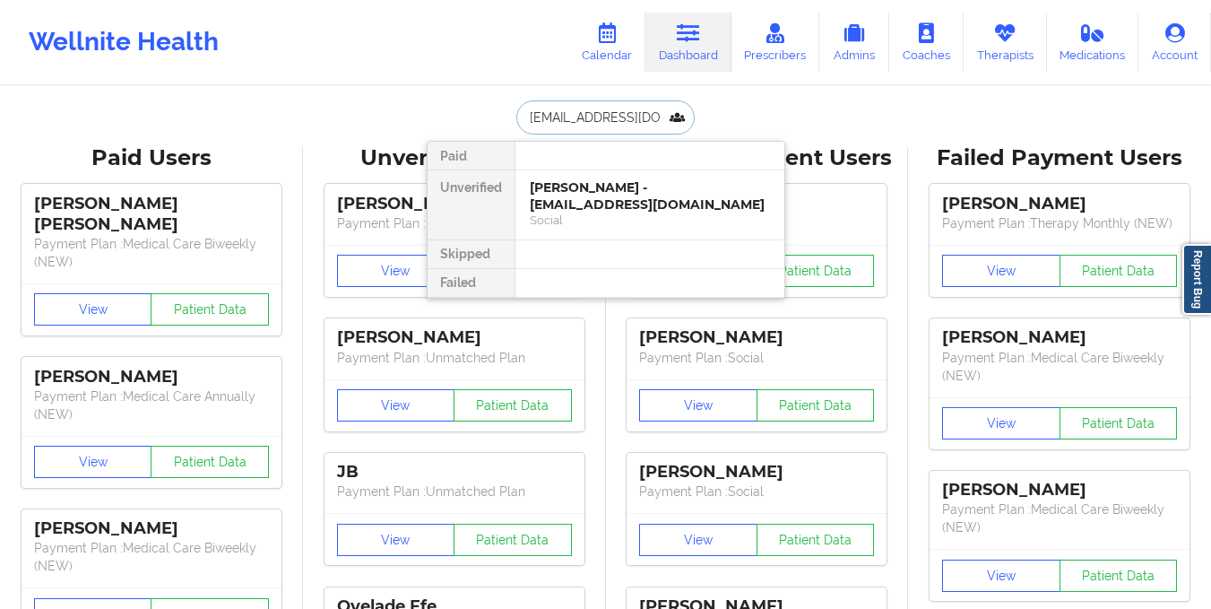
scroll to position [0, 5]
click at [613, 177] on div "Thao Tran - thaotrantyler@gmail.com Social" at bounding box center [649, 204] width 269 height 69
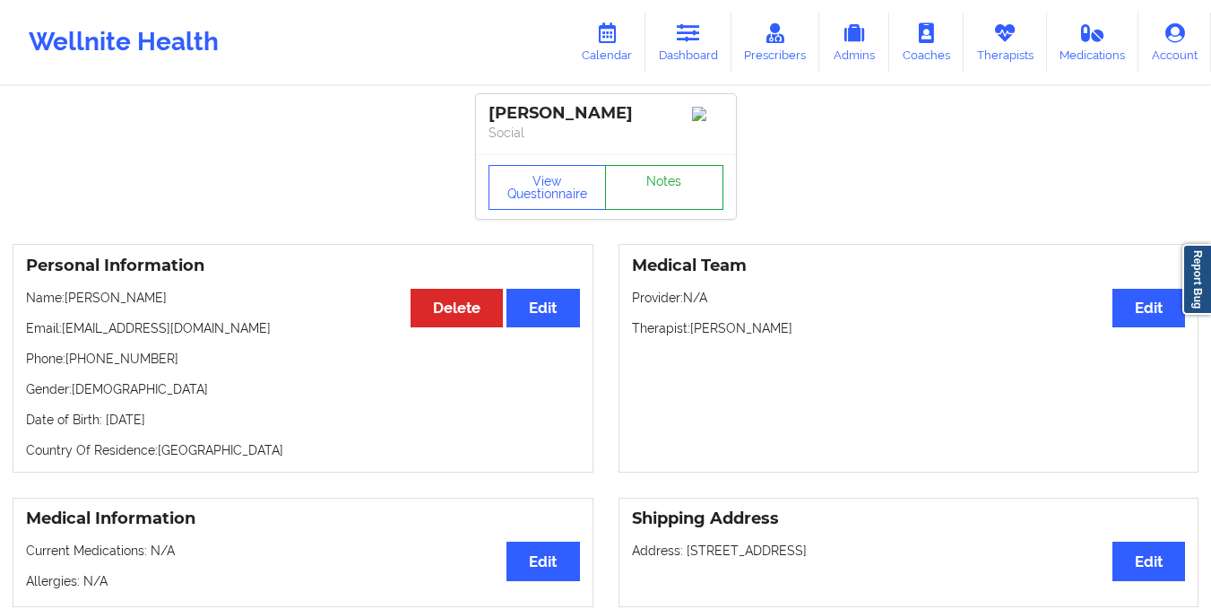
click at [644, 204] on link "Notes" at bounding box center [664, 187] width 118 height 45
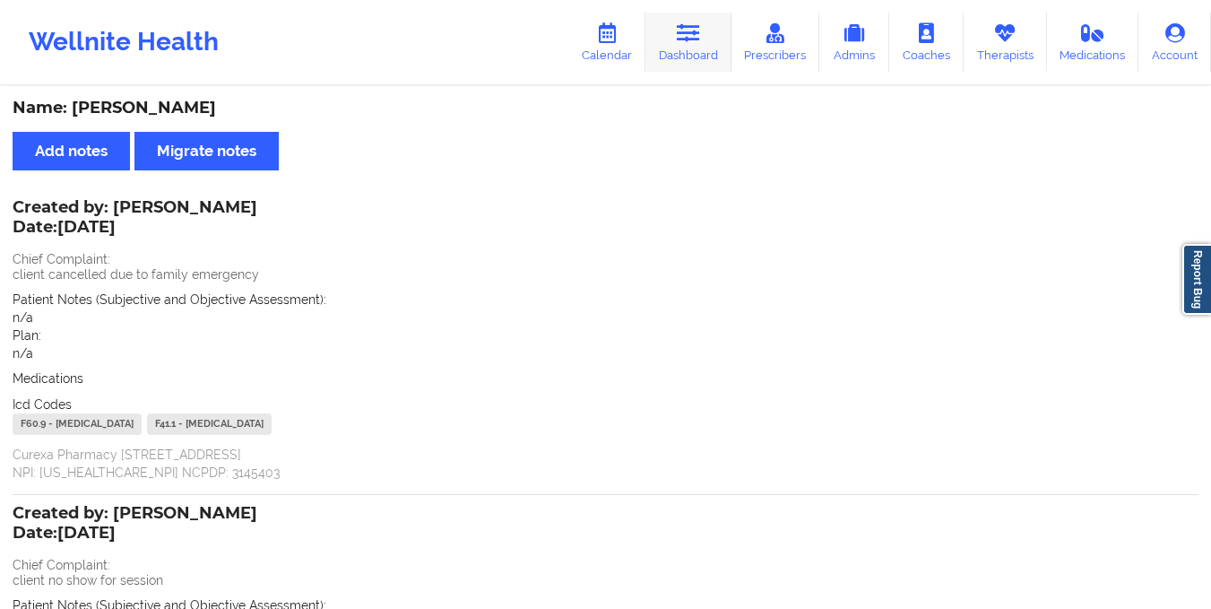
click at [686, 57] on link "Dashboard" at bounding box center [688, 42] width 86 height 59
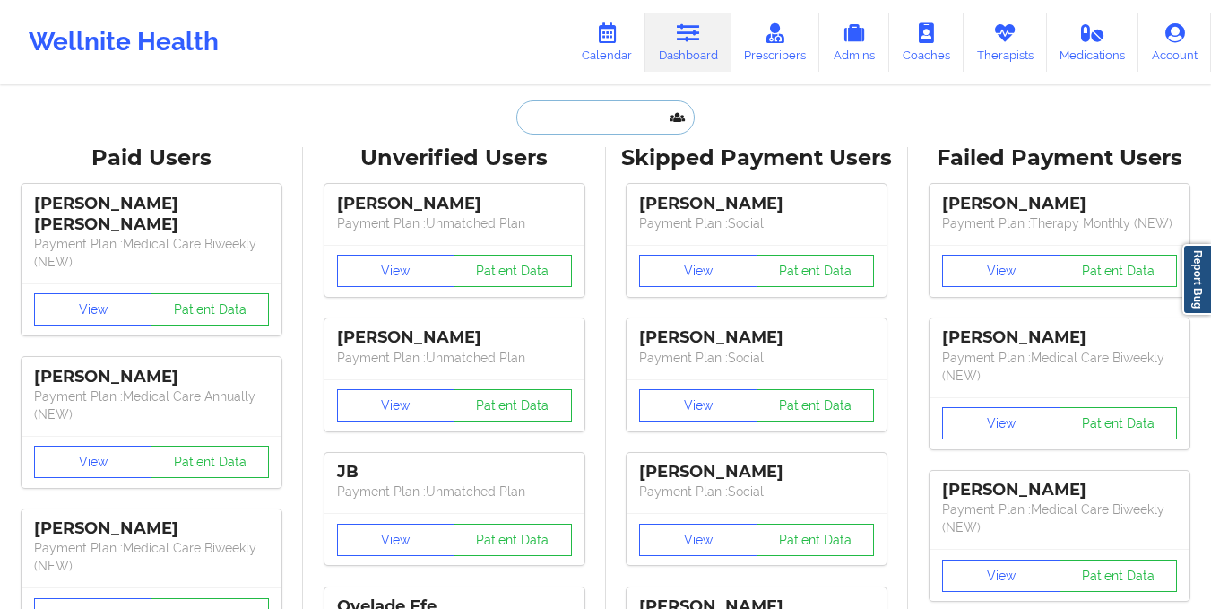
click at [578, 123] on input "text" at bounding box center [604, 117] width 177 height 34
paste input "kylemorales29@icloud.com"
type input "kylemorales29@icloud.com"
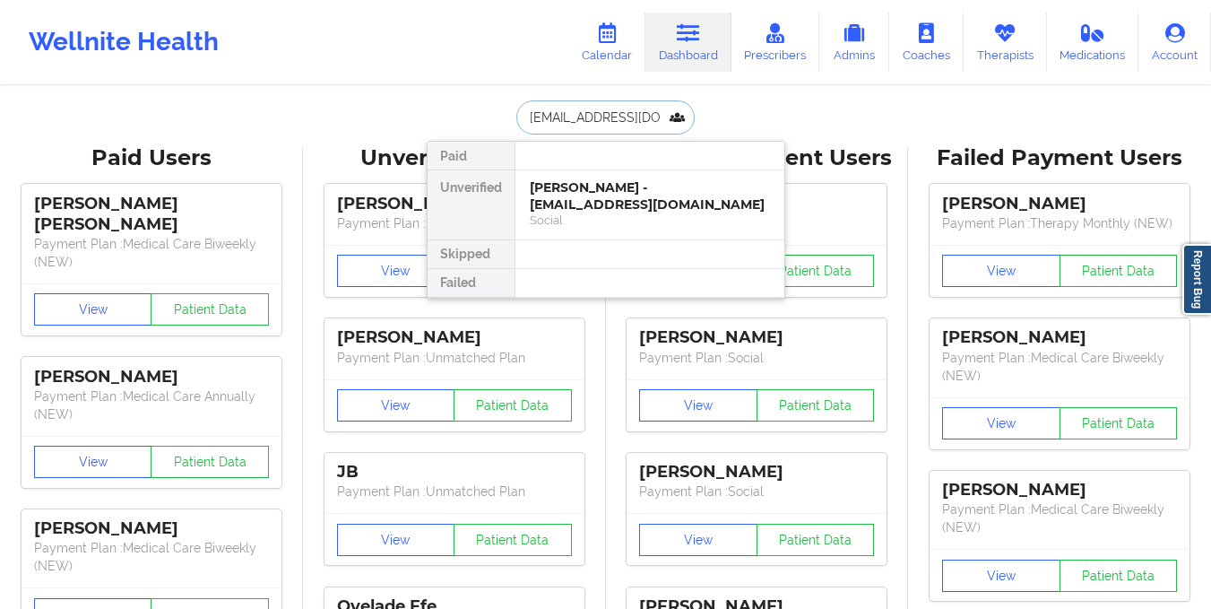
scroll to position [0, 20]
click at [611, 185] on div "[PERSON_NAME] - [EMAIL_ADDRESS][DOMAIN_NAME]" at bounding box center [650, 195] width 240 height 33
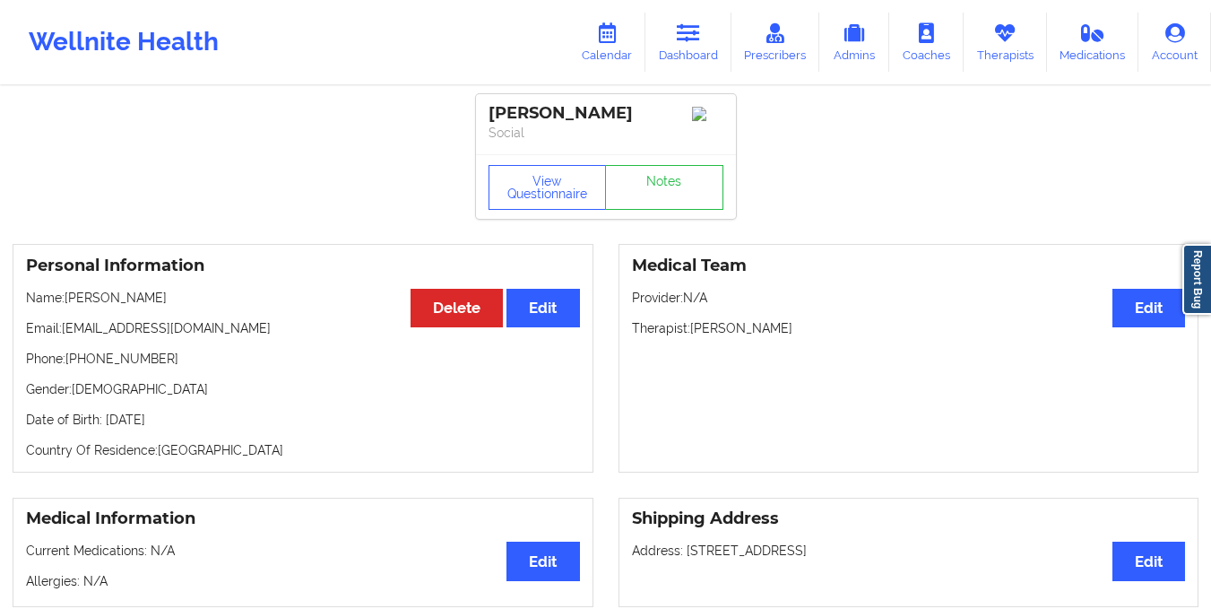
click at [653, 163] on div "View Questionnaire Notes" at bounding box center [606, 186] width 260 height 65
click at [654, 183] on link "Notes" at bounding box center [664, 187] width 118 height 45
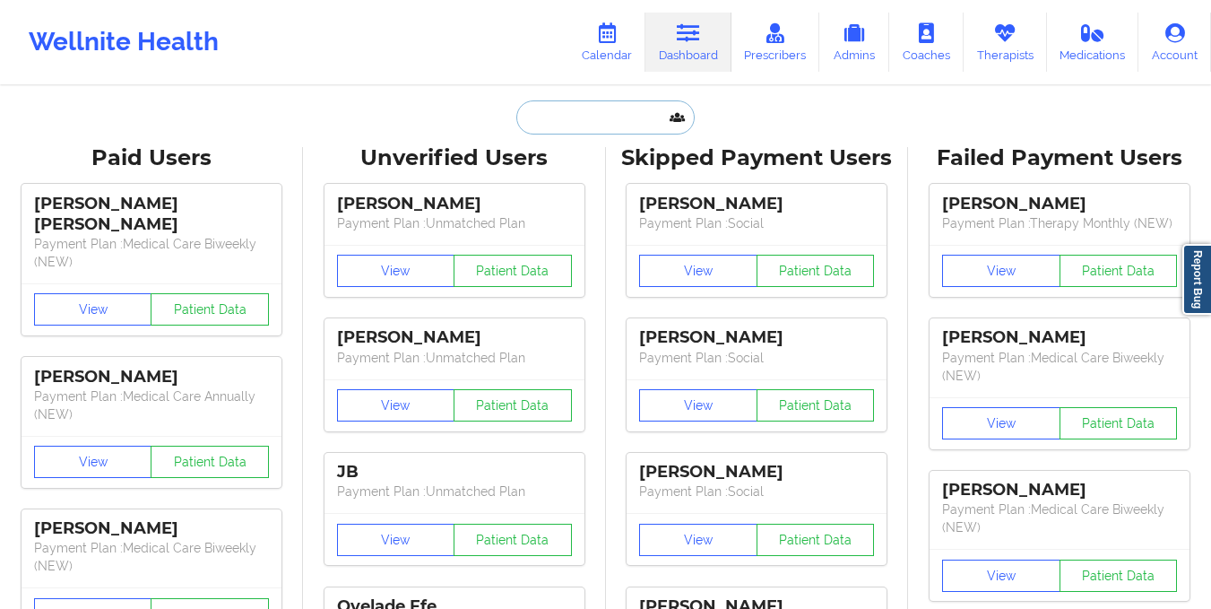
click at [628, 113] on input "text" at bounding box center [604, 117] width 177 height 34
paste input "[EMAIL_ADDRESS][DOMAIN_NAME]"
type input "[EMAIL_ADDRESS][DOMAIN_NAME]"
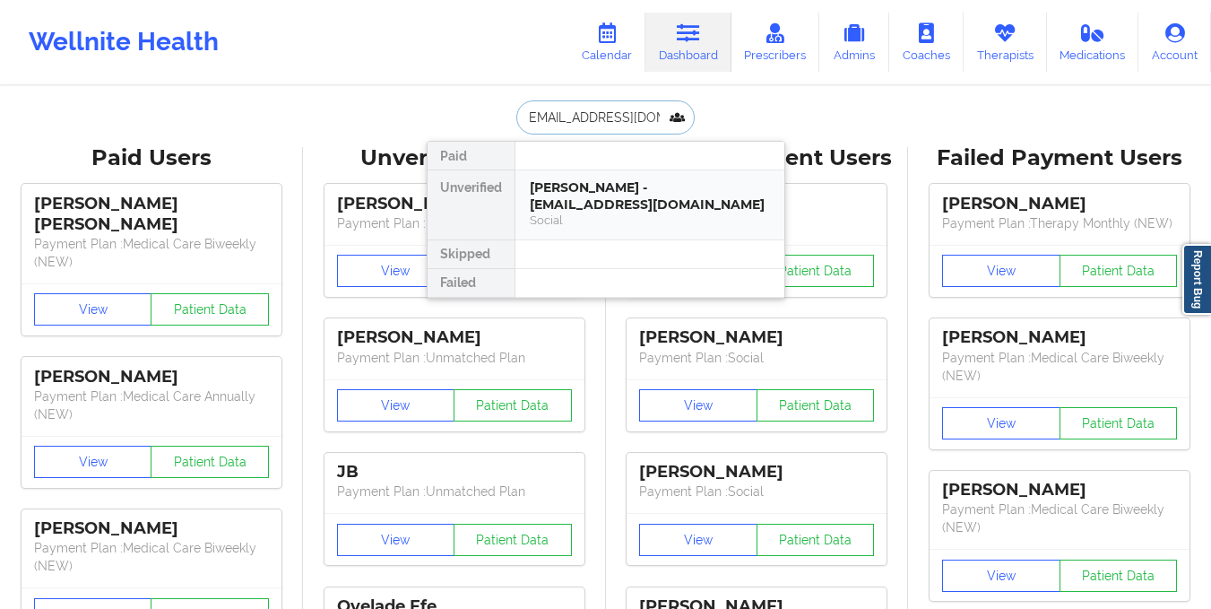
click at [614, 189] on div "[PERSON_NAME] - [EMAIL_ADDRESS][DOMAIN_NAME]" at bounding box center [650, 195] width 240 height 33
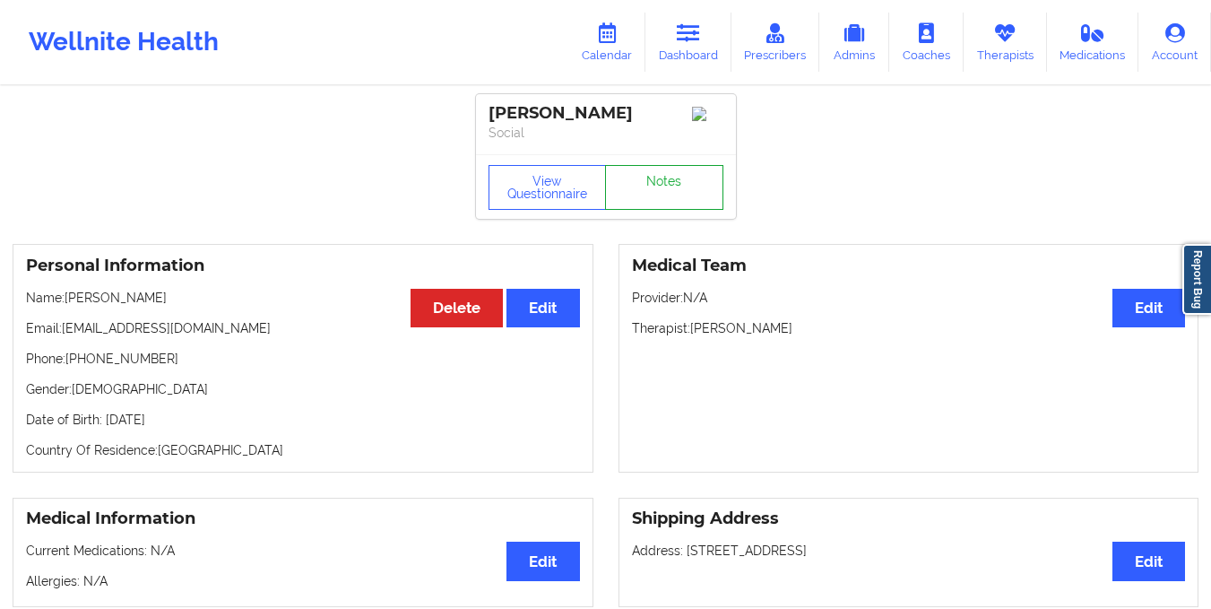
click at [663, 177] on link "Notes" at bounding box center [664, 187] width 118 height 45
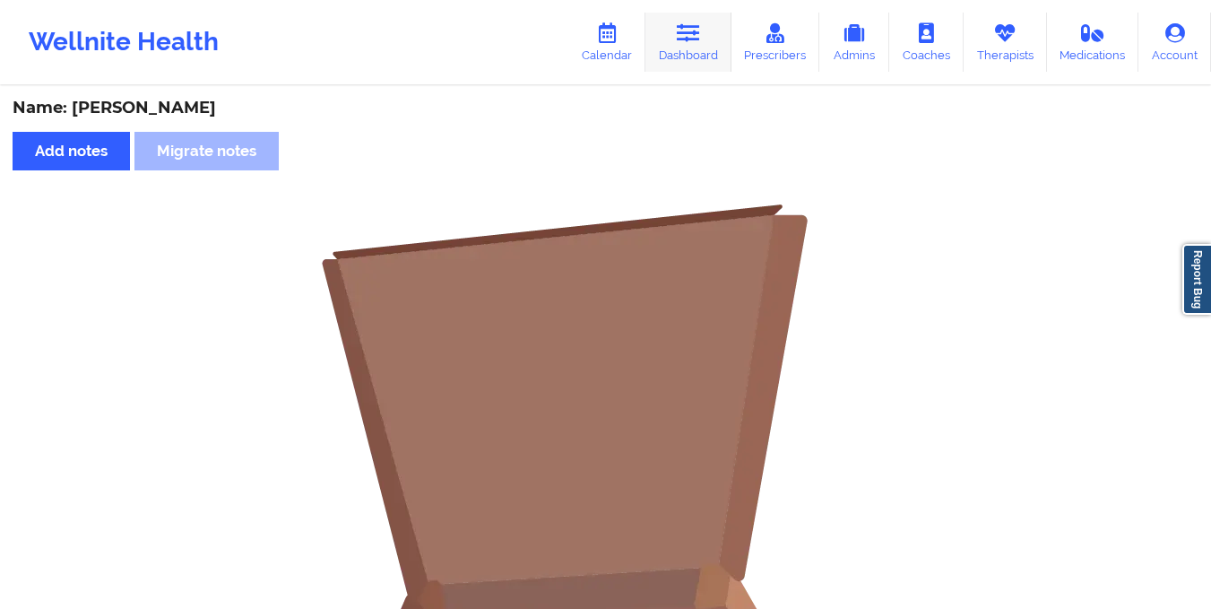
click at [691, 45] on link "Dashboard" at bounding box center [688, 42] width 86 height 59
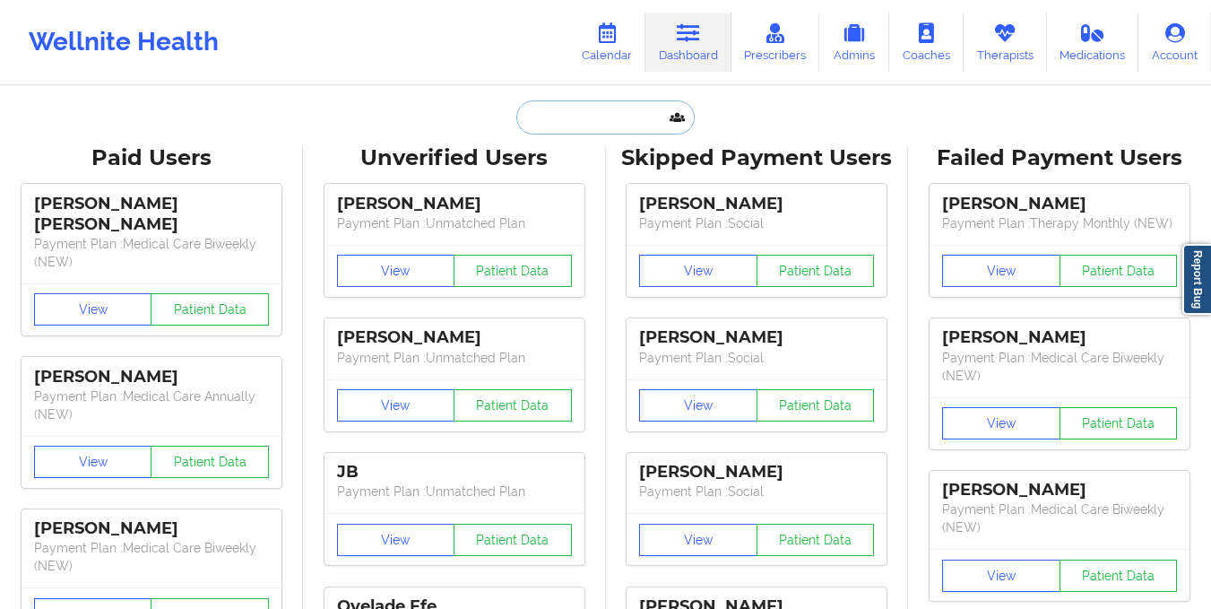
click at [609, 124] on input "text" at bounding box center [604, 117] width 177 height 34
paste input "[EMAIL_ADDRESS][DOMAIN_NAME]"
type input "[EMAIL_ADDRESS][DOMAIN_NAME]"
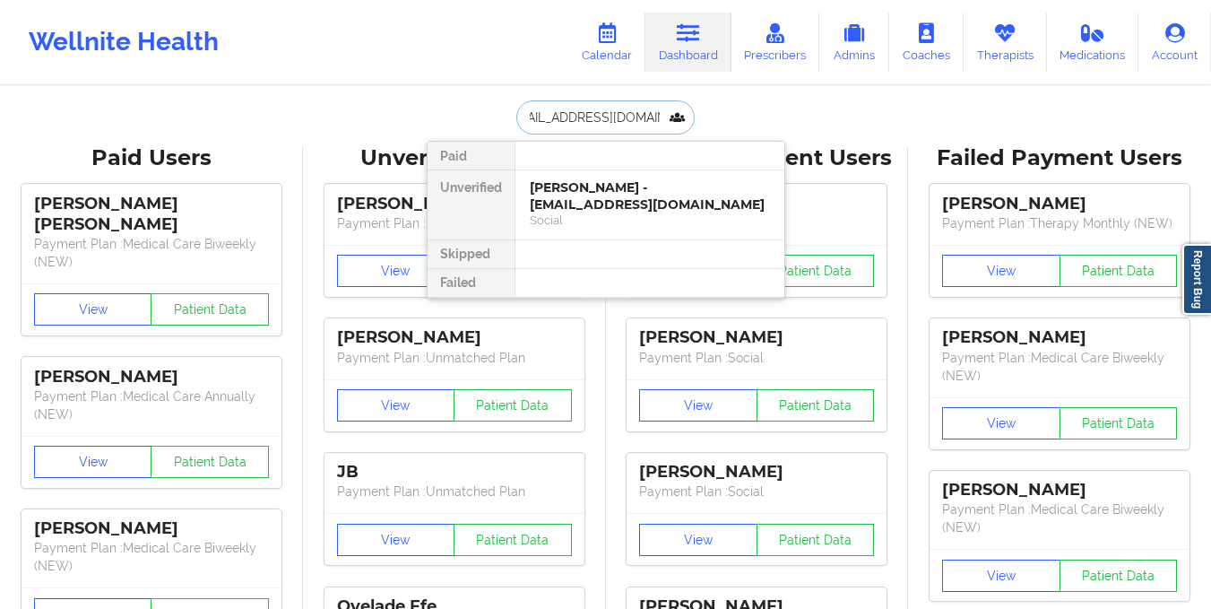
click at [628, 186] on div "[PERSON_NAME] - [EMAIL_ADDRESS][DOMAIN_NAME]" at bounding box center [650, 195] width 240 height 33
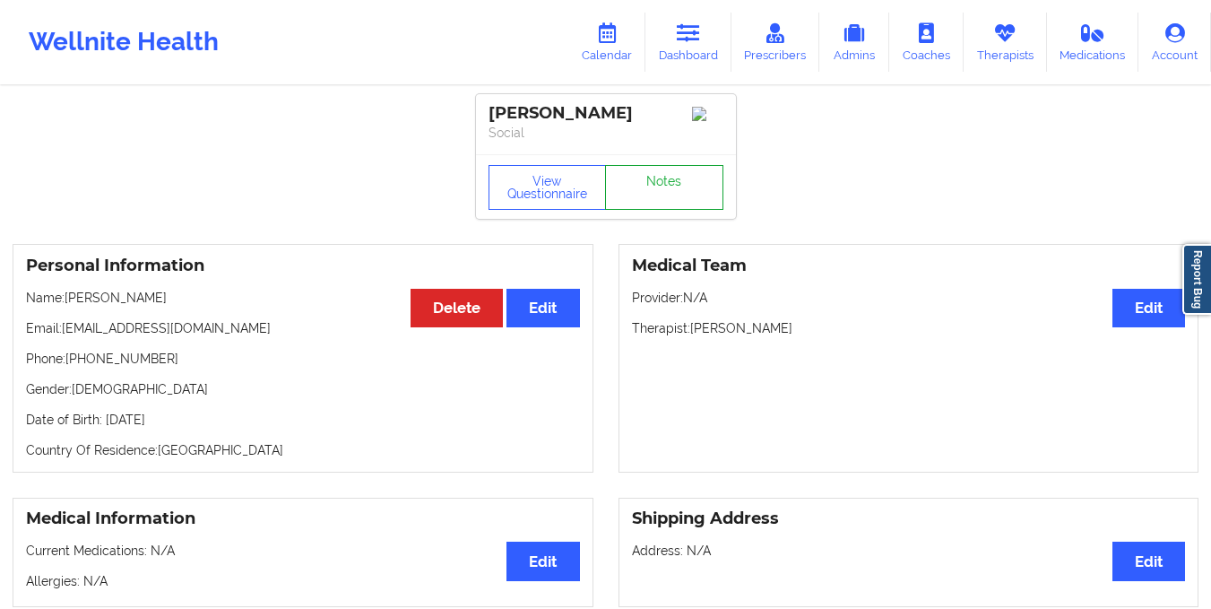
click at [645, 183] on link "Notes" at bounding box center [664, 187] width 118 height 45
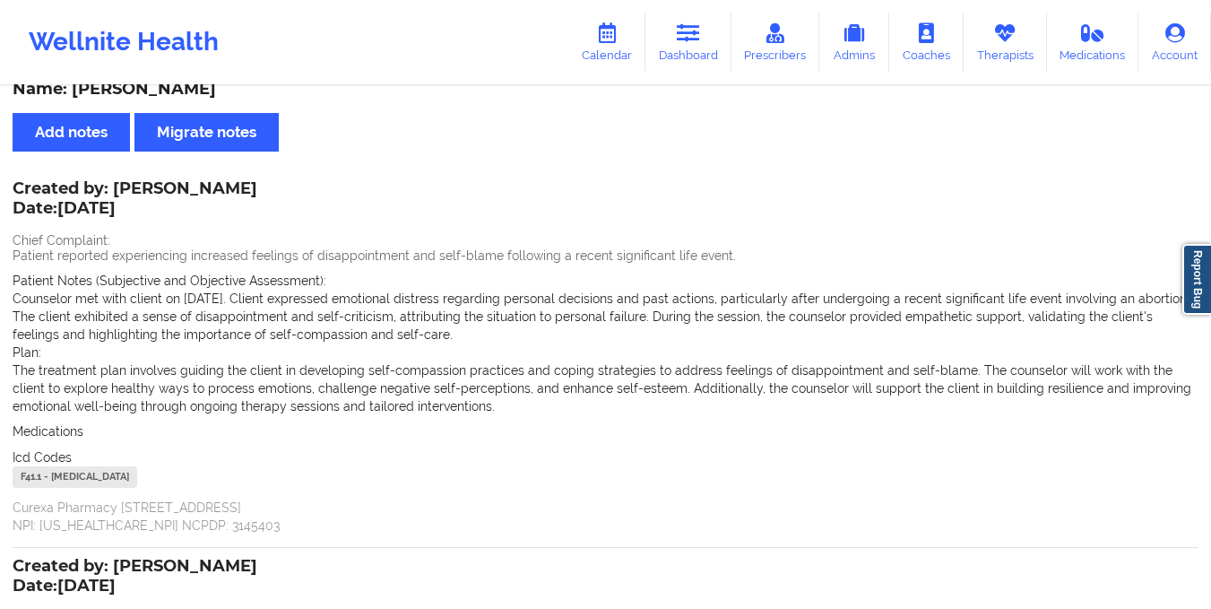
scroll to position [18, 0]
